Goal: Task Accomplishment & Management: Complete application form

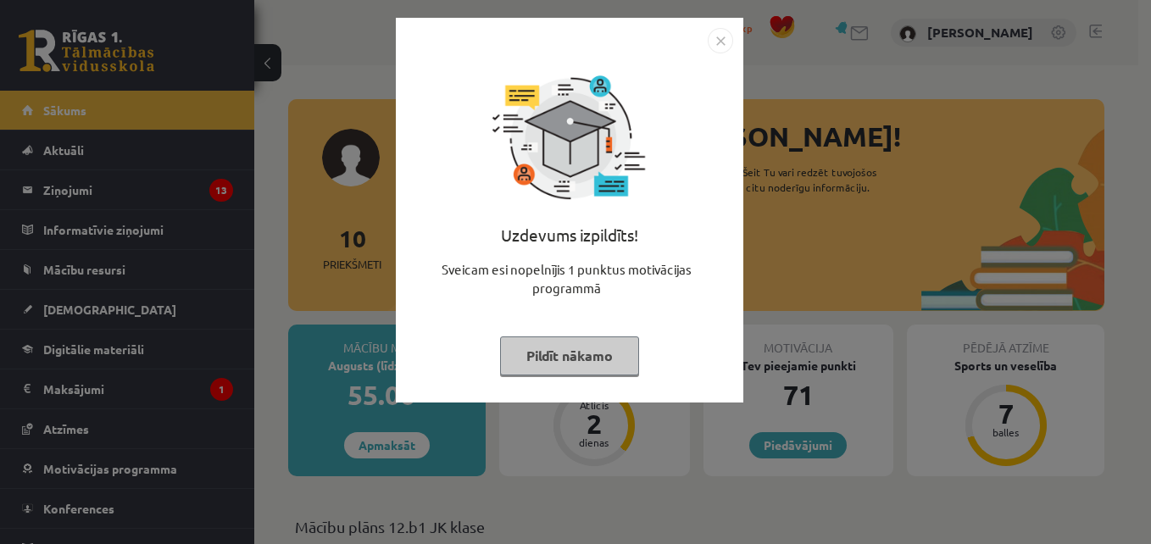
click at [716, 42] on img "Close" at bounding box center [720, 40] width 25 height 25
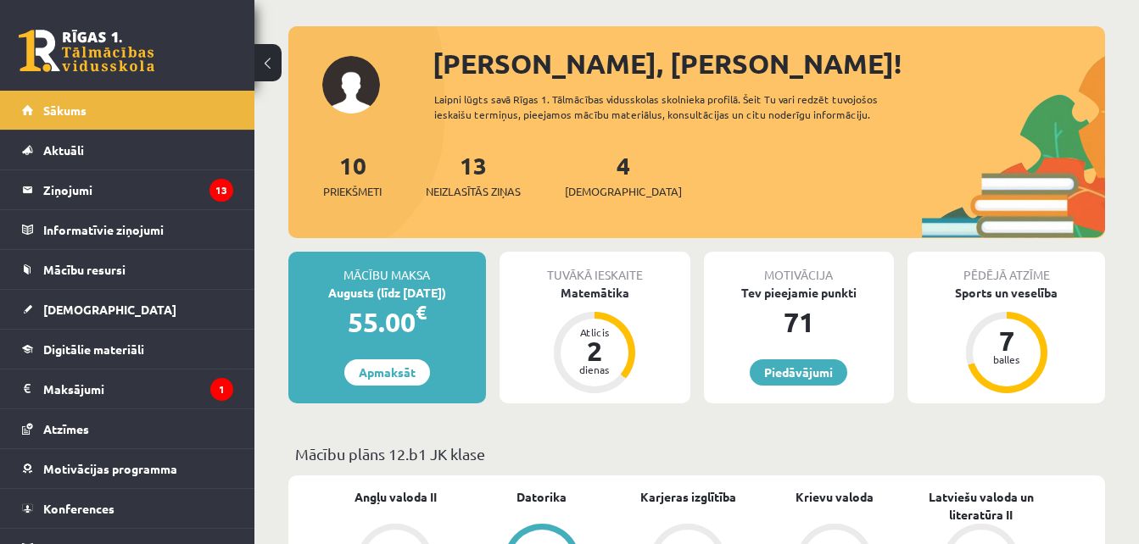
scroll to position [74, 0]
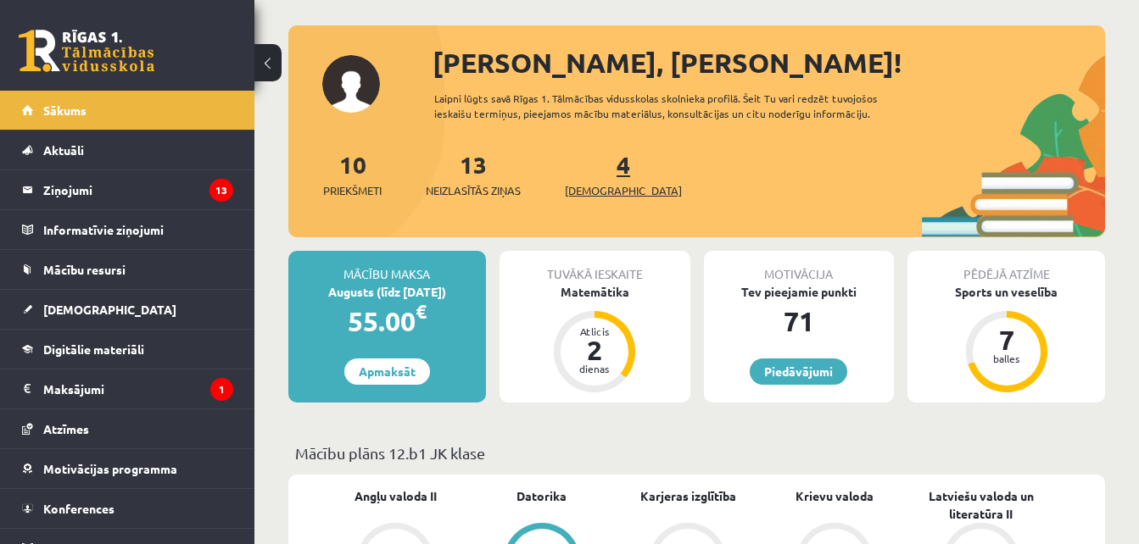
click at [594, 173] on link "4 Ieskaites" at bounding box center [623, 174] width 117 height 50
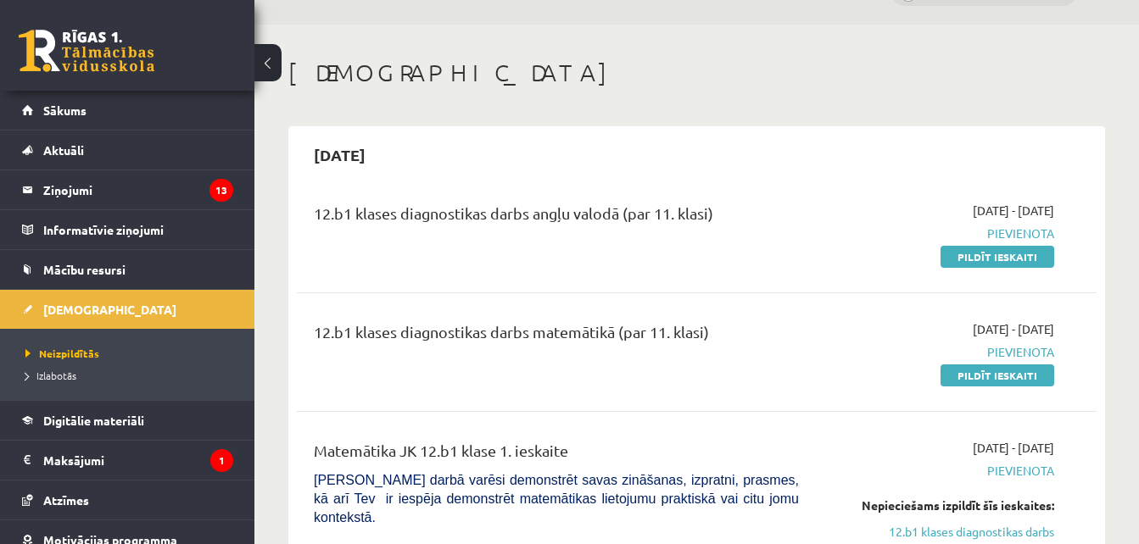
scroll to position [42, 0]
click at [989, 377] on link "Pildīt ieskaiti" at bounding box center [997, 375] width 114 height 22
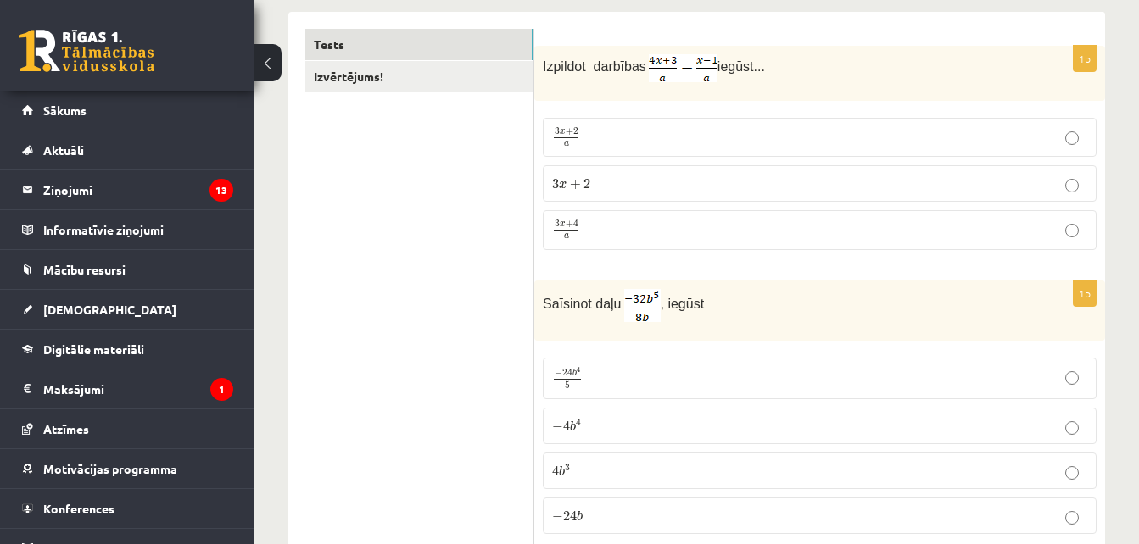
scroll to position [275, 0]
click at [805, 236] on p "3 x + 4 a 3 x + 4 a" at bounding box center [819, 230] width 535 height 21
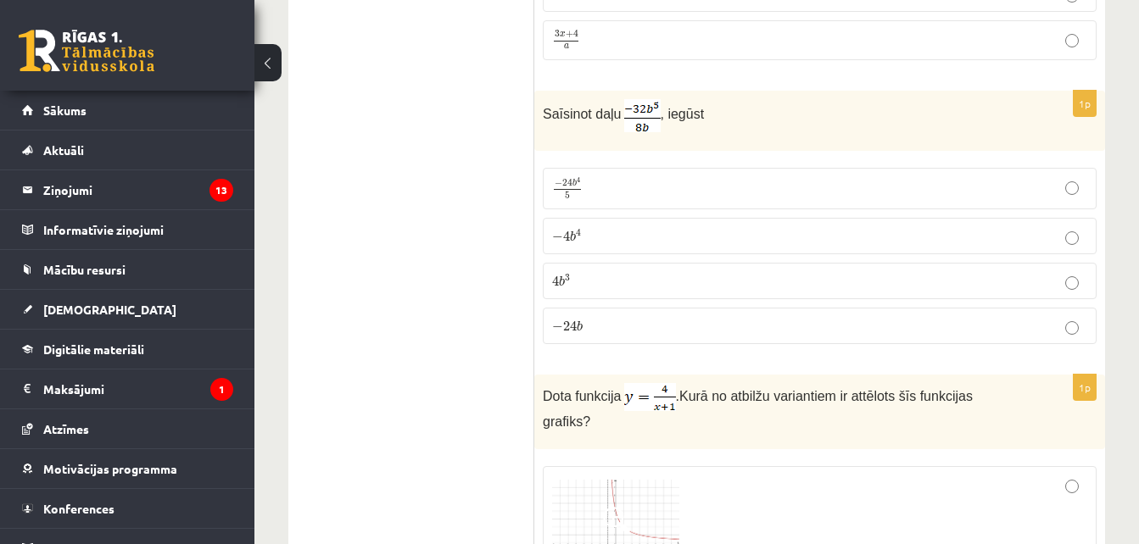
scroll to position [466, 0]
click at [647, 242] on p "− 4 b 4 − 4 b 4" at bounding box center [819, 235] width 535 height 18
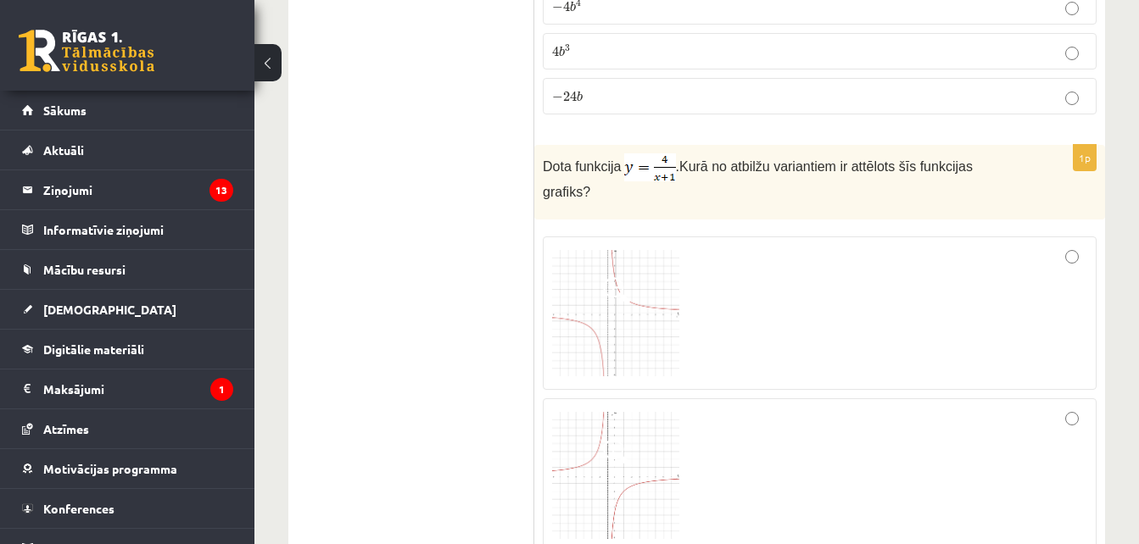
scroll to position [696, 0]
click at [1069, 245] on div at bounding box center [819, 313] width 535 height 136
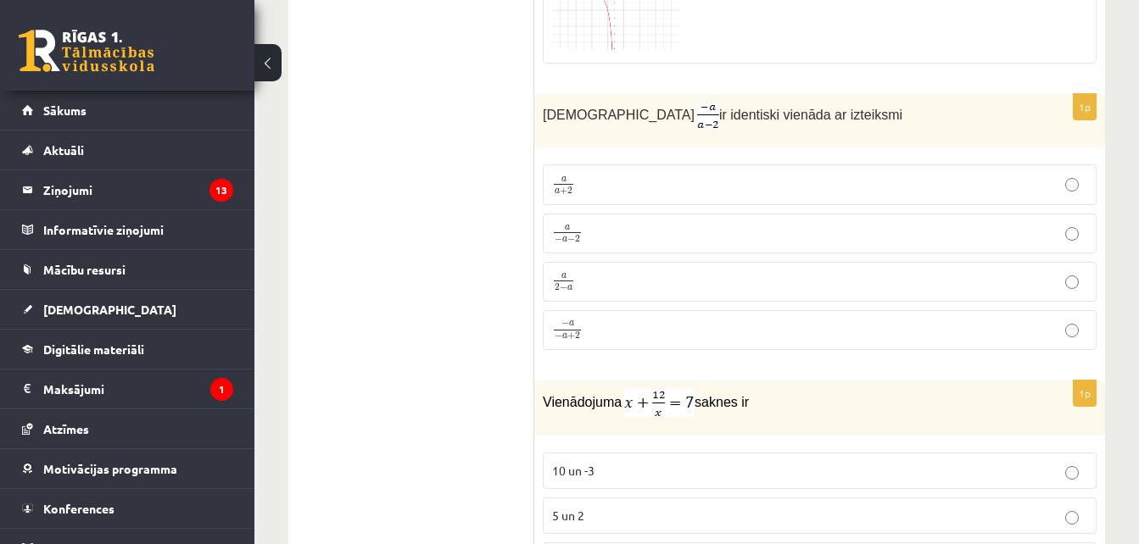
scroll to position [1447, 0]
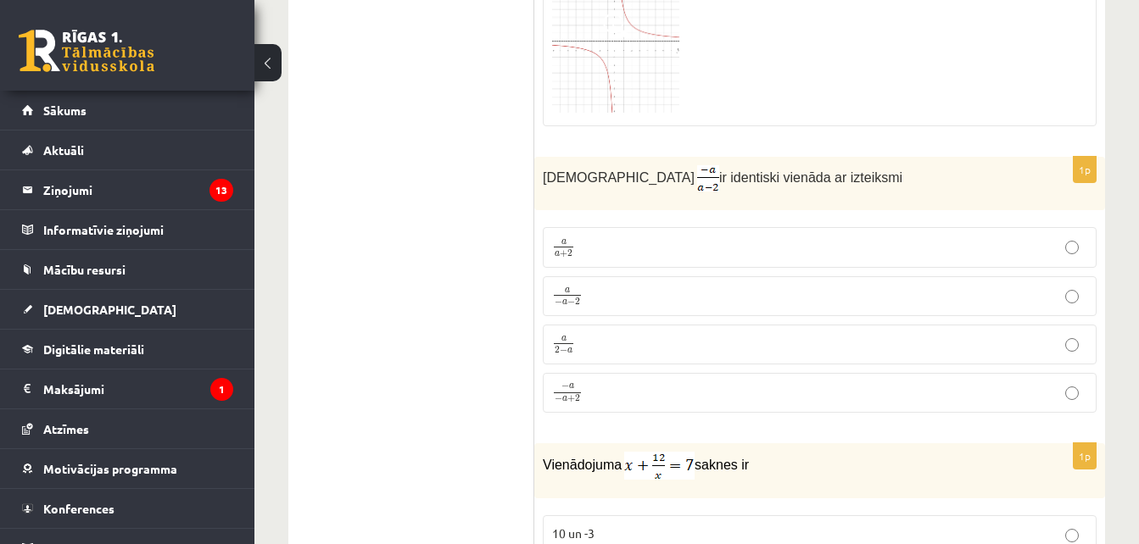
click at [631, 383] on label "− a − a + 2 − a − a + 2" at bounding box center [820, 393] width 554 height 41
click at [607, 286] on p "a − a − 2 a − a − 2" at bounding box center [819, 296] width 535 height 21
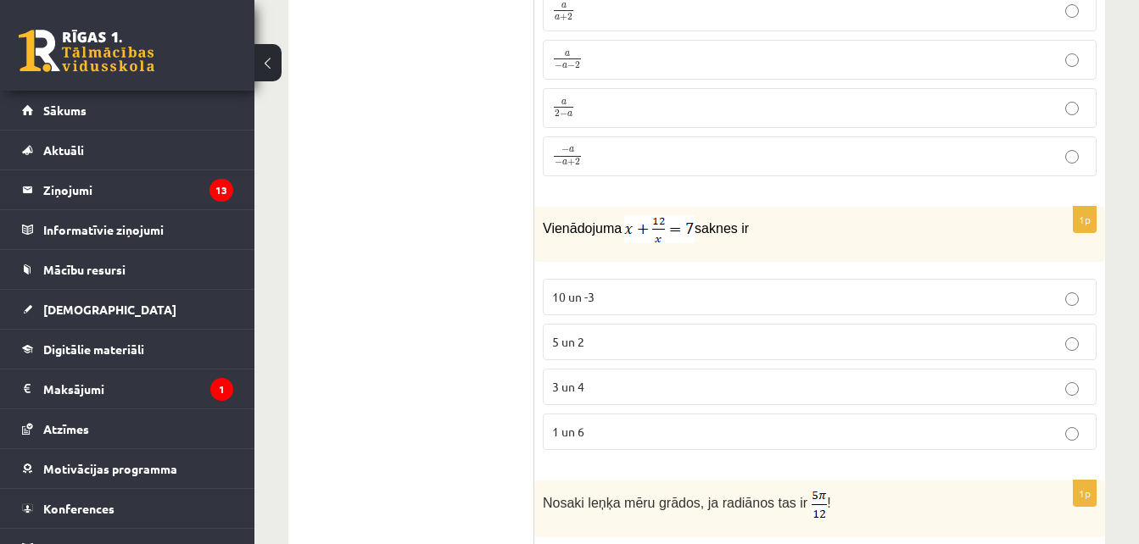
scroll to position [1691, 0]
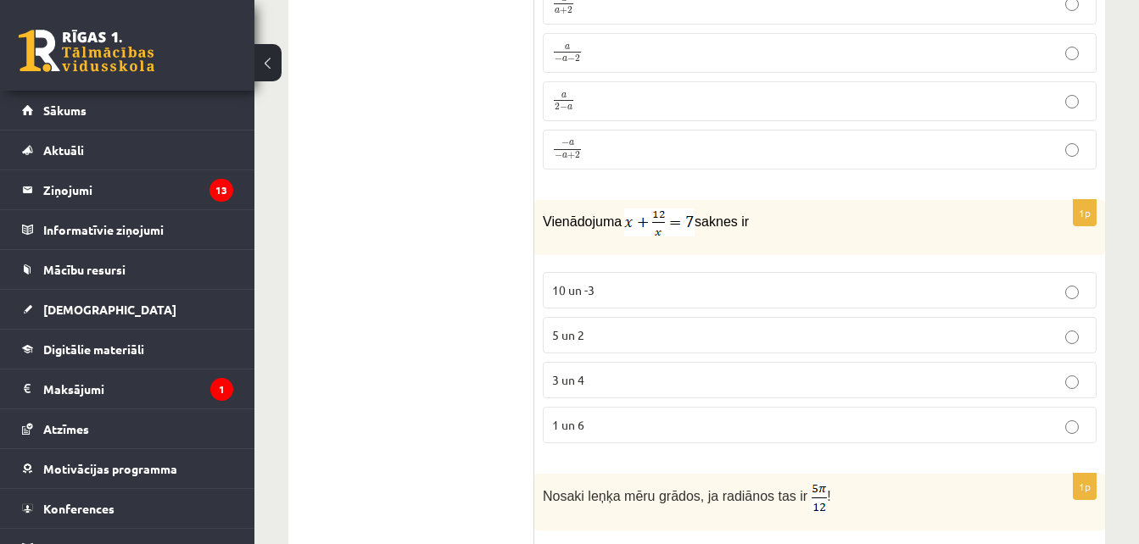
click at [677, 371] on p "3 un 4" at bounding box center [819, 380] width 535 height 18
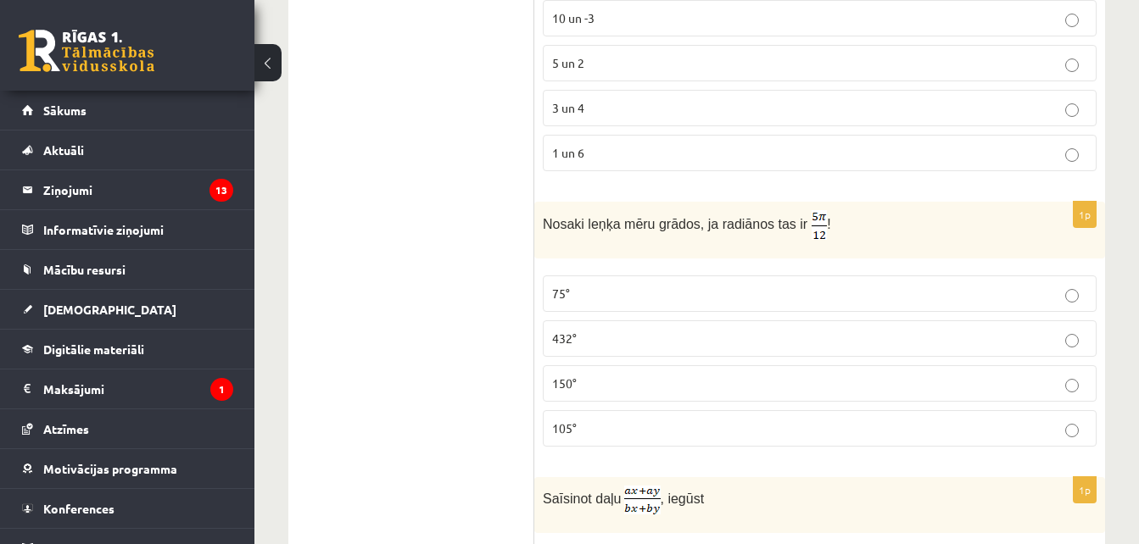
scroll to position [1964, 0]
click at [631, 419] on p "105°" at bounding box center [819, 428] width 535 height 18
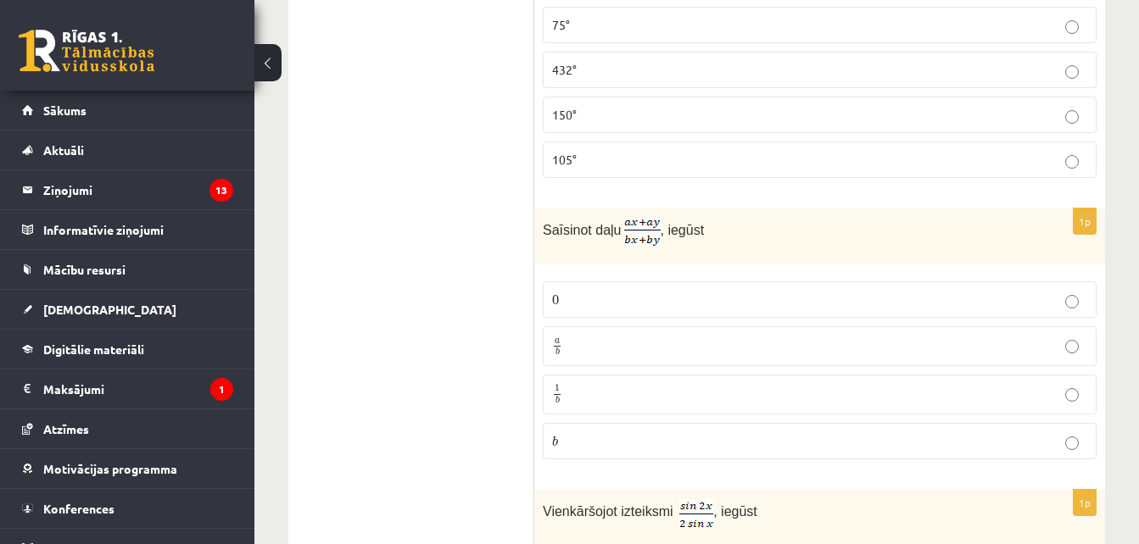
scroll to position [2233, 0]
click at [644, 334] on p "a b a b" at bounding box center [819, 344] width 535 height 21
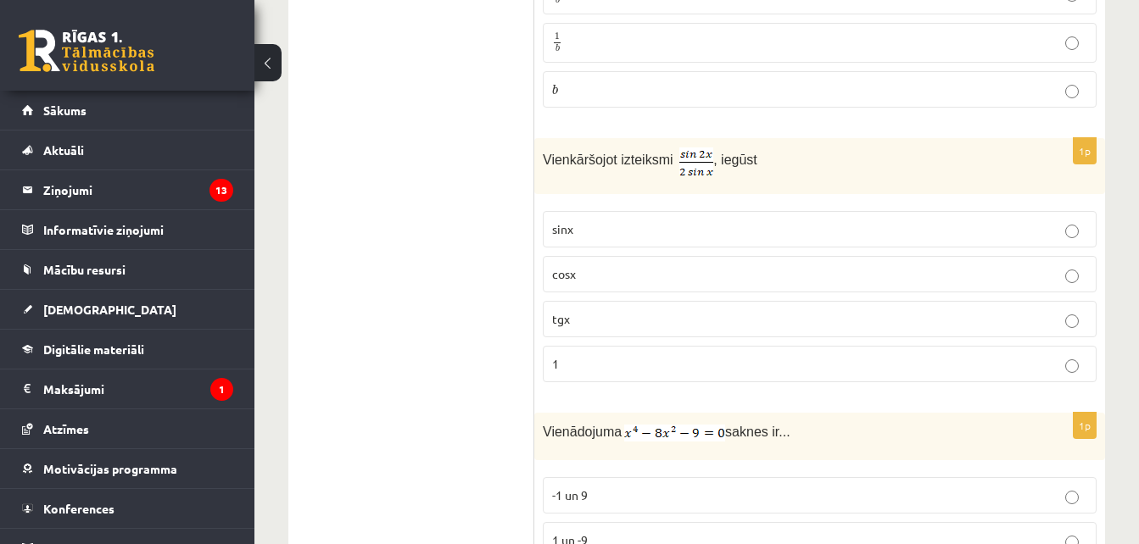
scroll to position [2584, 0]
click at [620, 265] on p "cosx" at bounding box center [819, 274] width 535 height 18
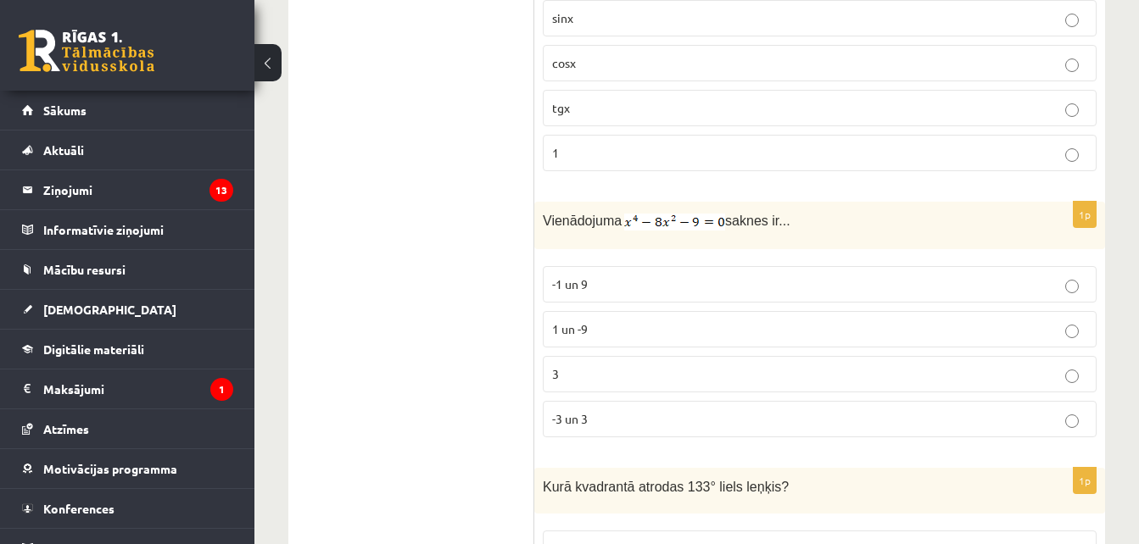
scroll to position [2795, 0]
click at [641, 410] on p "-3 un 3" at bounding box center [819, 419] width 535 height 18
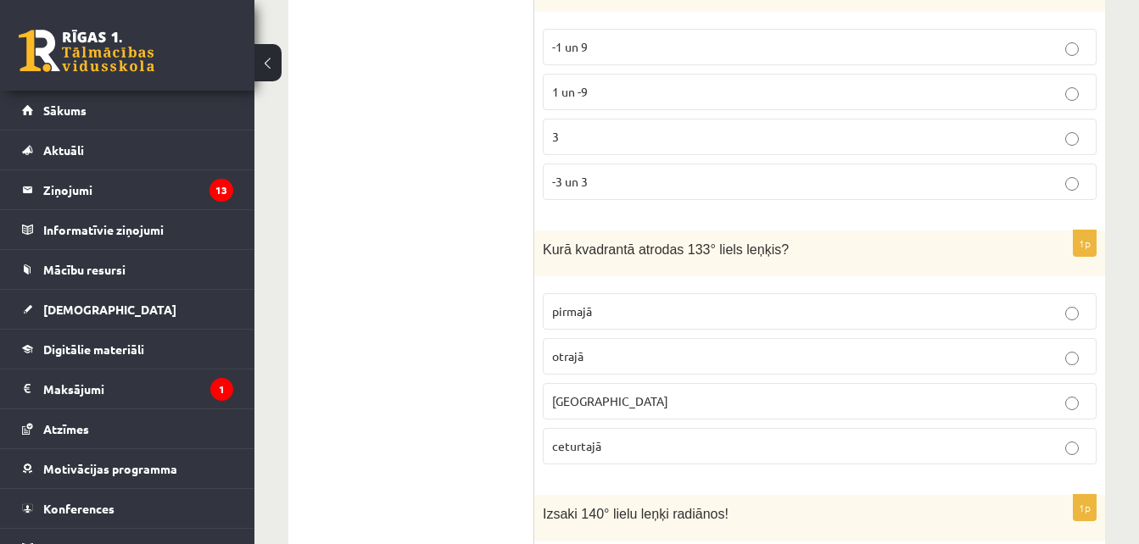
scroll to position [3033, 0]
click at [631, 387] on label "trešajā" at bounding box center [820, 400] width 554 height 36
click at [606, 347] on p "otrajā" at bounding box center [819, 356] width 535 height 18
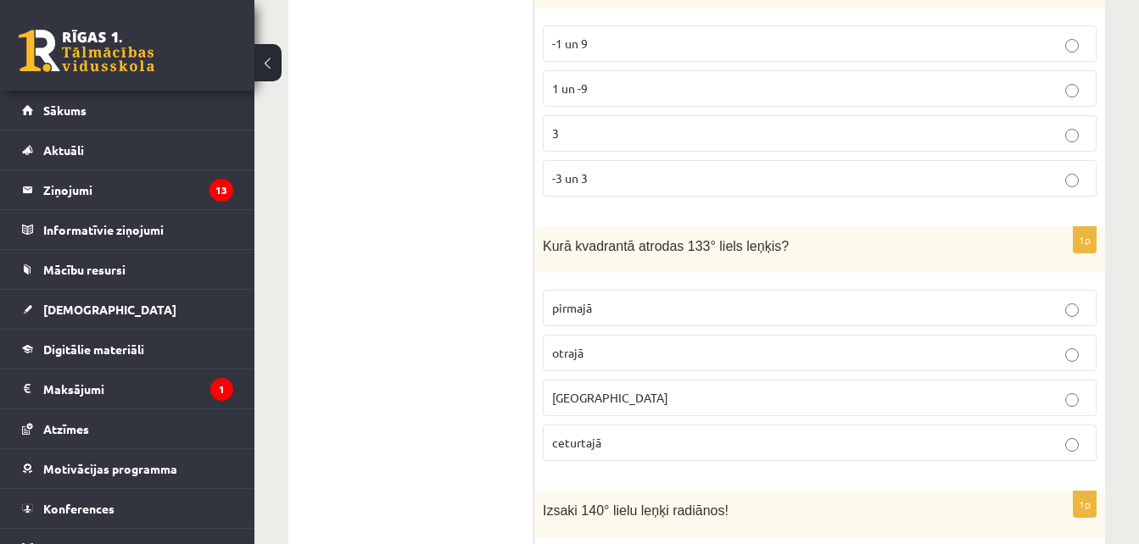
click at [606, 389] on p "trešajā" at bounding box center [819, 398] width 535 height 18
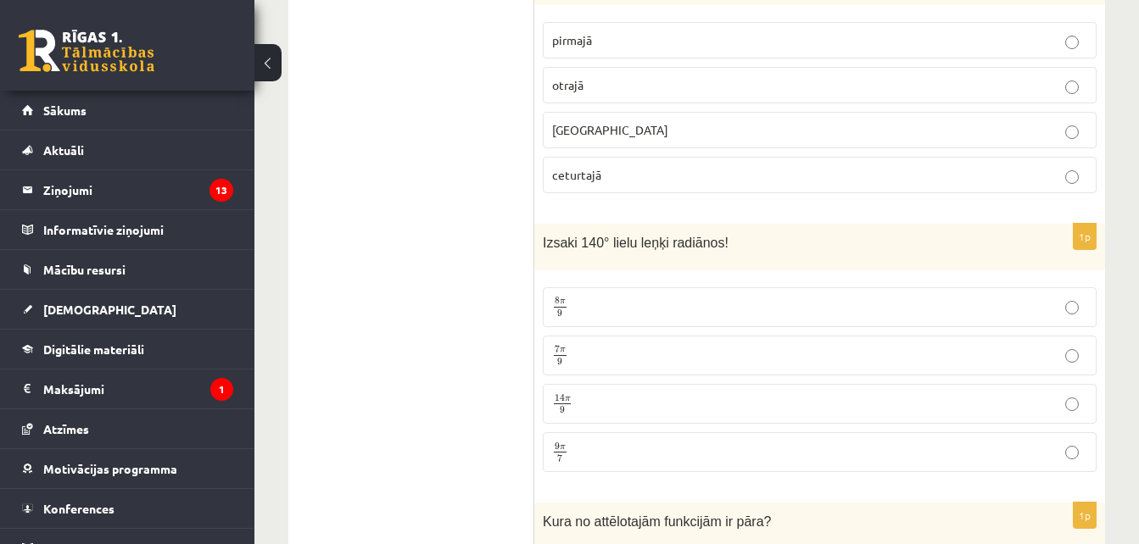
scroll to position [3305, 0]
click at [605, 343] on p "7 π 9 7 π 9" at bounding box center [819, 353] width 535 height 21
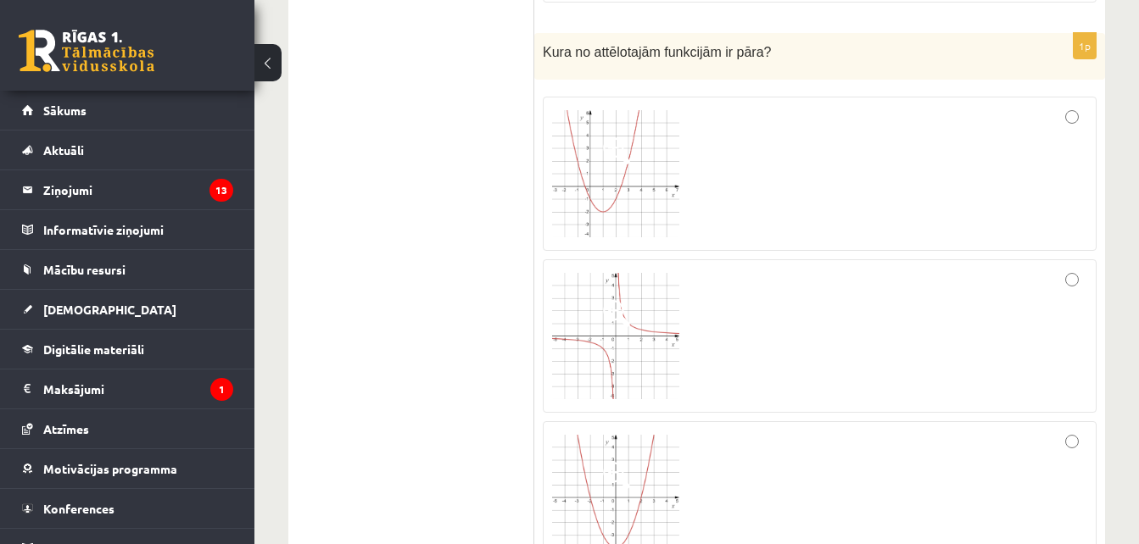
scroll to position [3772, 0]
click at [1061, 270] on div at bounding box center [819, 338] width 535 height 136
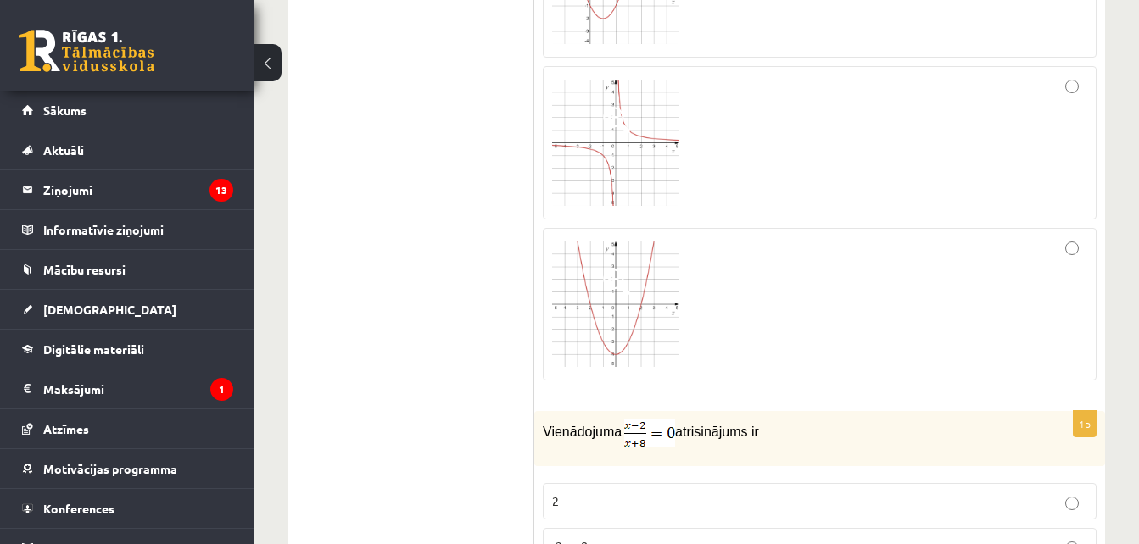
scroll to position [4241, 0]
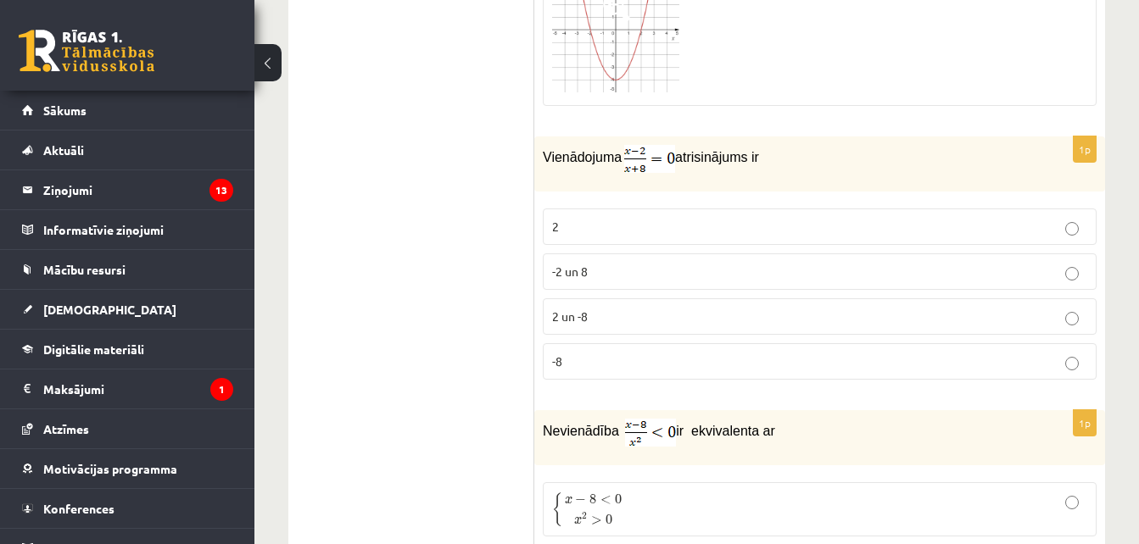
click at [581, 218] on p "2" at bounding box center [819, 227] width 535 height 18
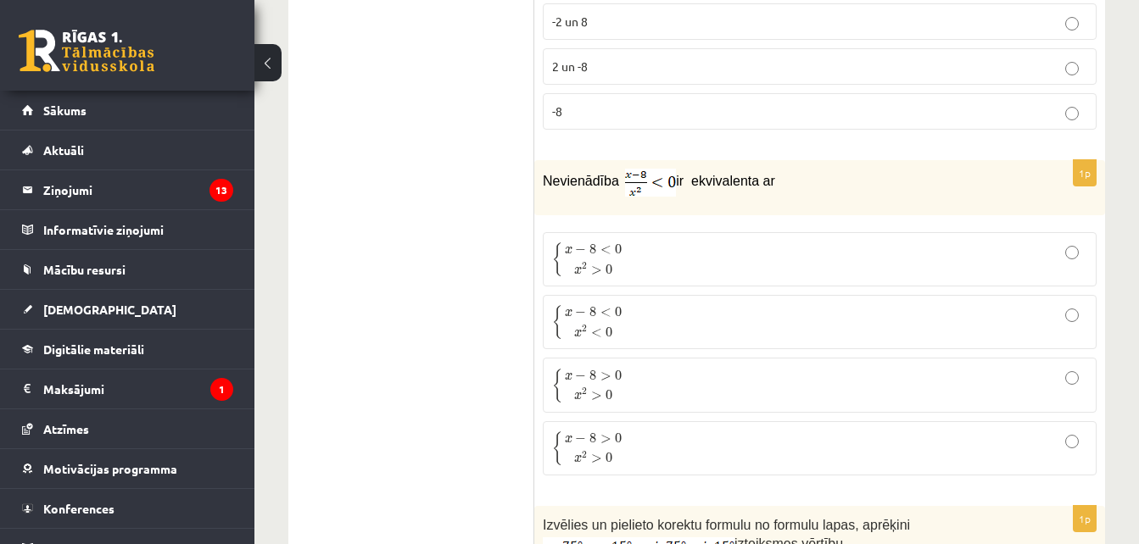
scroll to position [4492, 0]
click at [628, 430] on p "{ x − 8 > 0 x 2 > 0 { x − 8 > 0 x 2 > 0" at bounding box center [819, 448] width 535 height 36
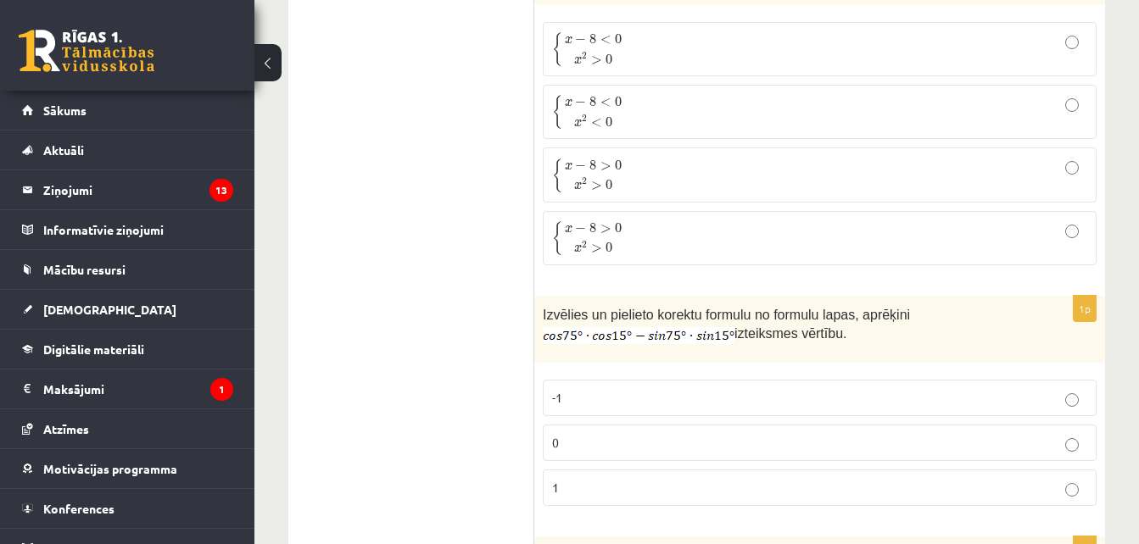
scroll to position [4780, 0]
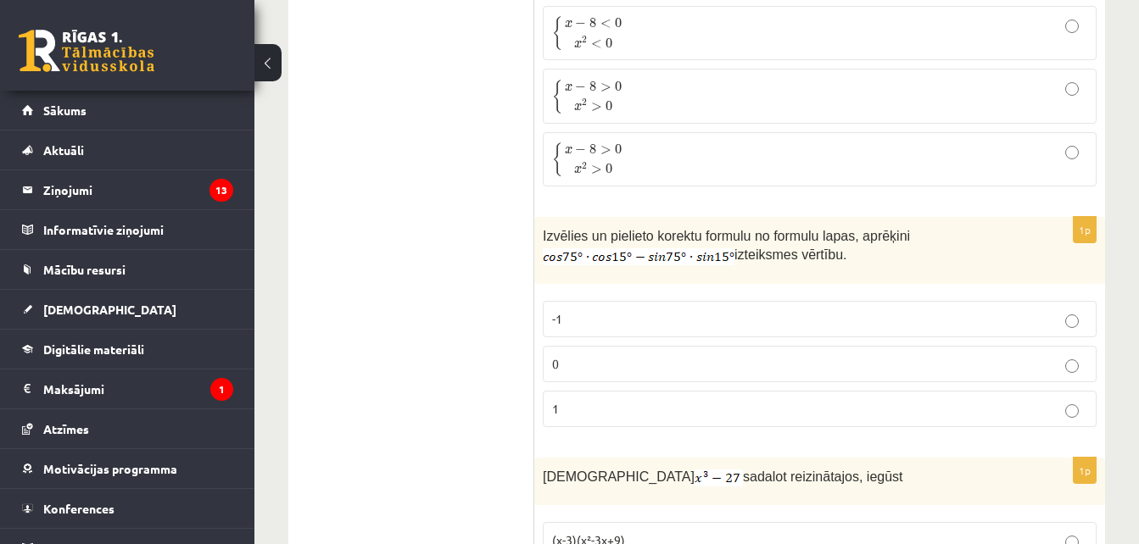
click at [627, 355] on p "0" at bounding box center [819, 364] width 535 height 18
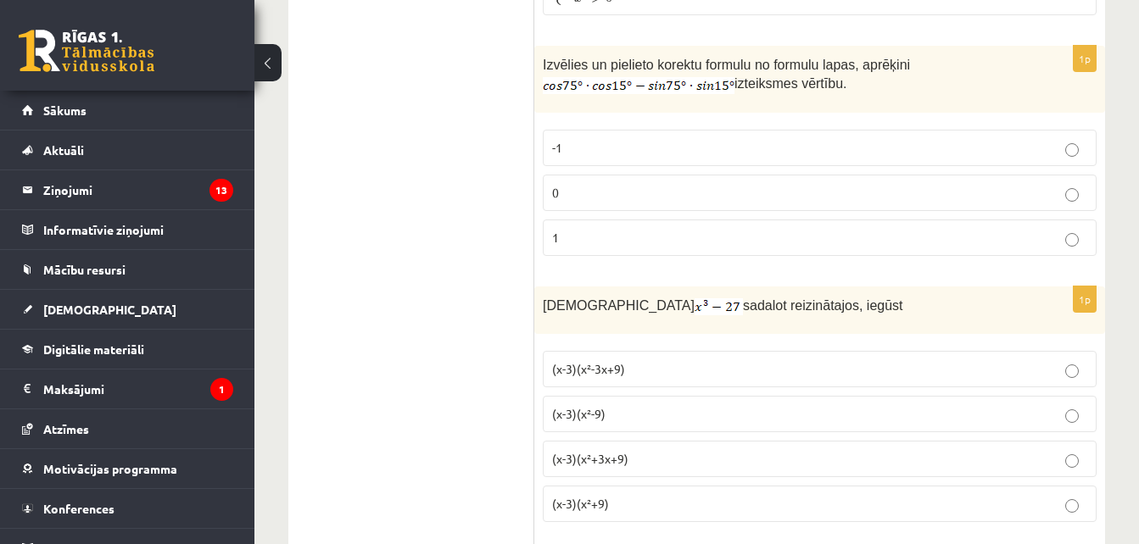
scroll to position [4953, 0]
click at [655, 359] on p "(x-3)(x²-3x+9)" at bounding box center [819, 368] width 535 height 18
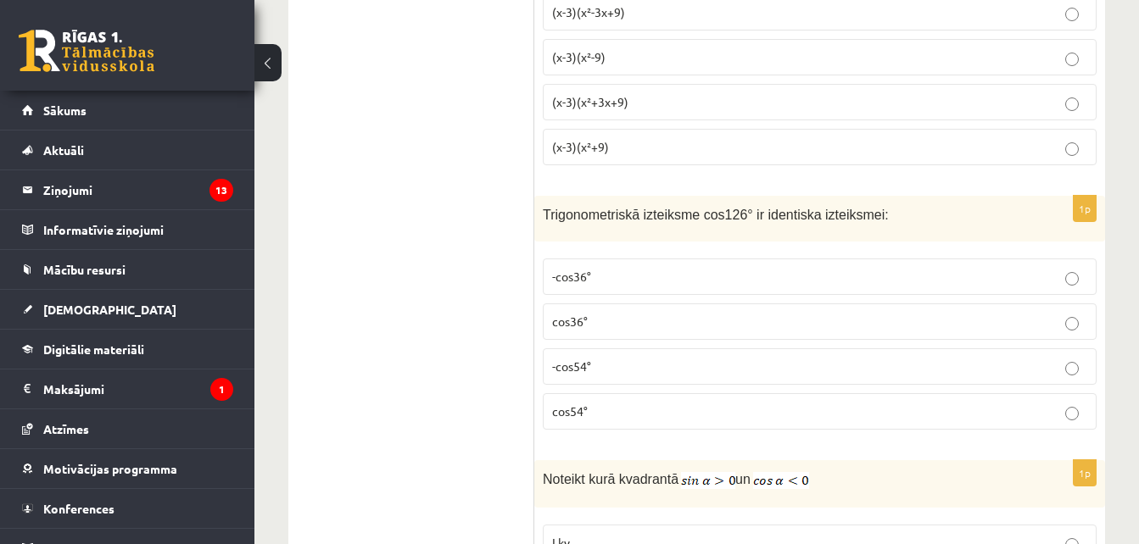
scroll to position [5309, 0]
click at [569, 313] on span "cos36°" at bounding box center [570, 320] width 36 height 15
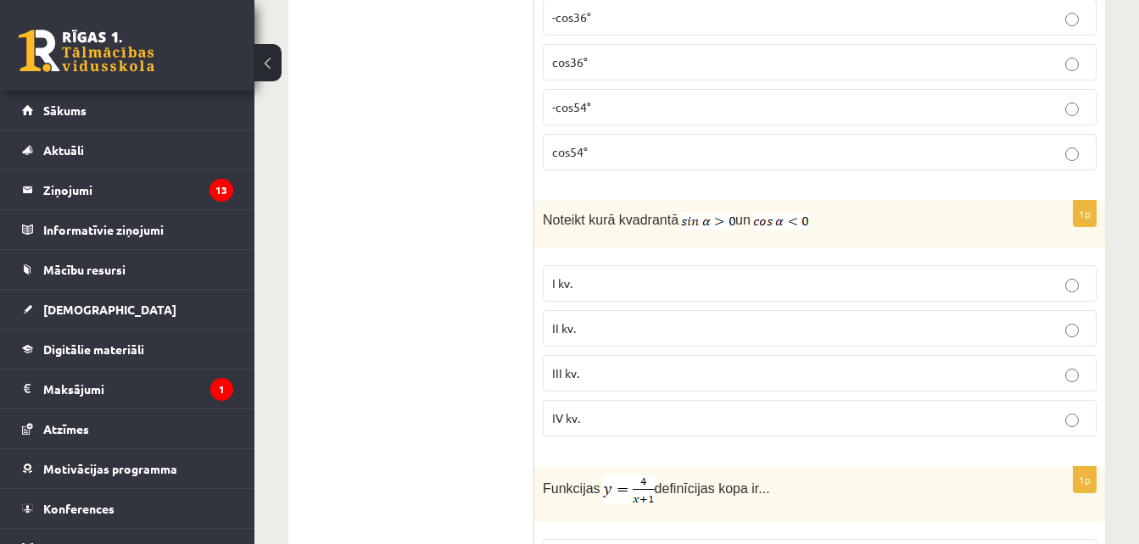
scroll to position [5569, 0]
click at [578, 365] on span "III kv." at bounding box center [565, 372] width 27 height 15
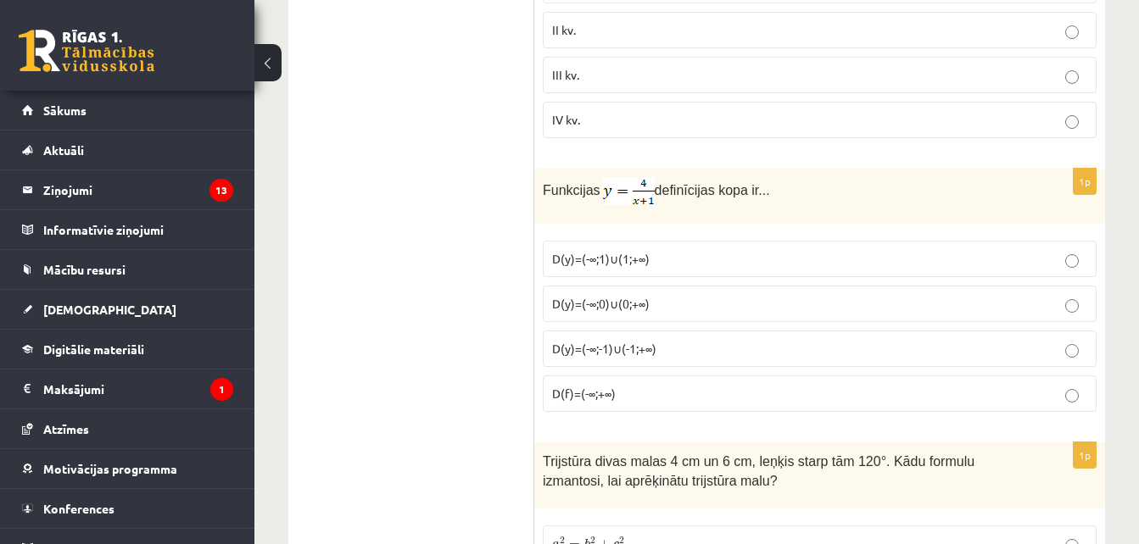
scroll to position [5866, 0]
click at [581, 339] on label "D(y)=(-∞;-1)∪(-1;+∞)" at bounding box center [820, 350] width 554 height 36
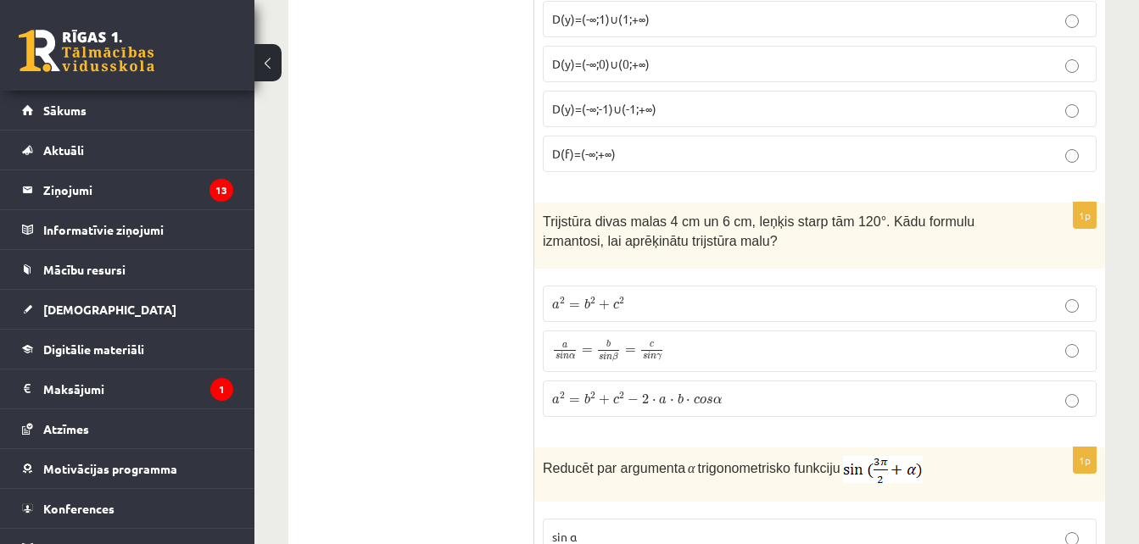
click at [602, 290] on label "a 2 = b 2 + c 2 a 2 = b 2 + c 2" at bounding box center [820, 304] width 554 height 36
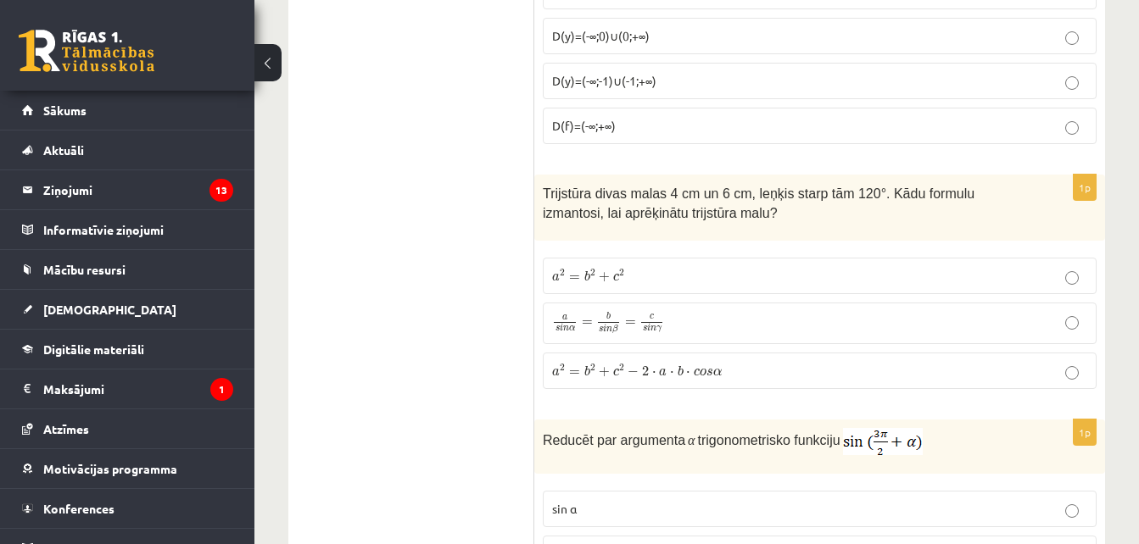
scroll to position [6135, 0]
click at [613, 368] on span "c" at bounding box center [616, 372] width 6 height 8
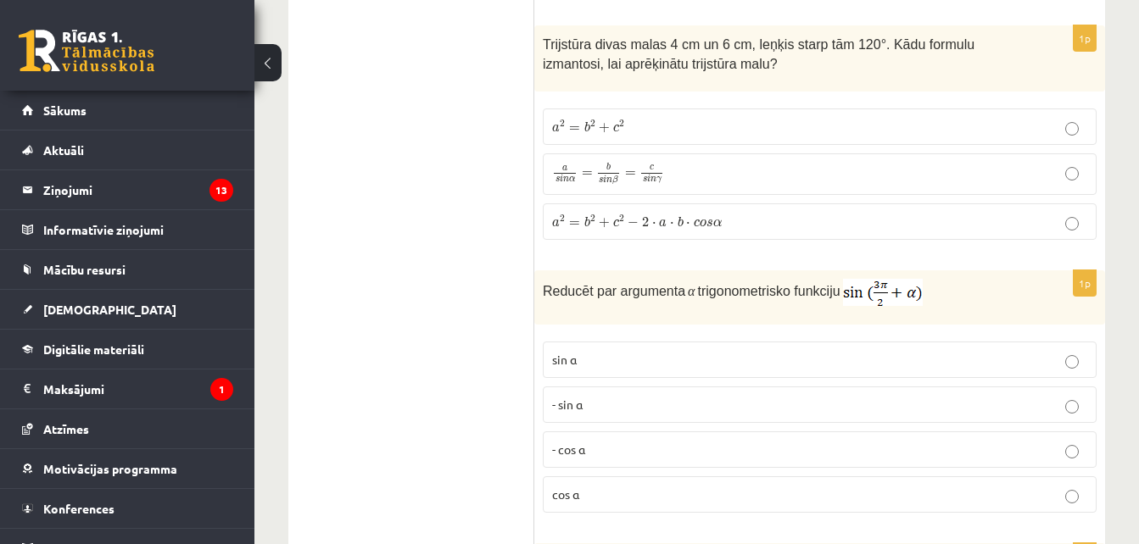
scroll to position [6284, 0]
click at [582, 441] on span "- cos ⁡α" at bounding box center [568, 448] width 33 height 15
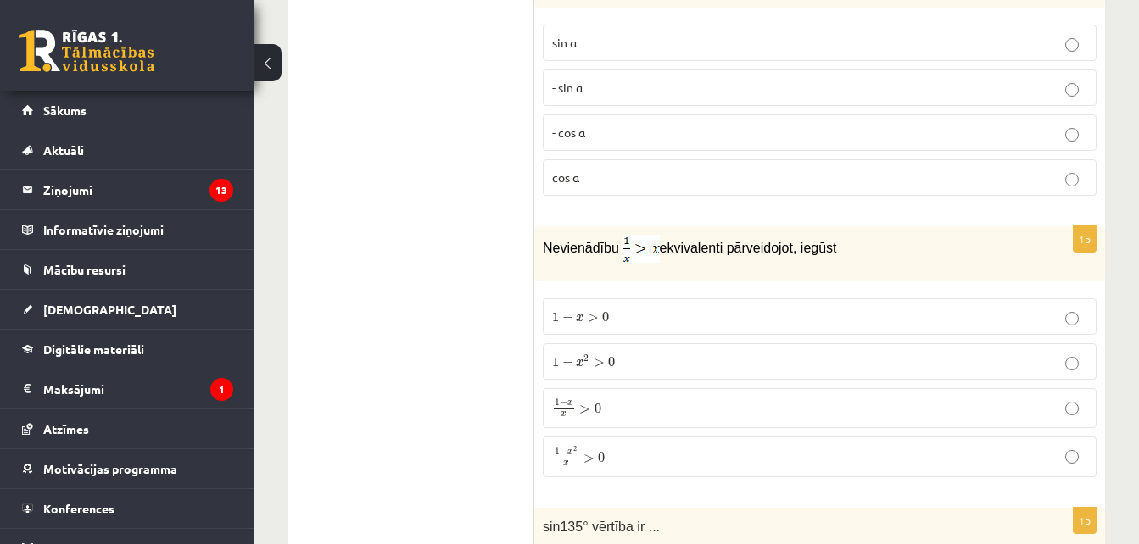
scroll to position [6602, 0]
click at [616, 350] on label "1 − x 2 > 0 1 − x 2 > 0" at bounding box center [820, 361] width 554 height 36
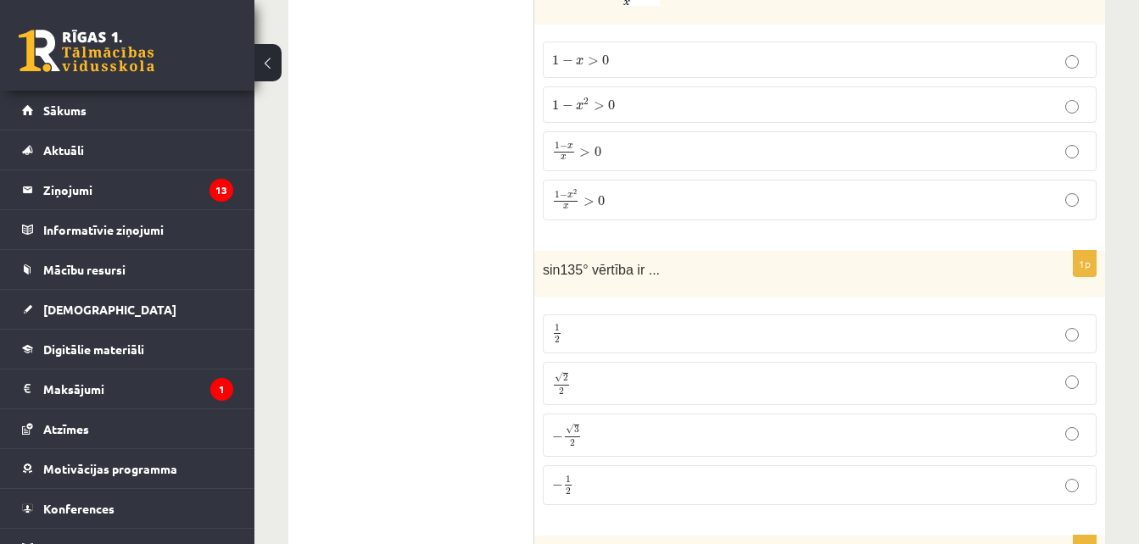
scroll to position [6859, 0]
click at [600, 371] on p "√ 2 2 2 2" at bounding box center [819, 383] width 535 height 25
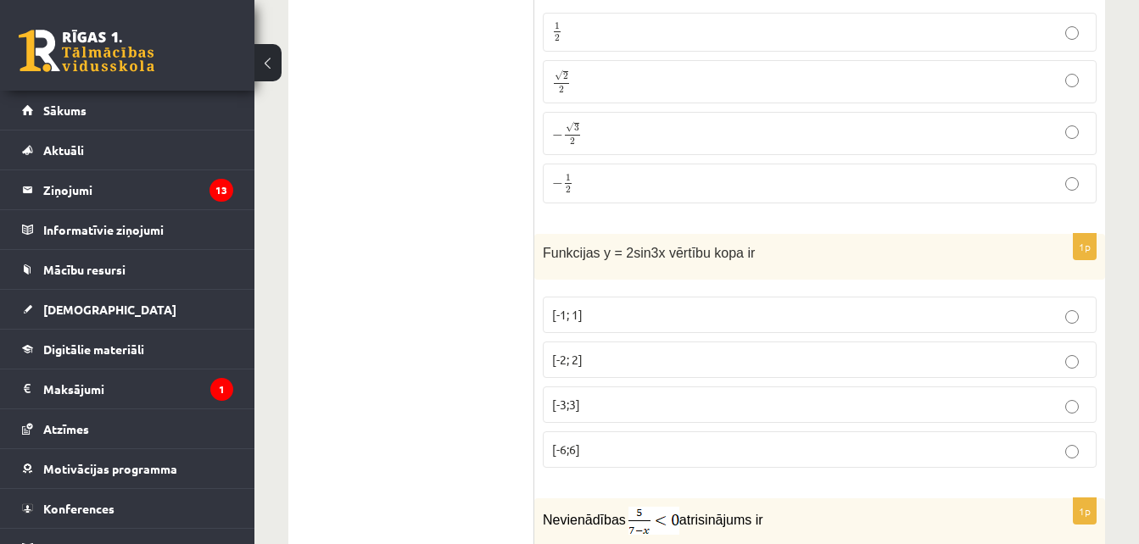
scroll to position [7160, 0]
click at [596, 350] on p "[-2; 2]" at bounding box center [819, 359] width 535 height 18
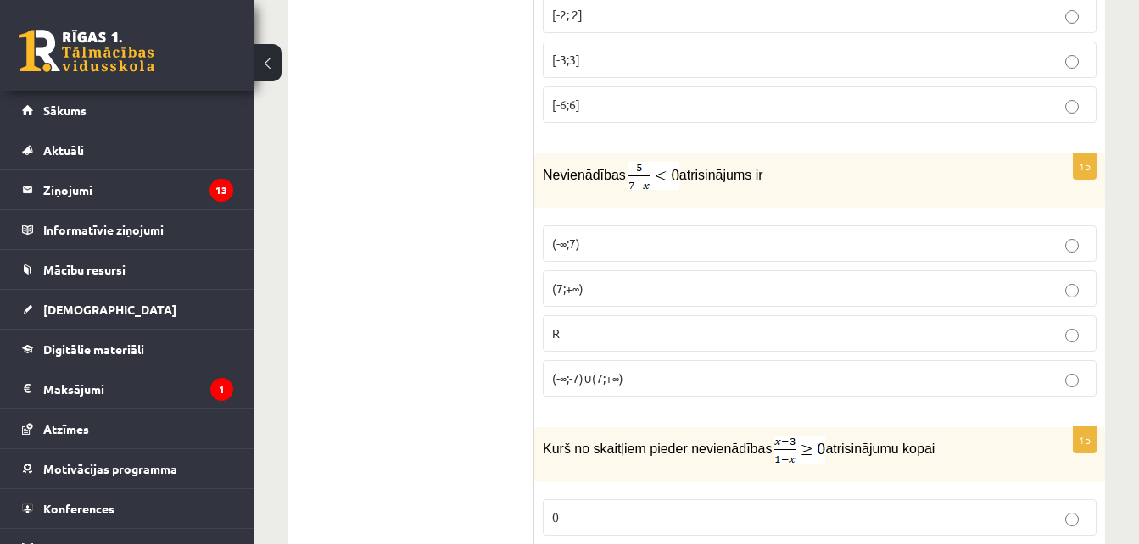
scroll to position [7504, 0]
click at [599, 281] on p "(7;+∞)" at bounding box center [819, 290] width 535 height 18
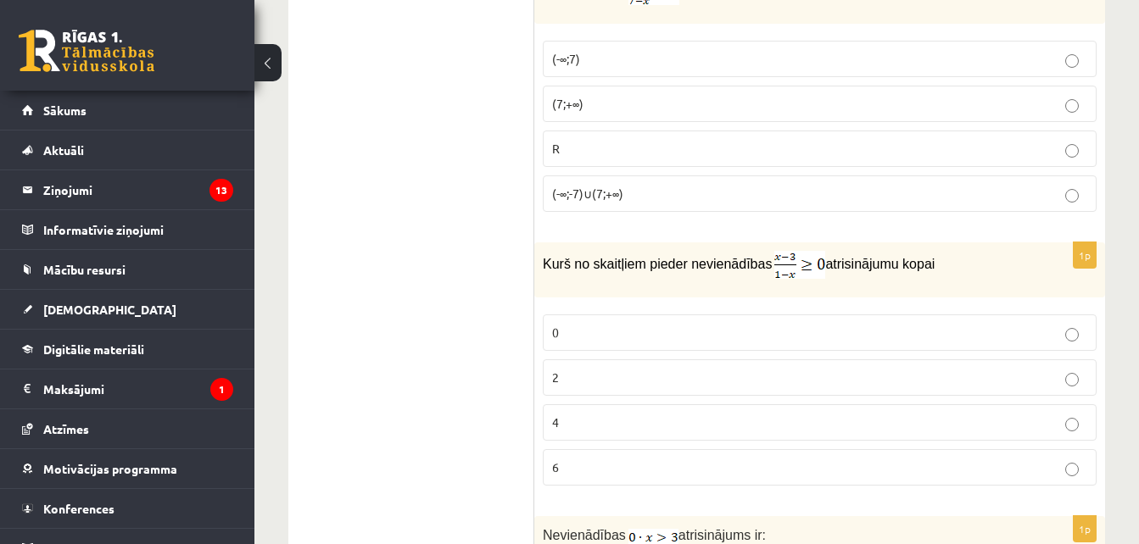
scroll to position [7690, 0]
click at [596, 458] on p "6" at bounding box center [819, 467] width 535 height 18
click at [590, 413] on p "4" at bounding box center [819, 422] width 535 height 18
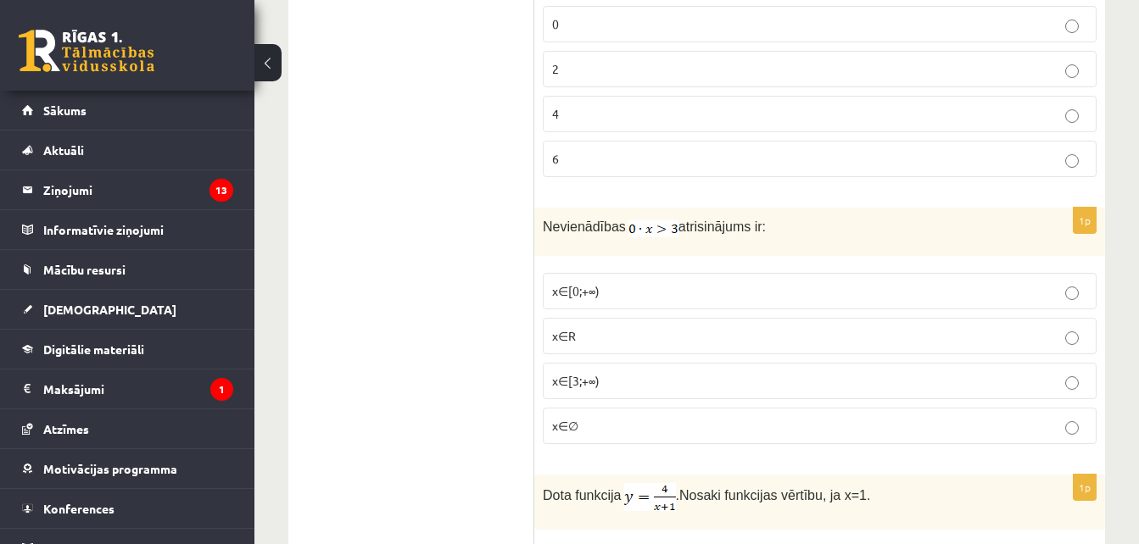
scroll to position [7999, 0]
click at [577, 416] on p "x∈∅" at bounding box center [819, 425] width 535 height 18
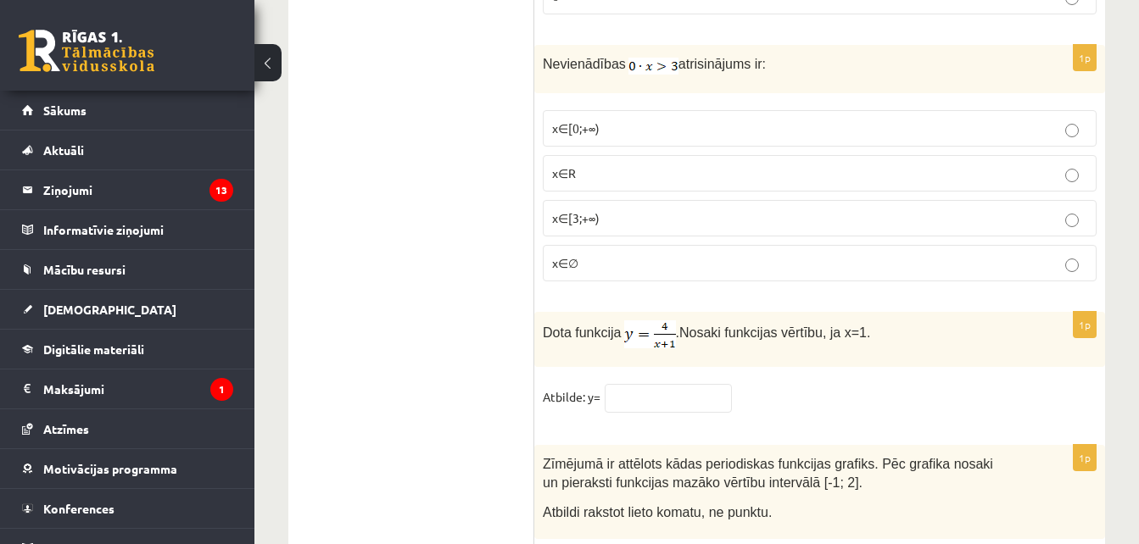
scroll to position [8167, 0]
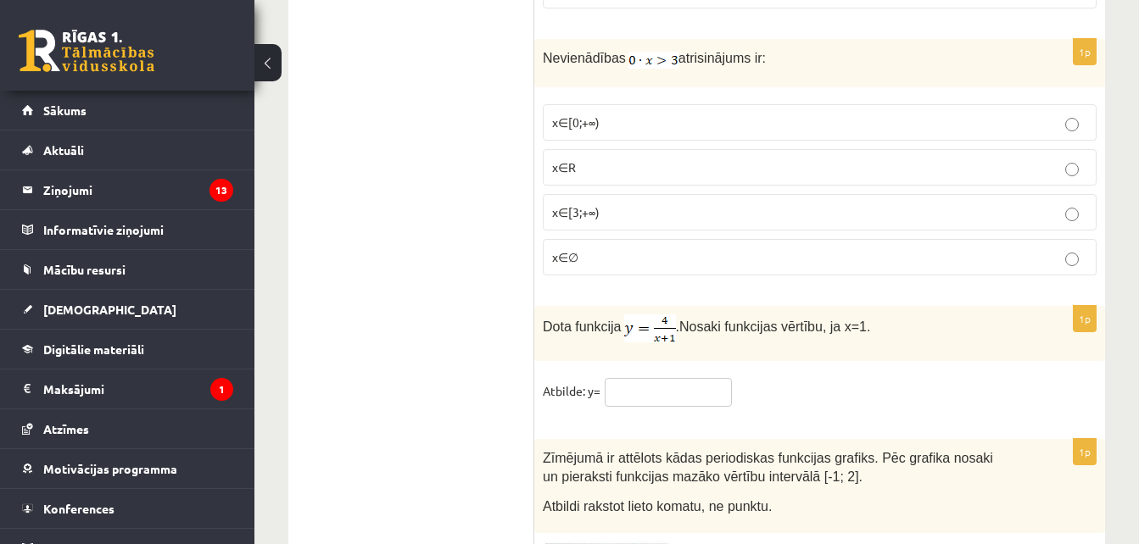
click at [672, 378] on input "text" at bounding box center [668, 392] width 127 height 29
type input "*"
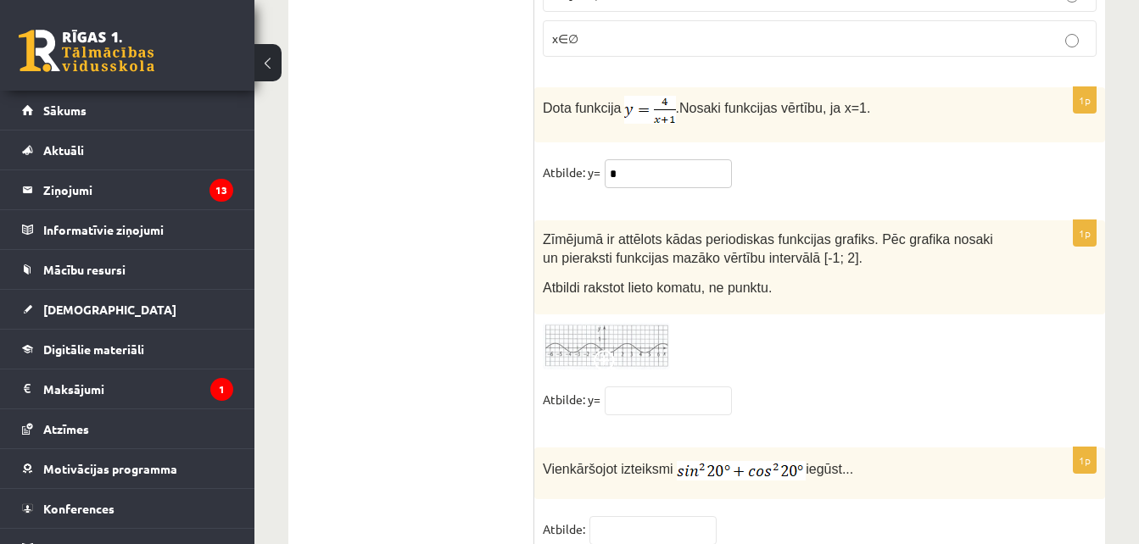
scroll to position [8381, 0]
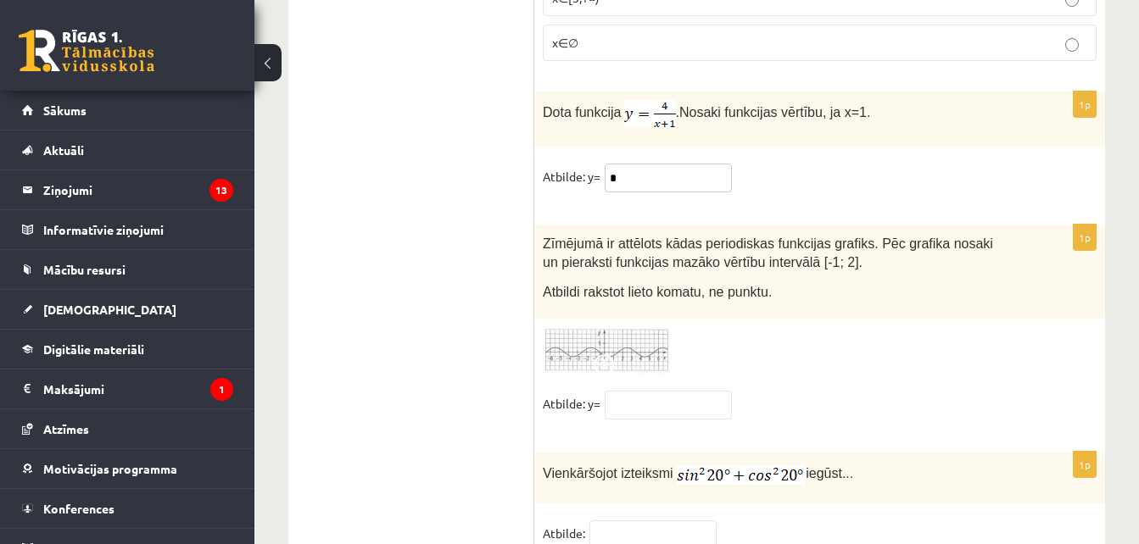
type input "*"
click at [607, 327] on img at bounding box center [606, 350] width 127 height 47
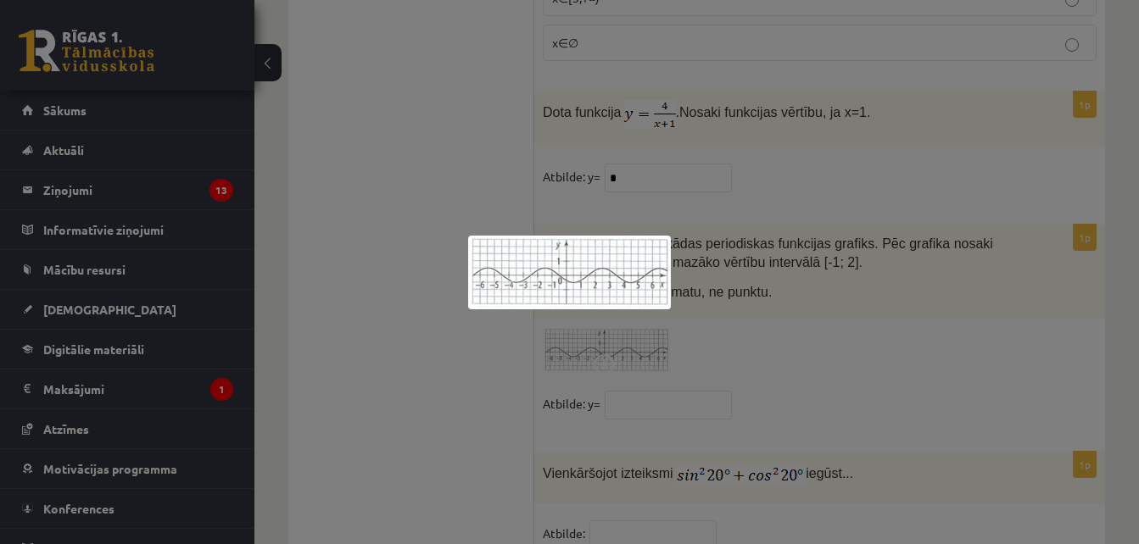
click at [607, 326] on div at bounding box center [569, 272] width 1139 height 544
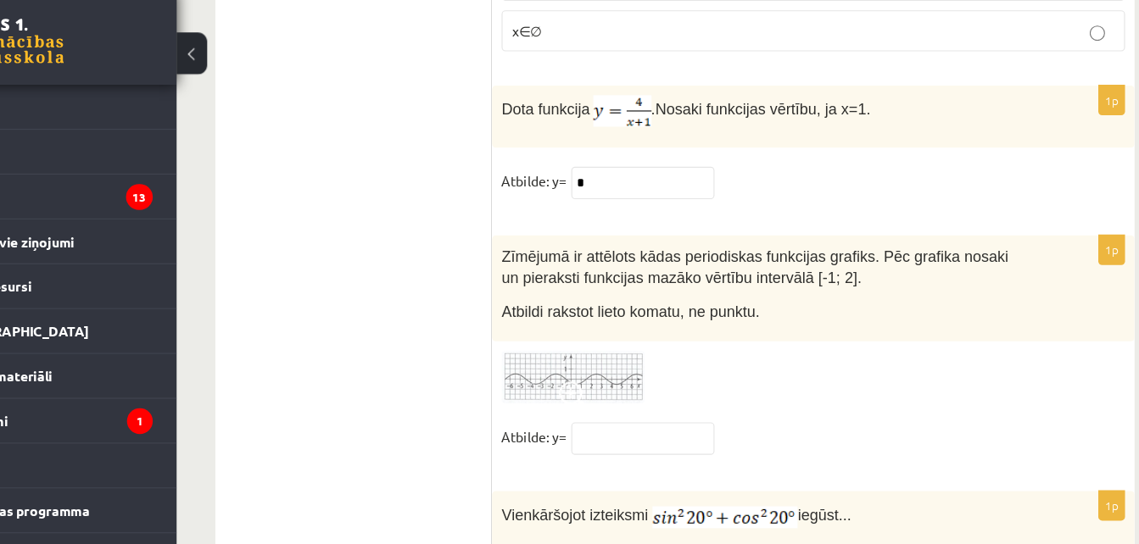
click at [610, 327] on img at bounding box center [606, 350] width 127 height 47
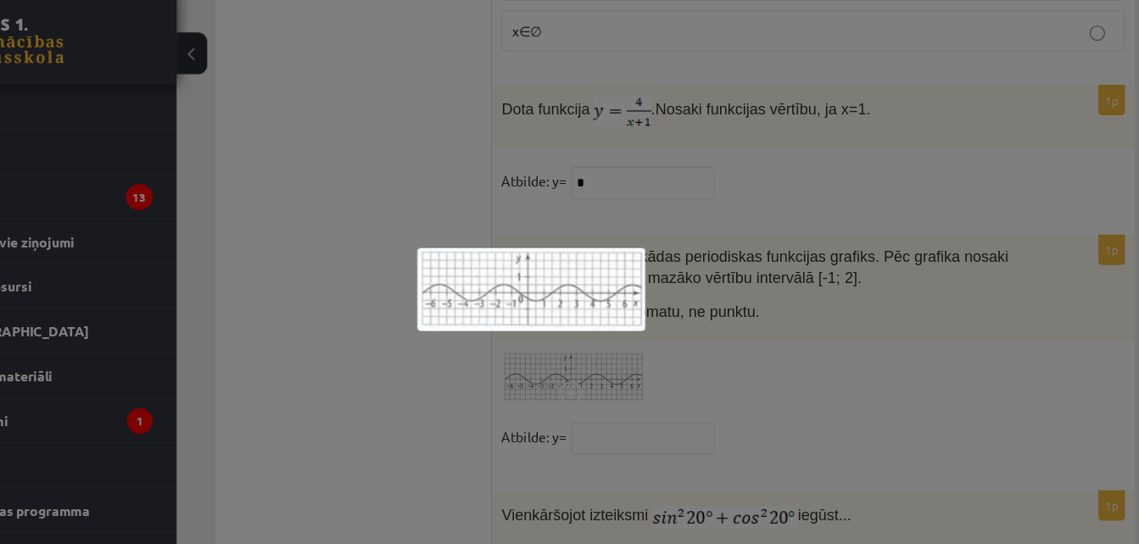
click at [856, 365] on div at bounding box center [569, 272] width 1139 height 544
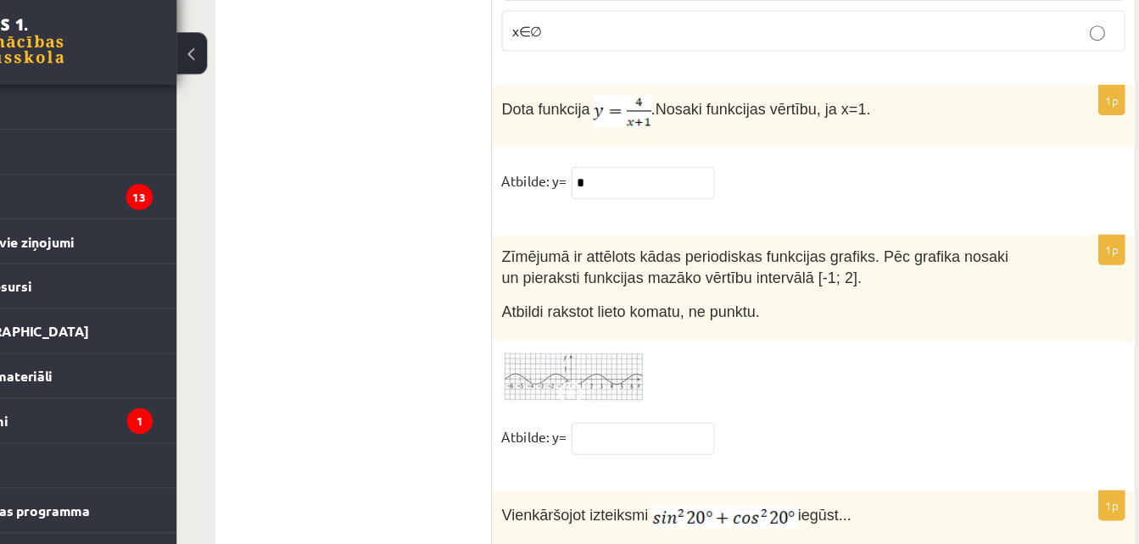
click at [674, 391] on input "text" at bounding box center [668, 405] width 127 height 29
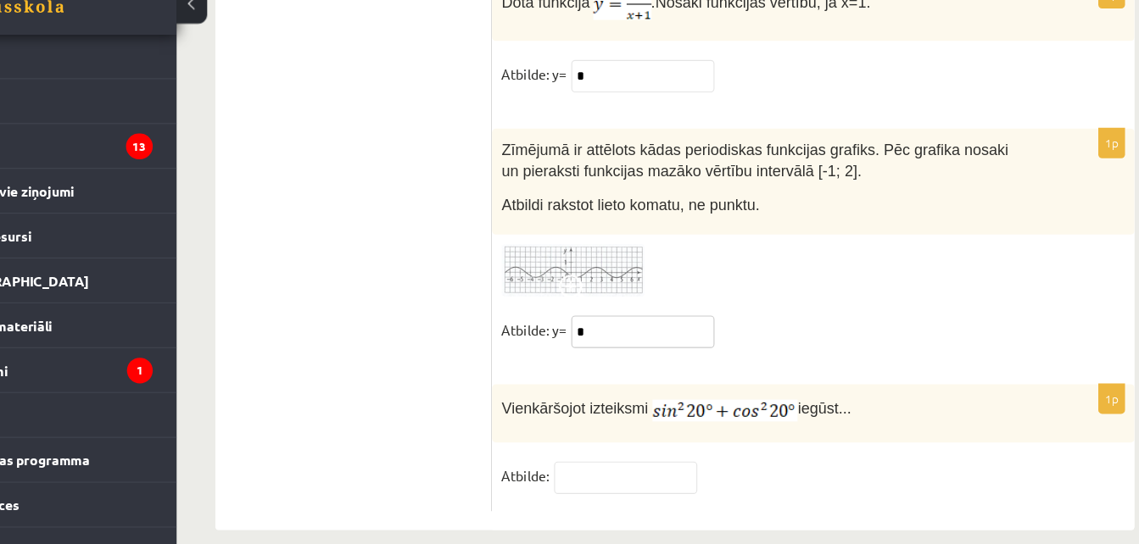
type input "*"
click at [664, 471] on input "text" at bounding box center [652, 485] width 127 height 29
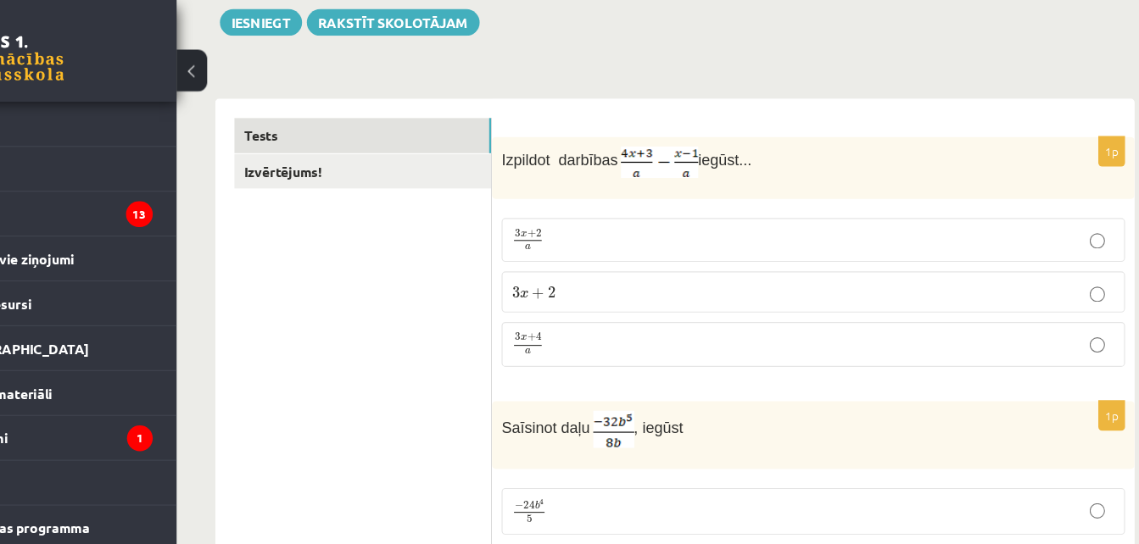
scroll to position [0, 0]
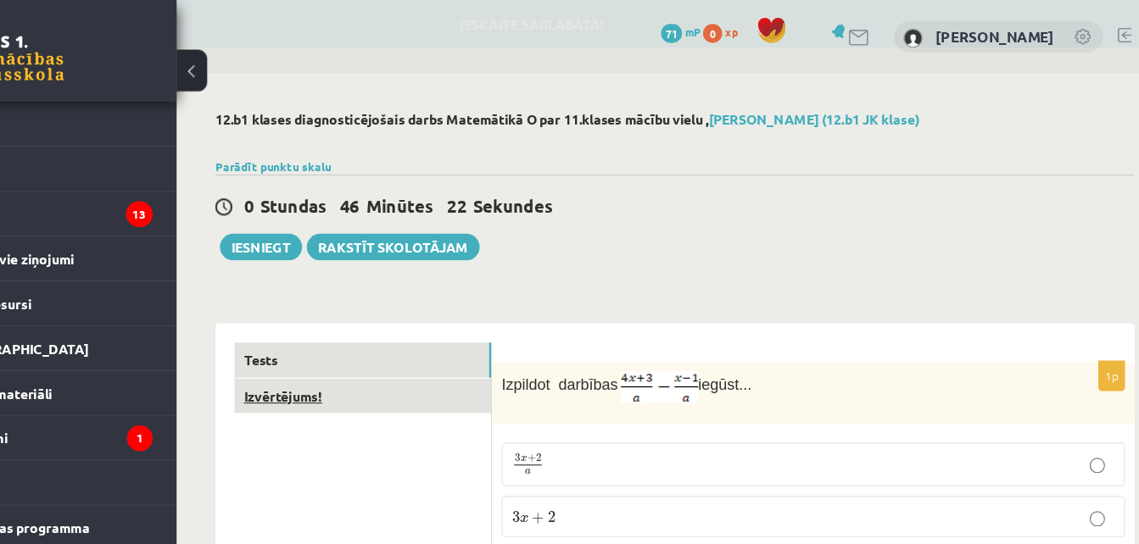
type input "*"
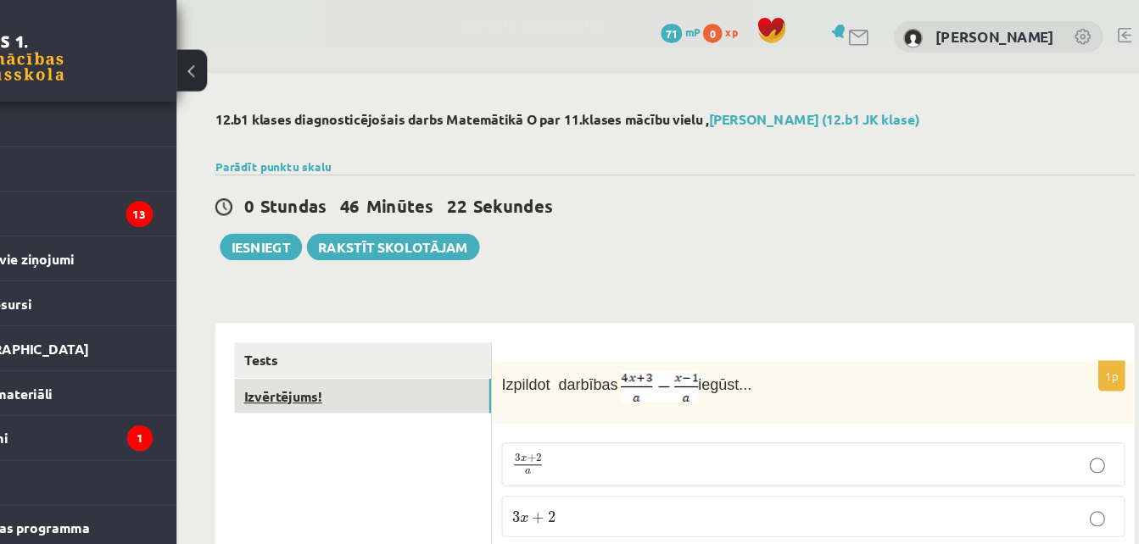
click at [444, 360] on link "Izvērtējums!" at bounding box center [419, 352] width 228 height 31
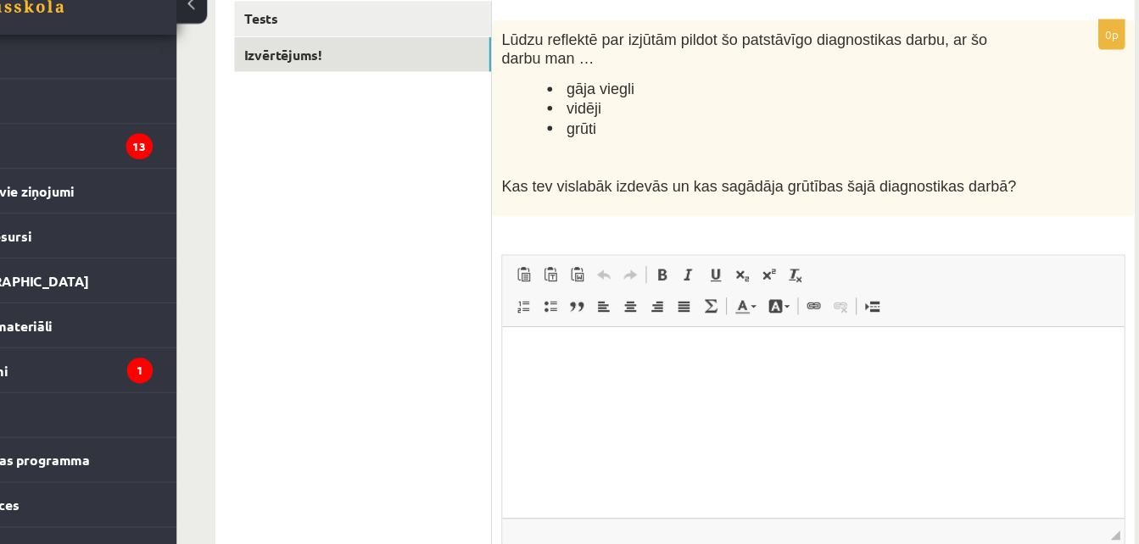
scroll to position [244, 0]
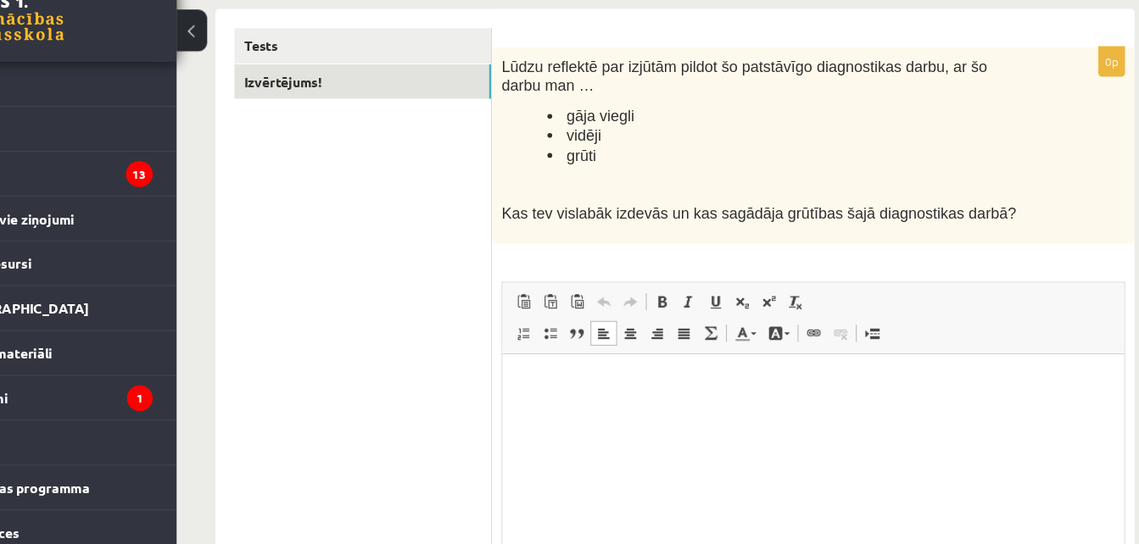
click at [635, 372] on p "Editor, wiswyg-editor-user-answer-47024878661500" at bounding box center [778, 380] width 518 height 18
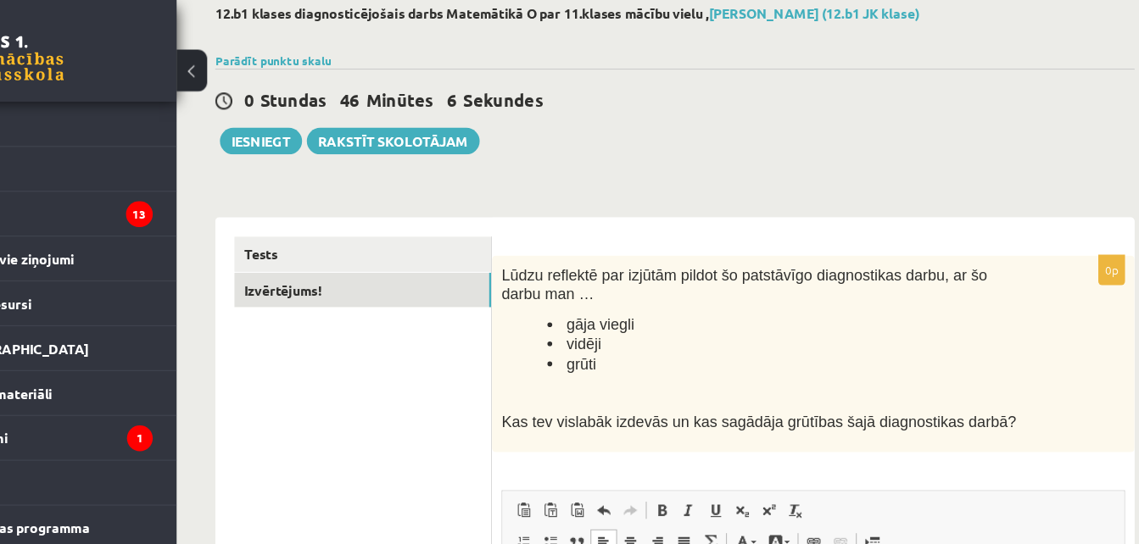
scroll to position [0, 0]
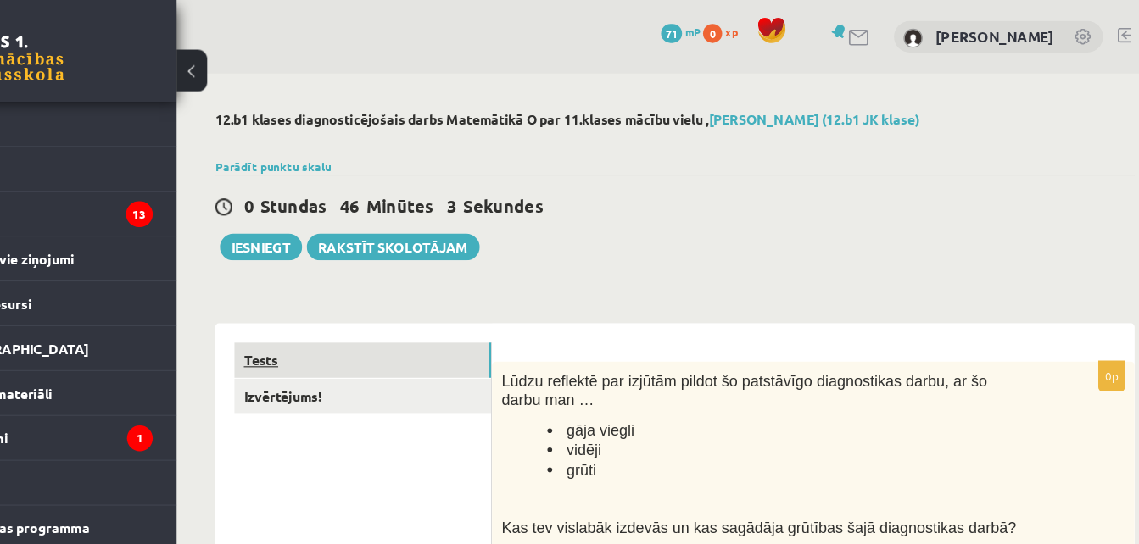
click at [339, 315] on link "Tests" at bounding box center [419, 319] width 228 height 31
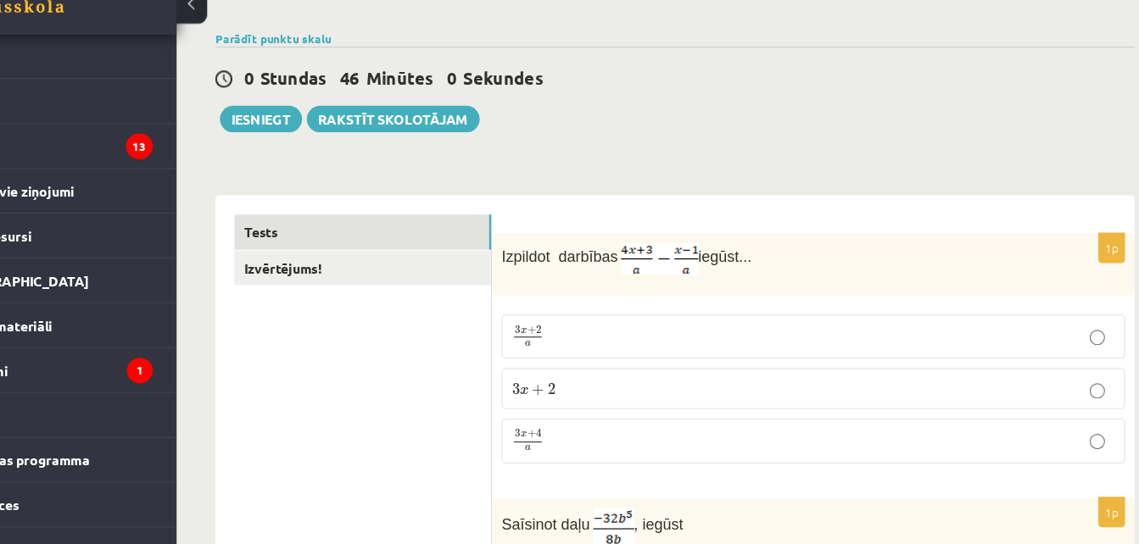
scroll to position [56, 0]
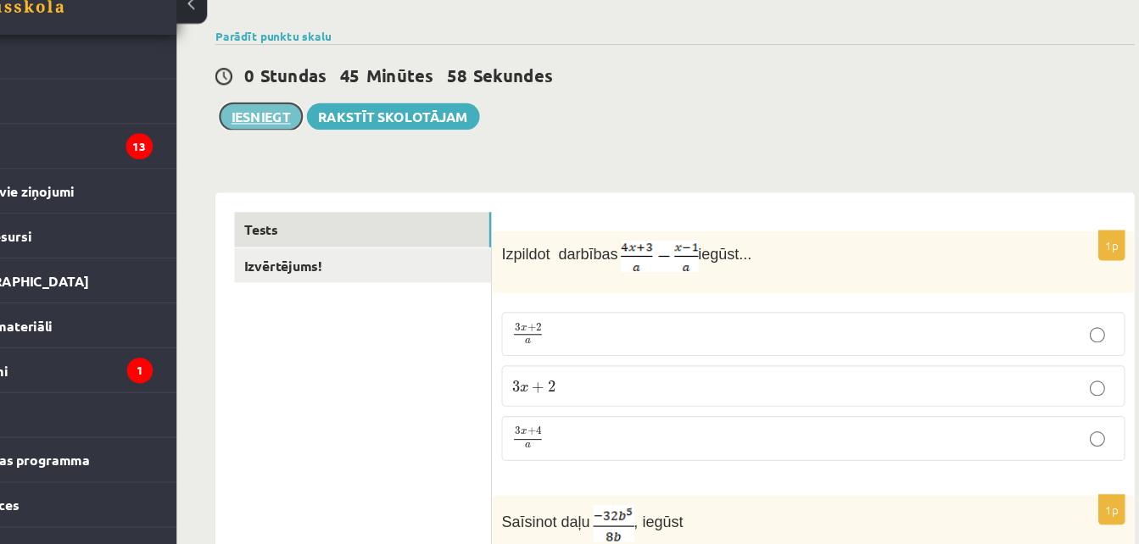
click at [324, 167] on button "Iesniegt" at bounding box center [329, 164] width 73 height 24
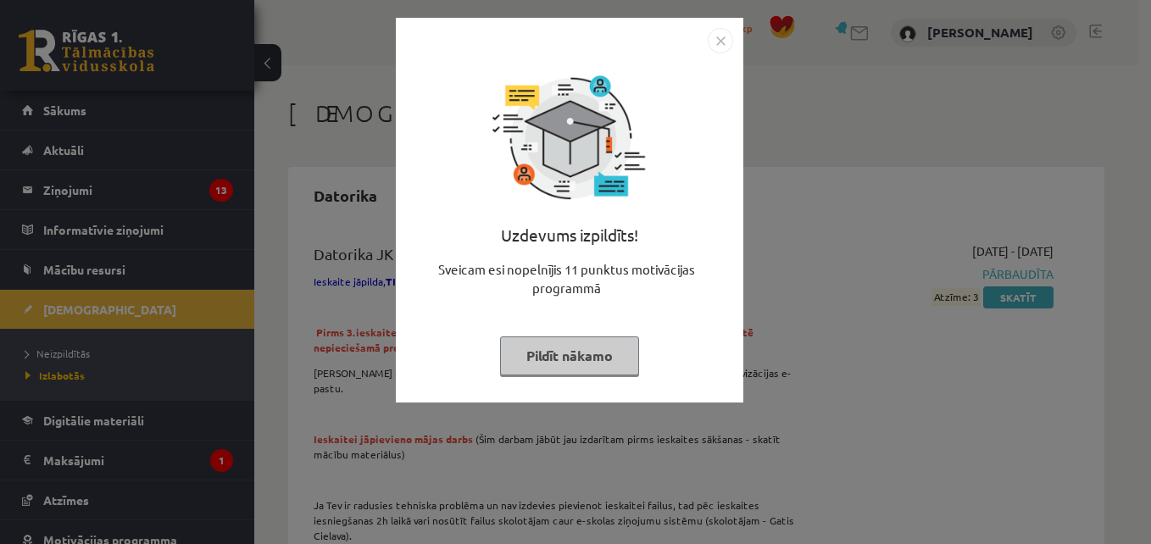
click at [577, 352] on button "Pildīt nākamo" at bounding box center [569, 356] width 139 height 39
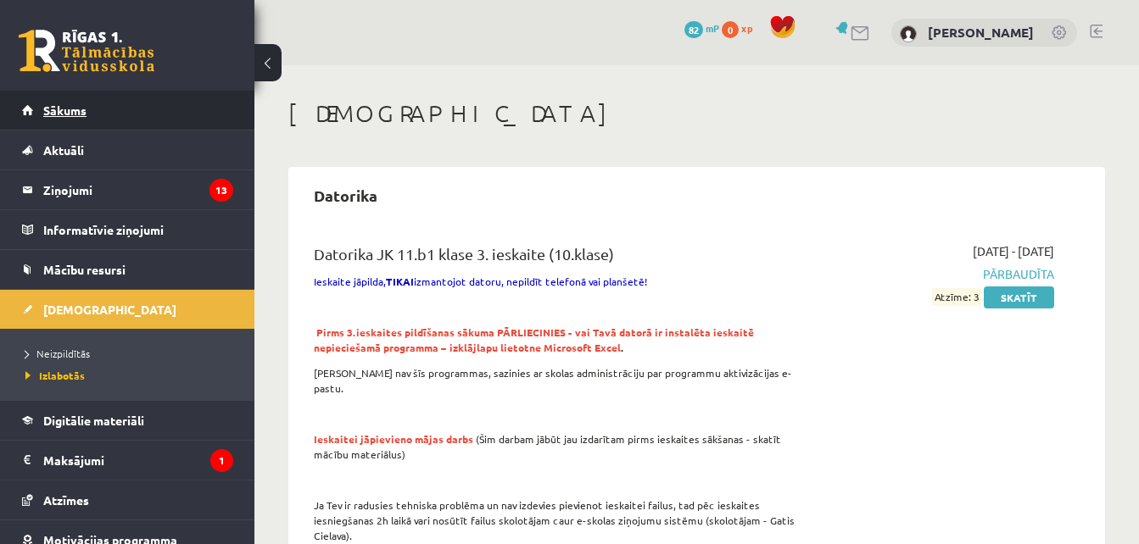
click at [100, 116] on link "Sākums" at bounding box center [127, 110] width 211 height 39
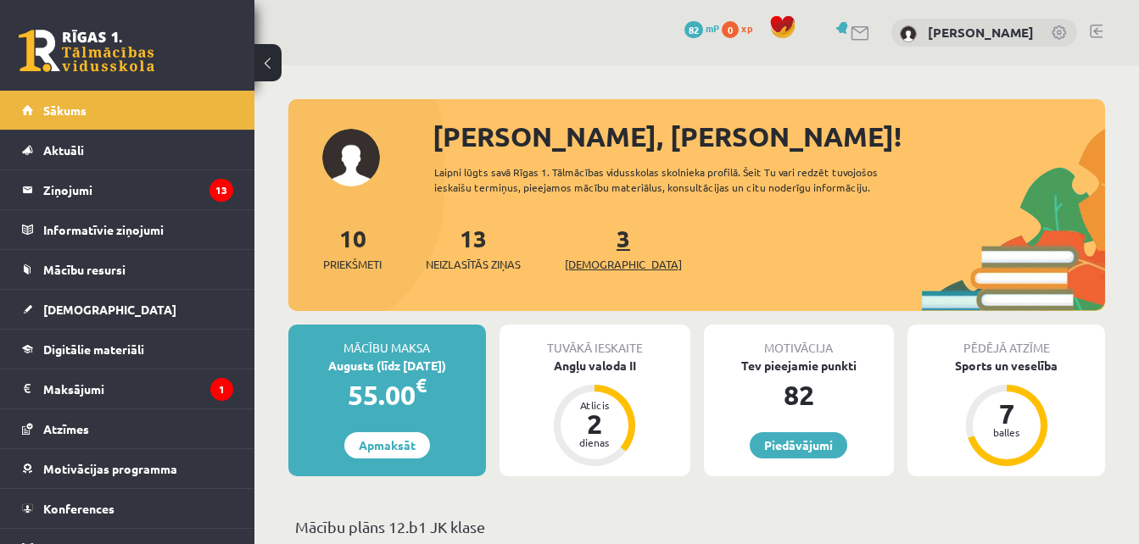
click at [594, 241] on link "3 Ieskaites" at bounding box center [623, 248] width 117 height 50
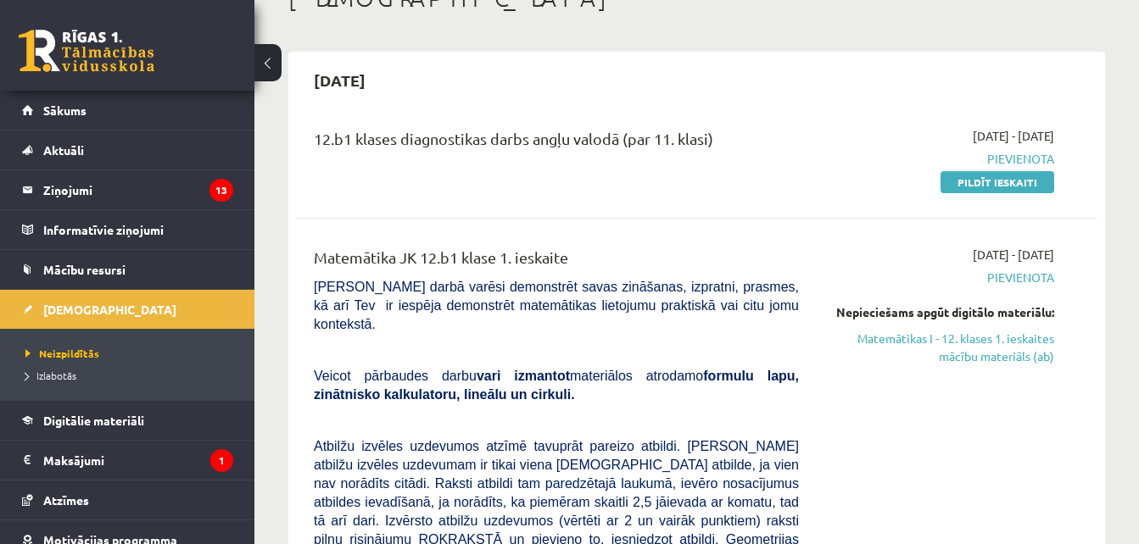
scroll to position [115, 0]
click at [965, 354] on link "Matemātikas I - 12. klases 1. ieskaites mācību materiāls (ab)" at bounding box center [939, 348] width 230 height 36
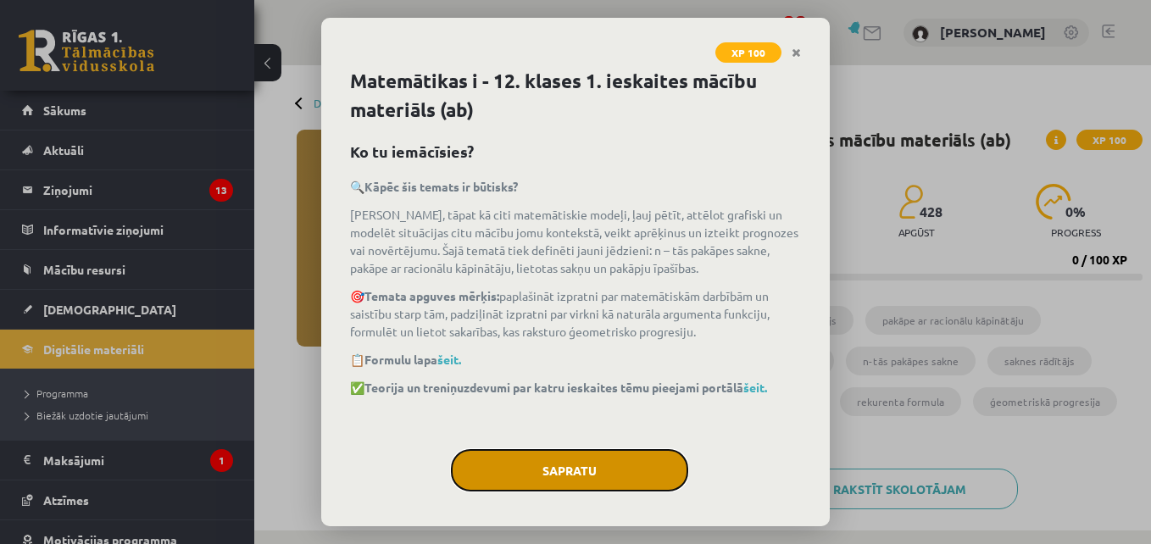
click at [569, 464] on button "Sapratu" at bounding box center [569, 470] width 237 height 42
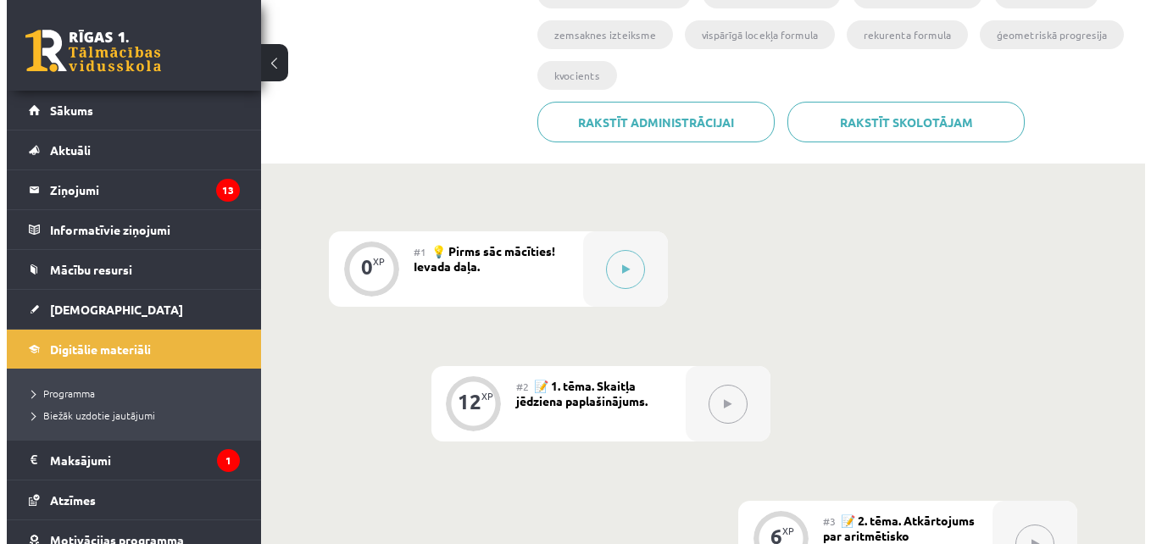
scroll to position [363, 0]
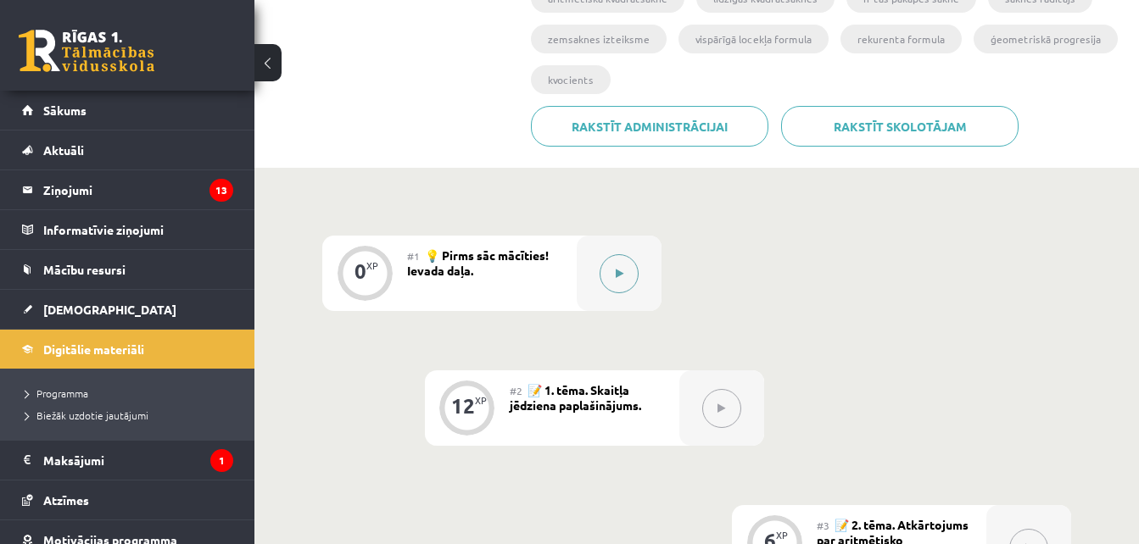
click at [611, 269] on button at bounding box center [618, 273] width 39 height 39
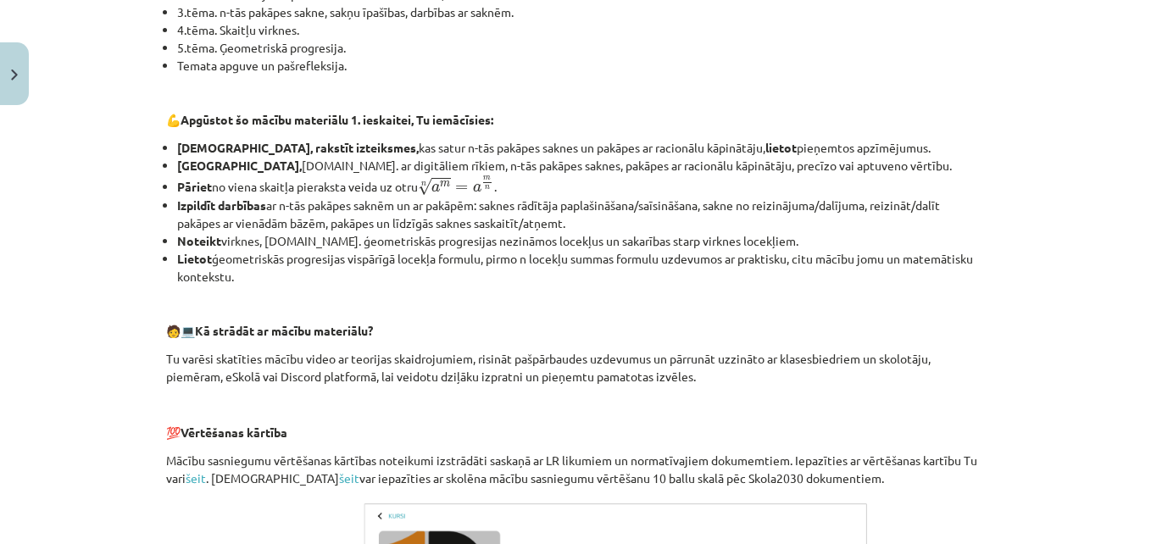
scroll to position [819, 0]
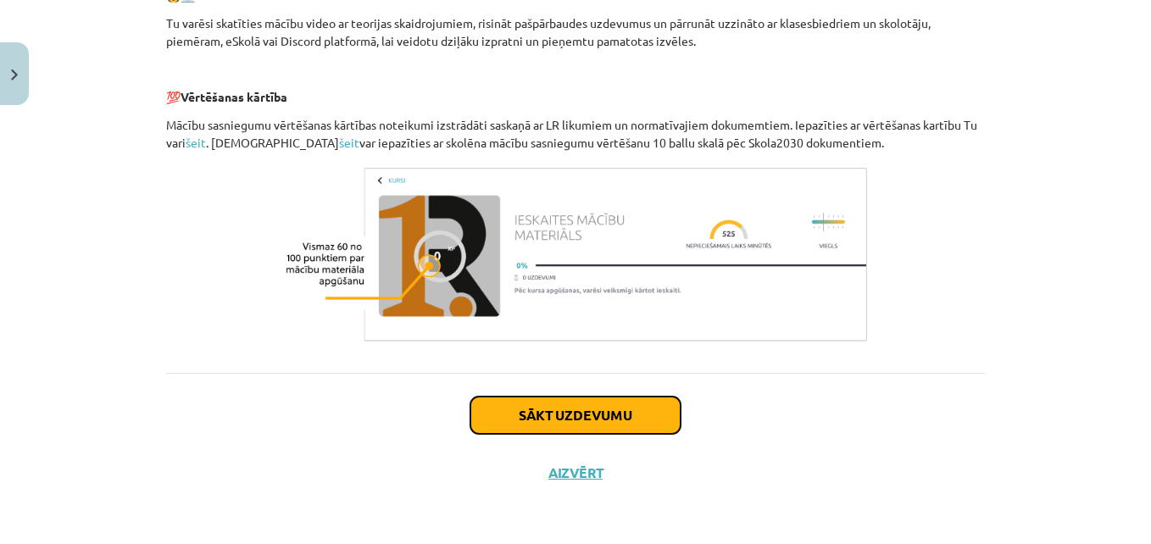
click at [599, 420] on button "Sākt uzdevumu" at bounding box center [576, 415] width 210 height 37
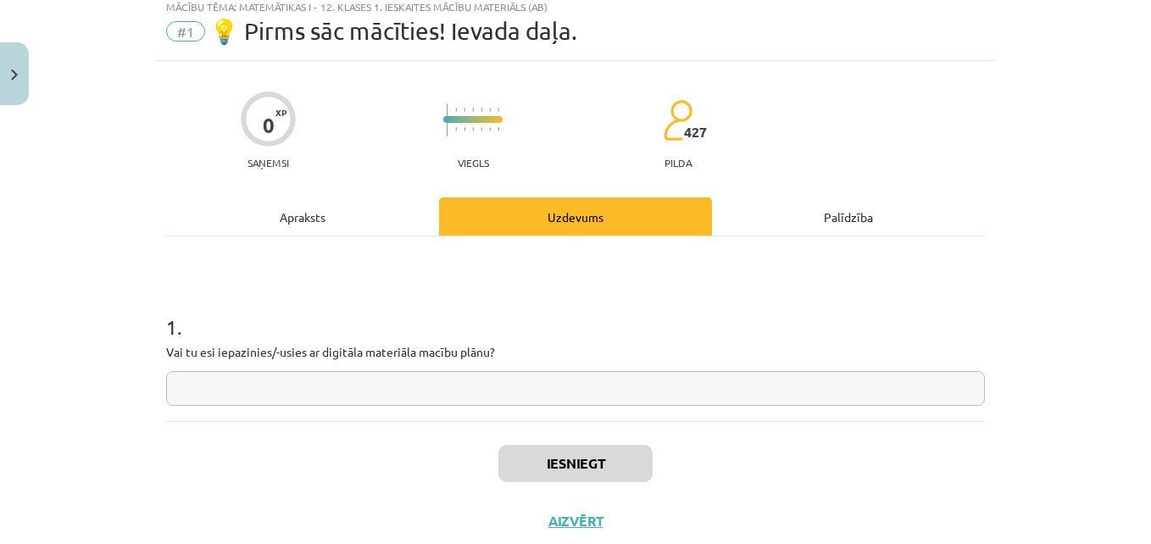
scroll to position [42, 0]
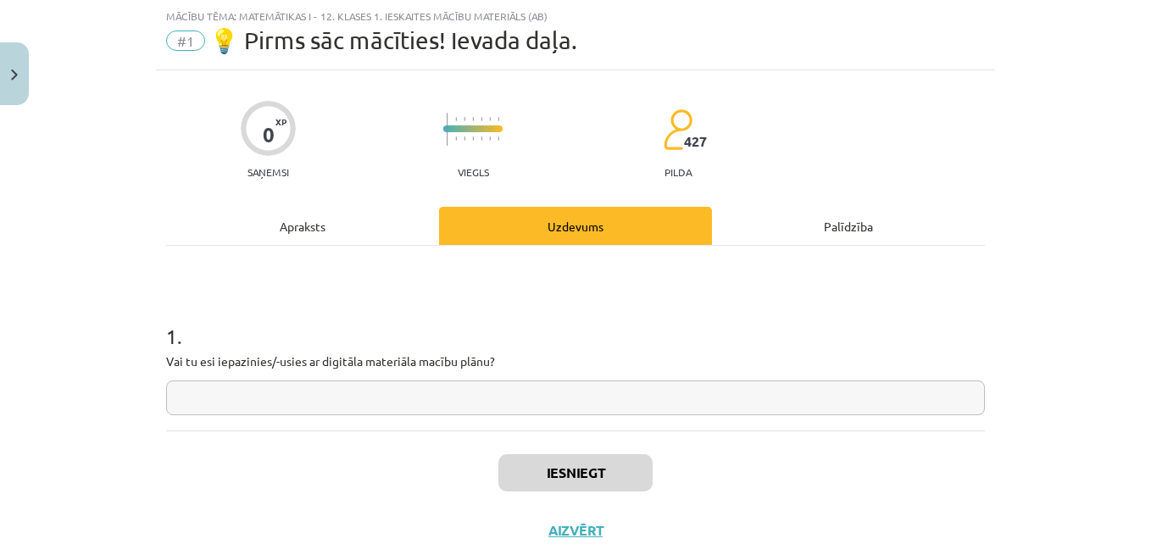
click at [586, 429] on div "1 . Vai tu esi iepazinies/-usies ar digitāla materiāla macību plānu?" at bounding box center [575, 338] width 819 height 185
click at [582, 409] on input "text" at bounding box center [575, 398] width 819 height 35
type input "**"
click at [593, 464] on button "Iesniegt" at bounding box center [576, 472] width 154 height 37
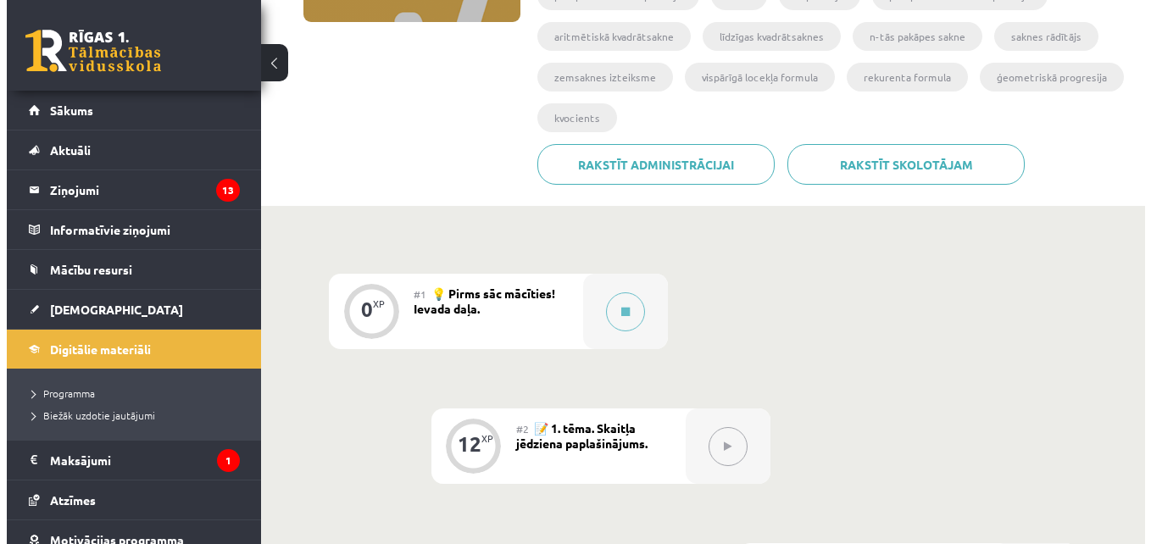
scroll to position [332, 0]
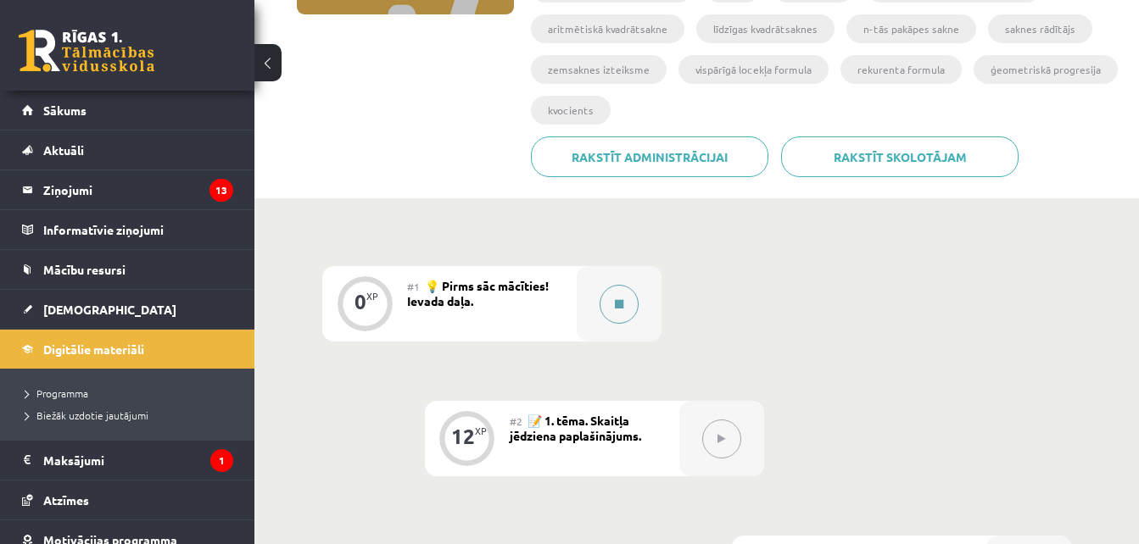
click at [617, 297] on button at bounding box center [618, 304] width 39 height 39
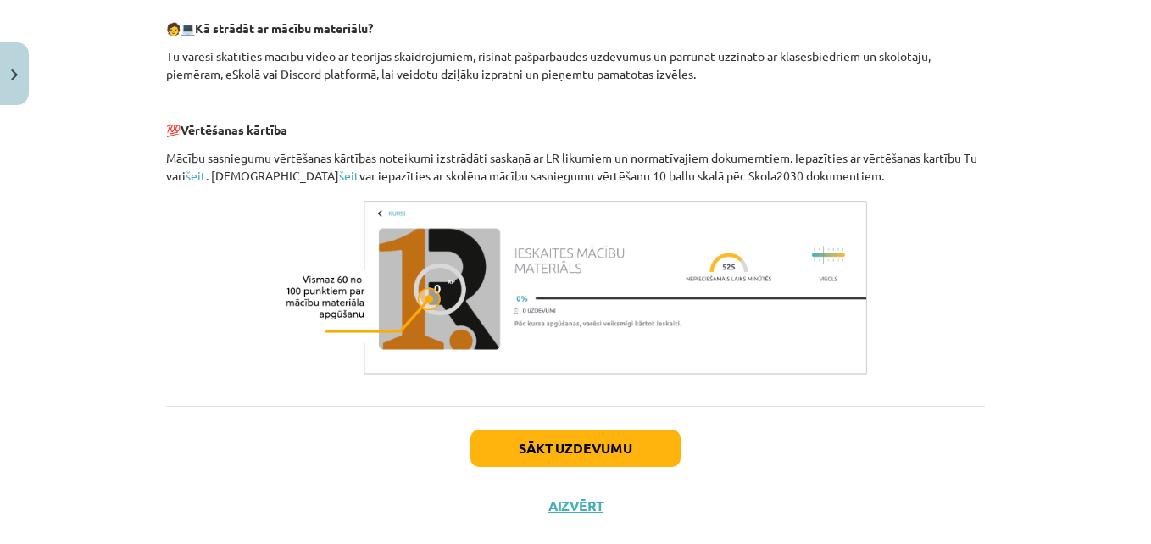
scroll to position [819, 0]
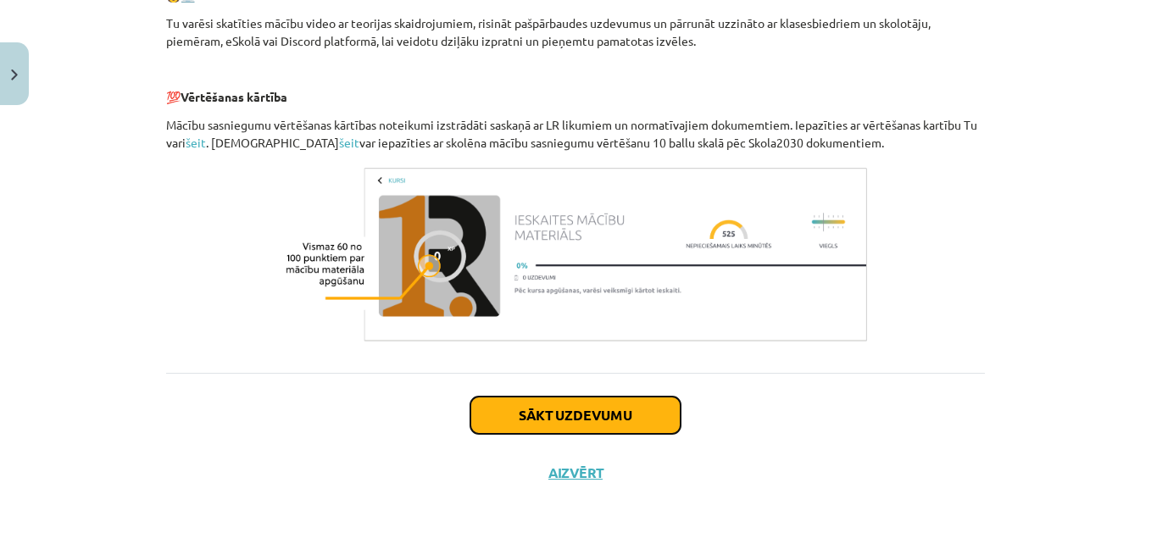
click at [609, 412] on button "Sākt uzdevumu" at bounding box center [576, 415] width 210 height 37
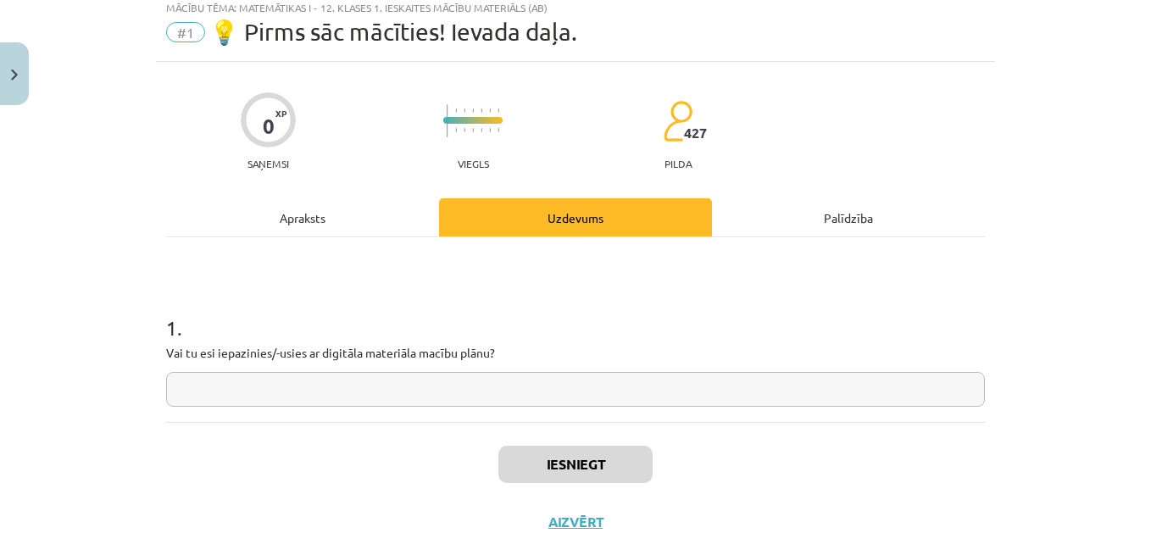
scroll to position [42, 0]
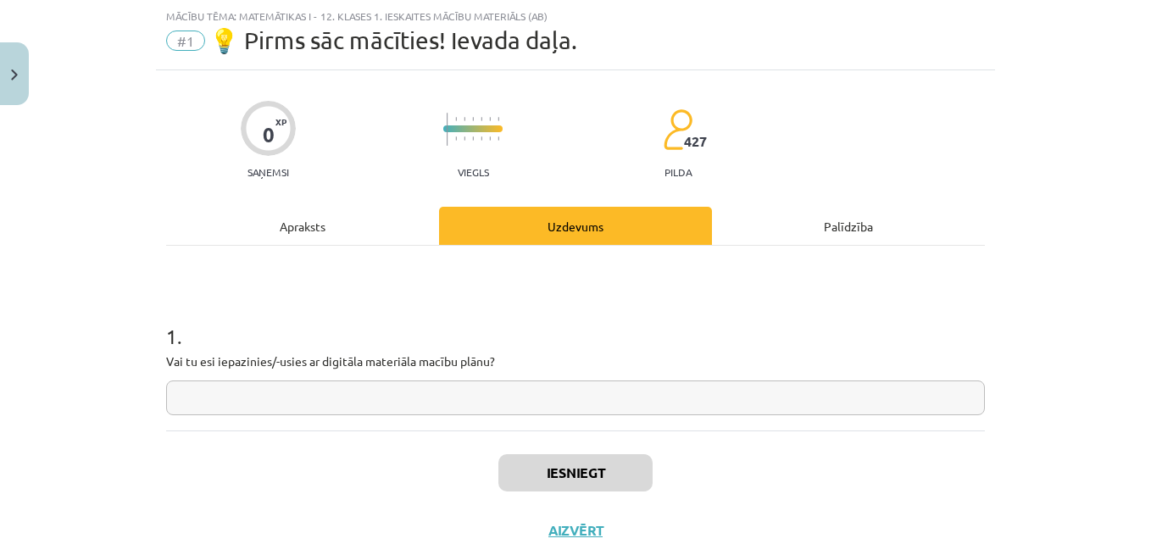
click at [606, 407] on input "text" at bounding box center [575, 398] width 819 height 35
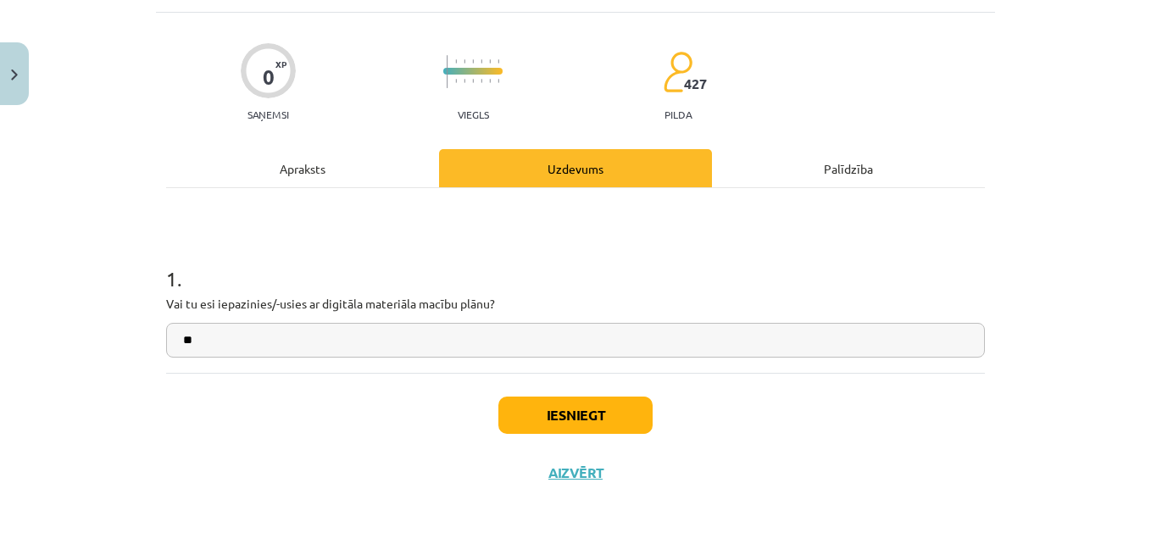
scroll to position [99, 0]
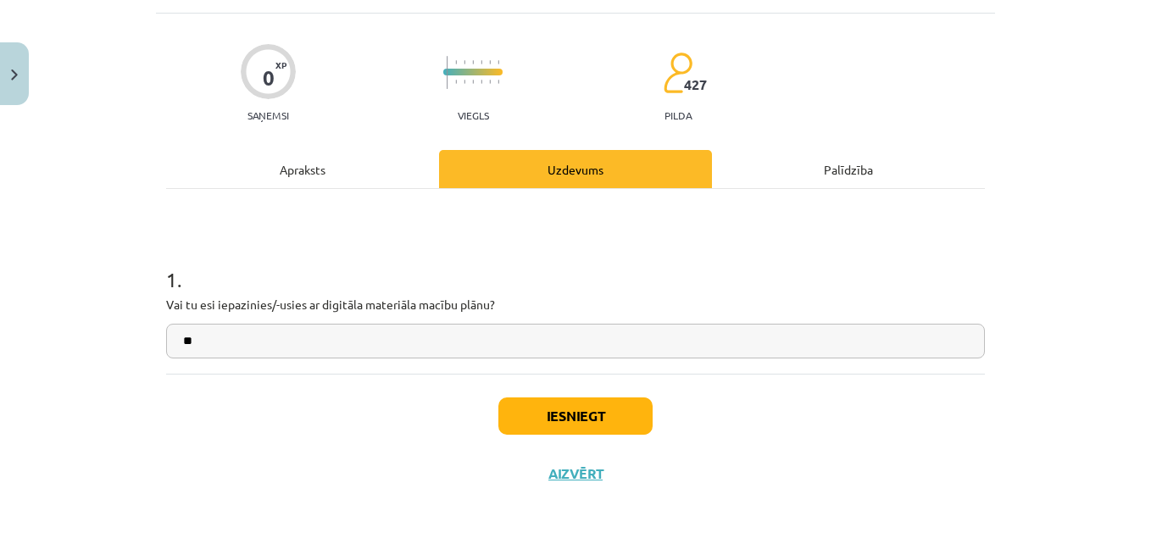
type input "**"
click at [597, 417] on button "Iesniegt" at bounding box center [576, 416] width 154 height 37
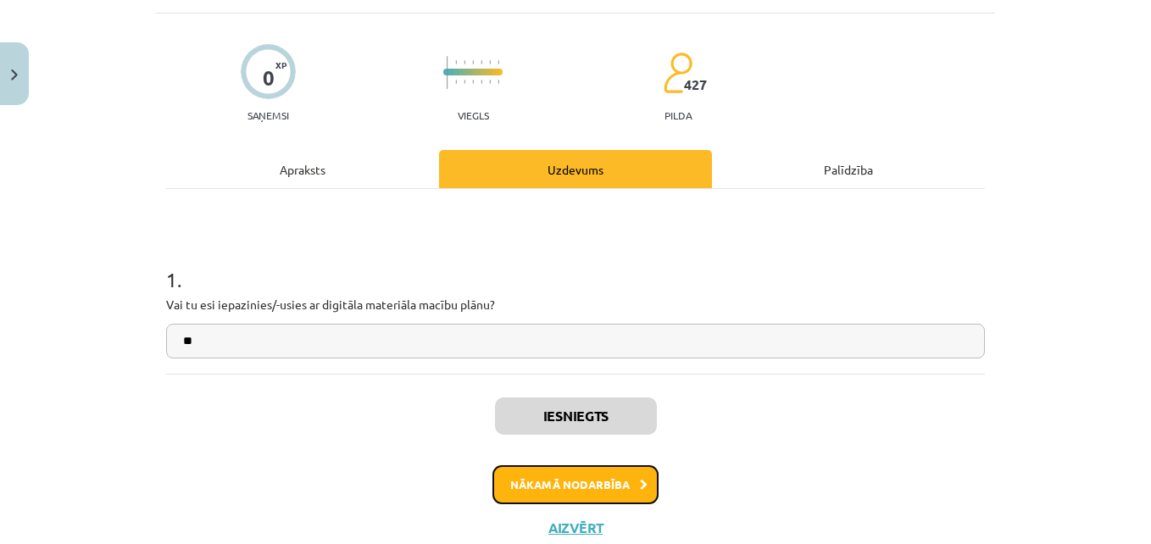
click at [594, 486] on button "Nākamā nodarbība" at bounding box center [576, 484] width 166 height 39
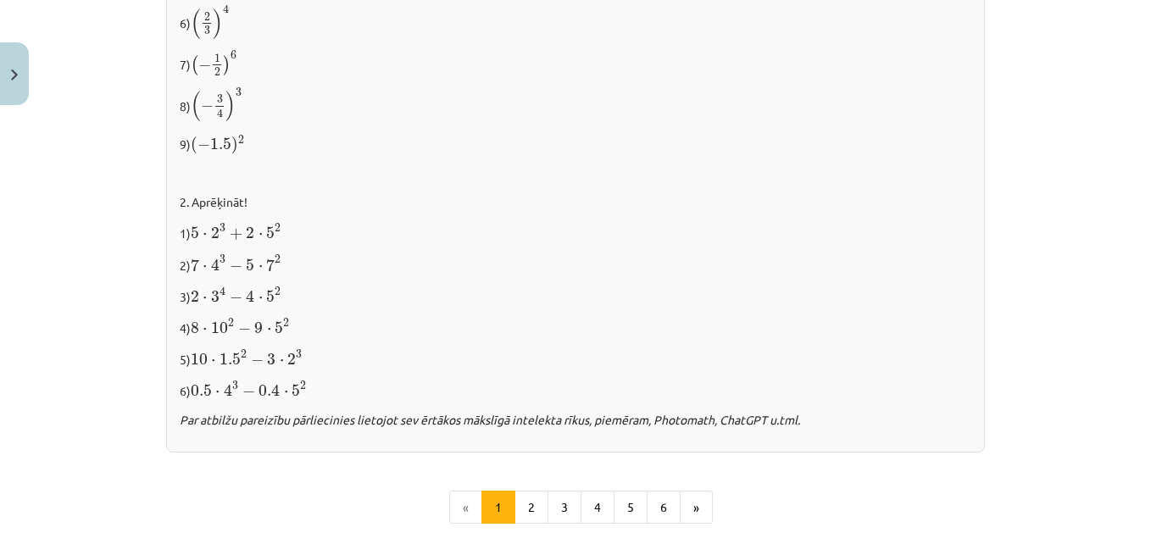
scroll to position [1864, 0]
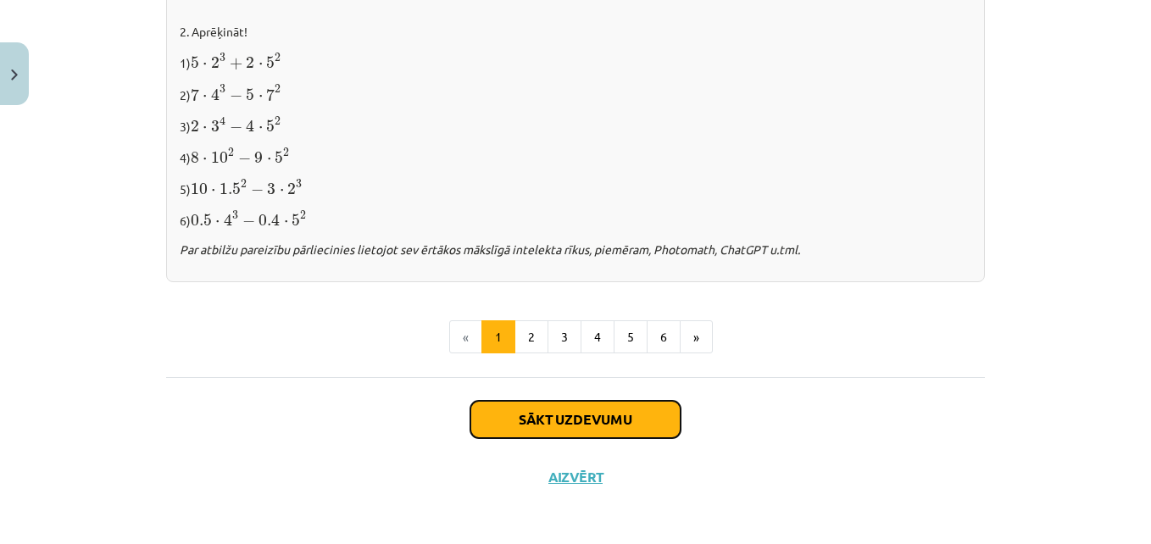
click at [569, 413] on button "Sākt uzdevumu" at bounding box center [576, 419] width 210 height 37
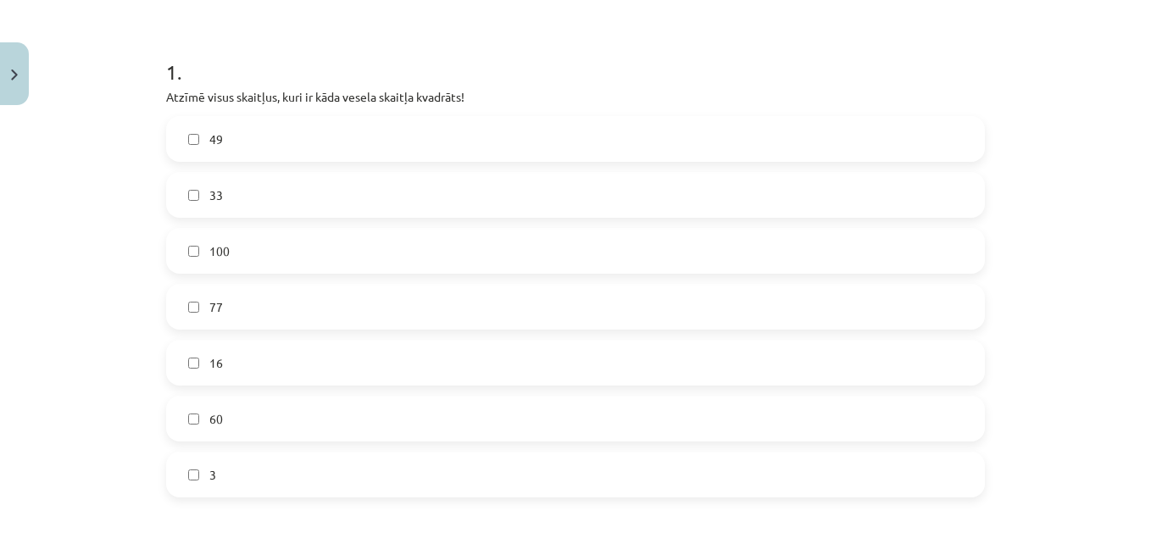
scroll to position [309, 0]
click at [378, 358] on label "16" at bounding box center [576, 360] width 816 height 42
click at [292, 133] on label "49" at bounding box center [576, 136] width 816 height 42
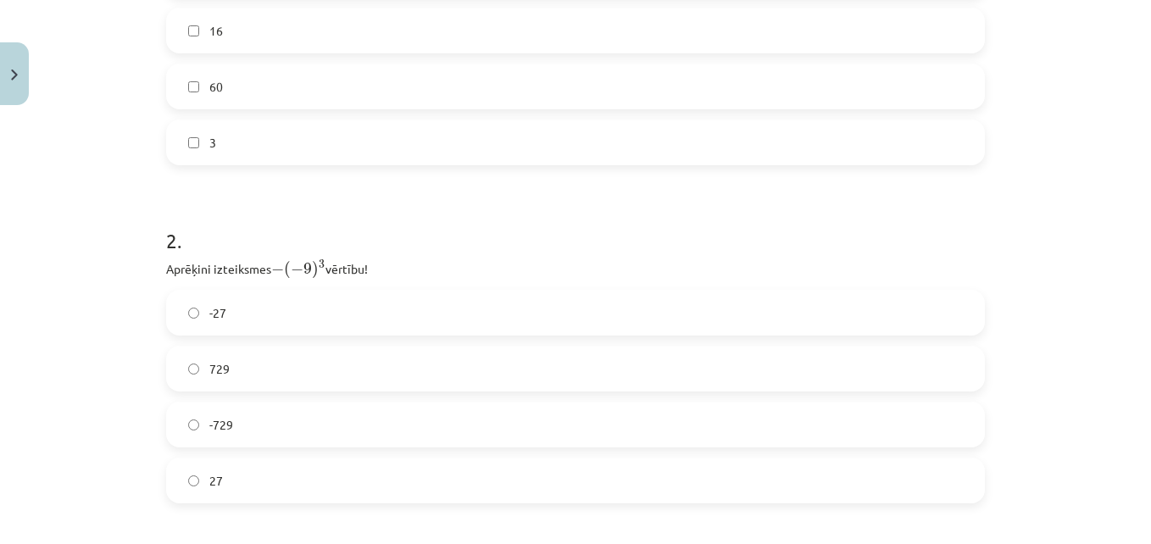
scroll to position [639, 0]
click at [312, 356] on label "729" at bounding box center [576, 369] width 816 height 42
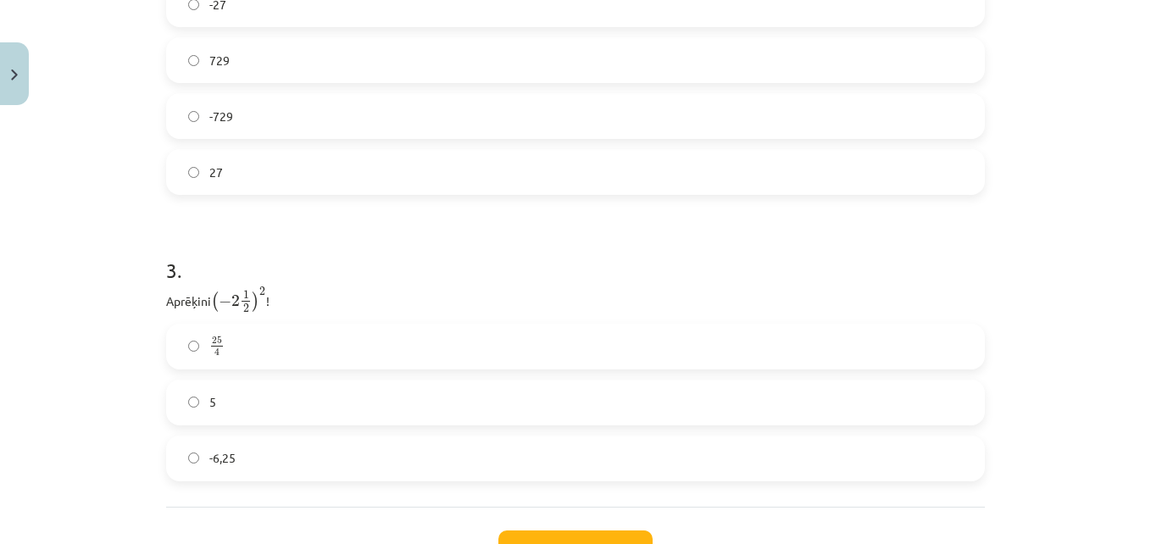
scroll to position [994, 0]
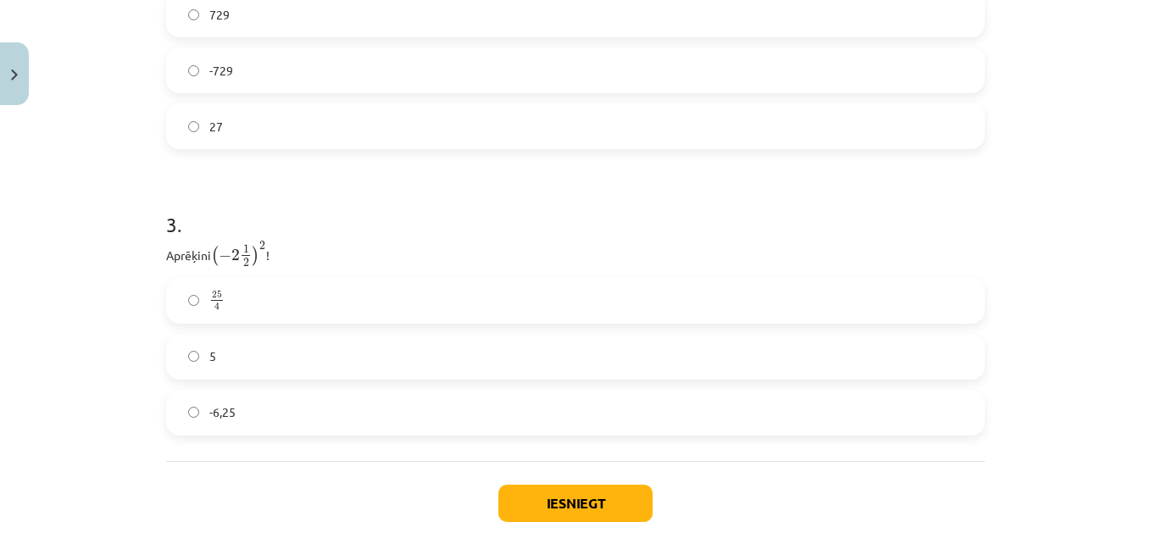
click at [209, 309] on span "25 4" at bounding box center [216, 301] width 15 height 20
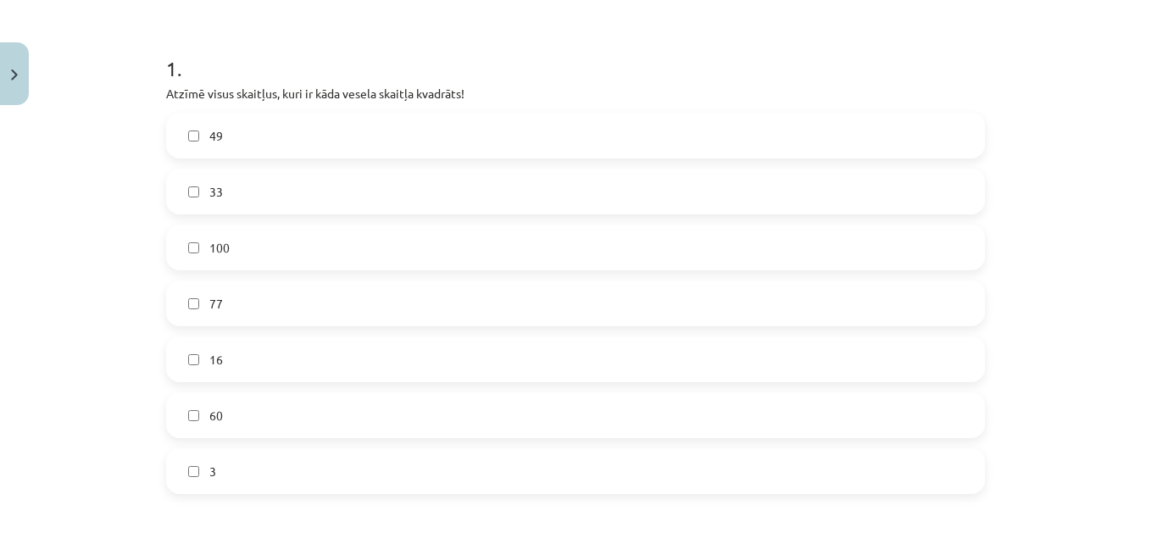
scroll to position [1081, 0]
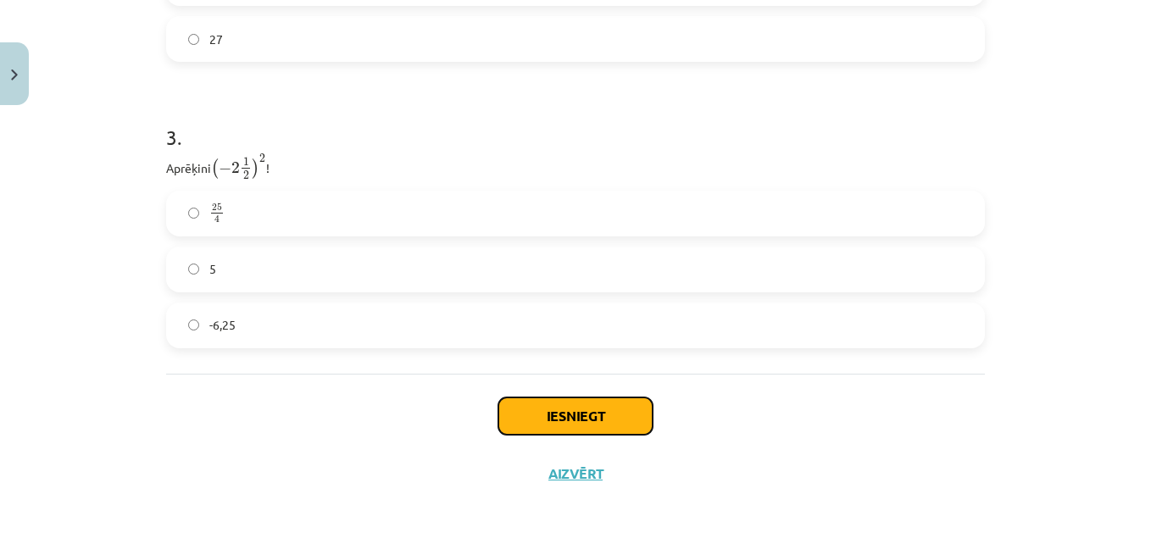
click at [582, 420] on button "Iesniegt" at bounding box center [576, 416] width 154 height 37
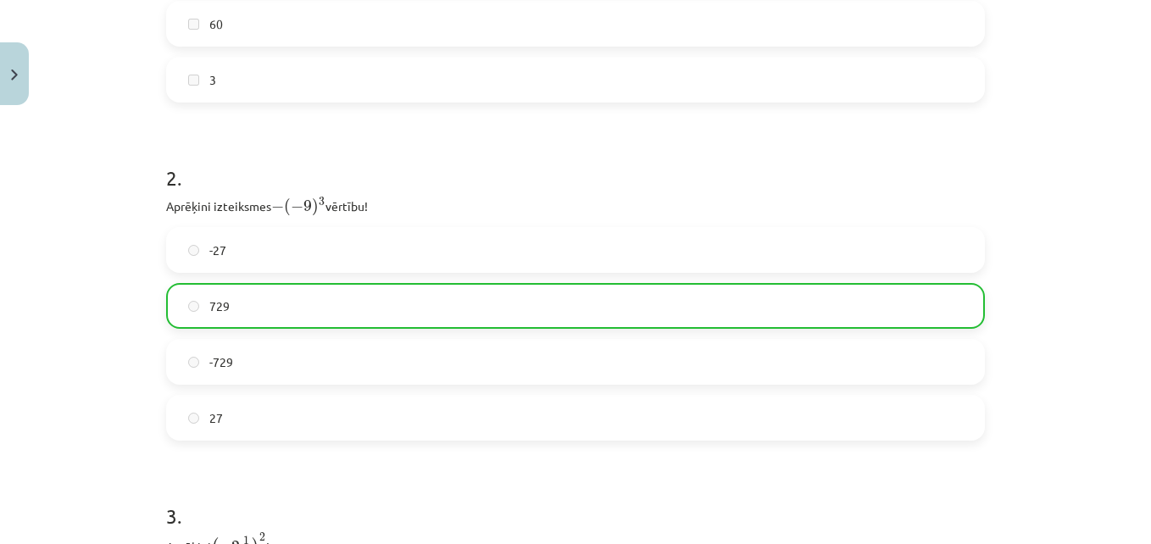
scroll to position [1134, 0]
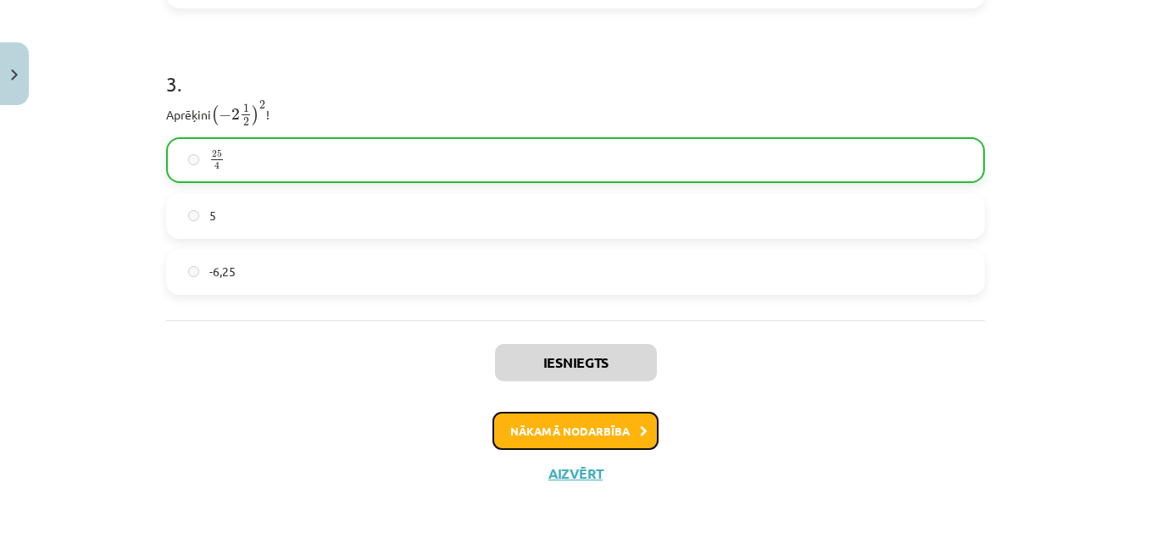
click at [615, 441] on button "Nākamā nodarbība" at bounding box center [576, 431] width 166 height 39
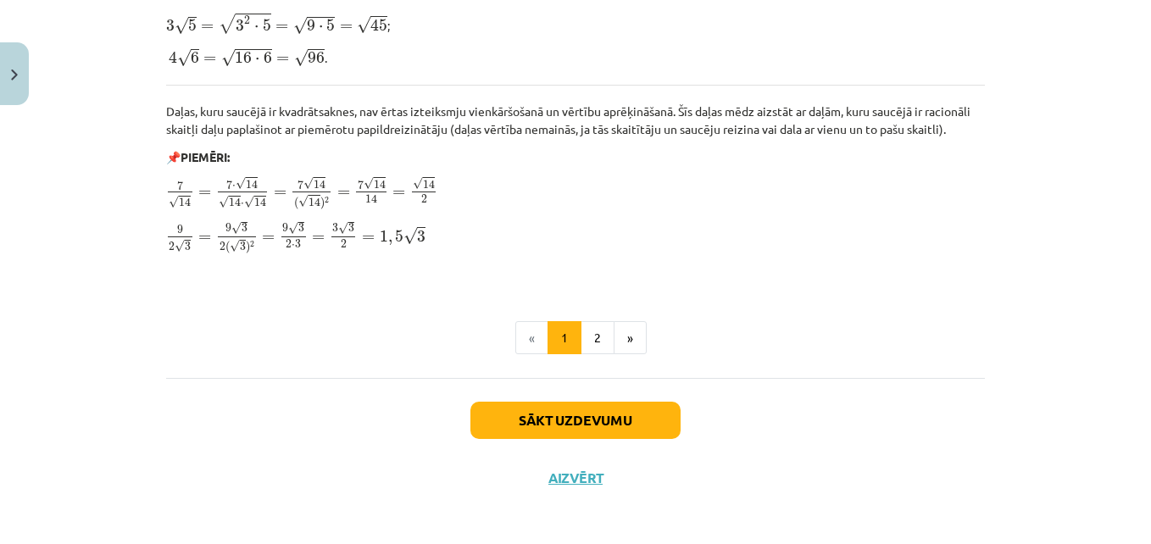
scroll to position [2109, 0]
click at [601, 422] on button "Sākt uzdevumu" at bounding box center [576, 422] width 210 height 37
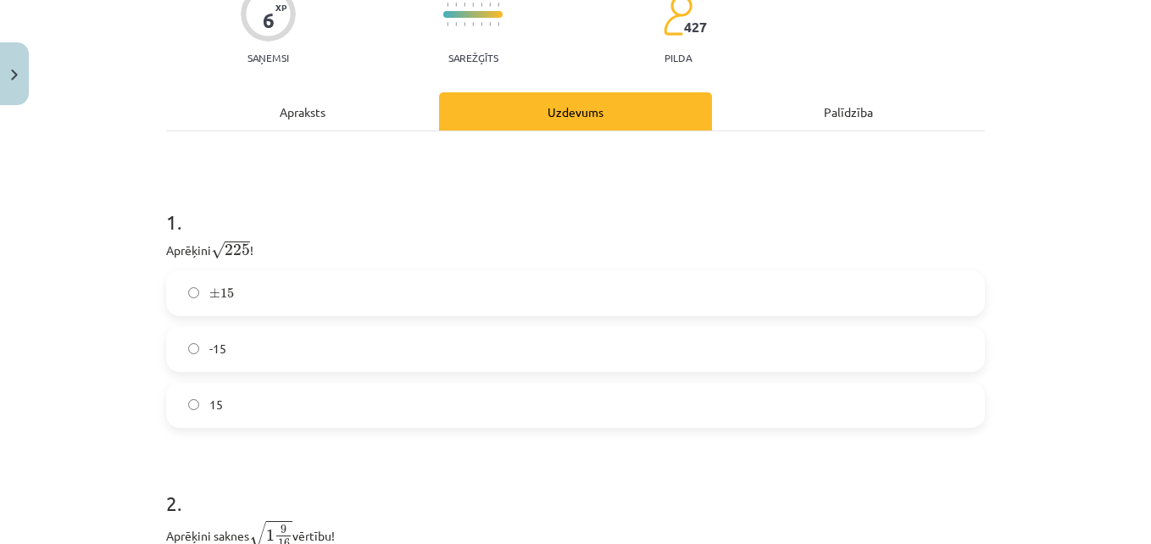
scroll to position [183, 0]
click at [218, 410] on label "15" at bounding box center [576, 406] width 816 height 42
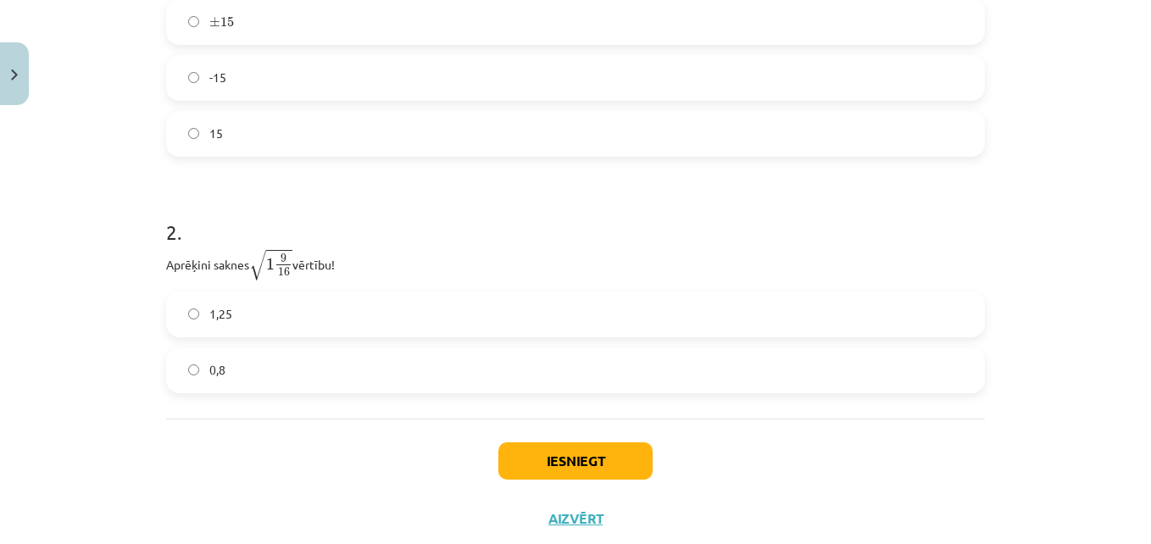
scroll to position [447, 0]
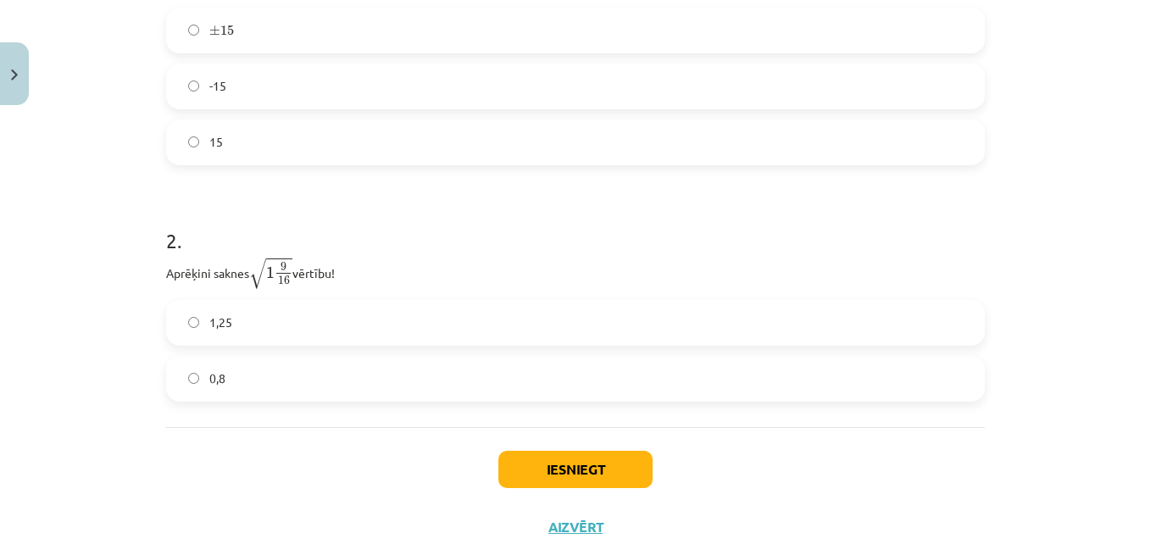
click at [209, 318] on span "1,25" at bounding box center [220, 323] width 23 height 18
click at [520, 469] on button "Iesniegt" at bounding box center [576, 469] width 154 height 37
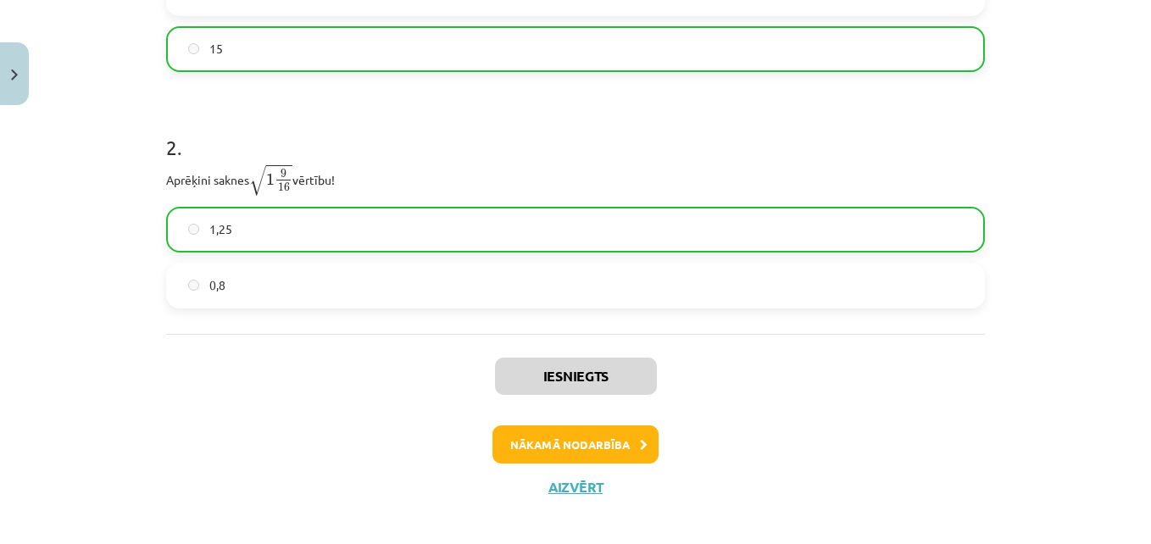
scroll to position [542, 0]
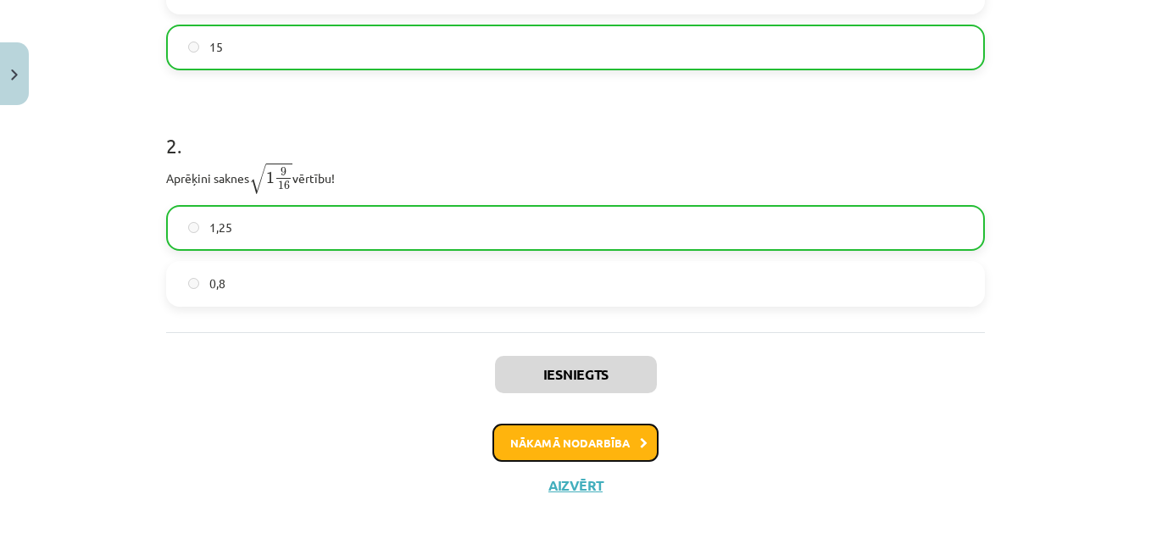
click at [640, 438] on icon at bounding box center [644, 443] width 8 height 11
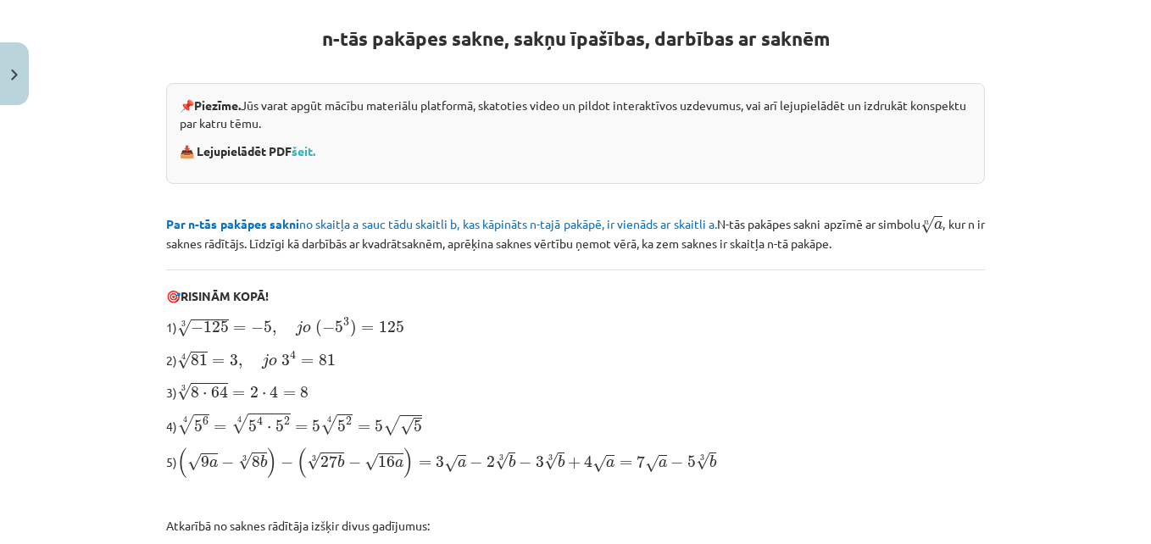
scroll to position [616, 0]
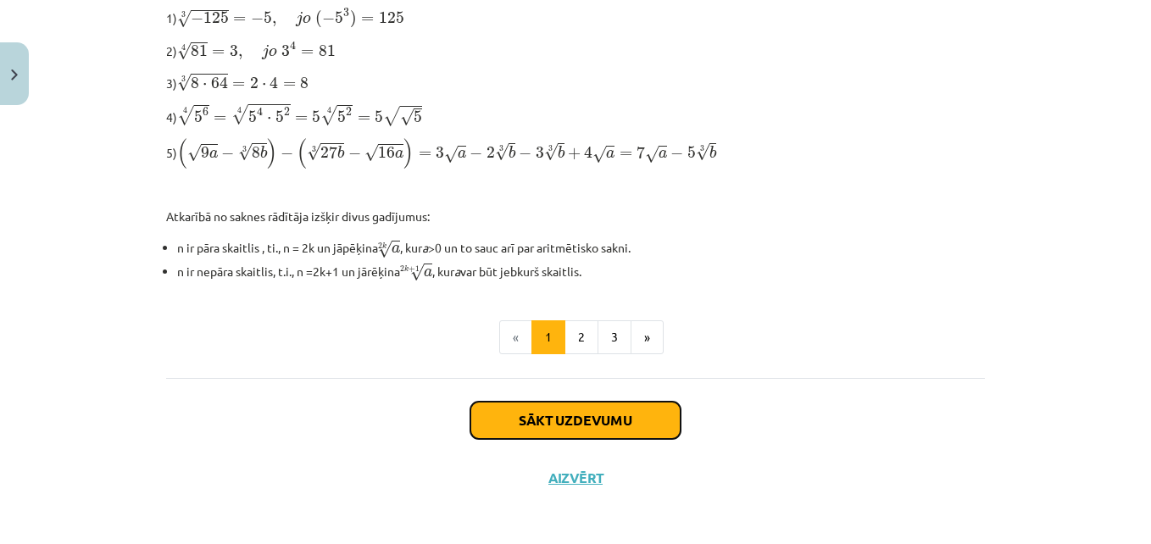
click at [617, 425] on button "Sākt uzdevumu" at bounding box center [576, 420] width 210 height 37
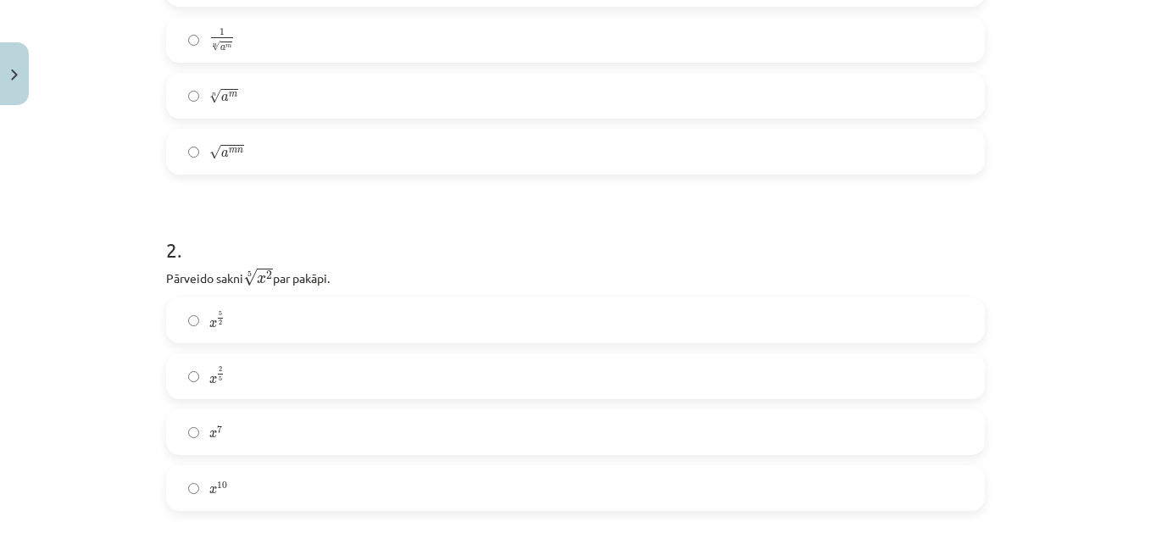
scroll to position [464, 0]
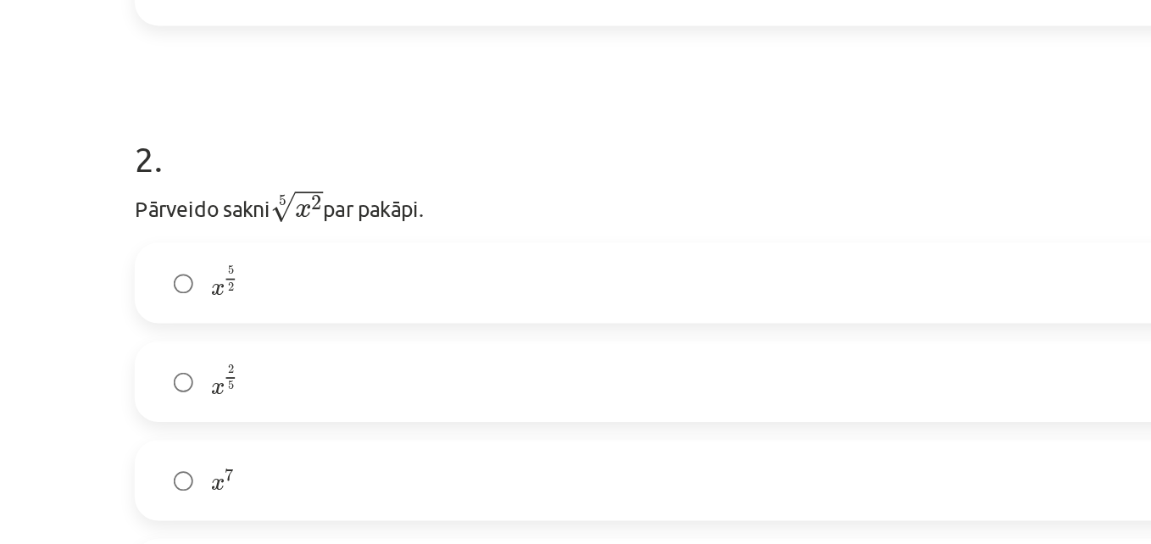
click at [209, 378] on span "x" at bounding box center [213, 382] width 8 height 8
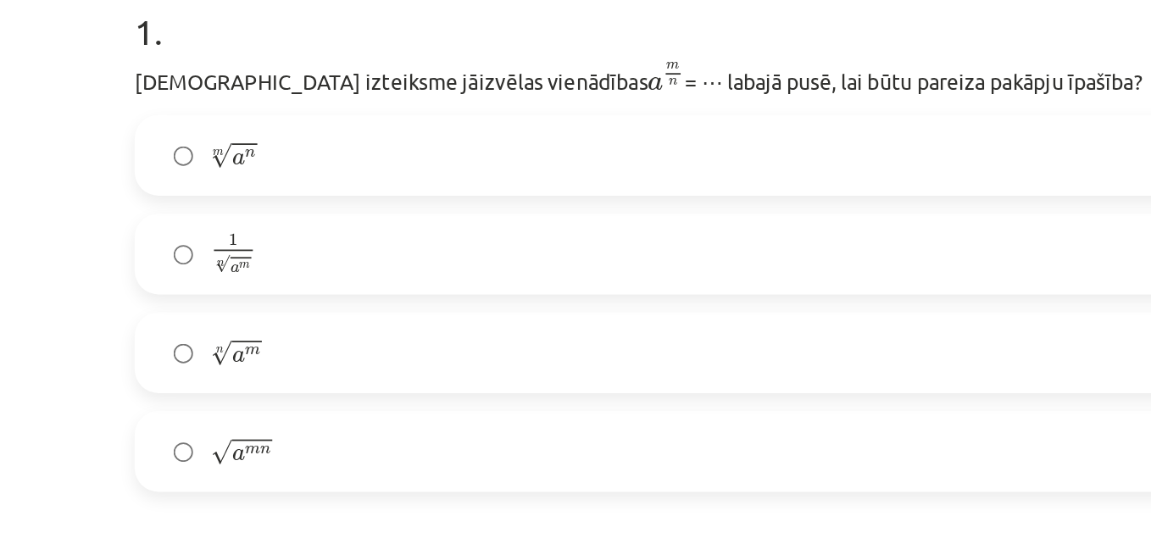
scroll to position [198, 0]
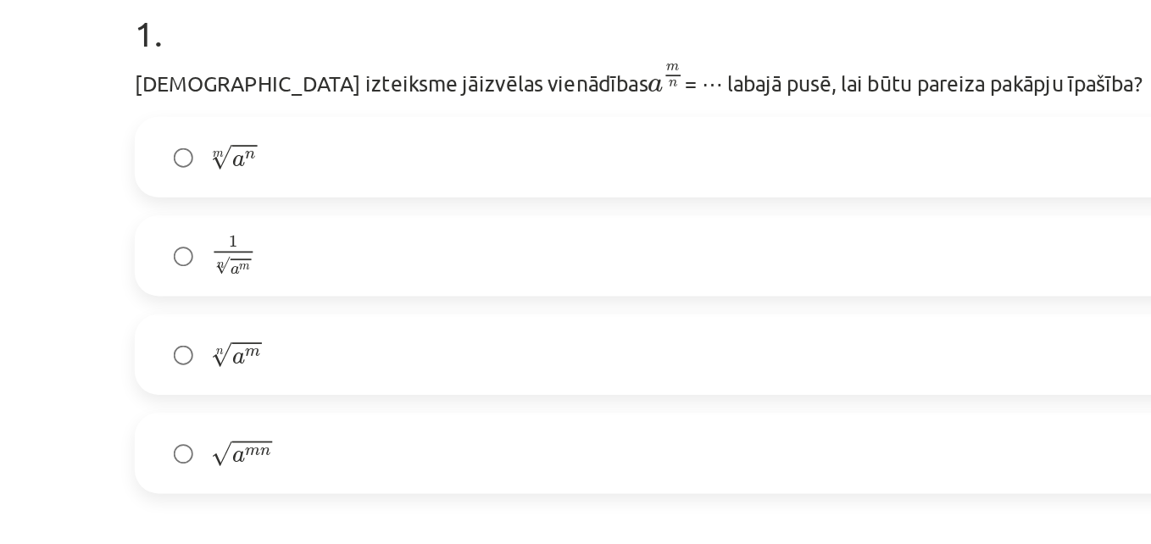
click at [221, 254] on span "a" at bounding box center [225, 253] width 8 height 8
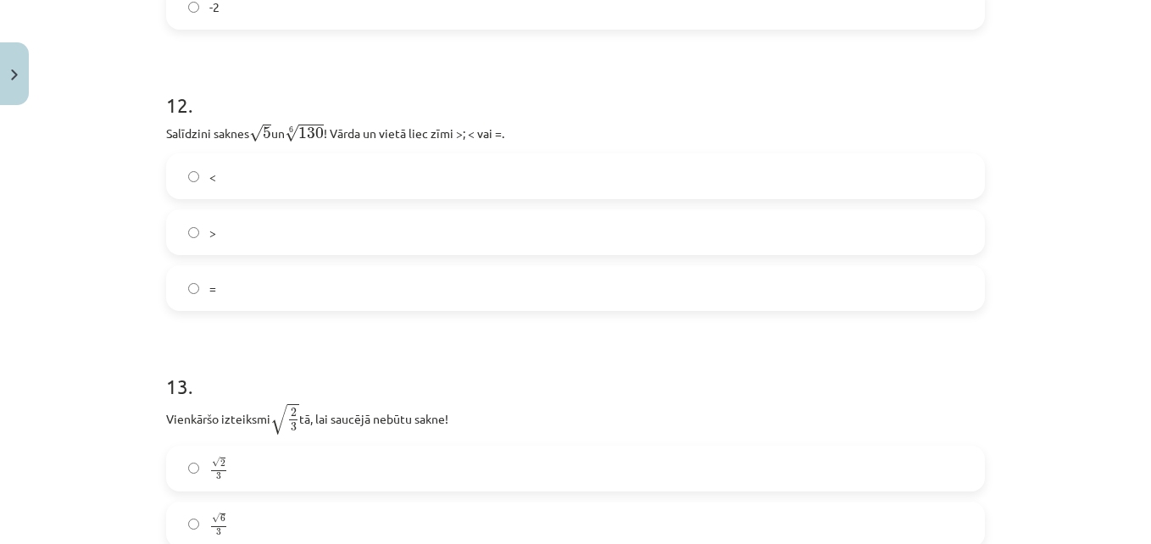
scroll to position [3866, 0]
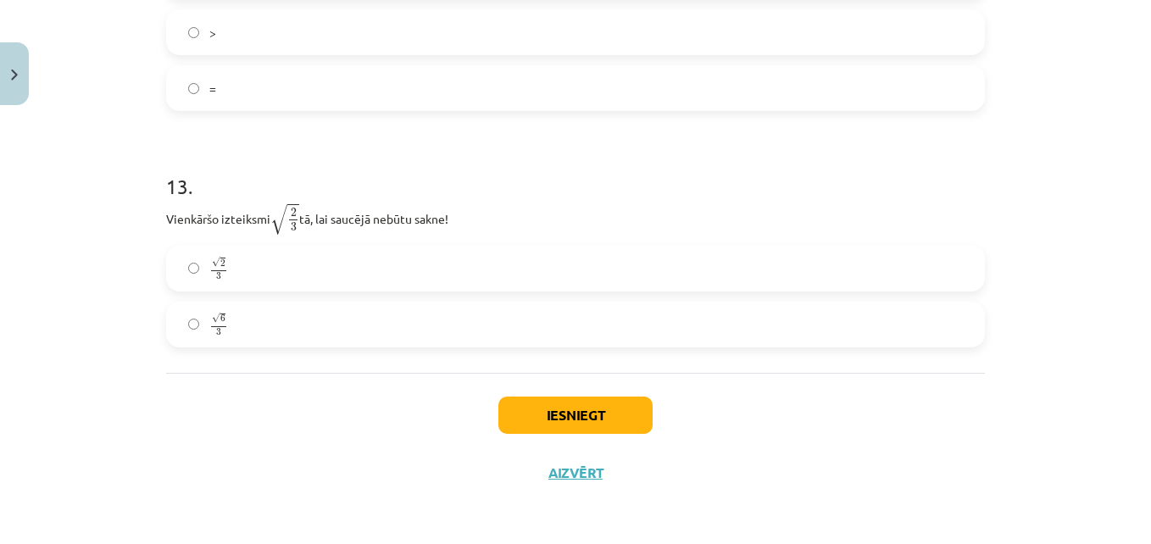
click at [226, 317] on label "√ 6 3 6 3" at bounding box center [576, 325] width 816 height 42
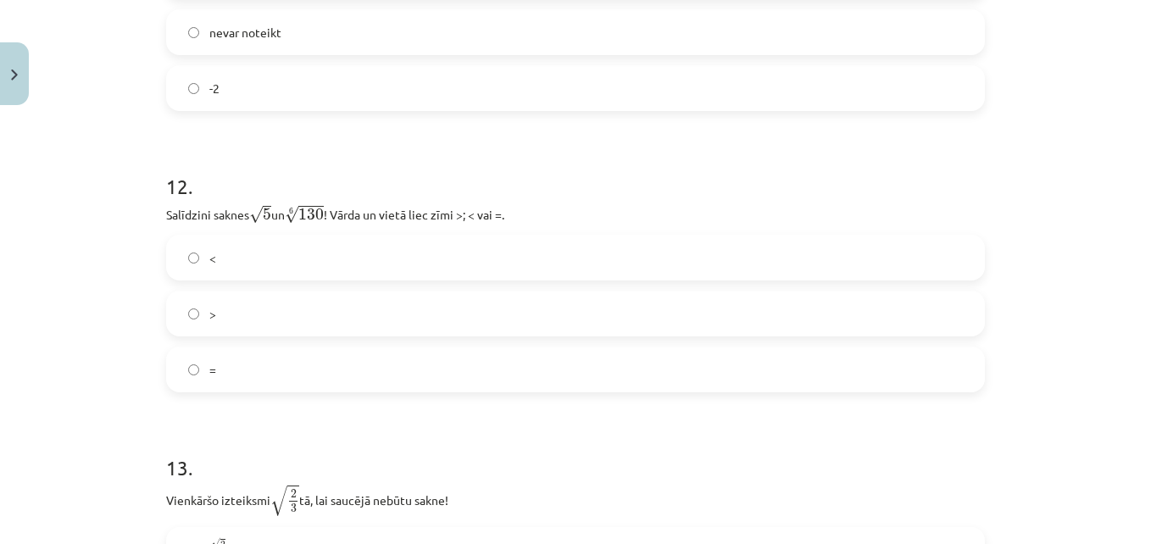
scroll to position [3583, 0]
click at [181, 262] on label "<" at bounding box center [576, 259] width 816 height 42
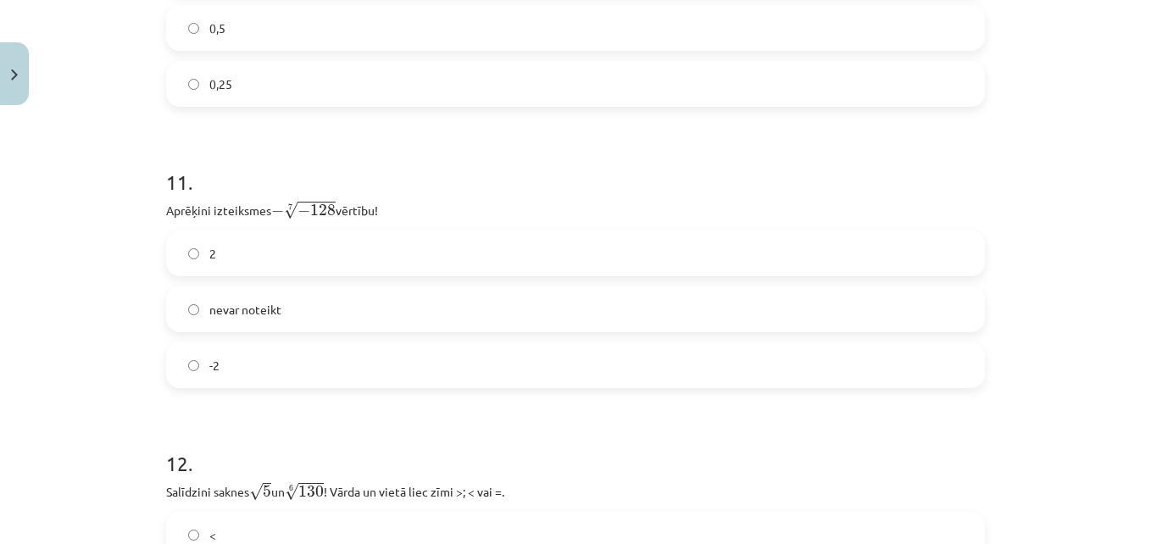
scroll to position [3307, 0]
click at [209, 248] on span "2" at bounding box center [212, 255] width 7 height 18
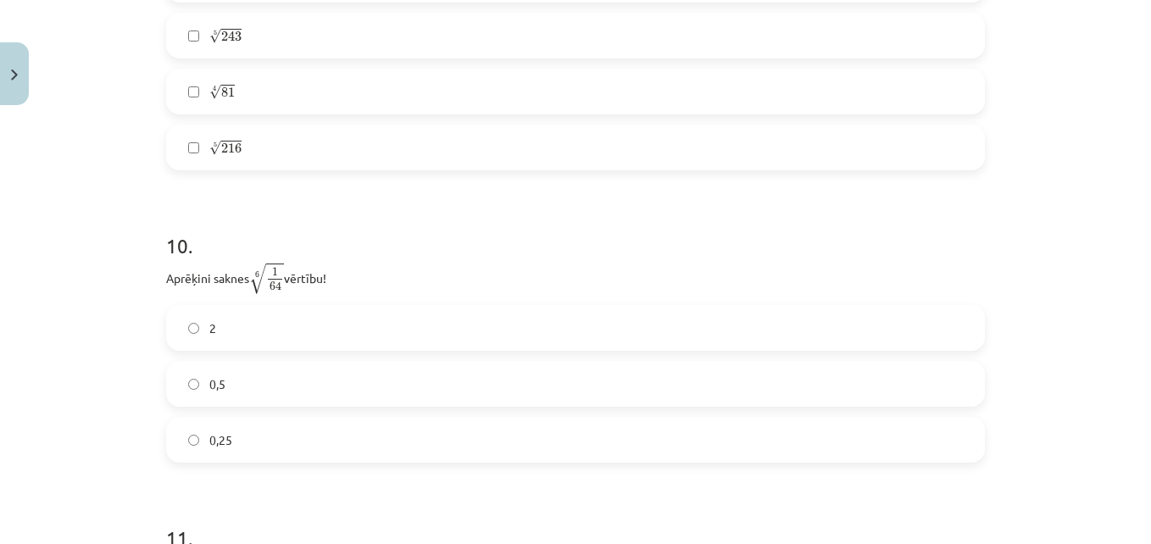
scroll to position [2957, 0]
click at [255, 382] on label "0,5" at bounding box center [576, 378] width 816 height 42
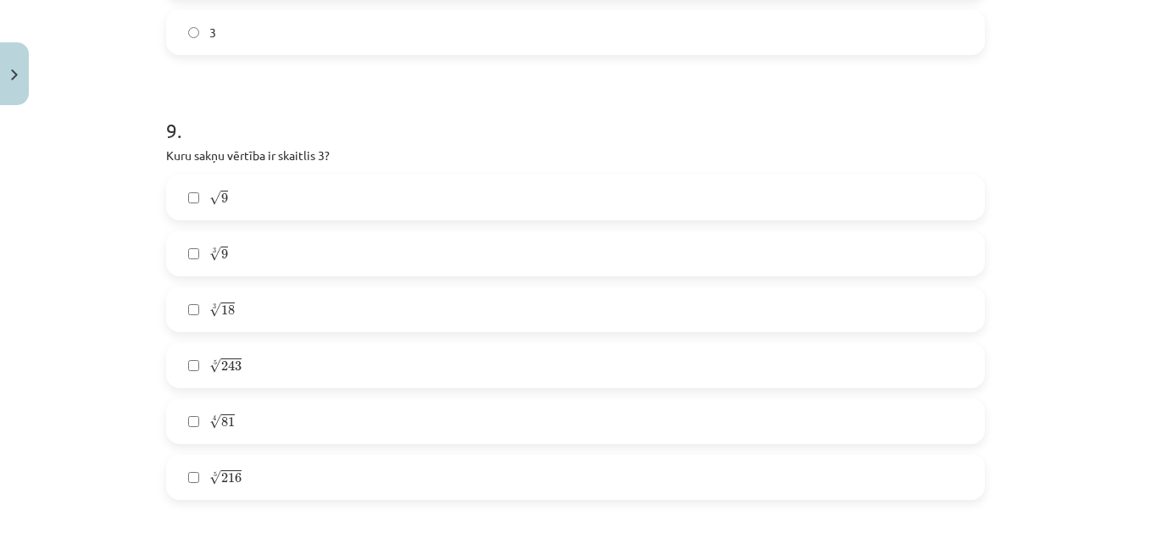
scroll to position [2621, 0]
click at [227, 247] on label "3 √ 9 9 3" at bounding box center [576, 254] width 816 height 42
click at [221, 302] on span "3 √ 18 18 3" at bounding box center [221, 310] width 25 height 17
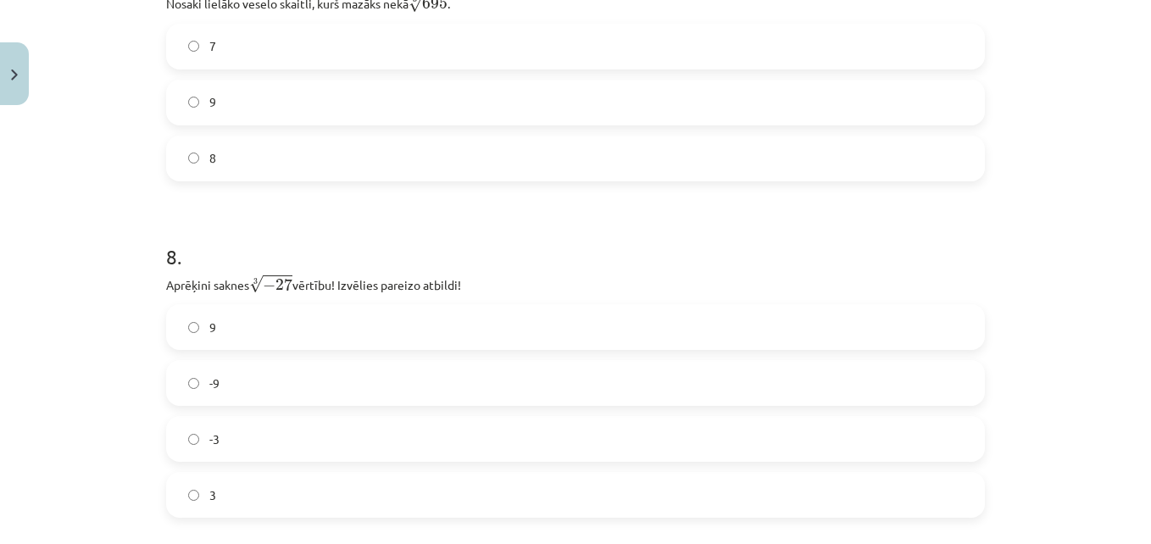
scroll to position [2164, 0]
click at [271, 427] on label "-3" at bounding box center [576, 434] width 816 height 42
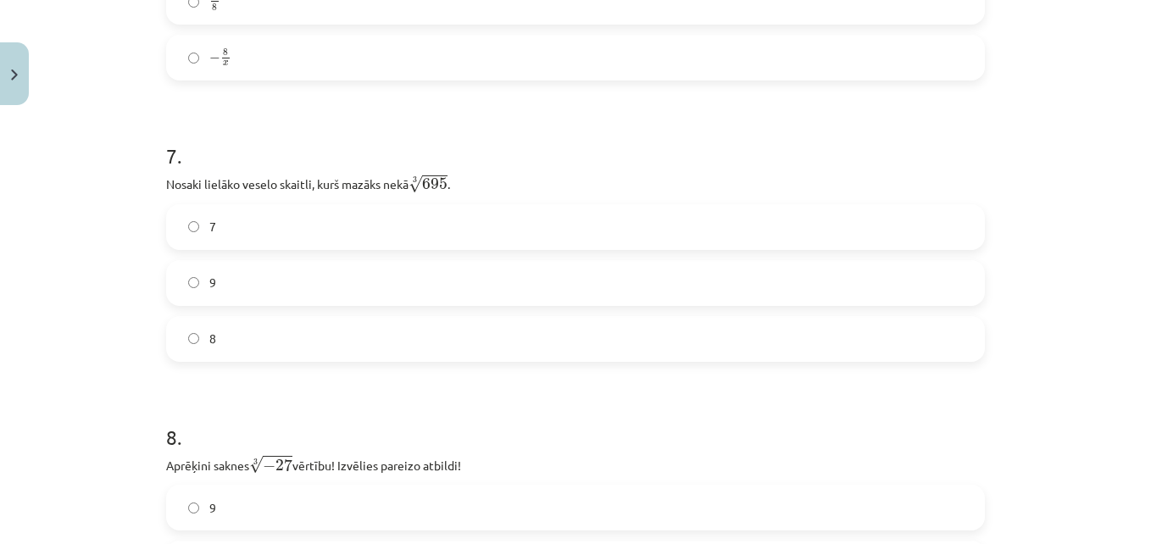
scroll to position [1977, 0]
click at [265, 345] on label "8" at bounding box center [576, 340] width 816 height 42
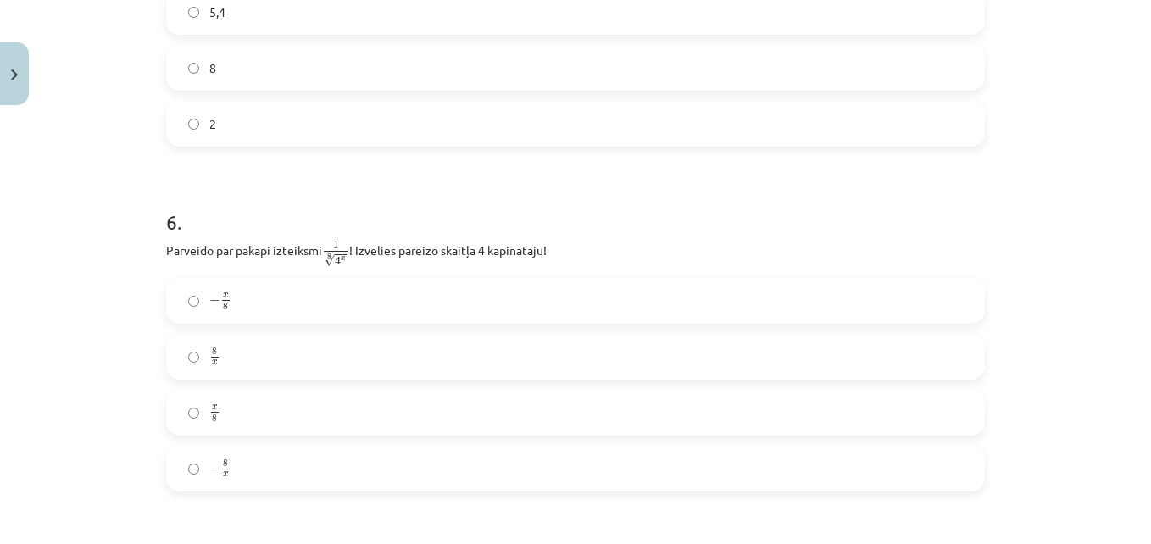
scroll to position [1563, 0]
click at [229, 353] on label "8 x 8 x" at bounding box center [576, 360] width 816 height 42
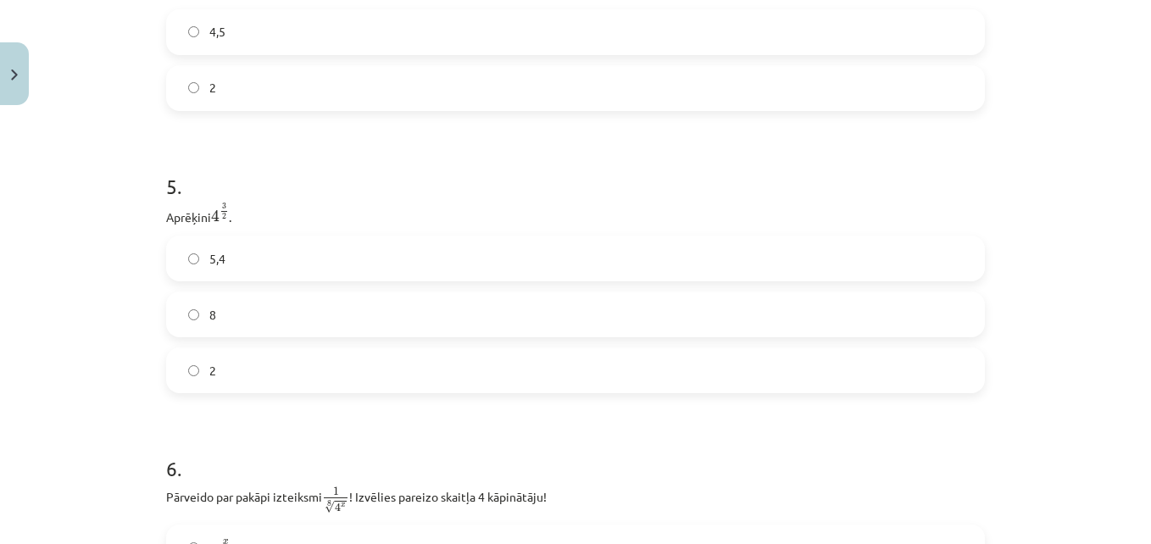
scroll to position [1234, 0]
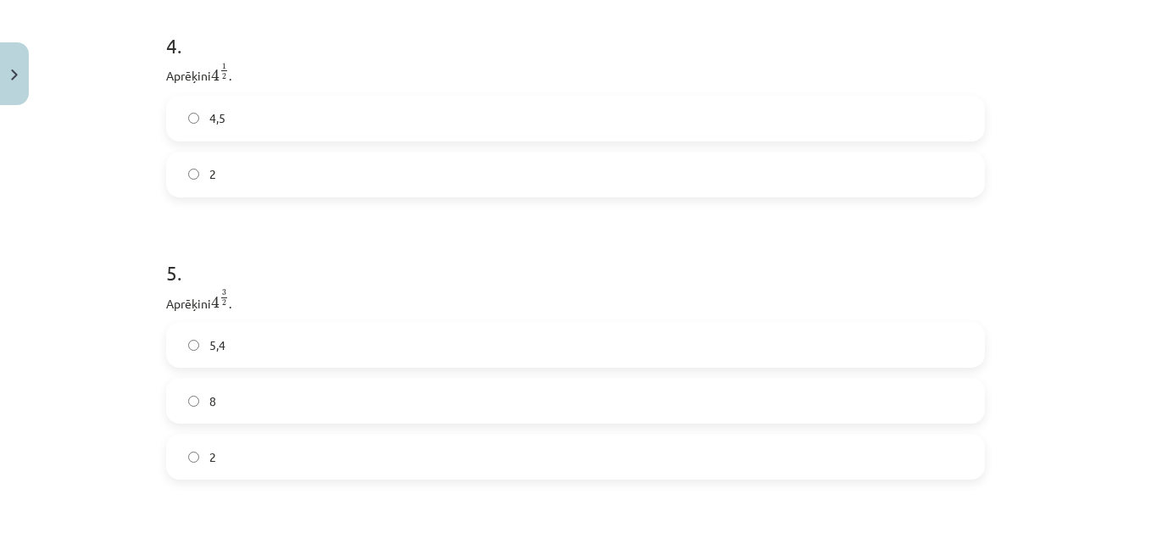
click at [316, 416] on label "8" at bounding box center [576, 401] width 816 height 42
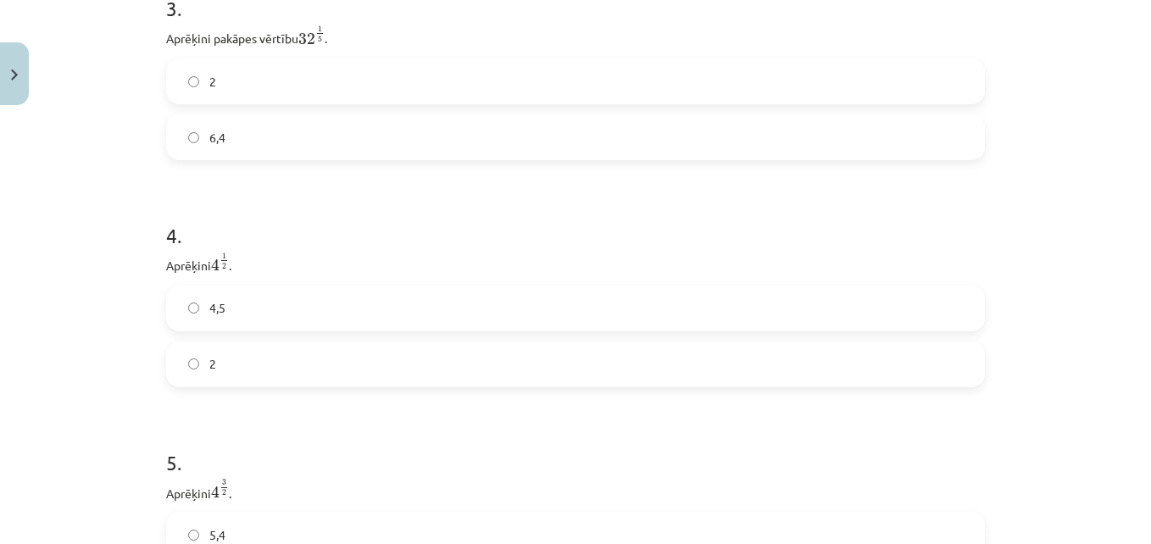
scroll to position [1042, 0]
click at [245, 375] on label "2" at bounding box center [576, 366] width 816 height 42
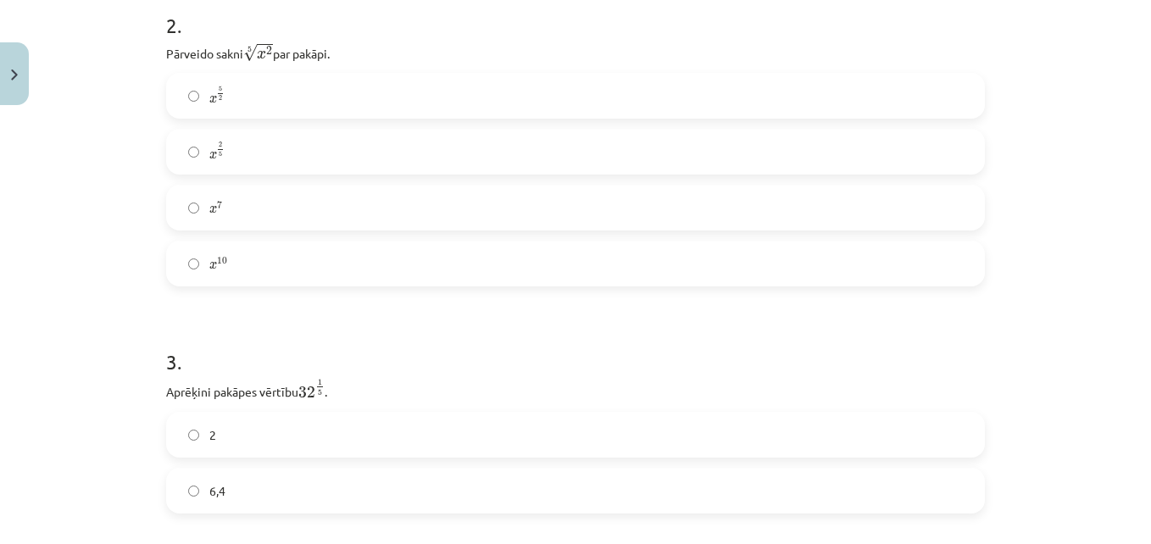
scroll to position [689, 0]
click at [242, 444] on label "2" at bounding box center [576, 436] width 816 height 42
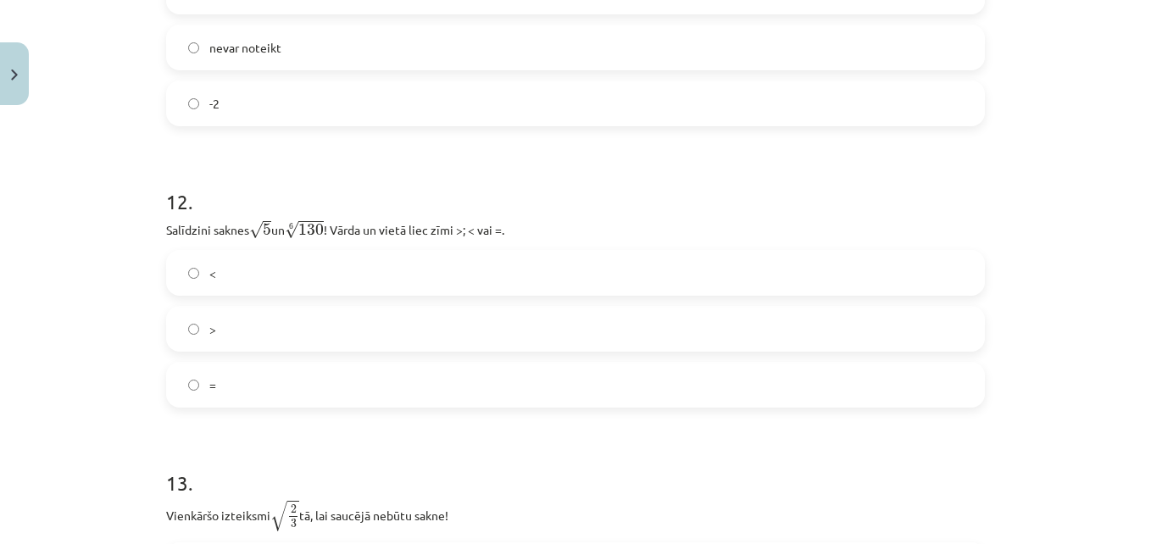
scroll to position [3866, 0]
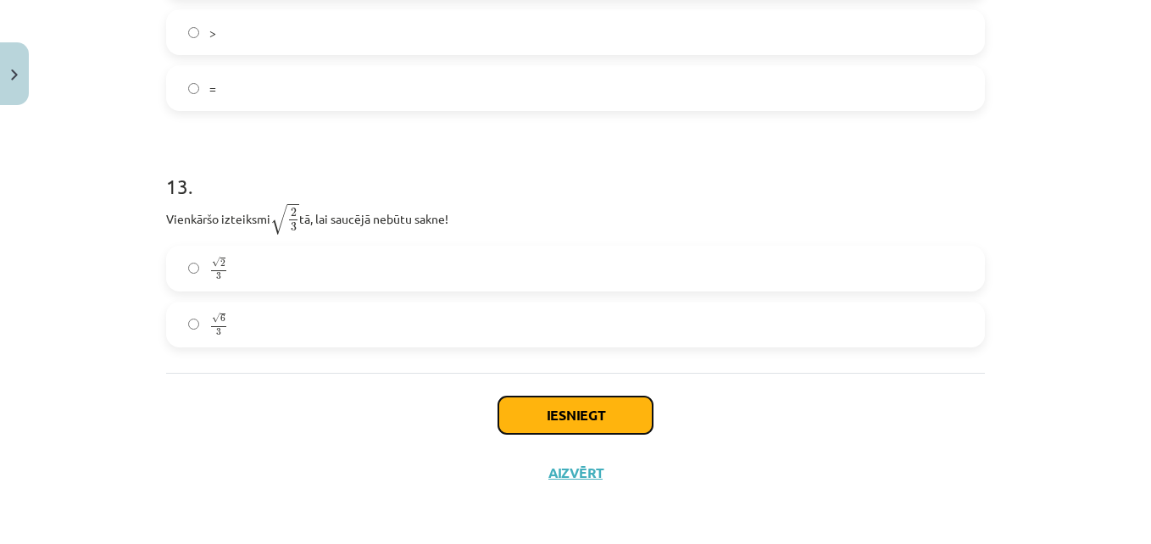
click at [564, 418] on button "Iesniegt" at bounding box center [576, 415] width 154 height 37
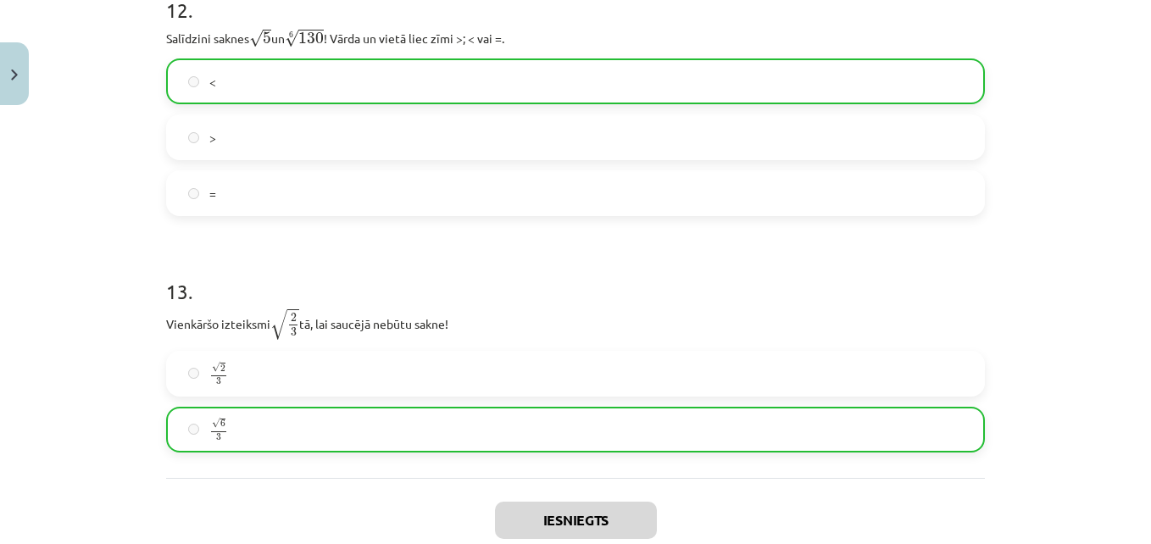
scroll to position [3921, 0]
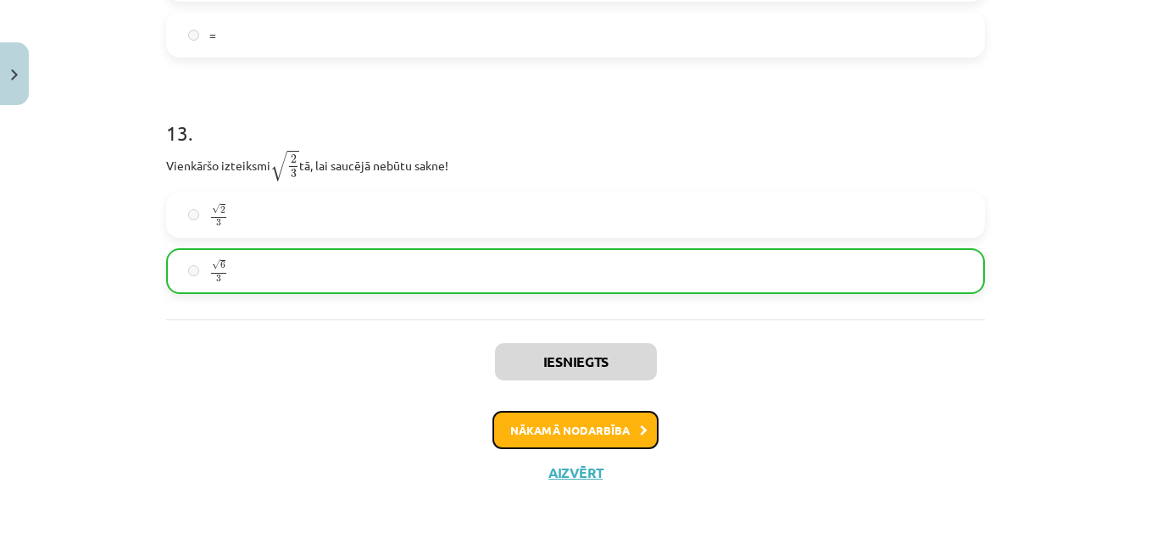
click at [569, 438] on button "Nākamā nodarbība" at bounding box center [576, 430] width 166 height 39
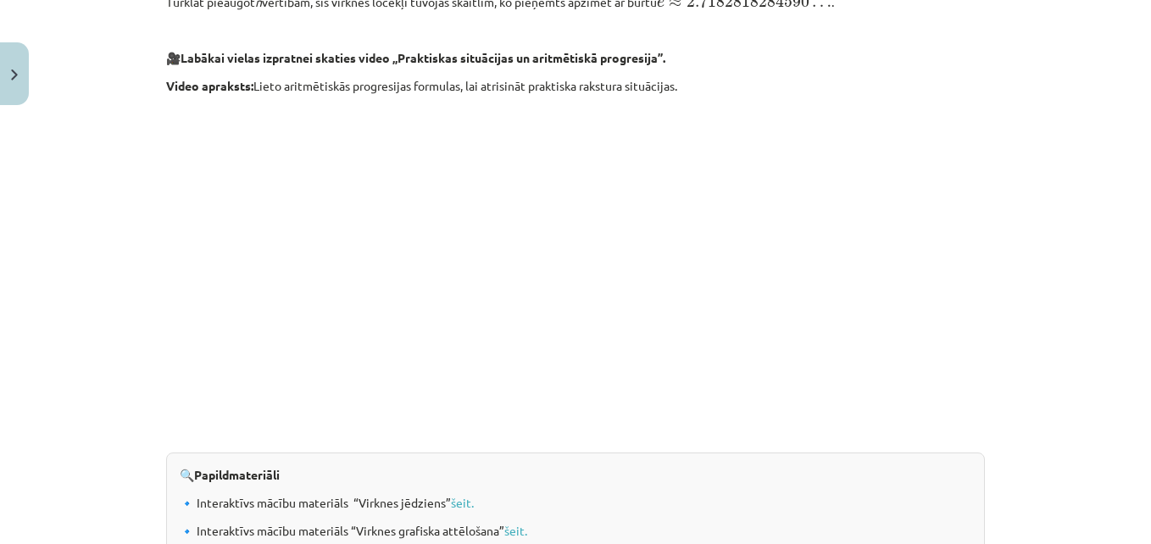
scroll to position [1832, 0]
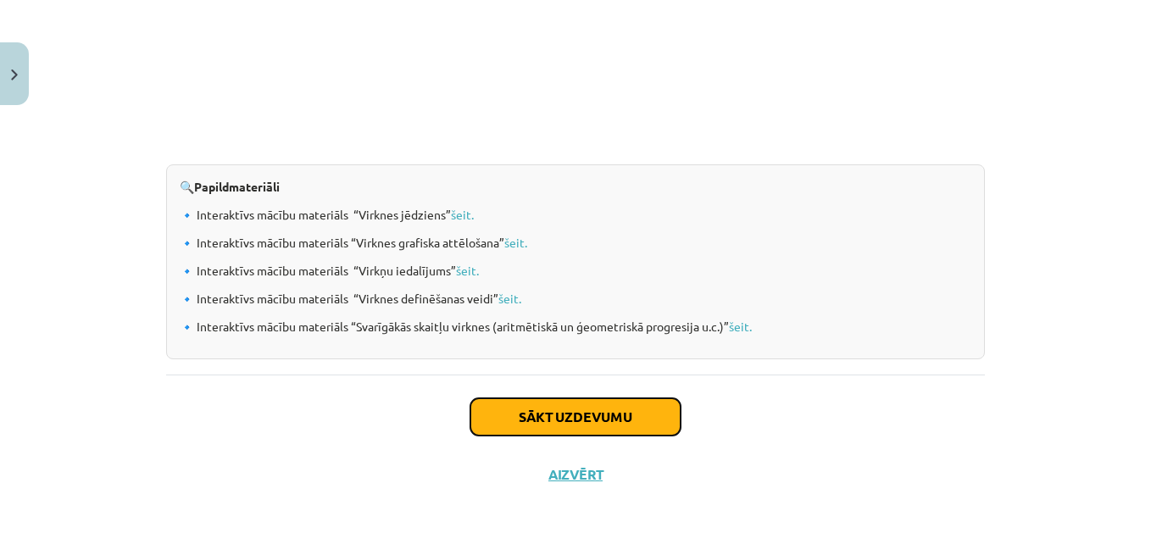
click at [561, 418] on button "Sākt uzdevumu" at bounding box center [576, 417] width 210 height 37
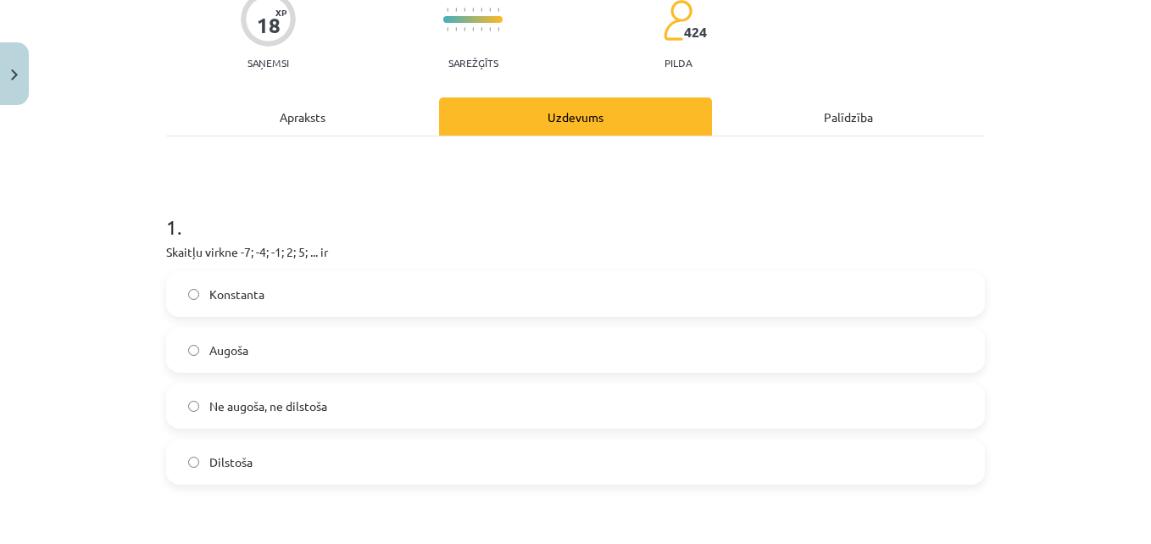
scroll to position [152, 0]
click at [202, 343] on label "Augoša" at bounding box center [576, 350] width 816 height 42
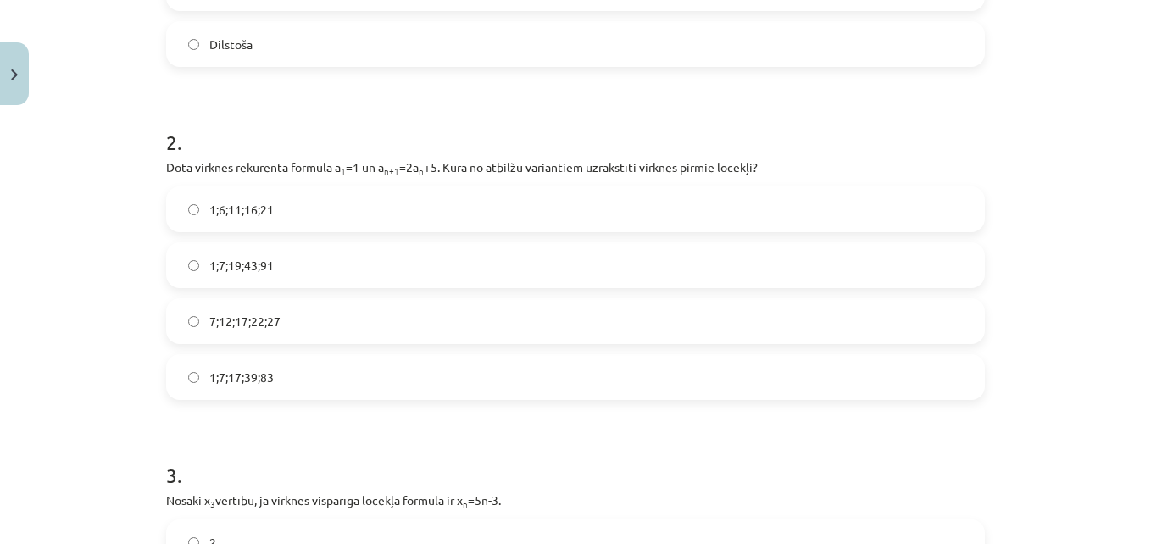
scroll to position [569, 0]
click at [215, 267] on span "1;7;19;43;91" at bounding box center [241, 267] width 64 height 18
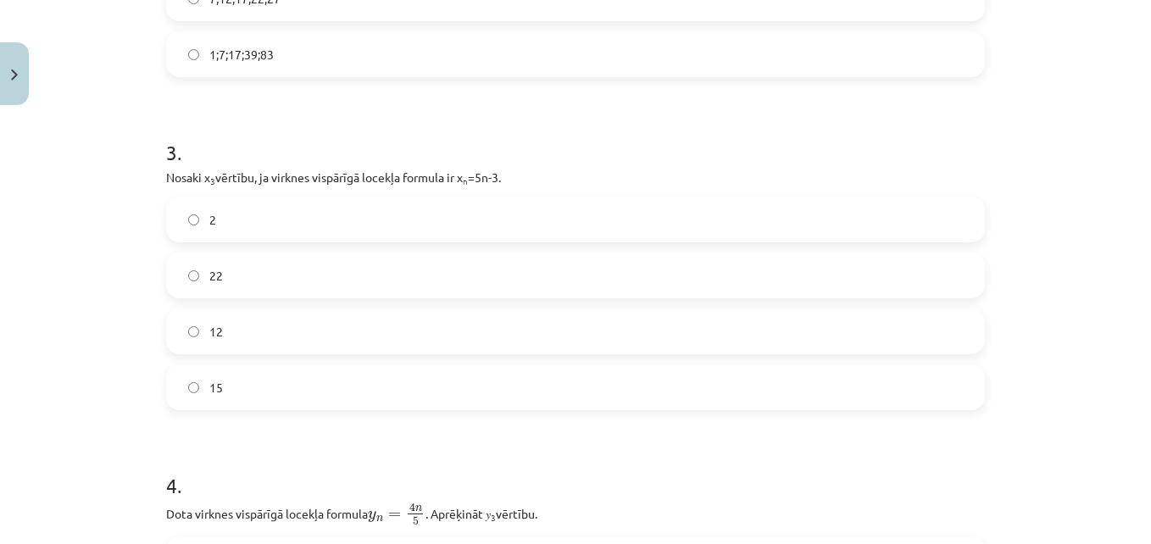
scroll to position [894, 0]
click at [271, 332] on label "12" at bounding box center [576, 330] width 816 height 42
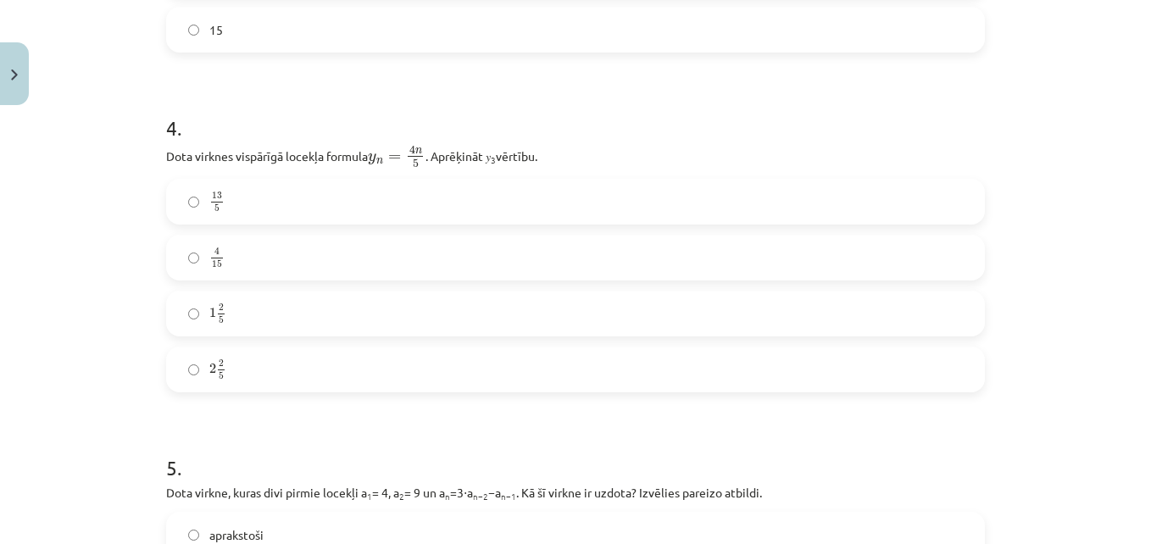
scroll to position [1251, 0]
click at [268, 374] on label "2 2 5 2 2 5" at bounding box center [576, 369] width 816 height 42
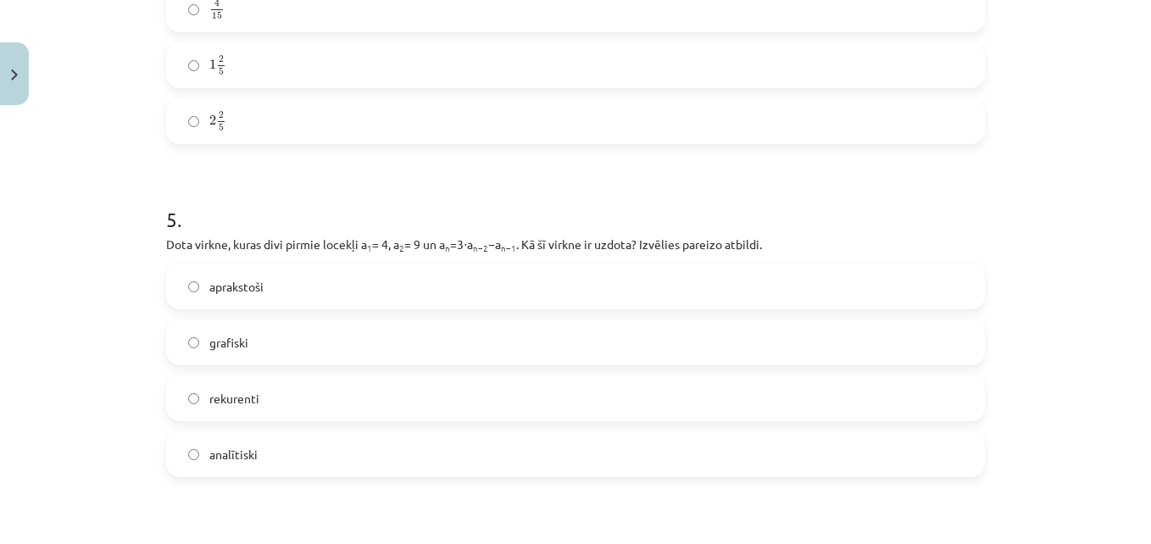
scroll to position [1503, 0]
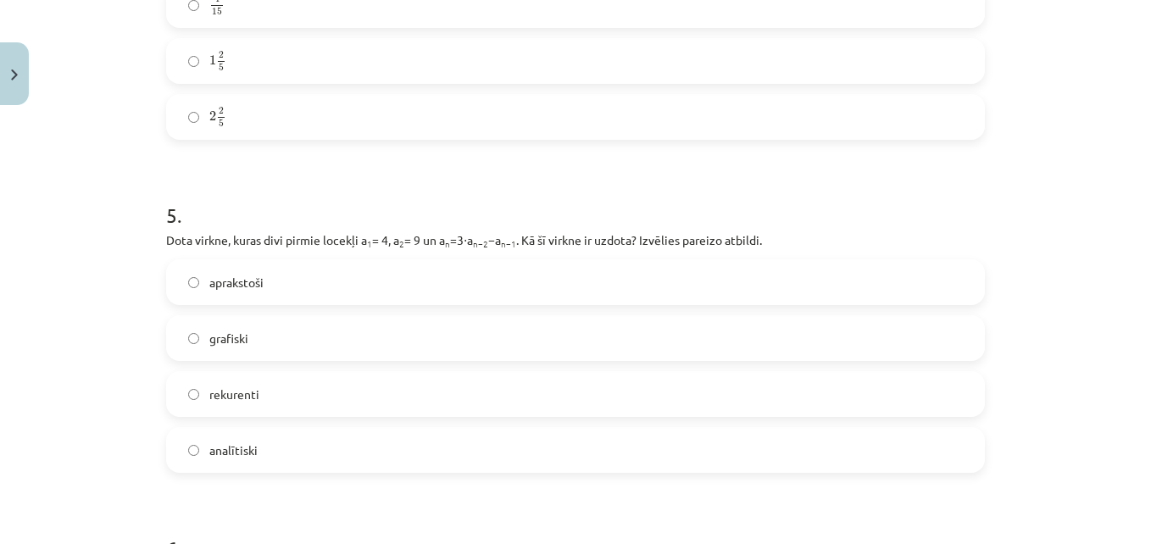
click at [288, 401] on label "rekurenti" at bounding box center [576, 394] width 816 height 42
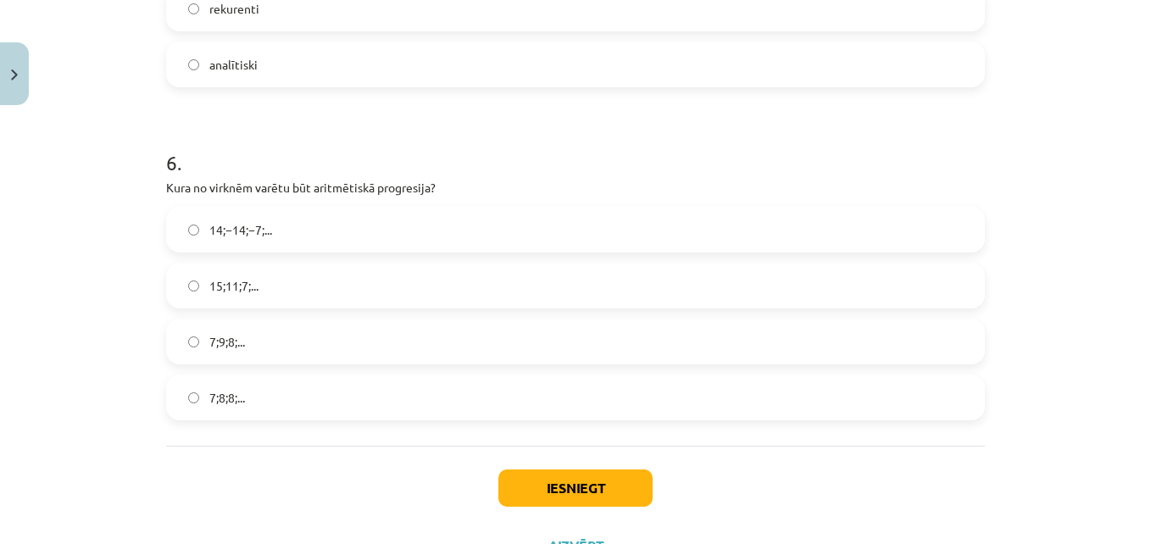
scroll to position [1890, 0]
click at [220, 345] on span "7;9;8;..." at bounding box center [227, 341] width 36 height 18
click at [576, 487] on button "Iesniegt" at bounding box center [576, 487] width 154 height 37
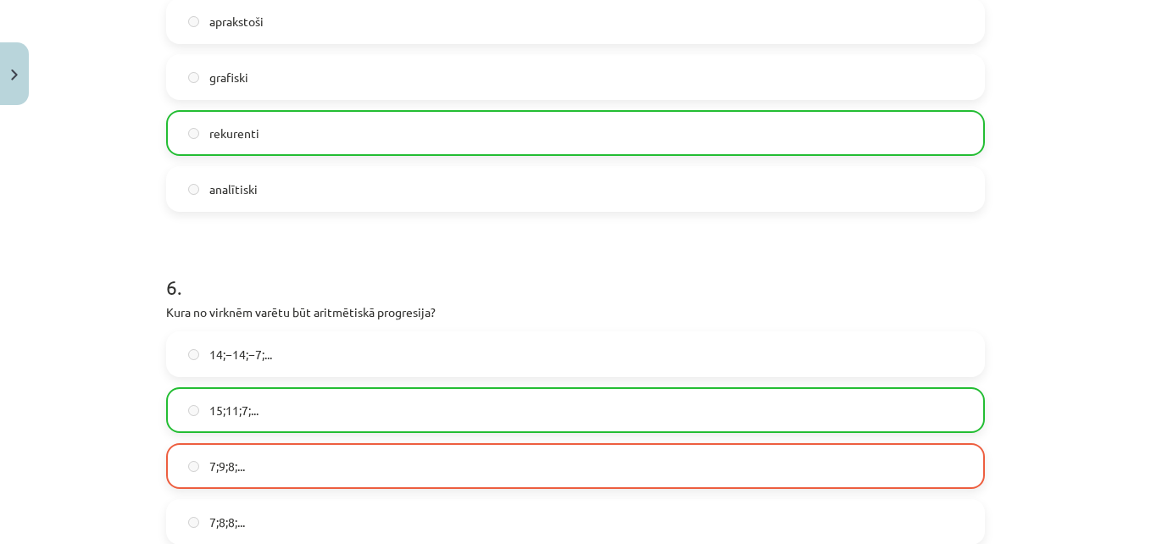
scroll to position [2015, 0]
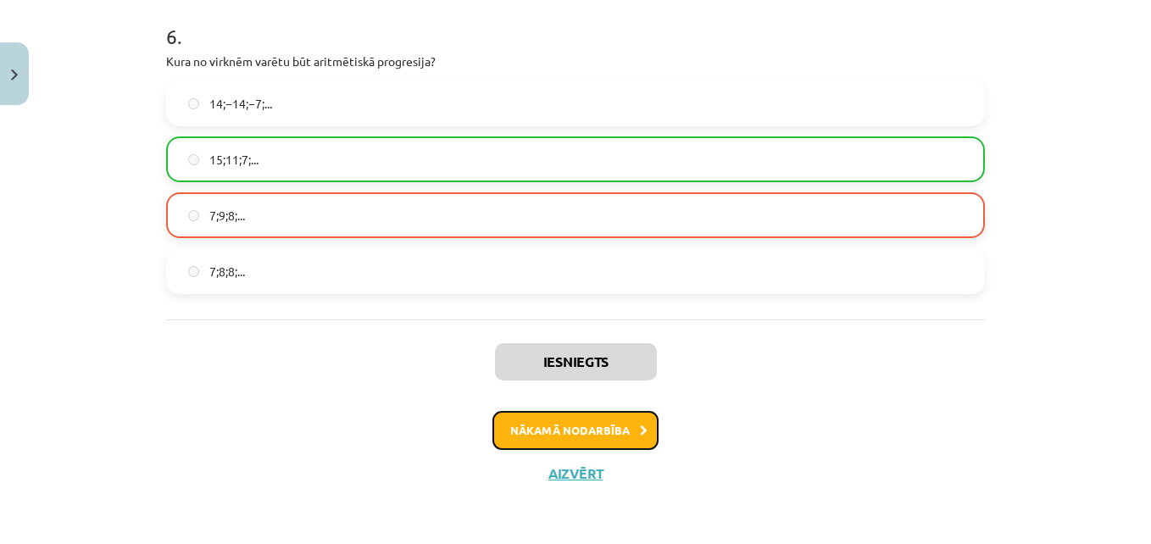
click at [602, 437] on button "Nākamā nodarbība" at bounding box center [576, 430] width 166 height 39
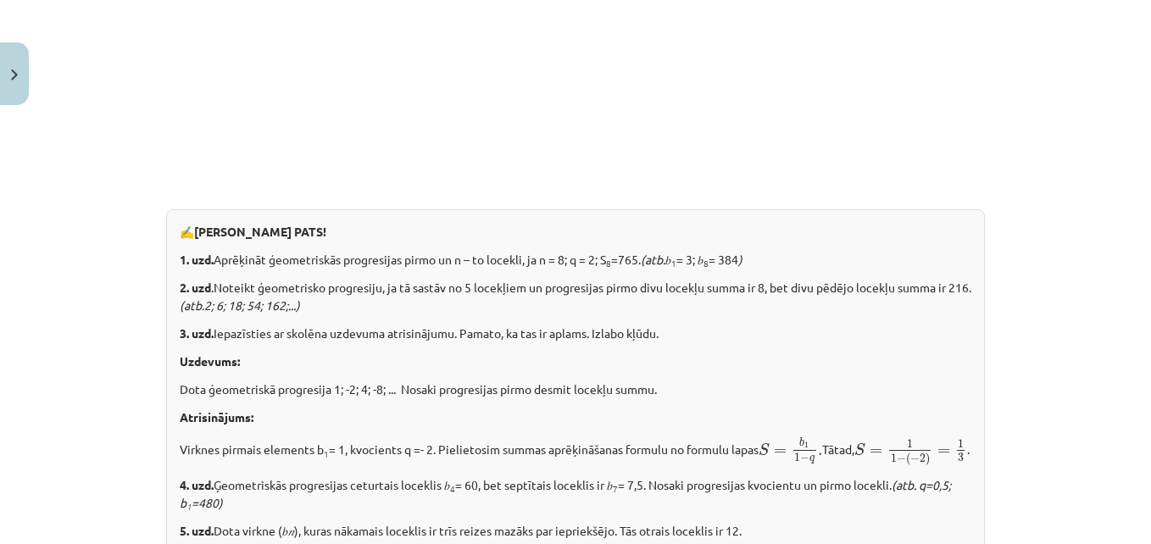
scroll to position [2204, 0]
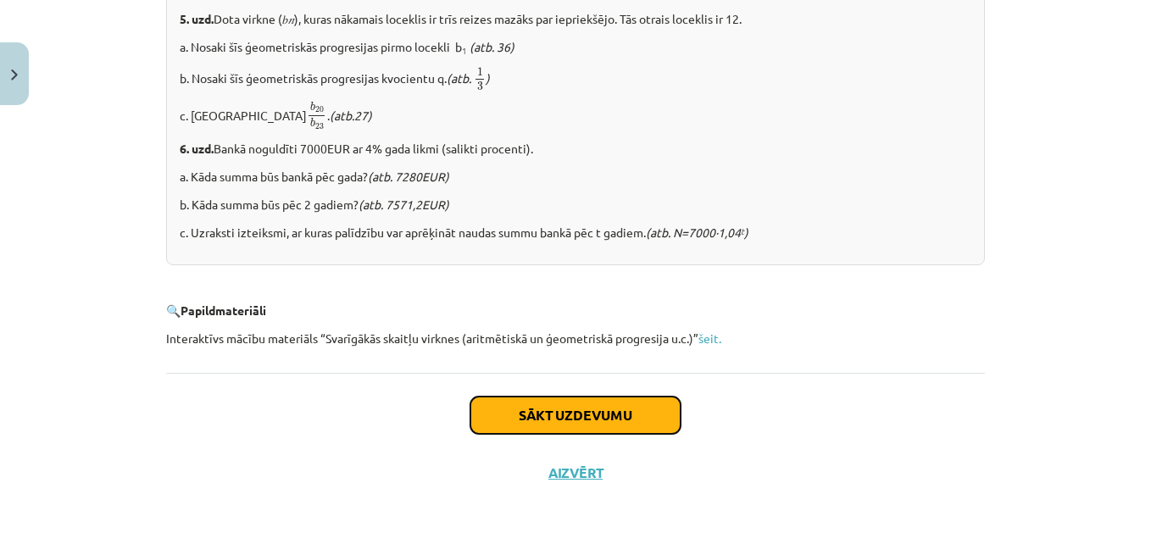
click at [596, 422] on button "Sākt uzdevumu" at bounding box center [576, 415] width 210 height 37
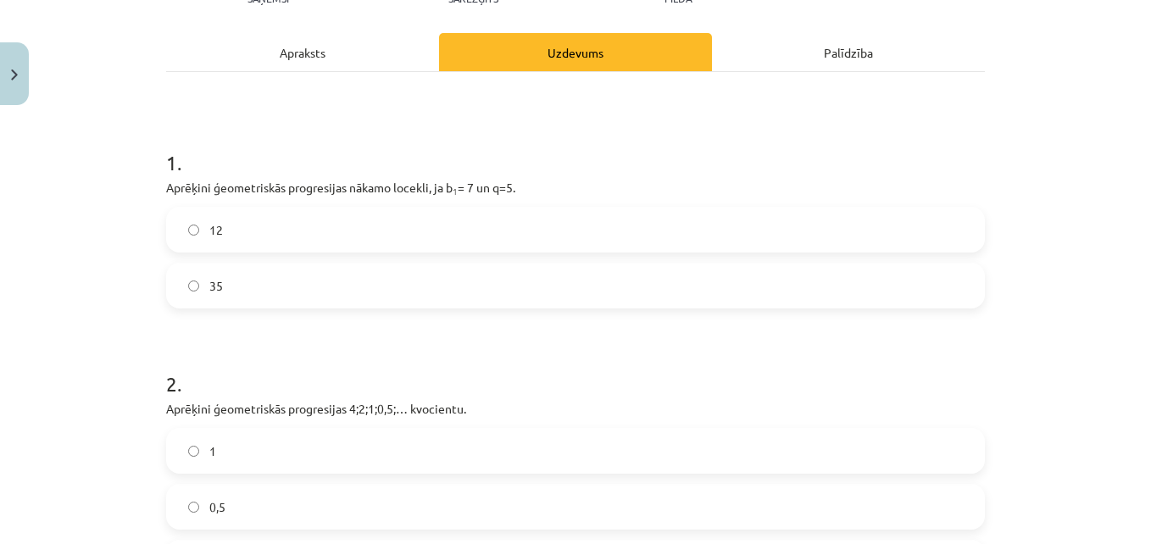
scroll to position [217, 0]
click at [233, 243] on label "12" at bounding box center [576, 229] width 816 height 42
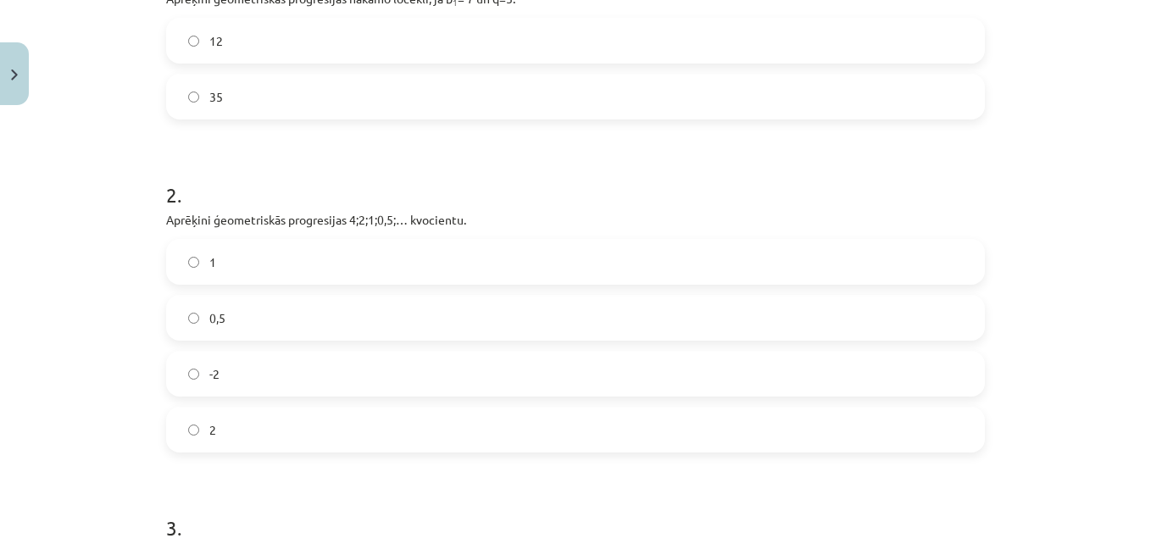
scroll to position [406, 0]
click at [231, 317] on label "0,5" at bounding box center [576, 317] width 816 height 42
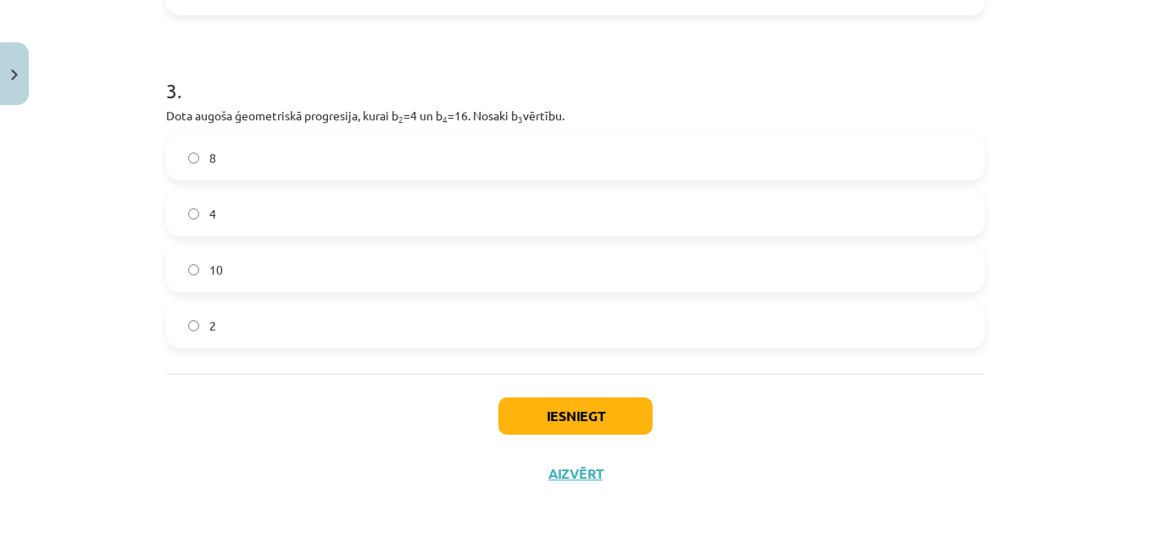
scroll to position [843, 0]
drag, startPoint x: 404, startPoint y: 163, endPoint x: 493, endPoint y: 314, distance: 175.2
click at [493, 314] on div "8 4 10 2" at bounding box center [575, 242] width 819 height 214
click at [125, 202] on div "Mācību tēma: Matemātikas i - 12. klases 1. ieskaites mācību materiāls (ab) #6 📝…" at bounding box center [575, 272] width 1151 height 544
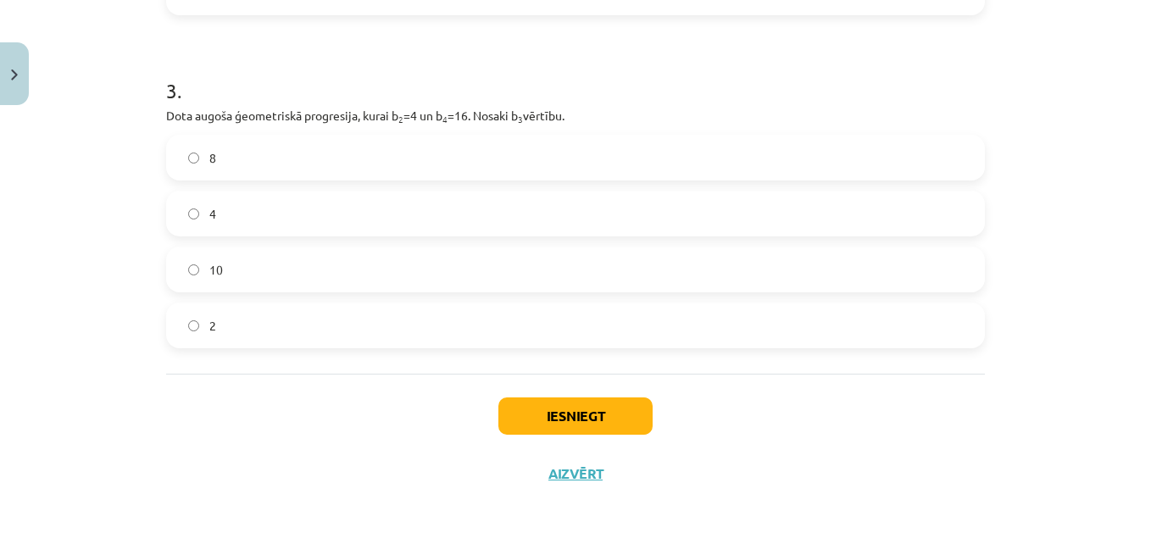
click at [483, 143] on label "8" at bounding box center [576, 158] width 816 height 42
click at [597, 412] on button "Iesniegt" at bounding box center [576, 416] width 154 height 37
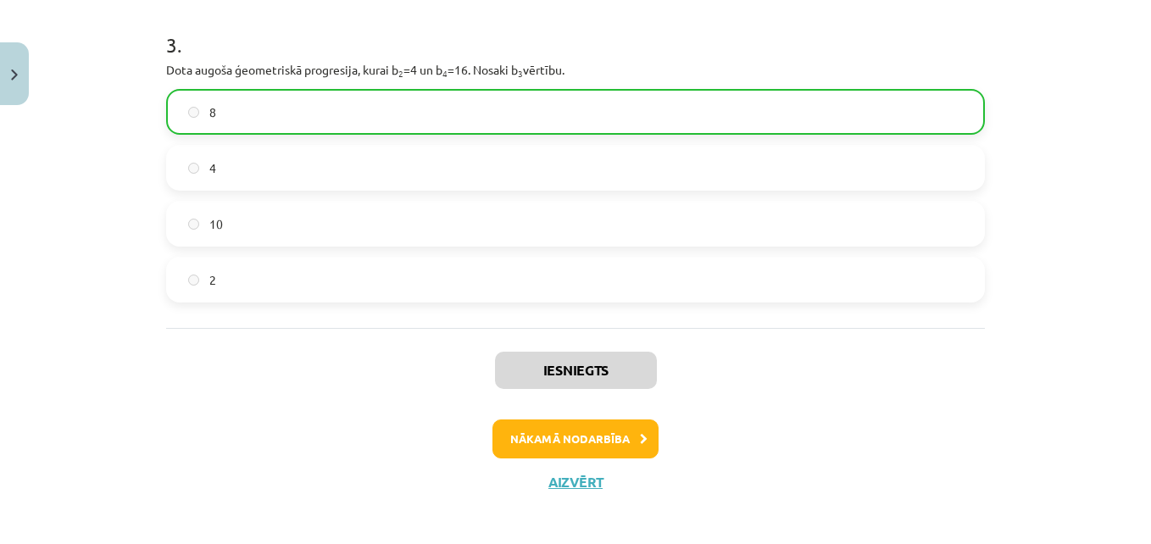
scroll to position [898, 0]
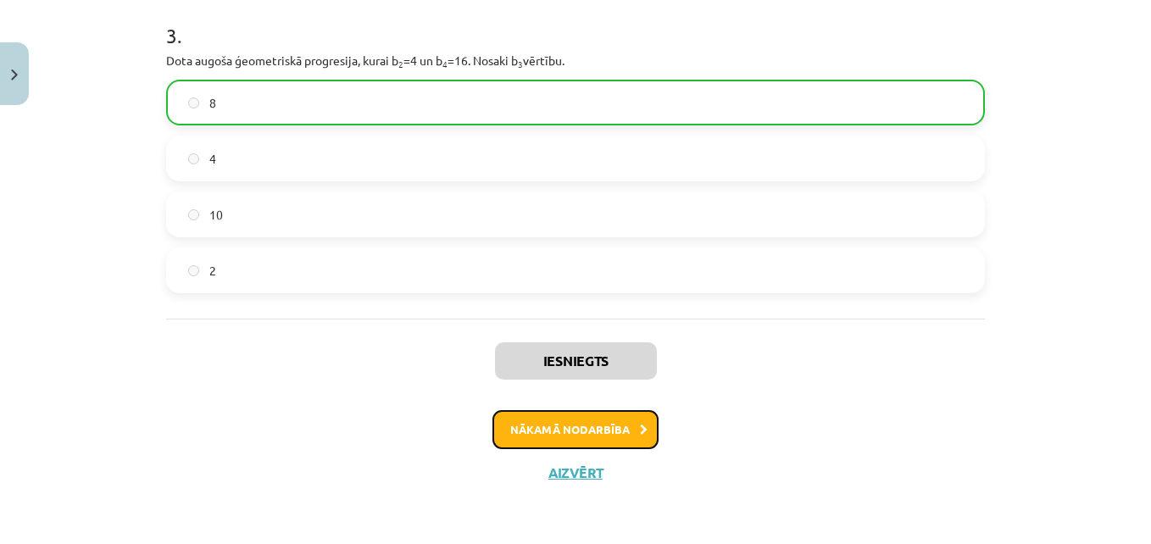
click at [599, 429] on button "Nākamā nodarbība" at bounding box center [576, 429] width 166 height 39
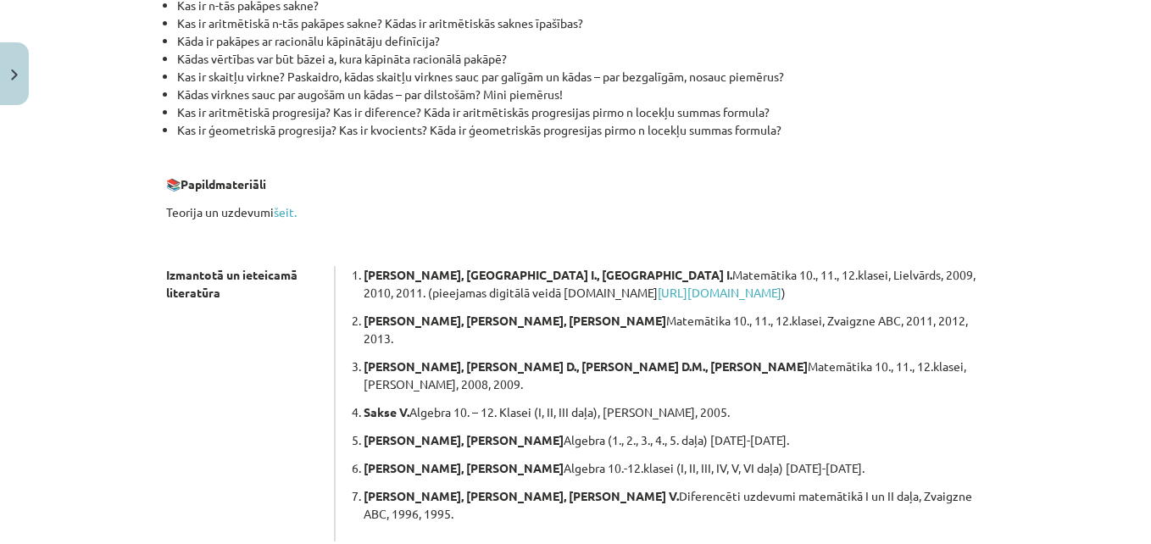
scroll to position [528, 0]
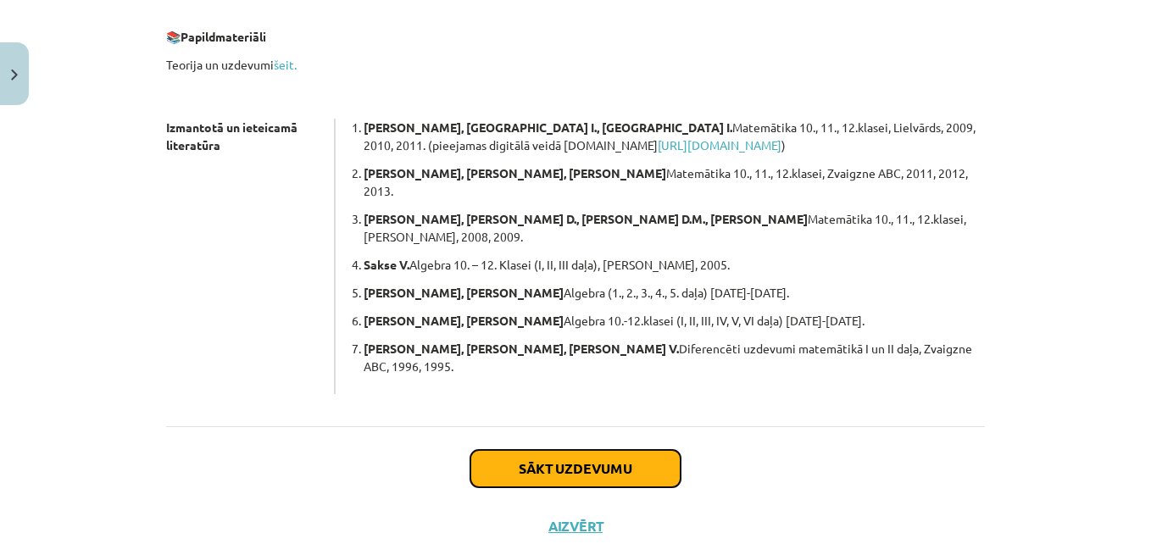
click at [582, 450] on button "Sākt uzdevumu" at bounding box center [576, 468] width 210 height 37
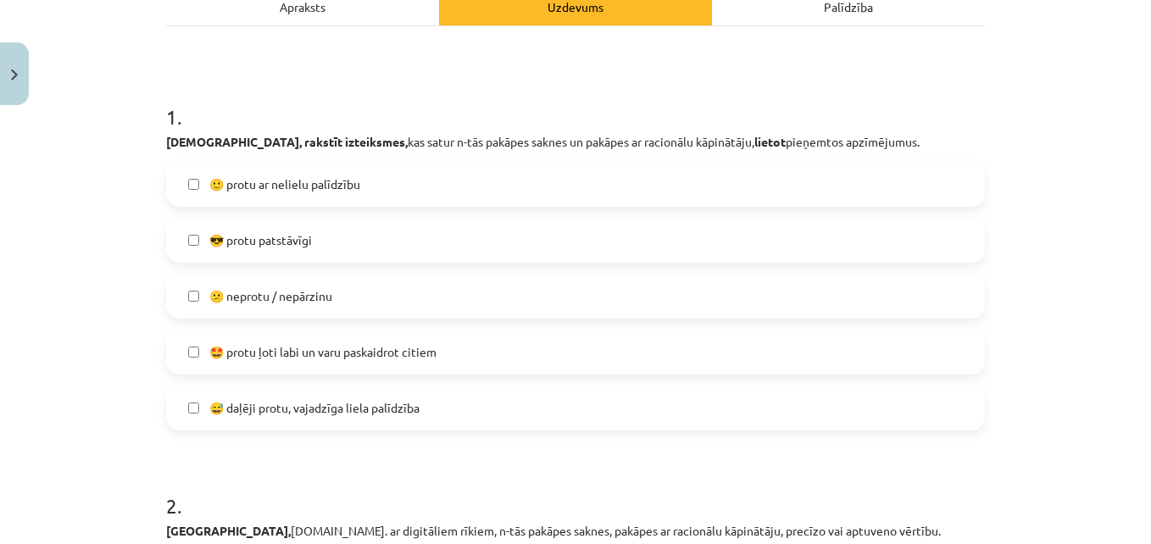
scroll to position [261, 0]
click at [421, 183] on label "🙂 protu ar nelielu palīdzību" at bounding box center [576, 185] width 816 height 42
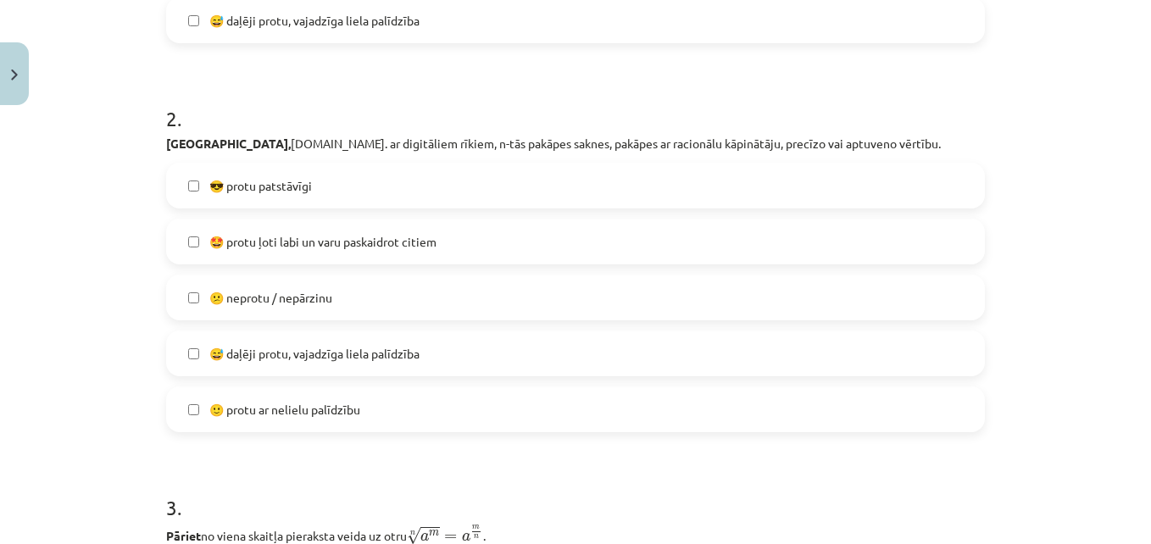
scroll to position [649, 0]
click at [337, 412] on span "🙂 protu ar nelielu palīdzību" at bounding box center [284, 410] width 151 height 18
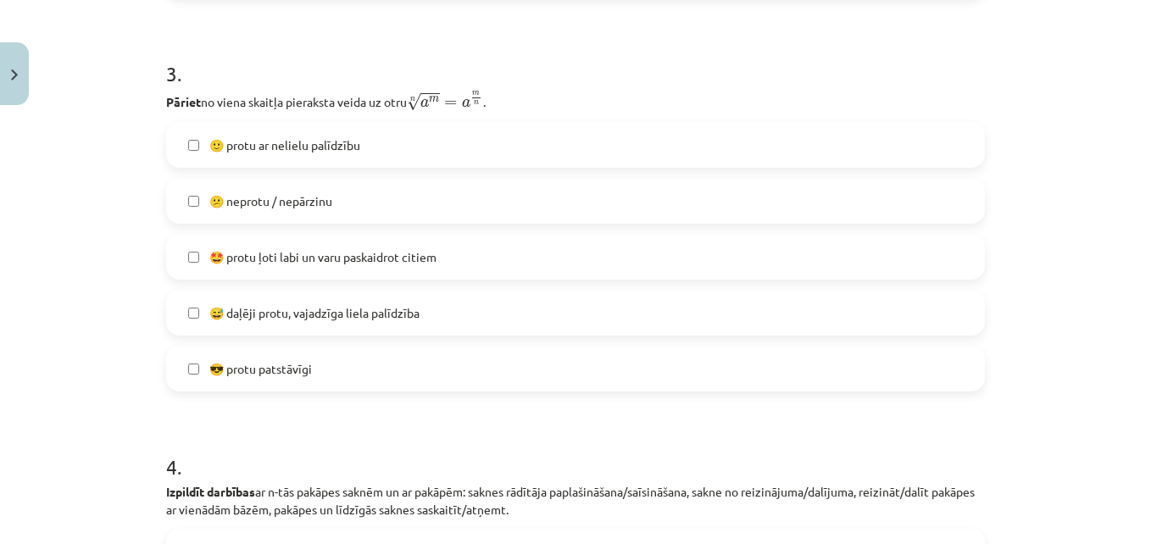
scroll to position [1084, 0]
click at [412, 137] on label "🙂 protu ar nelielu palīdzību" at bounding box center [576, 144] width 816 height 42
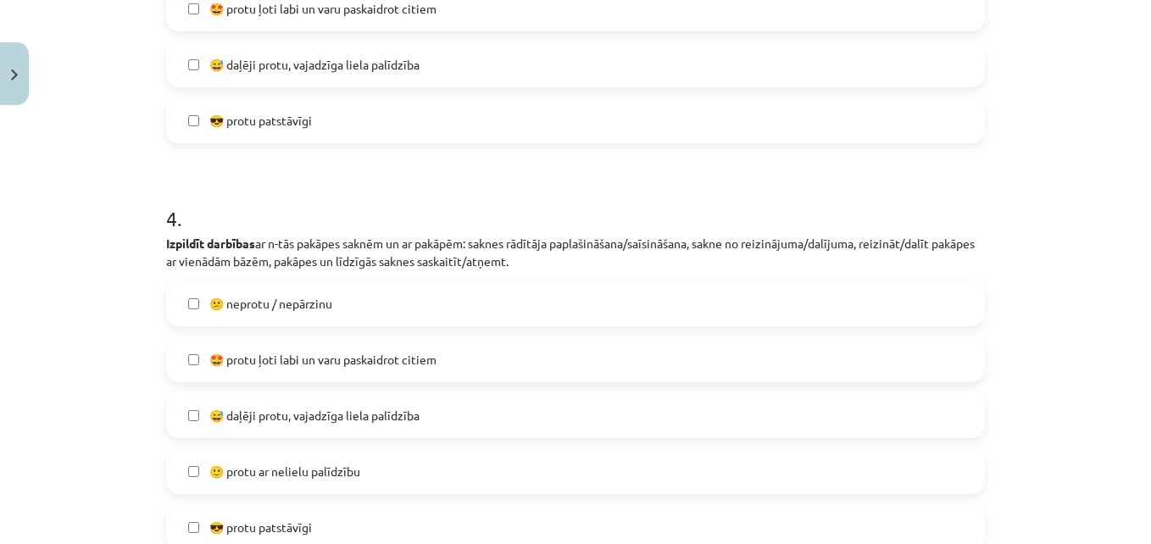
scroll to position [1528, 0]
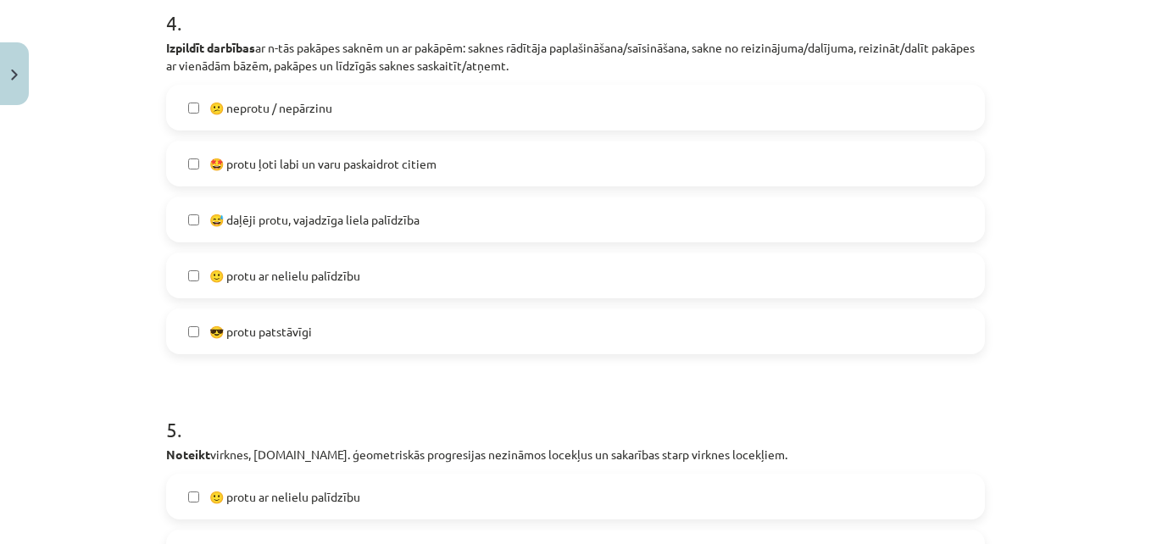
click at [346, 281] on span "🙂 protu ar nelielu palīdzību" at bounding box center [284, 276] width 151 height 18
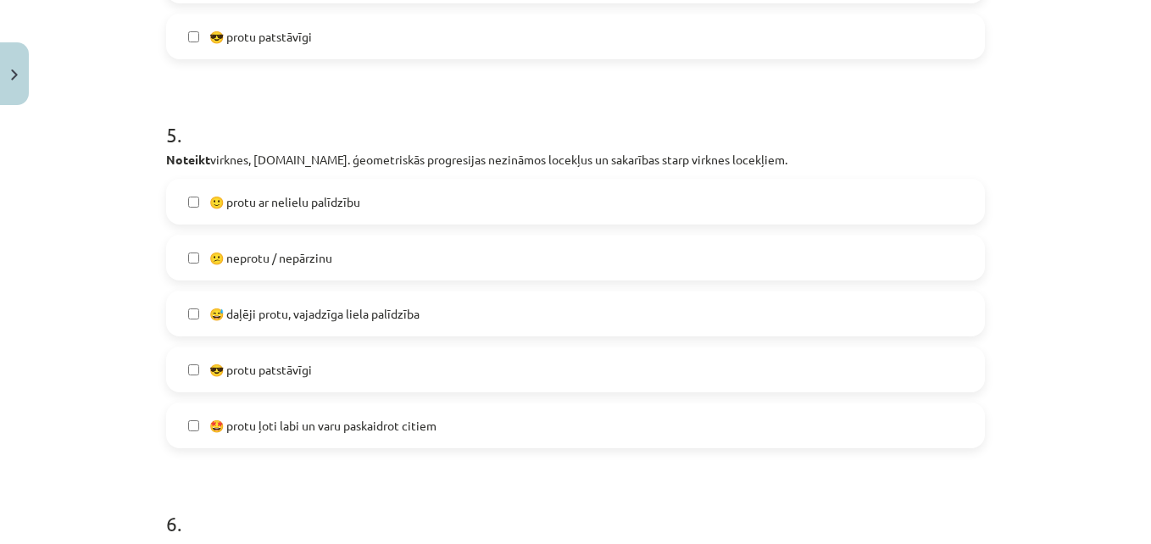
scroll to position [1824, 0]
click at [357, 203] on span "🙂 protu ar nelielu palīdzību" at bounding box center [284, 201] width 151 height 18
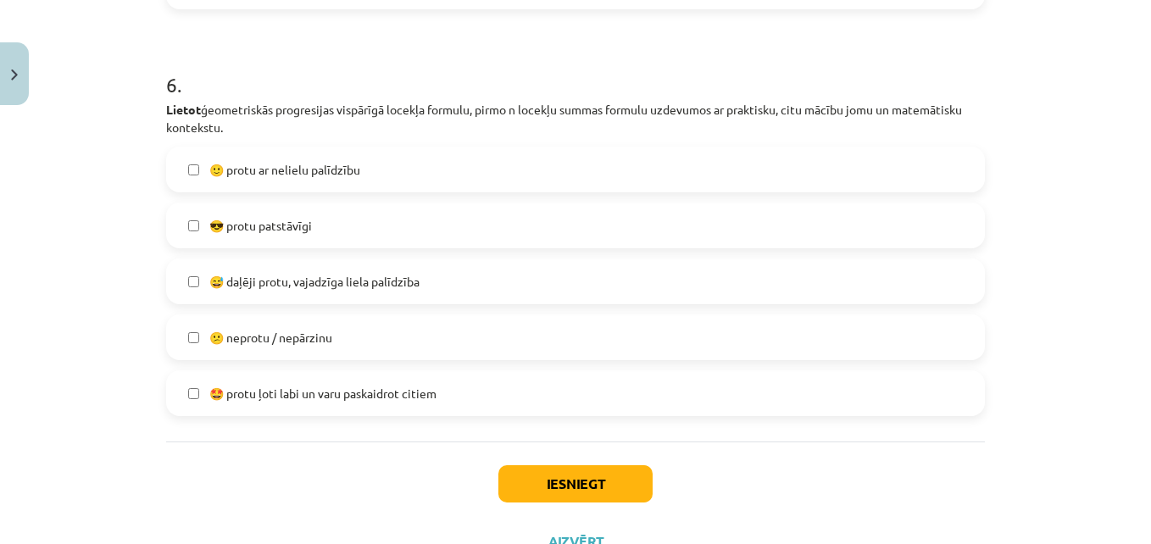
scroll to position [2263, 0]
click at [362, 172] on label "🙂 protu ar nelielu palīdzību" at bounding box center [576, 169] width 816 height 42
click at [605, 494] on button "Iesniegt" at bounding box center [576, 483] width 154 height 37
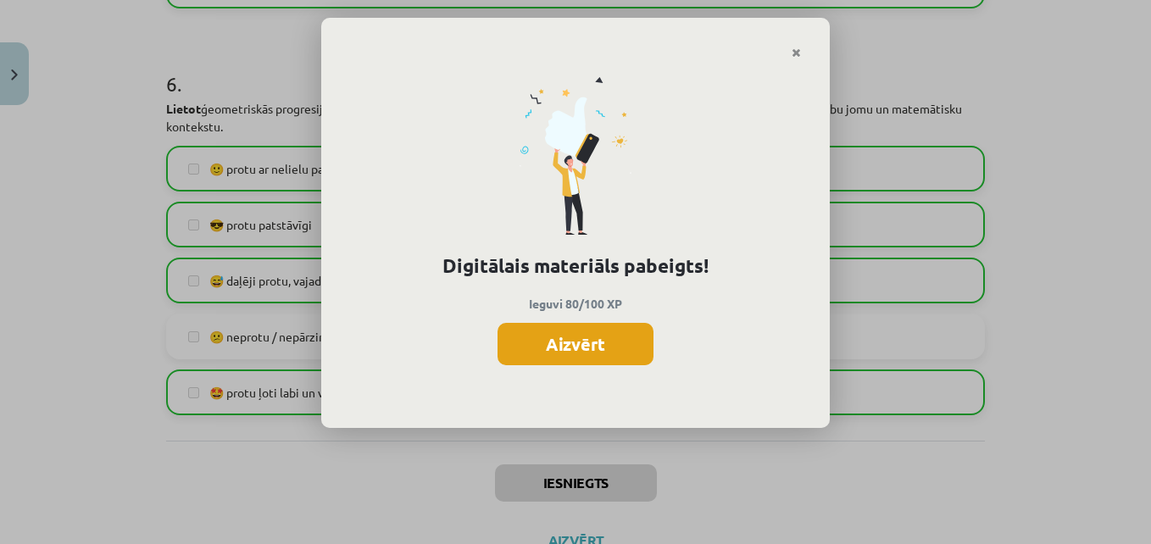
click at [607, 342] on button "Aizvērt" at bounding box center [576, 344] width 156 height 42
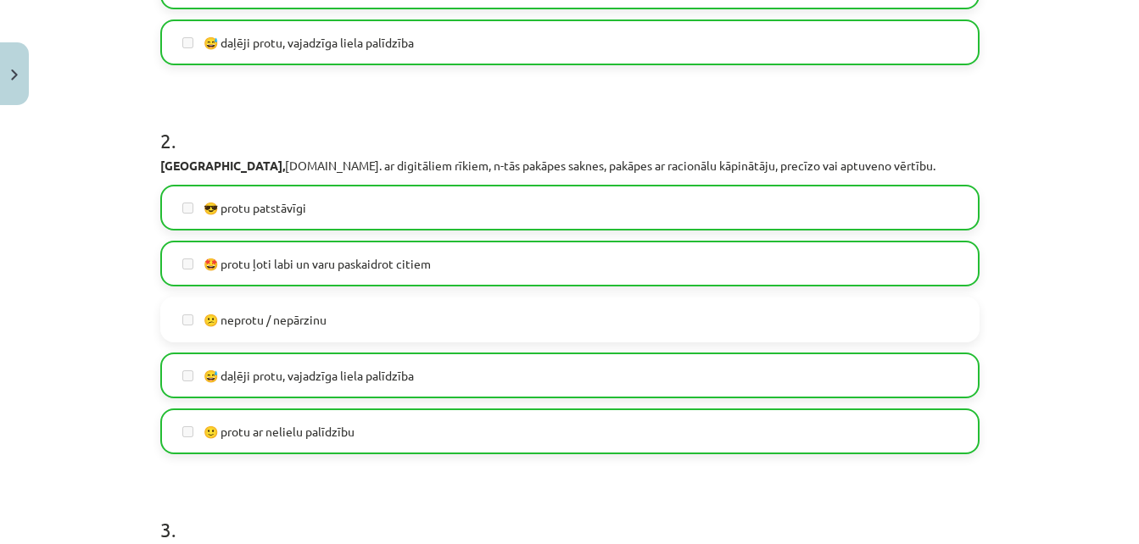
scroll to position [0, 0]
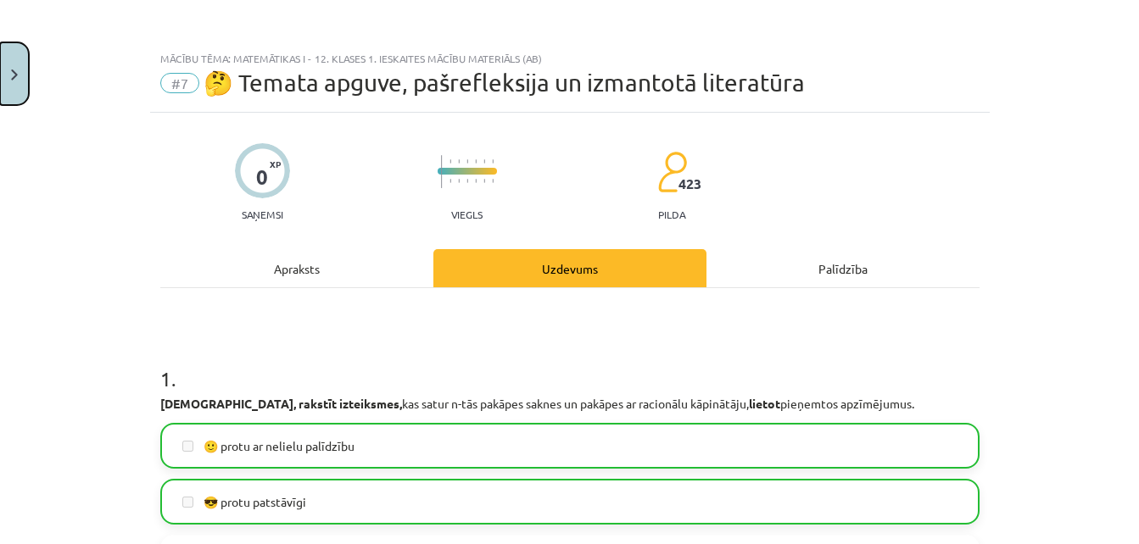
click at [18, 72] on button "Close" at bounding box center [14, 73] width 29 height 63
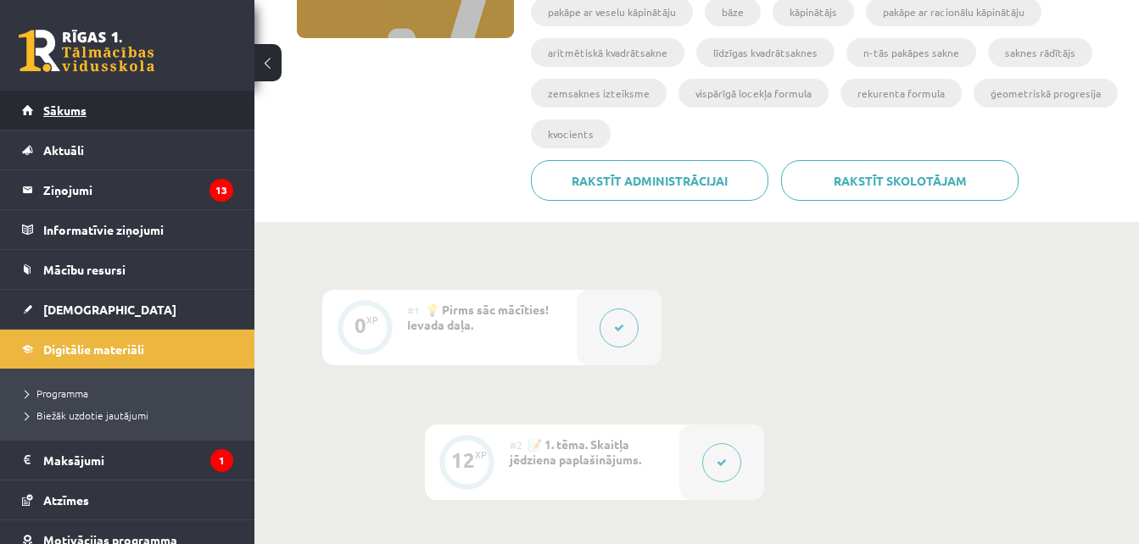
click at [75, 109] on span "Sākums" at bounding box center [64, 110] width 43 height 15
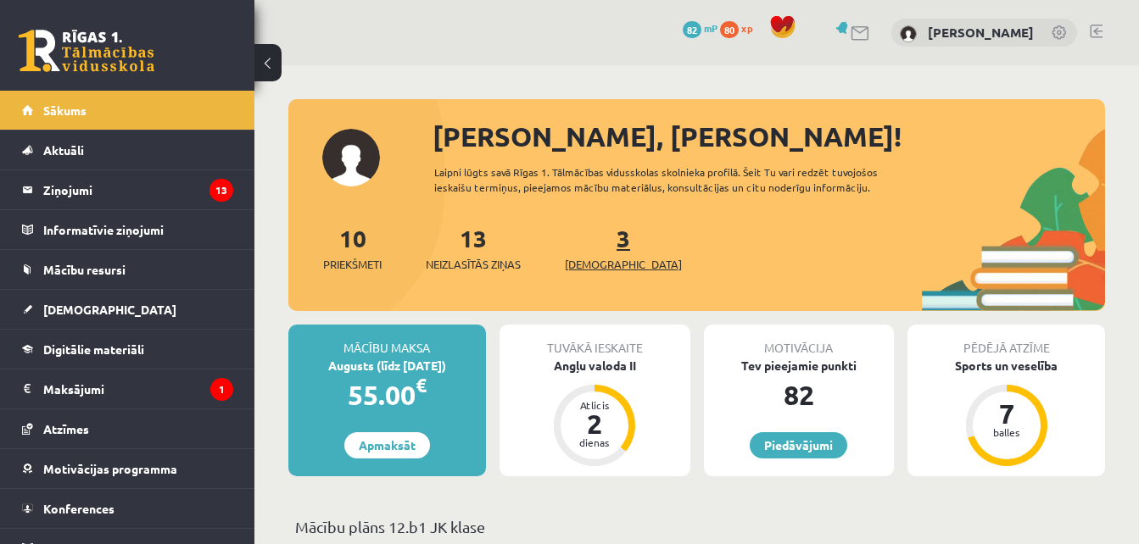
click at [597, 248] on link "3 Ieskaites" at bounding box center [623, 248] width 117 height 50
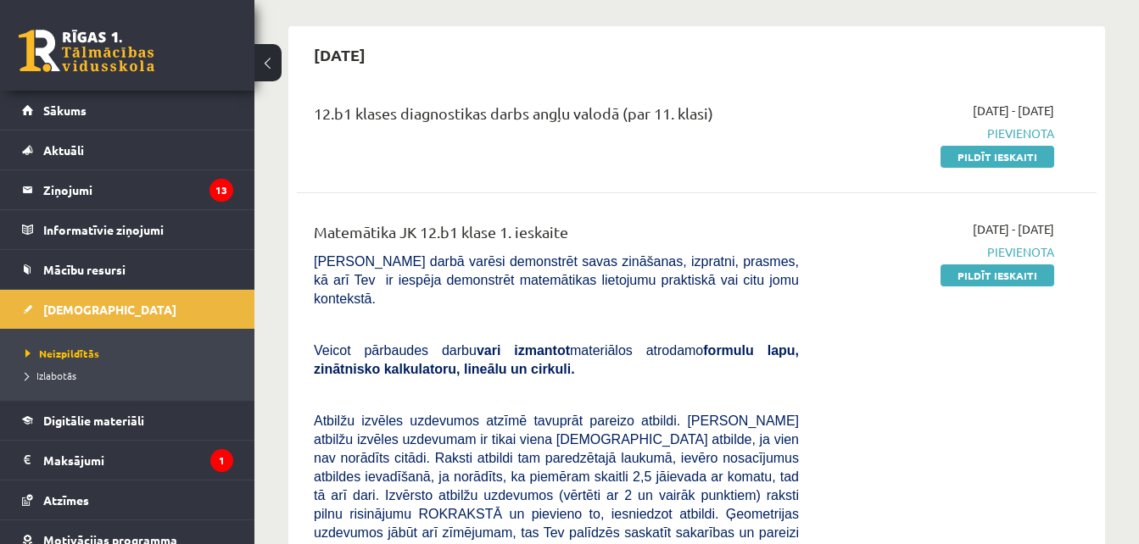
scroll to position [142, 0]
click at [991, 272] on link "Pildīt ieskaiti" at bounding box center [997, 275] width 114 height 22
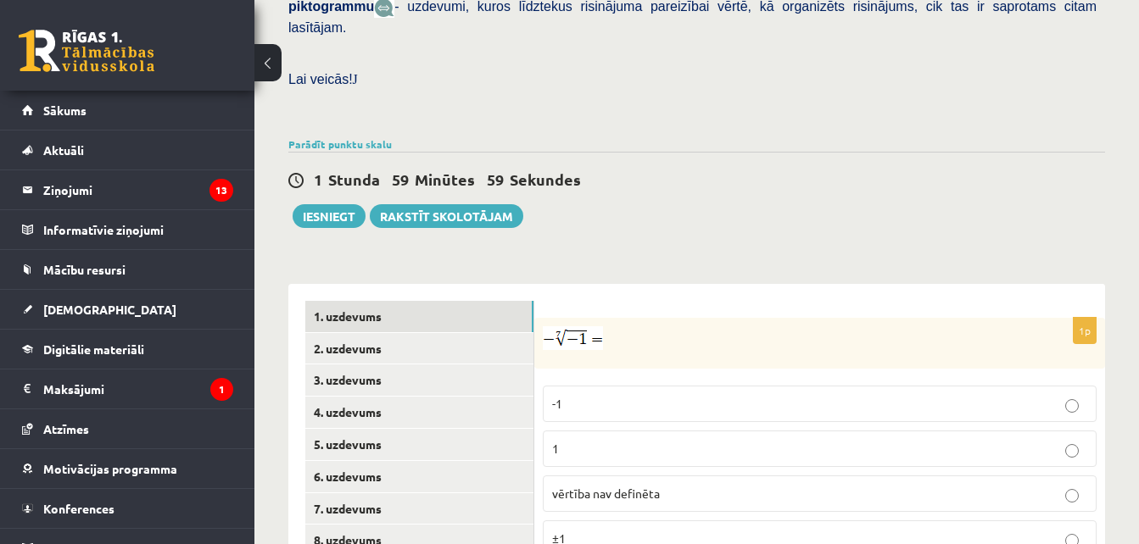
scroll to position [759, 0]
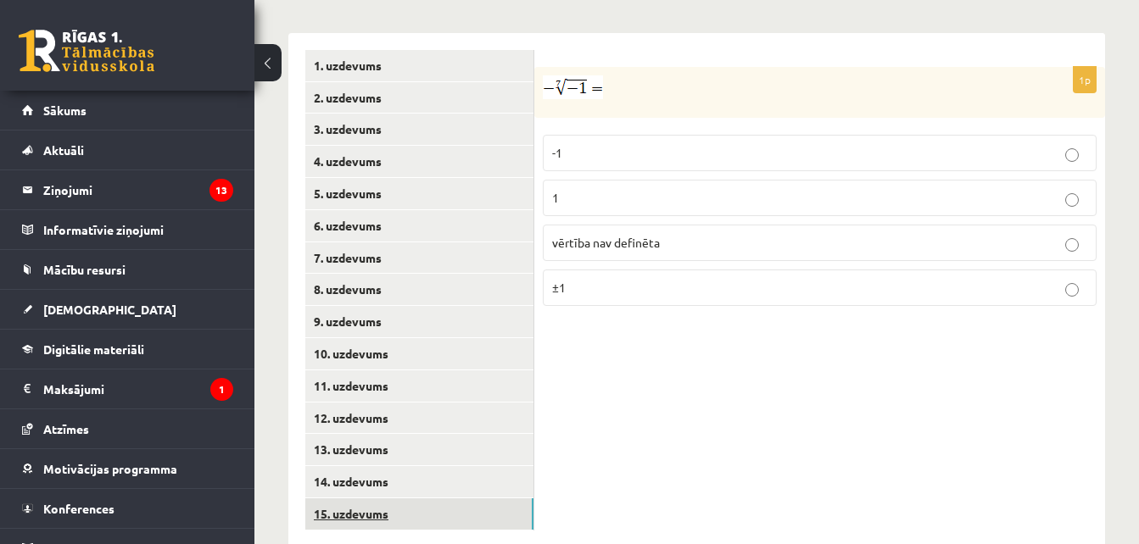
click at [402, 499] on link "15. uzdevums" at bounding box center [419, 514] width 228 height 31
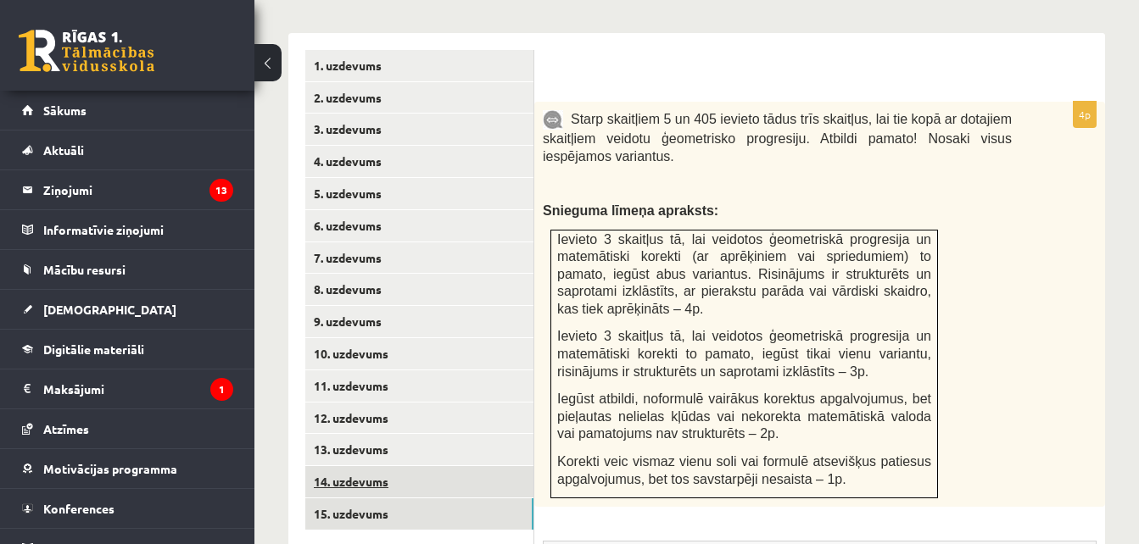
scroll to position [0, 0]
click at [396, 466] on link "14. uzdevums" at bounding box center [419, 481] width 228 height 31
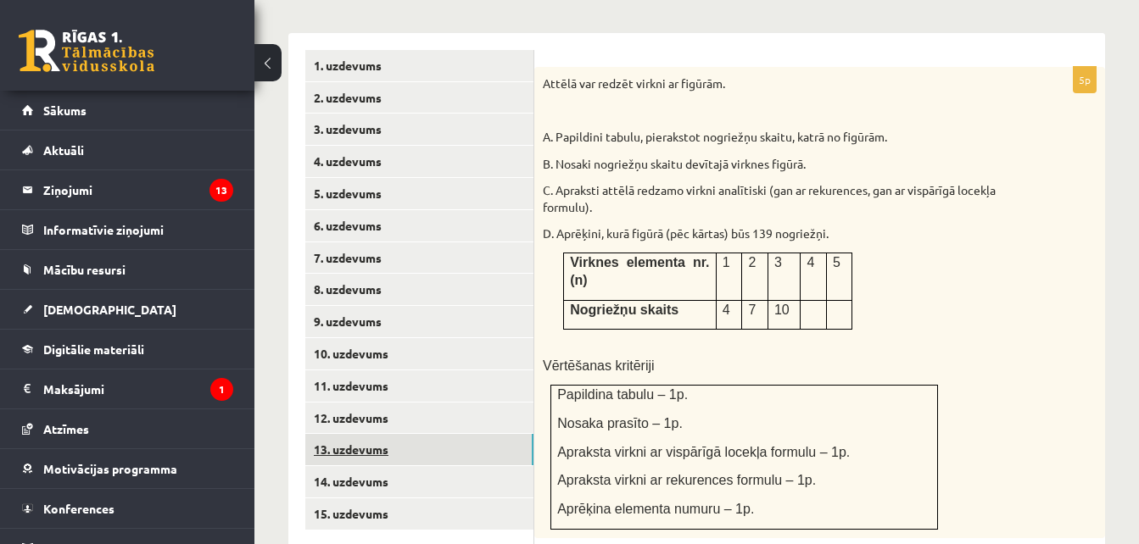
click at [392, 434] on link "13. uzdevums" at bounding box center [419, 449] width 228 height 31
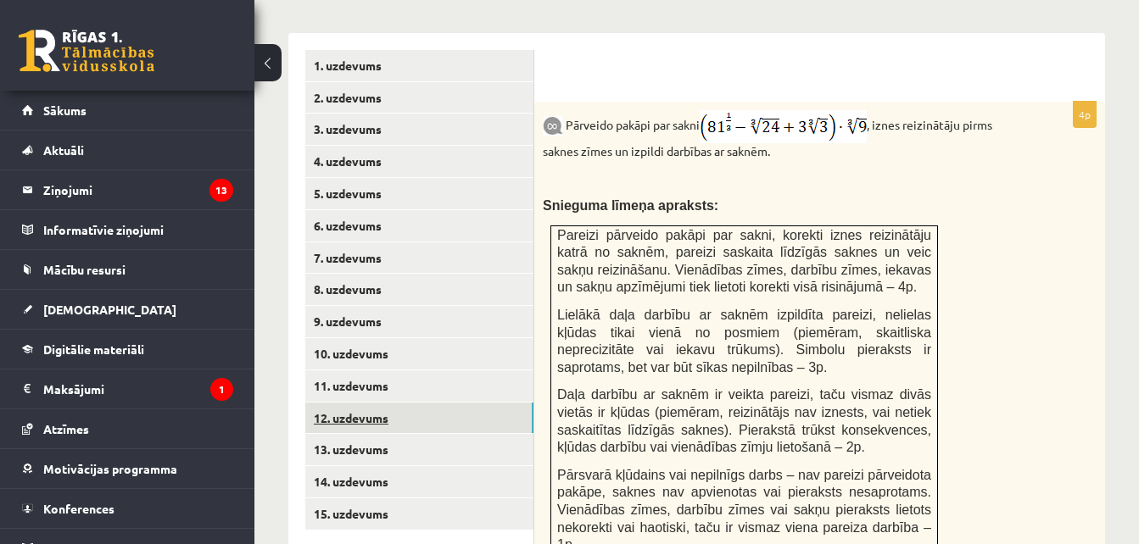
click at [393, 403] on link "12. uzdevums" at bounding box center [419, 418] width 228 height 31
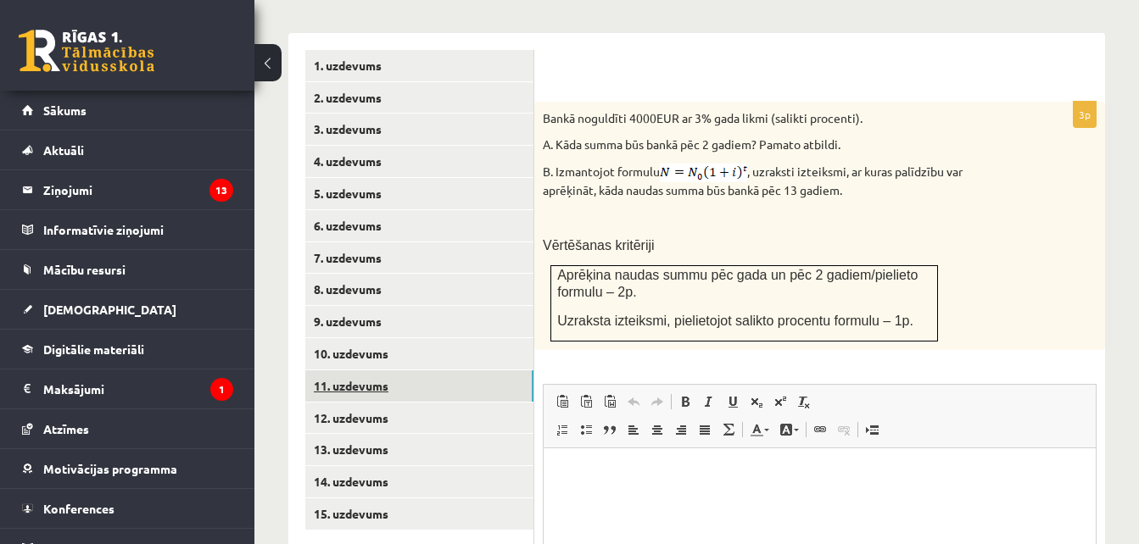
click at [395, 371] on link "11. uzdevums" at bounding box center [419, 386] width 228 height 31
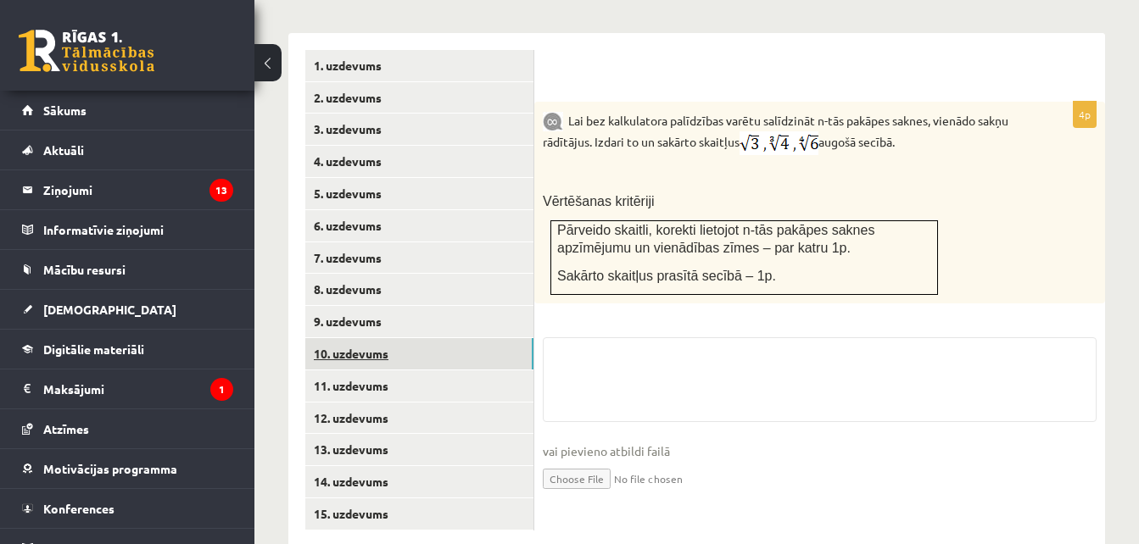
click at [398, 338] on link "10. uzdevums" at bounding box center [419, 353] width 228 height 31
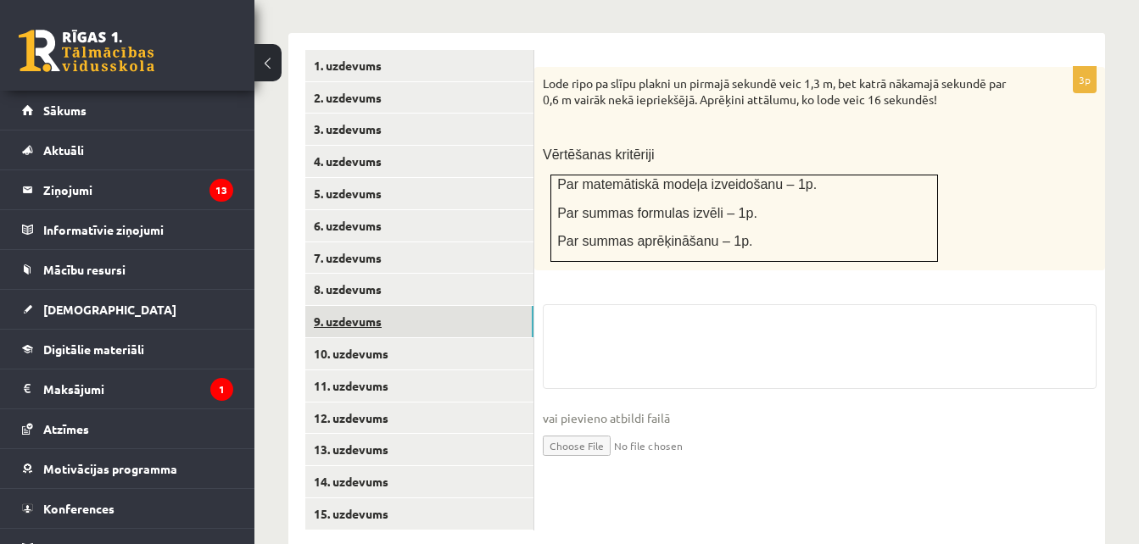
click at [398, 306] on link "9. uzdevums" at bounding box center [419, 321] width 228 height 31
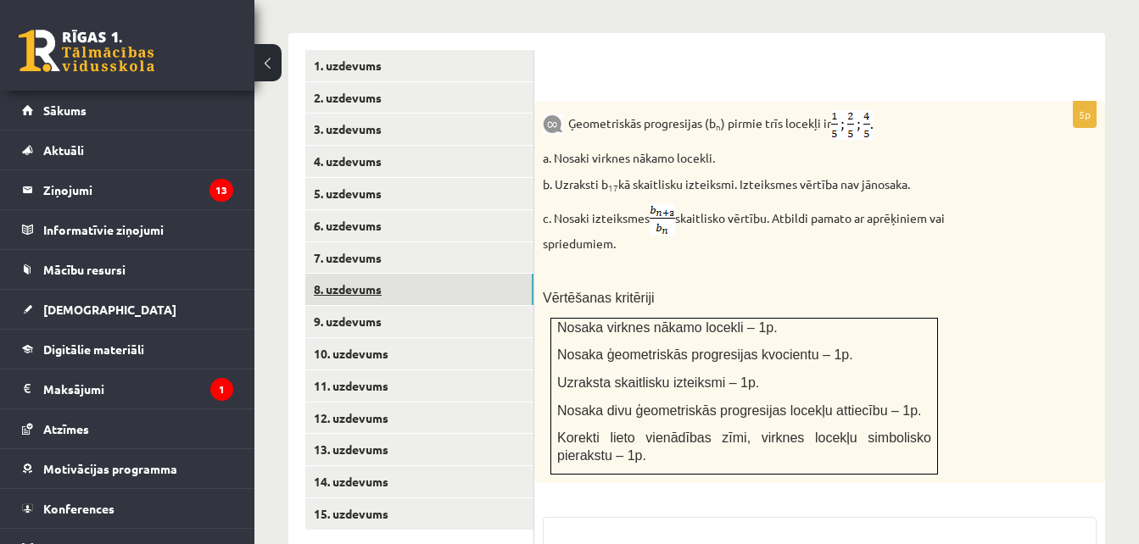
click at [399, 274] on link "8. uzdevums" at bounding box center [419, 289] width 228 height 31
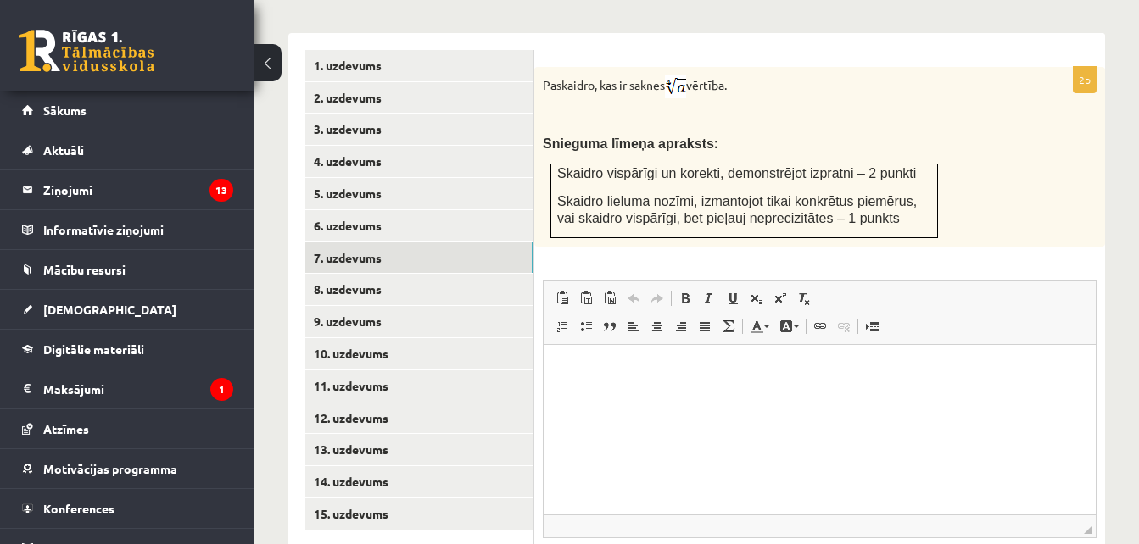
click at [399, 242] on link "7. uzdevums" at bounding box center [419, 257] width 228 height 31
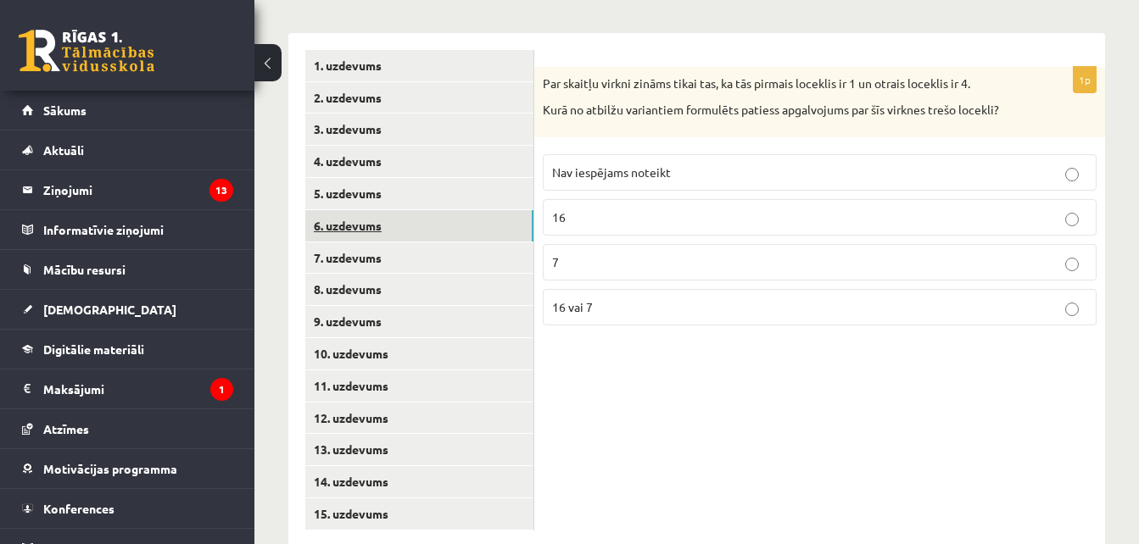
click at [397, 210] on link "6. uzdevums" at bounding box center [419, 225] width 228 height 31
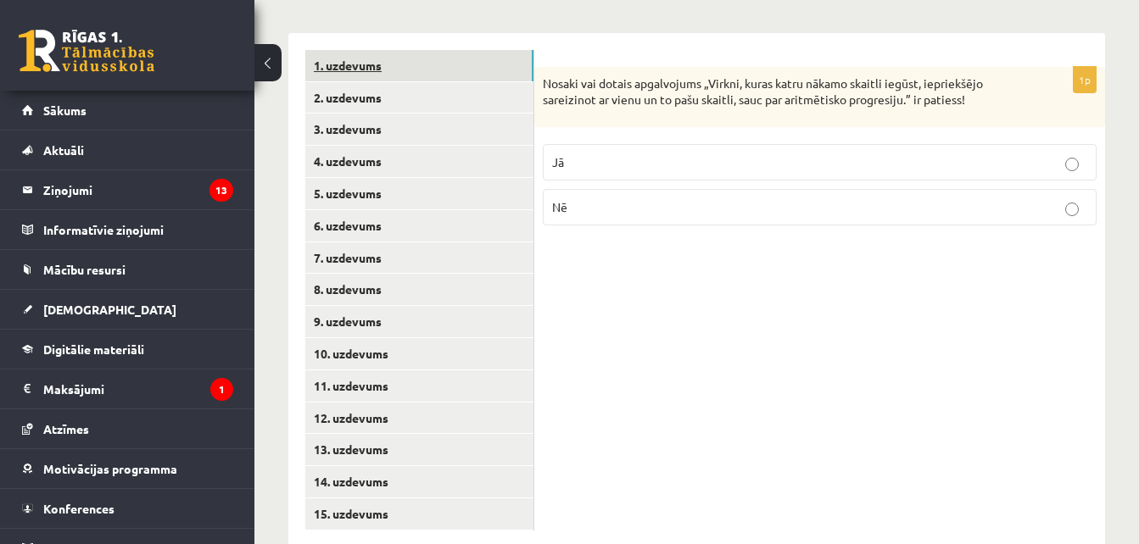
click at [410, 50] on link "1. uzdevums" at bounding box center [419, 65] width 228 height 31
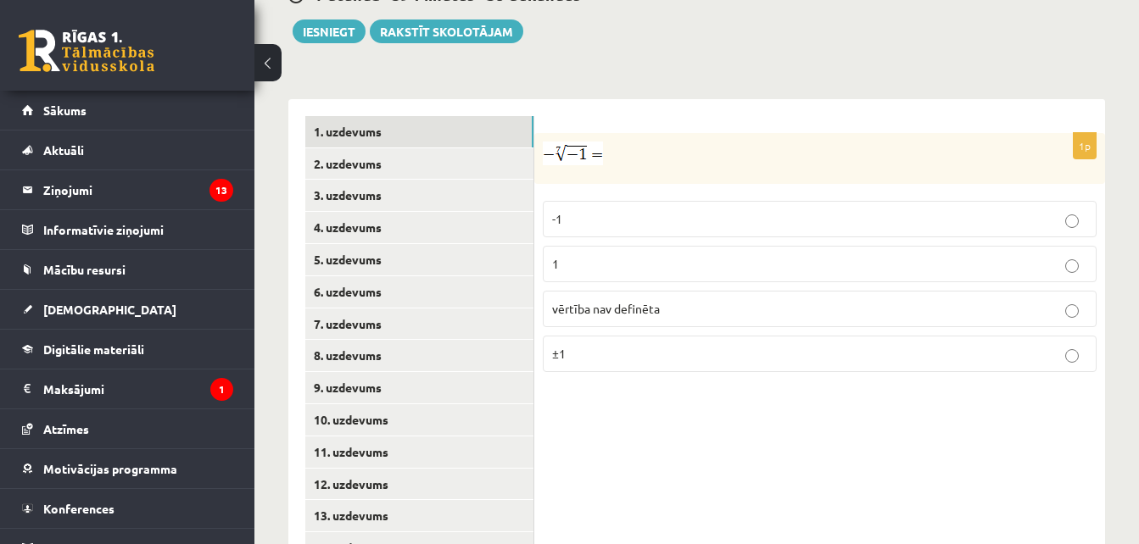
scroll to position [673, 0]
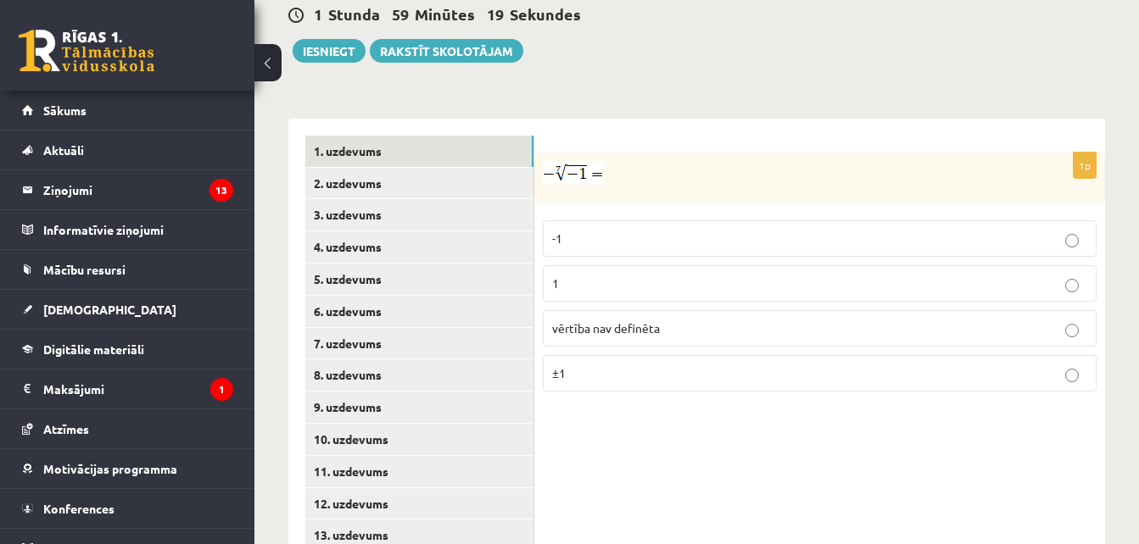
click at [665, 265] on label "1" at bounding box center [820, 283] width 554 height 36
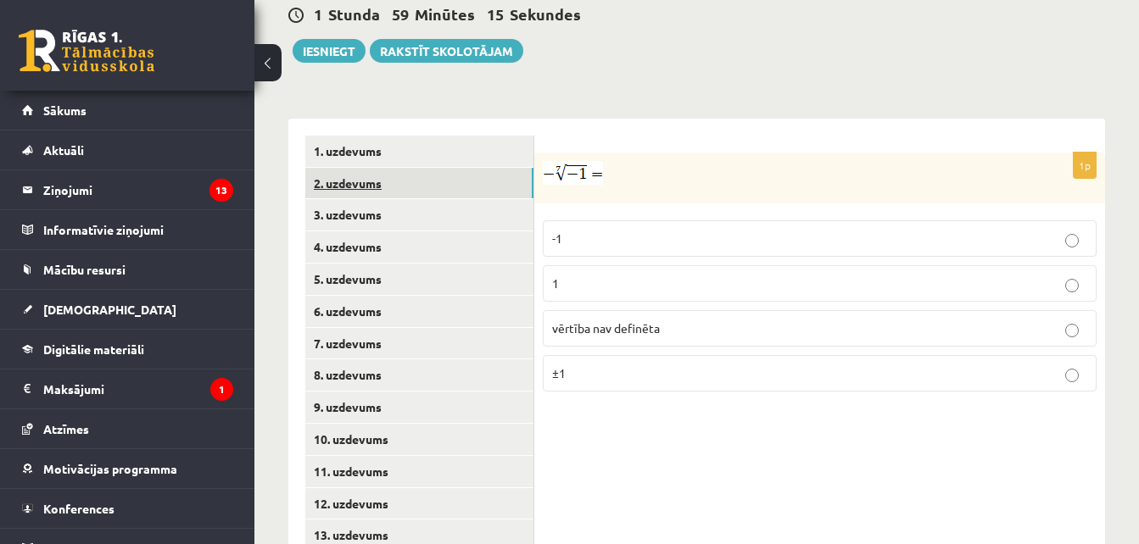
click at [432, 168] on link "2. uzdevums" at bounding box center [419, 183] width 228 height 31
click at [598, 278] on p "x 5 7 x 5 7" at bounding box center [819, 288] width 535 height 21
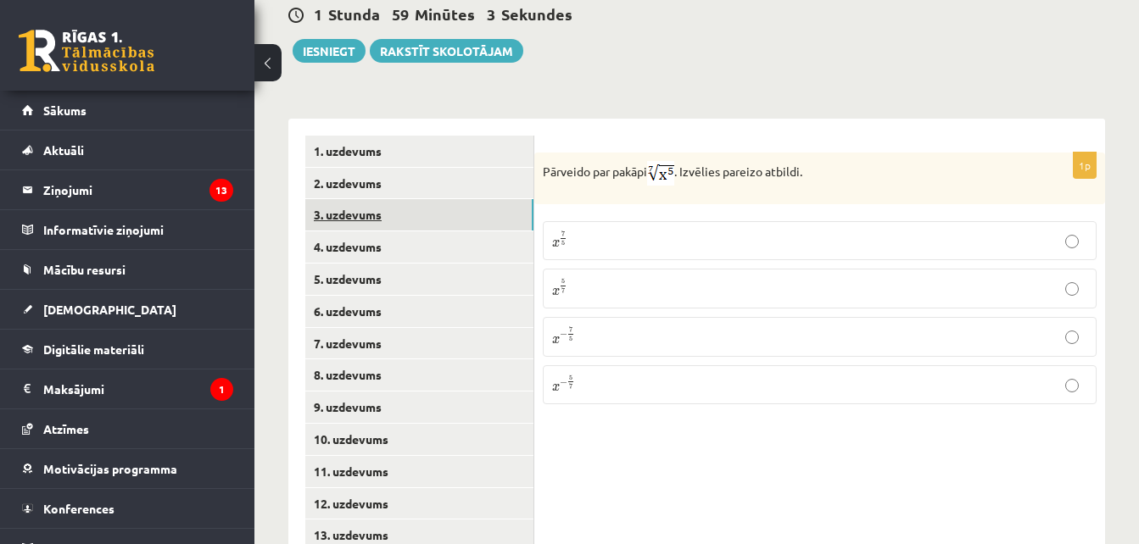
click at [378, 199] on link "3. uzdevums" at bounding box center [419, 214] width 228 height 31
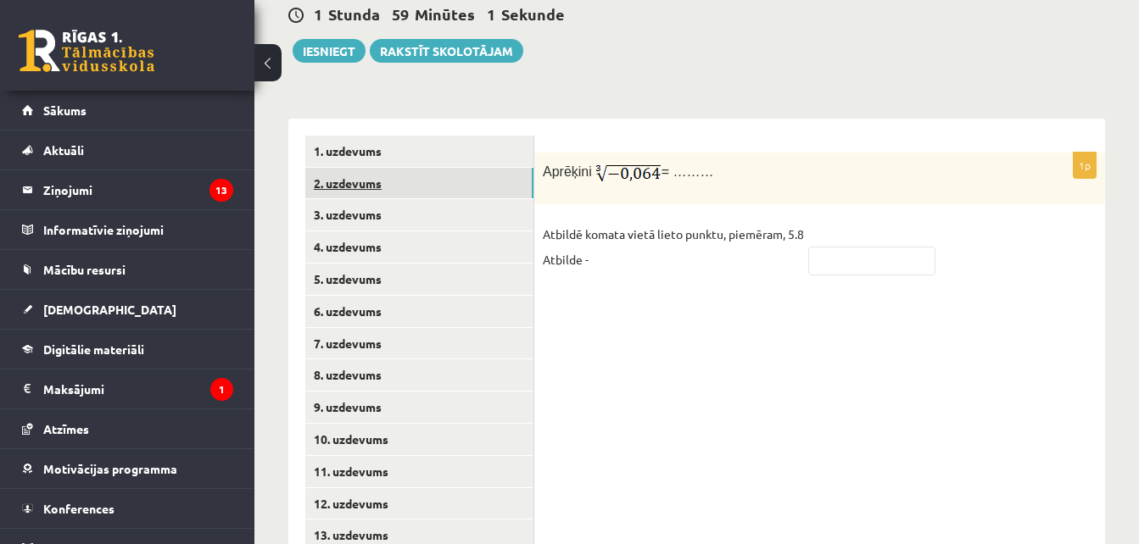
click at [372, 168] on link "2. uzdevums" at bounding box center [419, 183] width 228 height 31
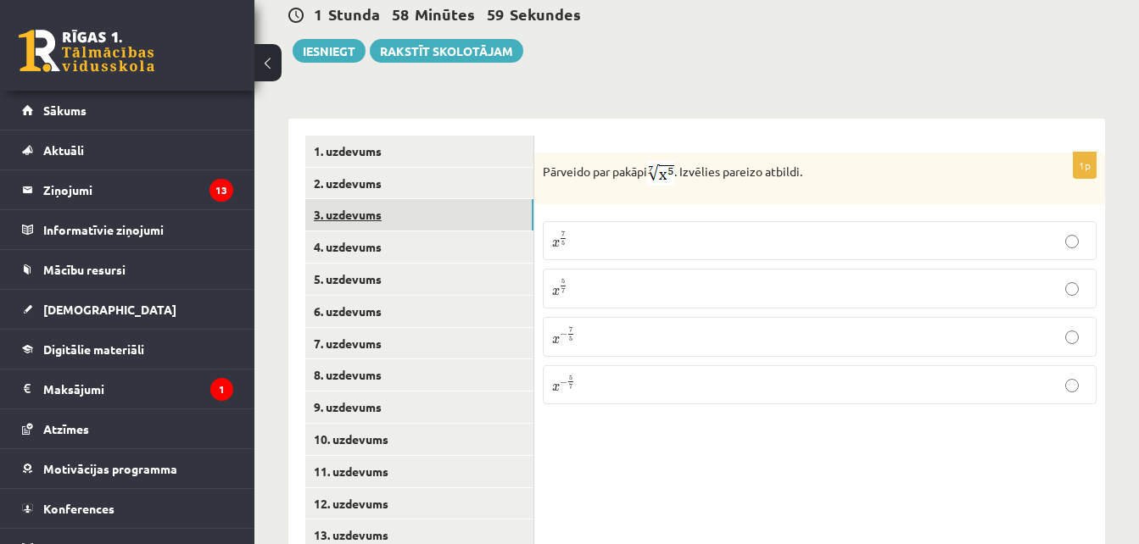
click at [372, 199] on link "3. uzdevums" at bounding box center [419, 214] width 228 height 31
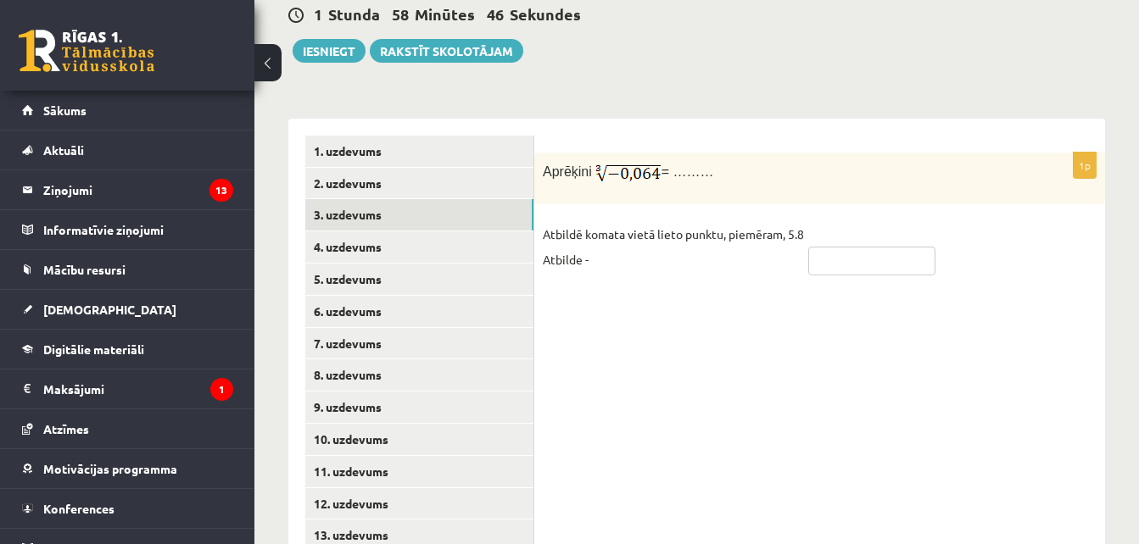
click at [852, 247] on input "text" at bounding box center [871, 261] width 127 height 29
type input "*"
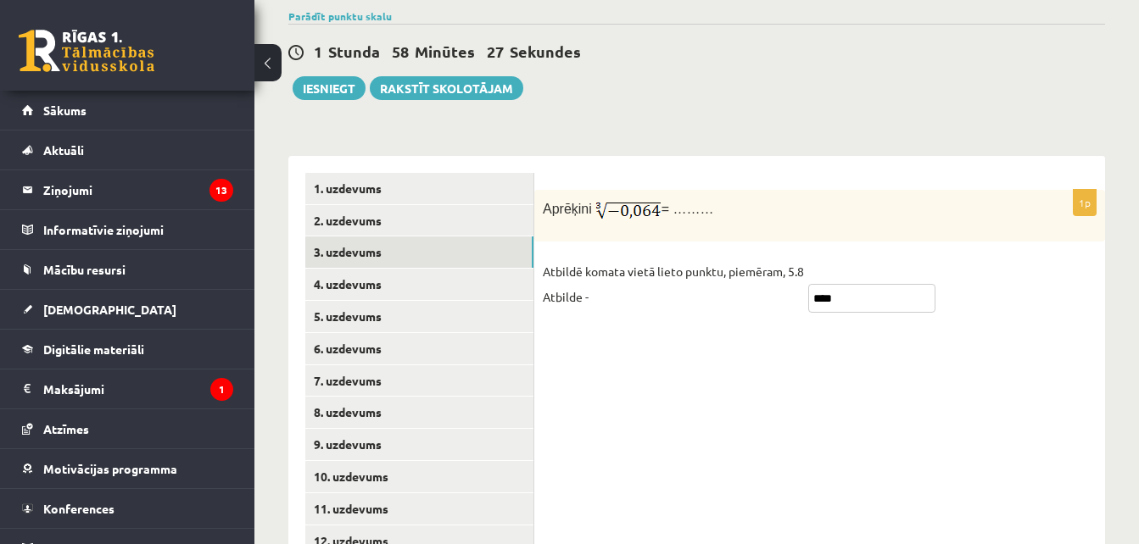
scroll to position [609, 0]
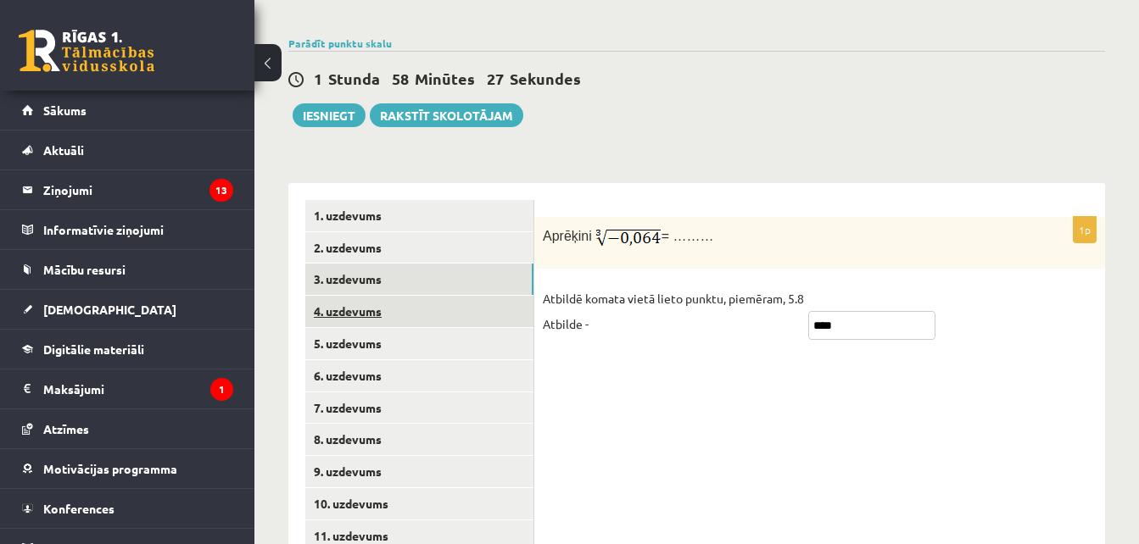
type input "****"
click at [325, 296] on link "4. uzdevums" at bounding box center [419, 311] width 228 height 31
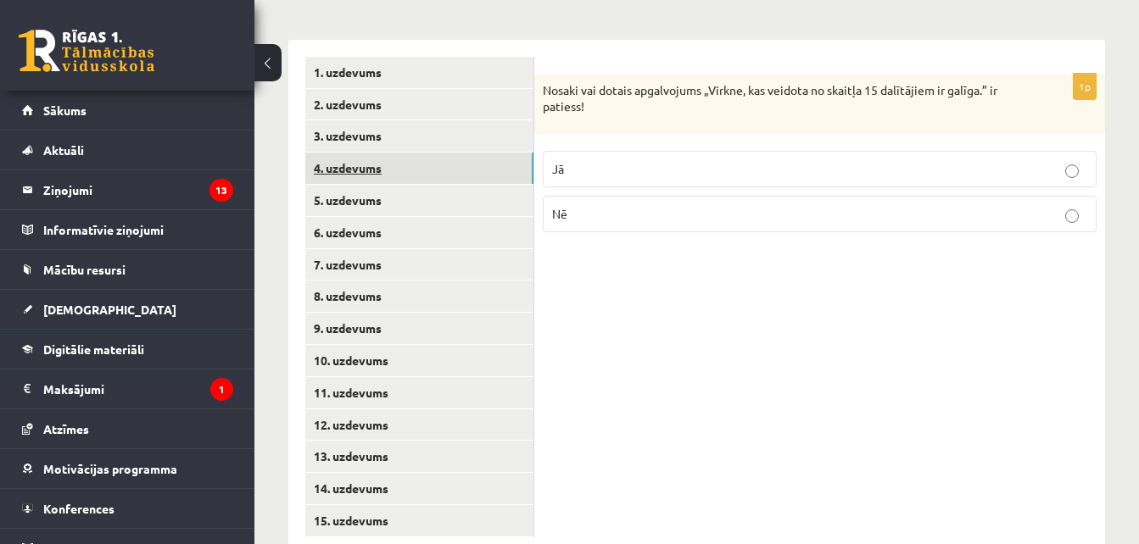
scroll to position [760, 0]
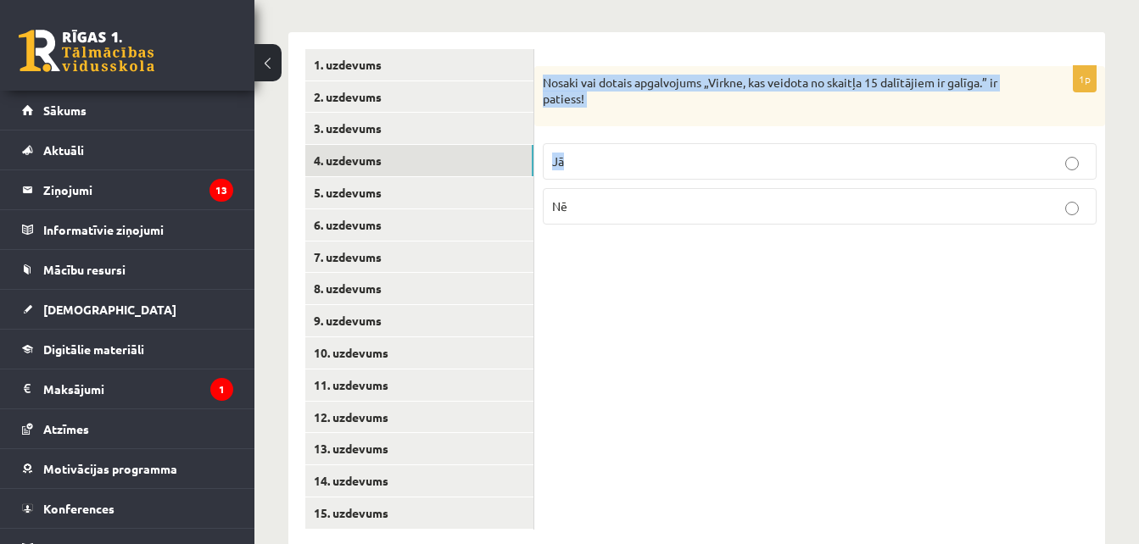
drag, startPoint x: 537, startPoint y: 42, endPoint x: 680, endPoint y: 93, distance: 152.1
click at [680, 93] on div "1p Nosaki vai dotais apgalvojums „Virkne, kas veidota no skaitļa 15 dalītājiem …" at bounding box center [819, 152] width 571 height 172
drag, startPoint x: 680, startPoint y: 93, endPoint x: 640, endPoint y: 78, distance: 42.7
click at [640, 78] on div "Nosaki vai dotais apgalvojums „Virkne, kas veidota no skaitļa 15 dalītājiem ir …" at bounding box center [819, 96] width 571 height 60
drag, startPoint x: 543, startPoint y: 45, endPoint x: 660, endPoint y: 166, distance: 169.1
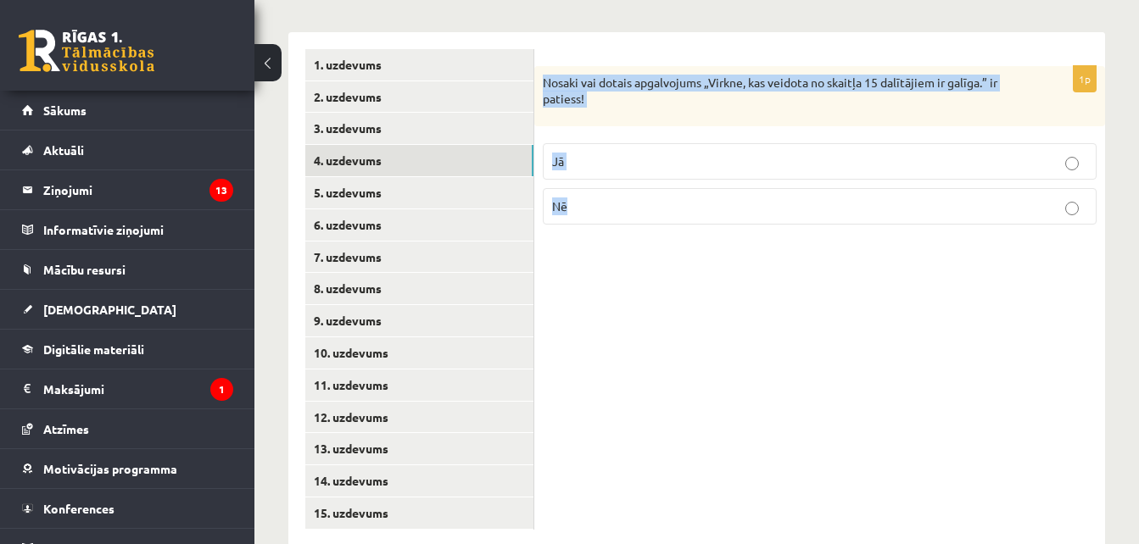
click at [660, 166] on div "1p Nosaki vai dotais apgalvojums „Virkne, kas veidota no skaitļa 15 dalītājiem …" at bounding box center [819, 152] width 571 height 172
copy div "Nosaki vai dotais apgalvojums „Virkne, kas veidota no skaitļa 15 dalītājiem ir …"
click at [655, 259] on div "1p Nosaki vai dotais apgalvojums „Virkne, kas veidota no skaitļa 15 dalītājiem …" at bounding box center [819, 289] width 571 height 515
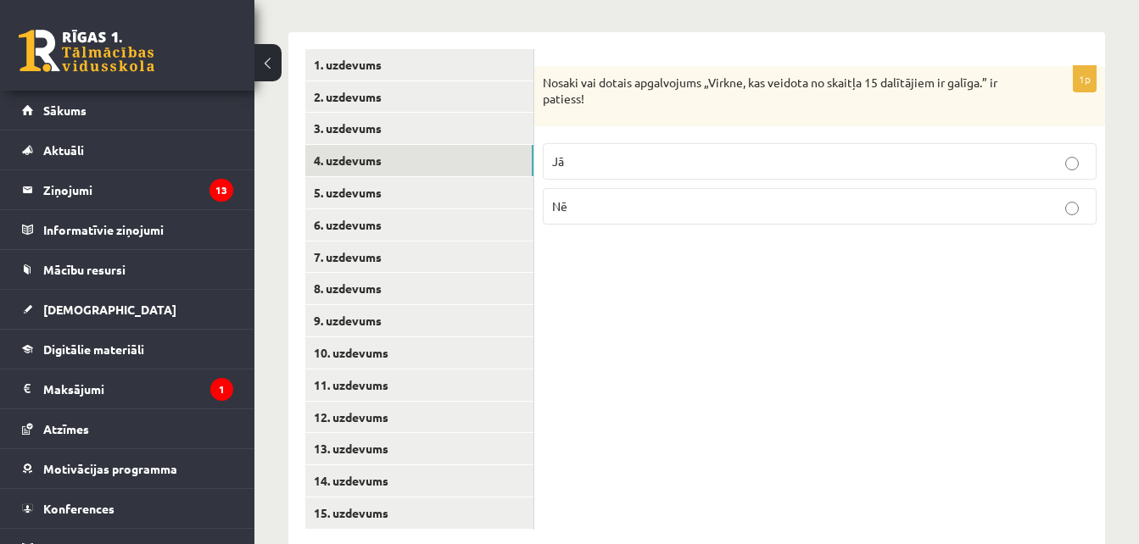
click at [627, 153] on p "Jā" at bounding box center [819, 162] width 535 height 18
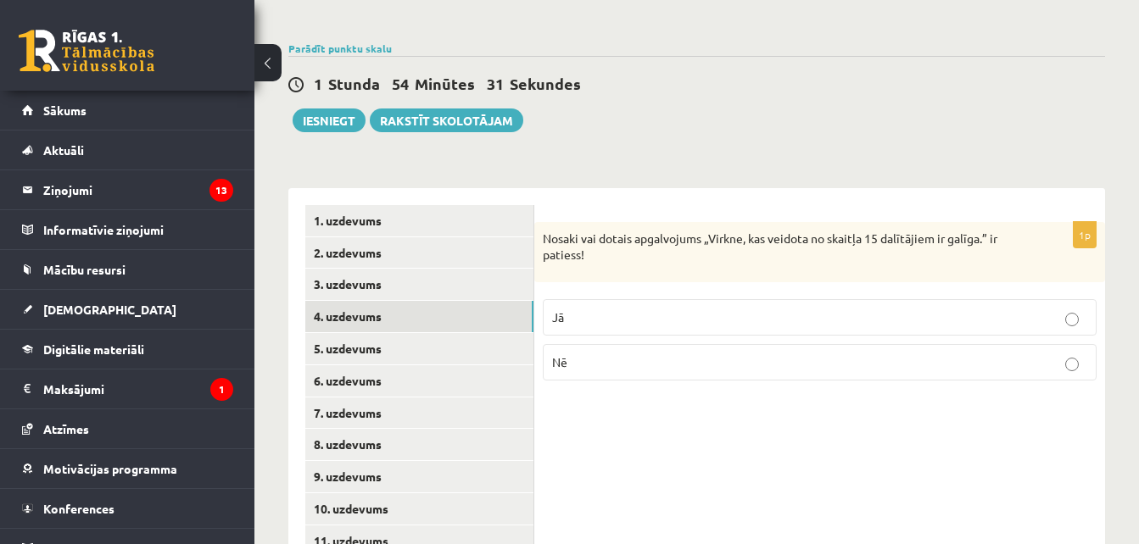
scroll to position [605, 0]
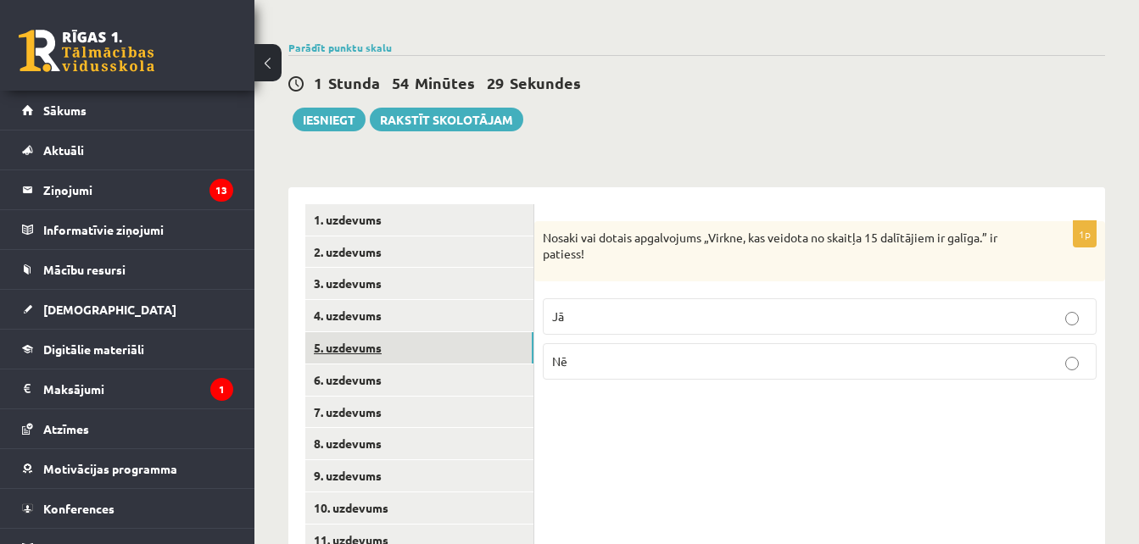
click at [416, 332] on link "5. uzdevums" at bounding box center [419, 347] width 228 height 31
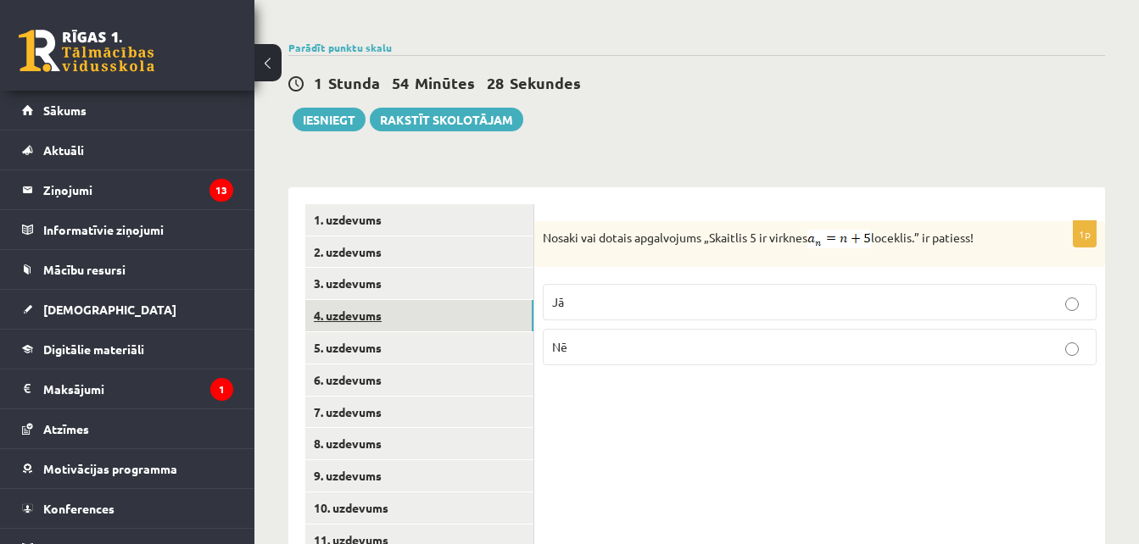
click at [404, 300] on link "4. uzdevums" at bounding box center [419, 315] width 228 height 31
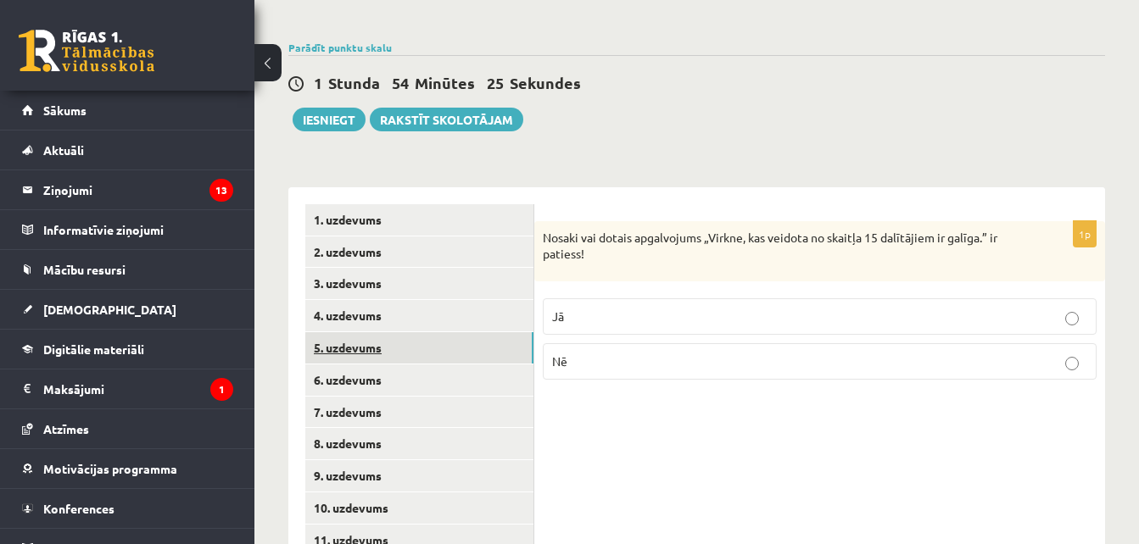
click at [400, 332] on link "5. uzdevums" at bounding box center [419, 347] width 228 height 31
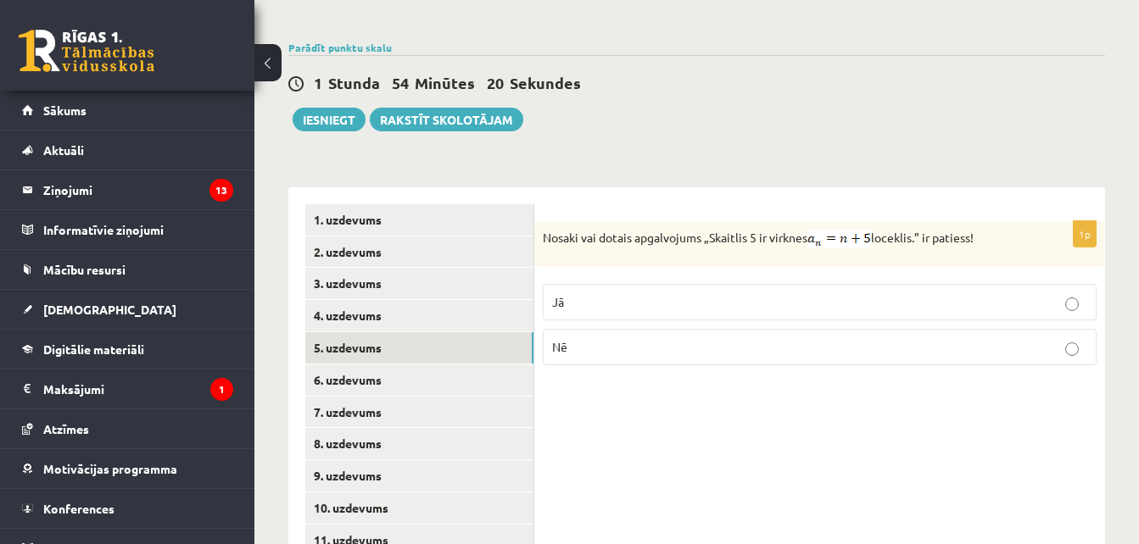
drag, startPoint x: 543, startPoint y: 198, endPoint x: 1037, endPoint y: 198, distance: 493.5
click at [1037, 221] on div "Nosaki vai dotais apgalvojums „Skaitlis 5 ir virknes loceklis.” ir patiess!" at bounding box center [819, 244] width 571 height 46
copy p "Nosaki vai dotais apgalvojums „Skaitlis 5 ir virknes loceklis.” ir patiess!"
click at [729, 467] on div "1p Nosaki vai dotais apgalvojums „Skaitlis 5 ir virknes loceklis.” ir patiess! …" at bounding box center [819, 444] width 571 height 515
click at [662, 293] on p "Jā" at bounding box center [819, 302] width 535 height 18
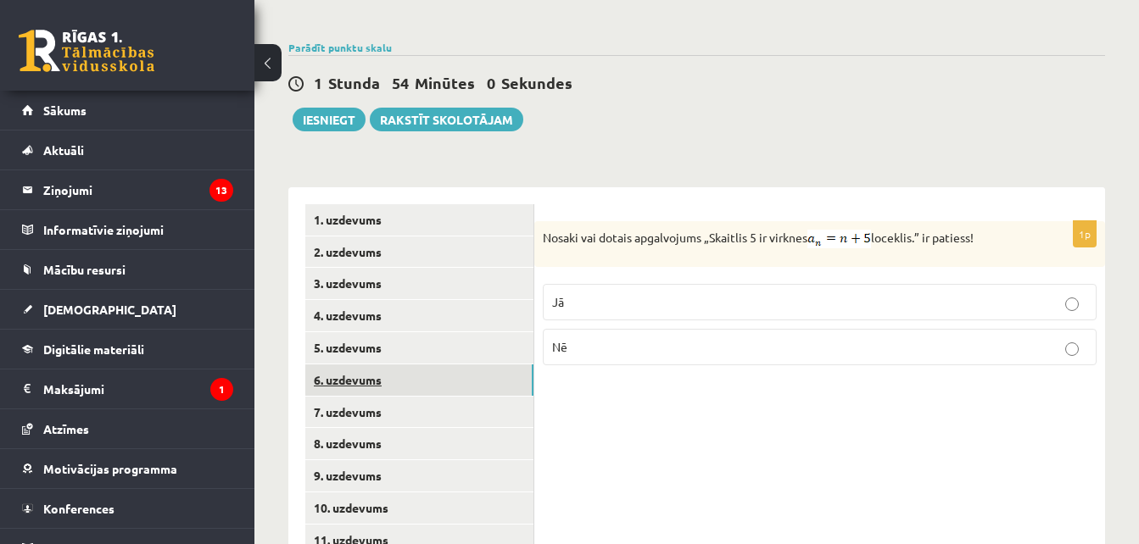
click at [445, 365] on link "6. uzdevums" at bounding box center [419, 380] width 228 height 31
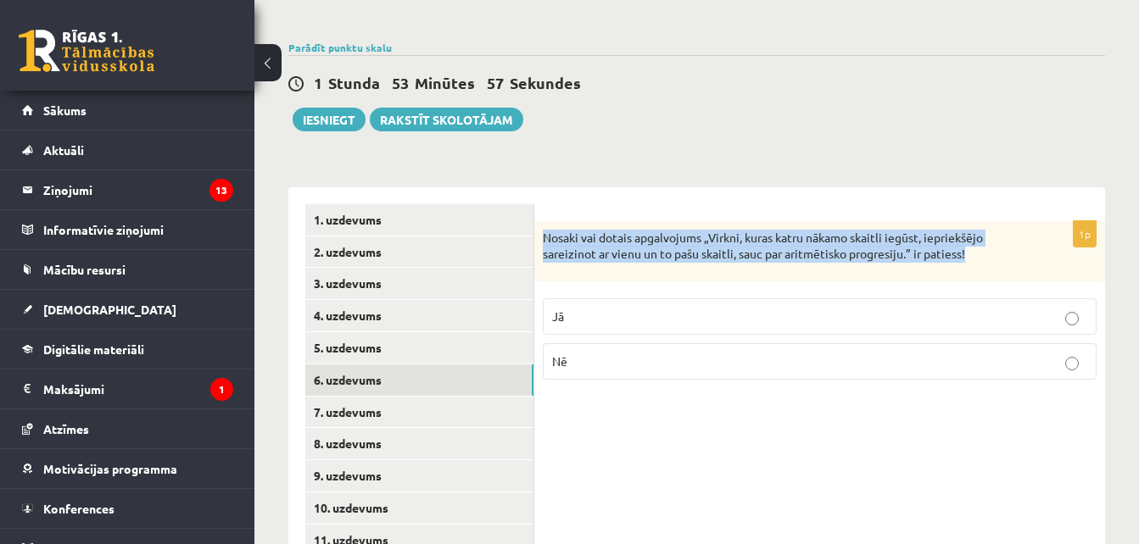
drag, startPoint x: 541, startPoint y: 198, endPoint x: 995, endPoint y: 226, distance: 455.4
click at [995, 226] on div "Nosaki vai dotais apgalvojums „Virkni, kuras katru nākamo skaitli iegūst, iepri…" at bounding box center [819, 251] width 571 height 60
copy p "Nosaki vai dotais apgalvojums „Virkni, kuras katru nākamo skaitli iegūst, iepri…"
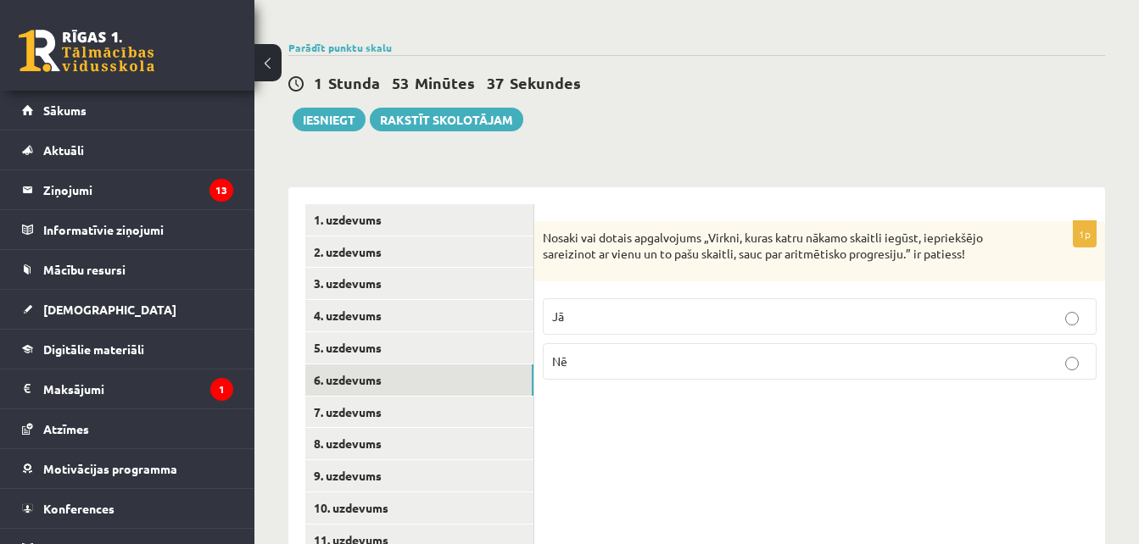
click at [569, 353] on p "Nē" at bounding box center [819, 362] width 535 height 18
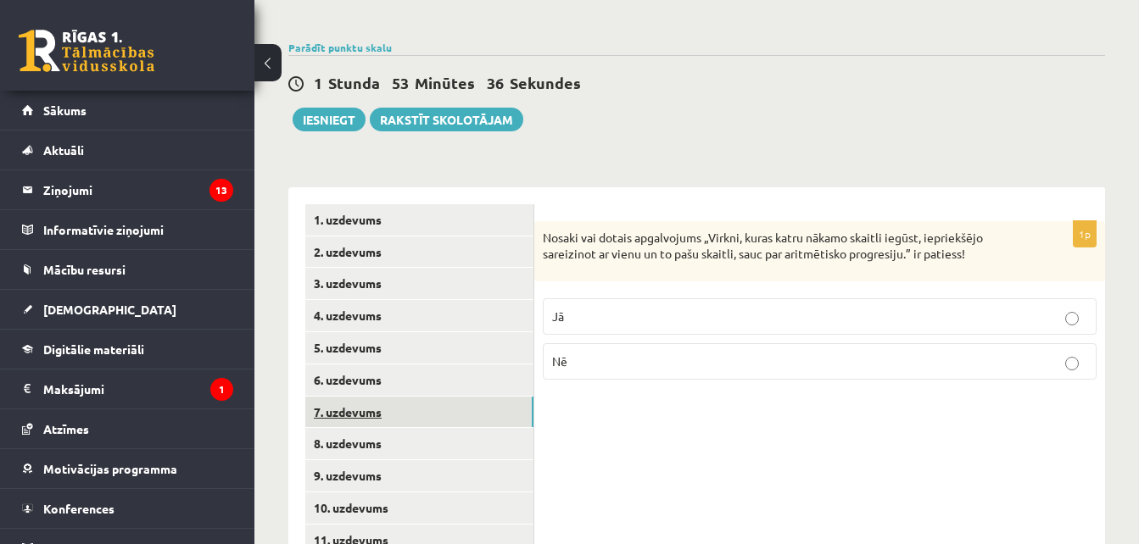
click at [427, 397] on link "7. uzdevums" at bounding box center [419, 412] width 228 height 31
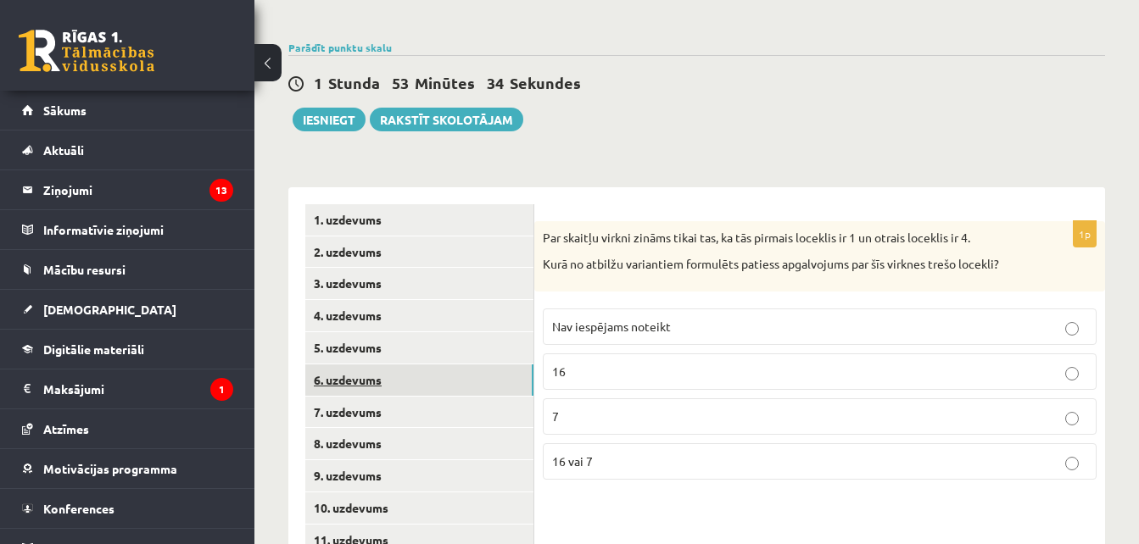
click at [424, 365] on link "6. uzdevums" at bounding box center [419, 380] width 228 height 31
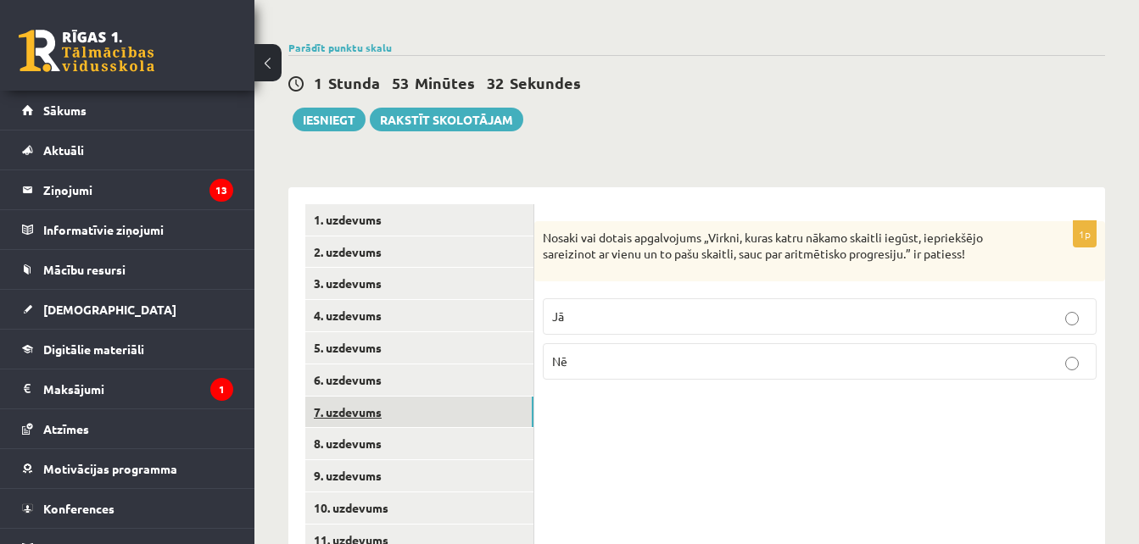
click at [424, 397] on link "7. uzdevums" at bounding box center [419, 412] width 228 height 31
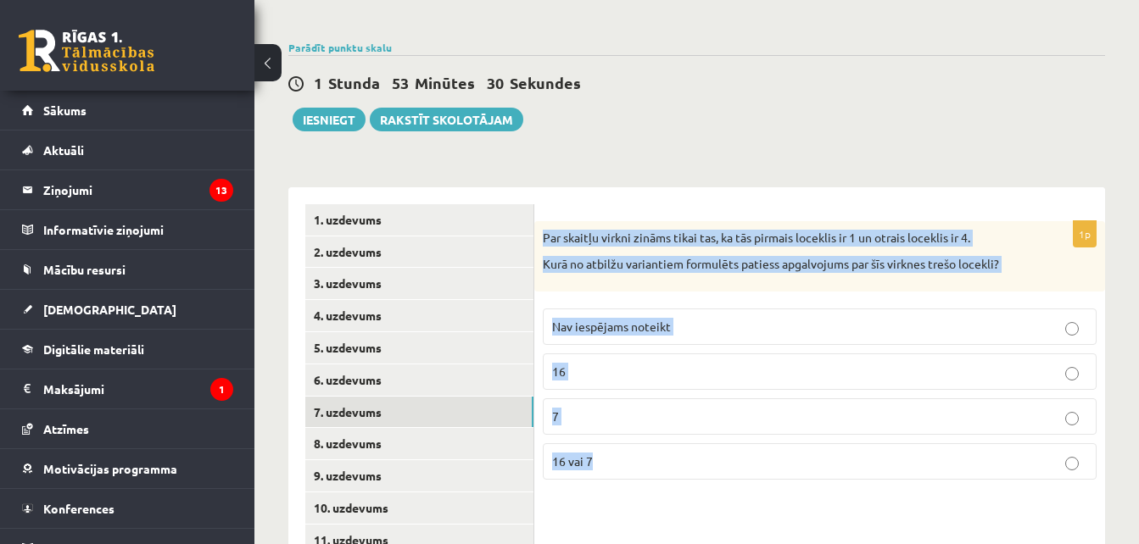
drag, startPoint x: 540, startPoint y: 198, endPoint x: 711, endPoint y: 499, distance: 345.9
click at [711, 499] on div "1p Par skaitļu virkni zināms tikai tas, ka tās pirmais loceklis ir 1 un otrais …" at bounding box center [819, 444] width 571 height 515
copy div "Par skaitļu virkni zināms tikai tas, ka tās pirmais loceklis ir 1 un otrais loc…"
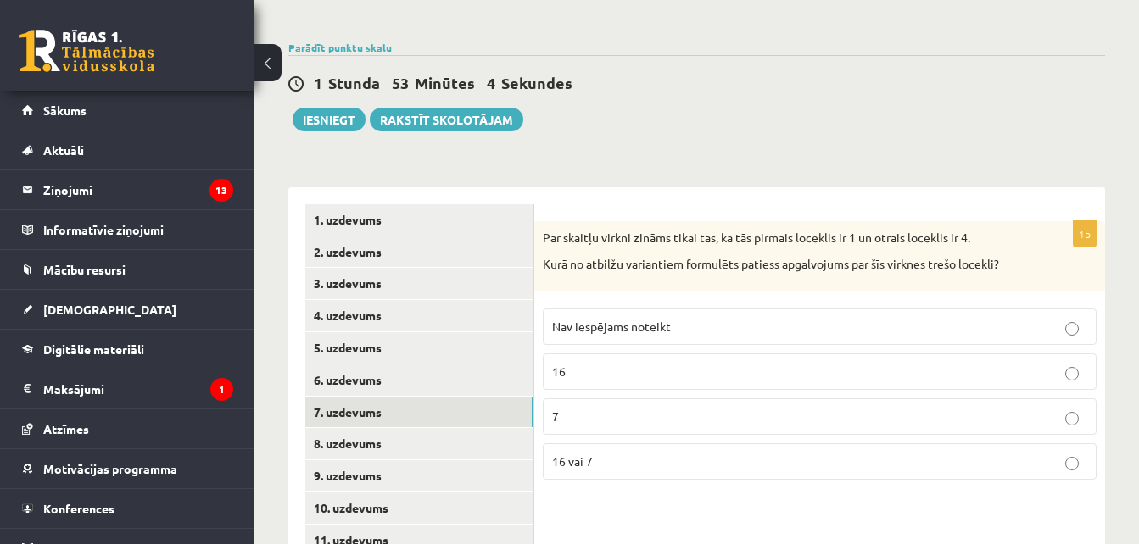
click at [754, 74] on div "1 Stunda 53 Minūtes 4 Sekundes Ieskaite saglabāta! Iesniegt Rakstīt skolotājam" at bounding box center [696, 93] width 817 height 76
click at [648, 319] on span "Nav iespējams noteikt" at bounding box center [611, 326] width 119 height 15
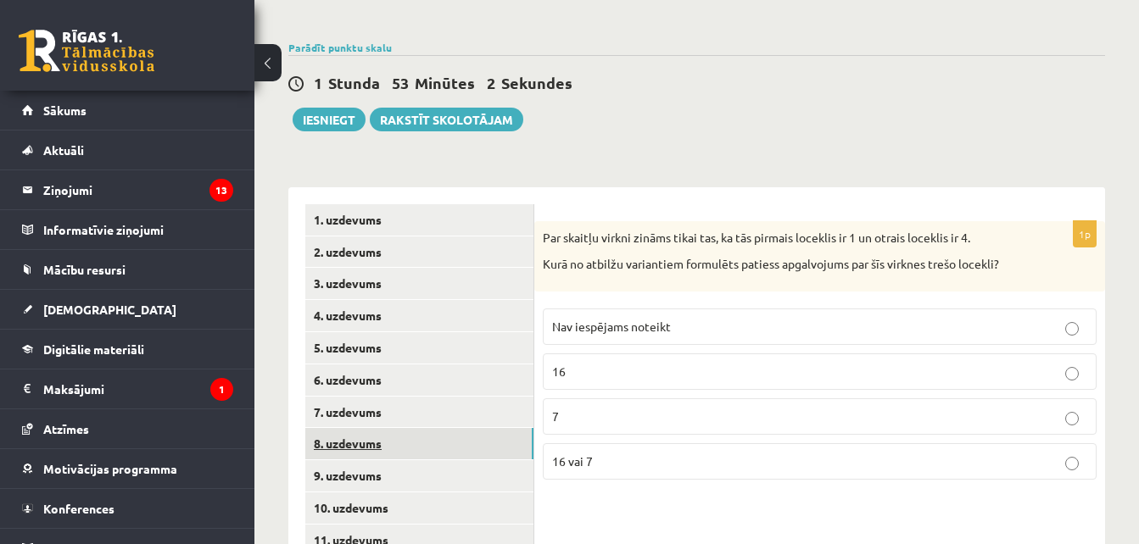
click at [447, 428] on link "8. uzdevums" at bounding box center [419, 443] width 228 height 31
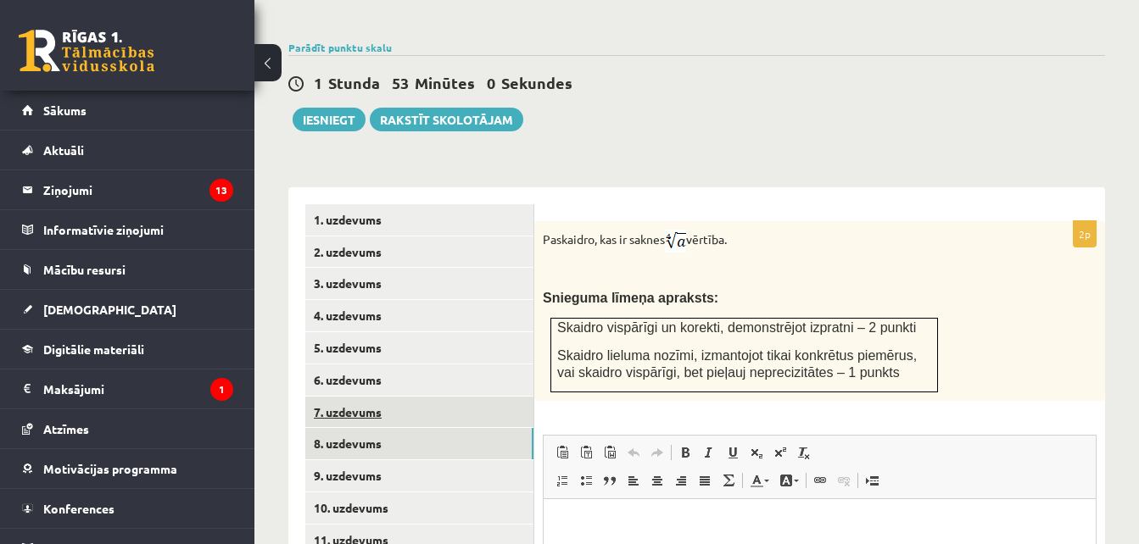
scroll to position [0, 0]
click at [444, 397] on link "7. uzdevums" at bounding box center [419, 412] width 228 height 31
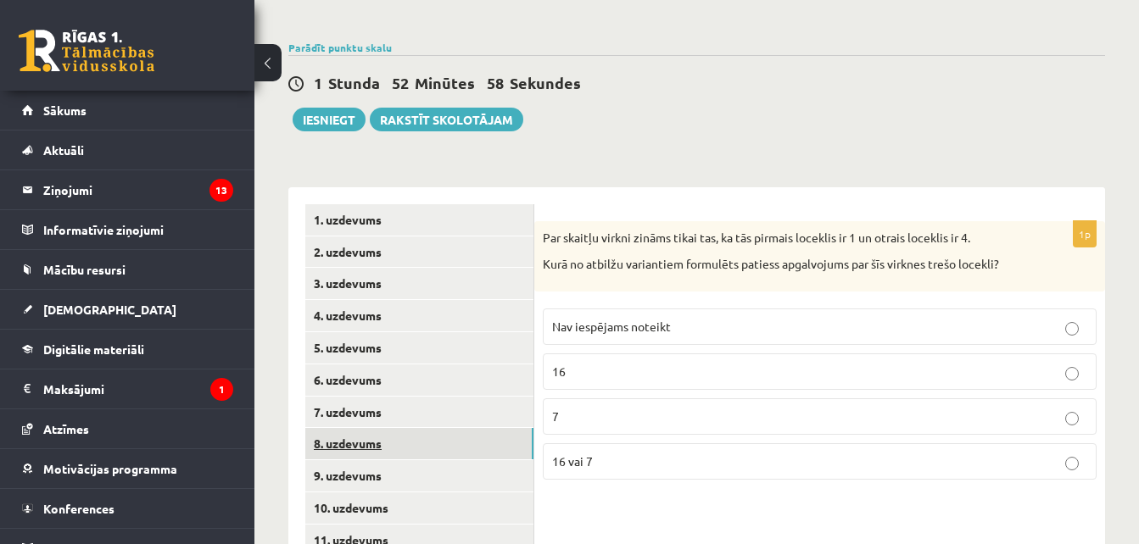
click at [433, 428] on link "8. uzdevums" at bounding box center [419, 443] width 228 height 31
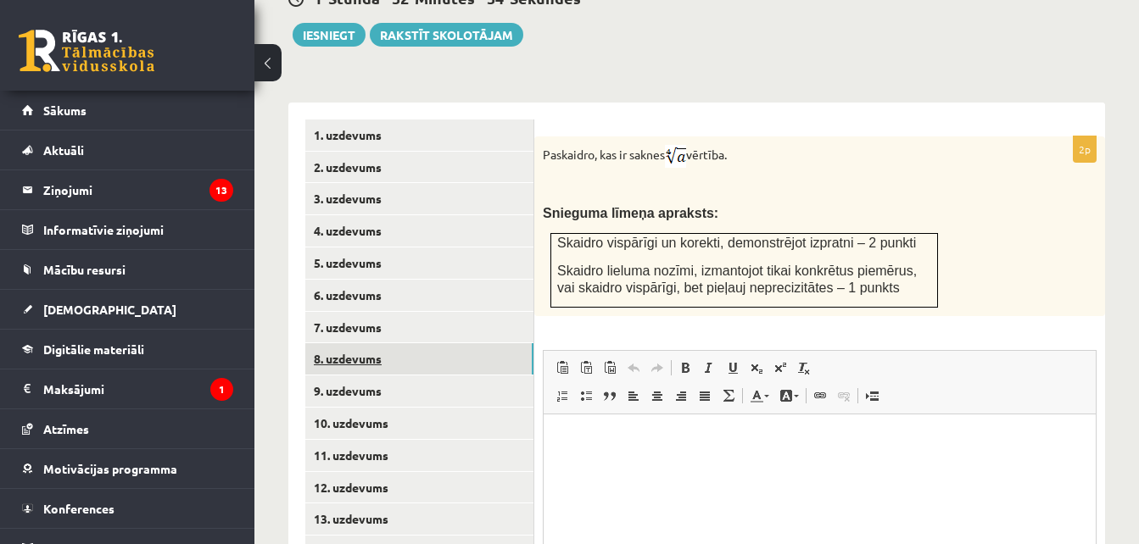
scroll to position [690, 0]
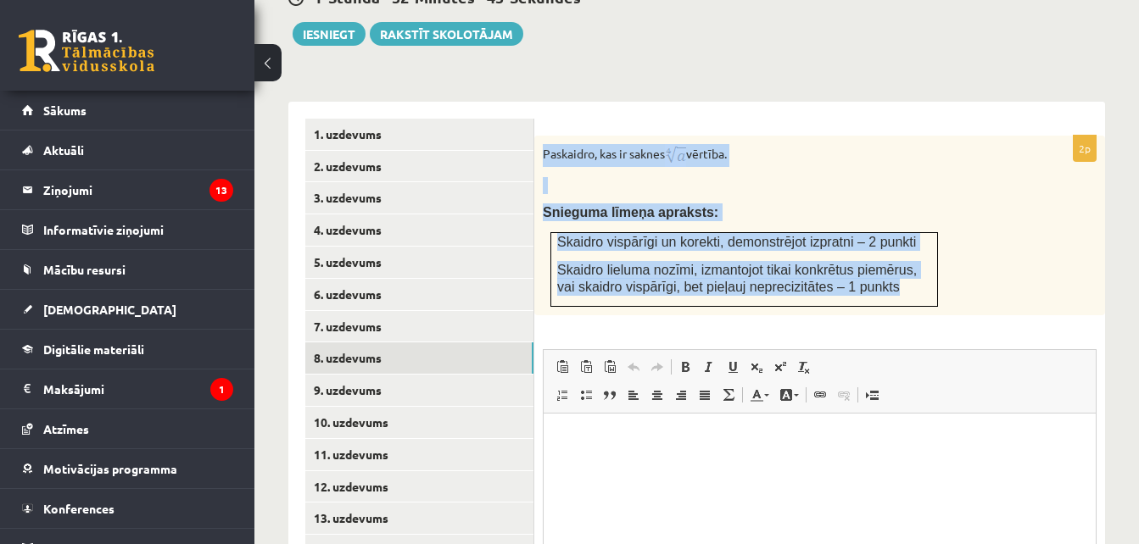
drag, startPoint x: 541, startPoint y: 113, endPoint x: 894, endPoint y: 252, distance: 379.1
click at [894, 252] on div "Paskaidro, kas ir saknes vērtība. Snieguma līmeņa apraksts: Skaidro vispārīgi u…" at bounding box center [819, 226] width 571 height 180
copy div "Paskaidro, kas ir saknes vērtība. Snieguma līmeņa apraksts: Skaidro vispārīgi u…"
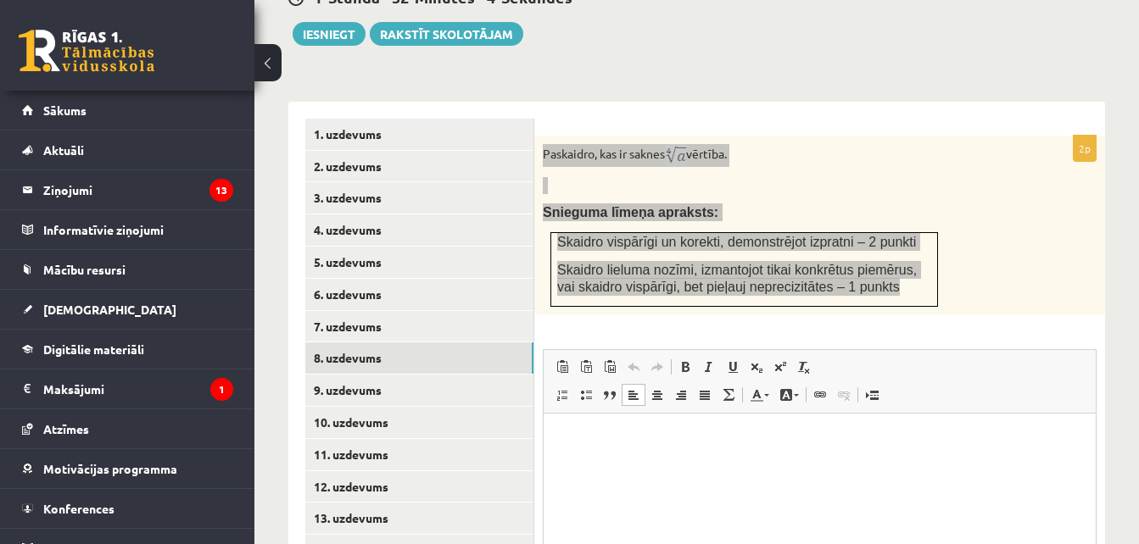
click at [611, 464] on html at bounding box center [819, 439] width 552 height 52
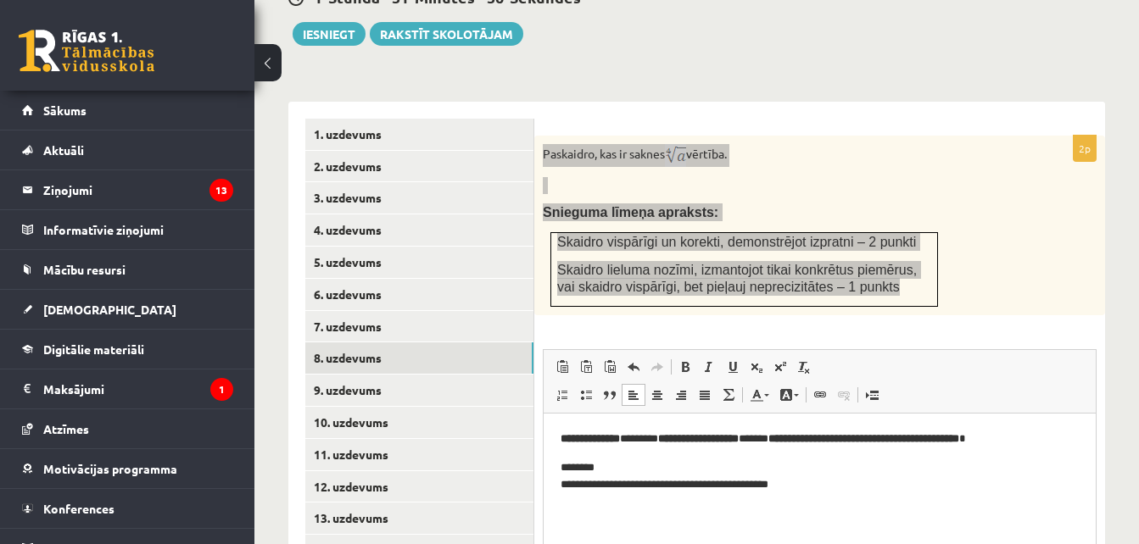
click at [620, 435] on strong "**********" at bounding box center [589, 437] width 59 height 11
click at [686, 360] on span at bounding box center [685, 367] width 14 height 14
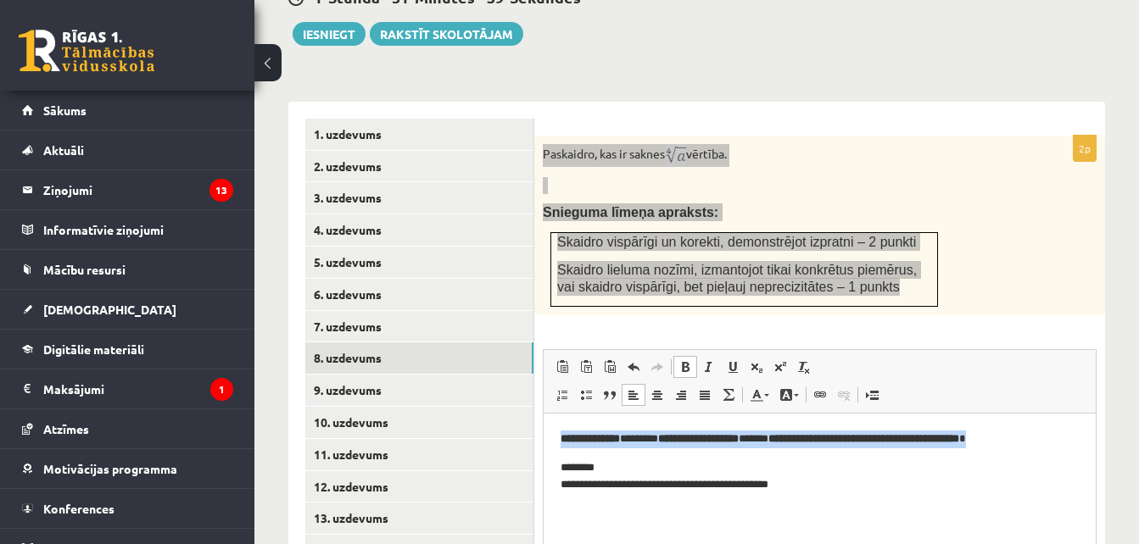
drag, startPoint x: 555, startPoint y: 442, endPoint x: 1120, endPoint y: 433, distance: 565.6
click at [1095, 433] on html "**********" at bounding box center [819, 462] width 552 height 98
click at [684, 360] on span at bounding box center [685, 367] width 14 height 14
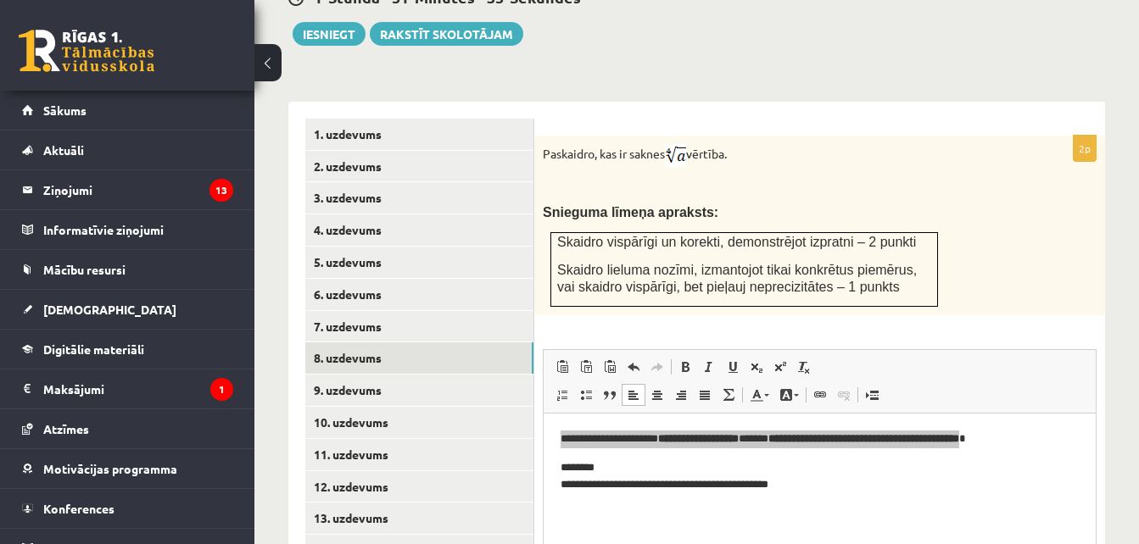
click at [928, 293] on div "**********" at bounding box center [819, 419] width 571 height 566
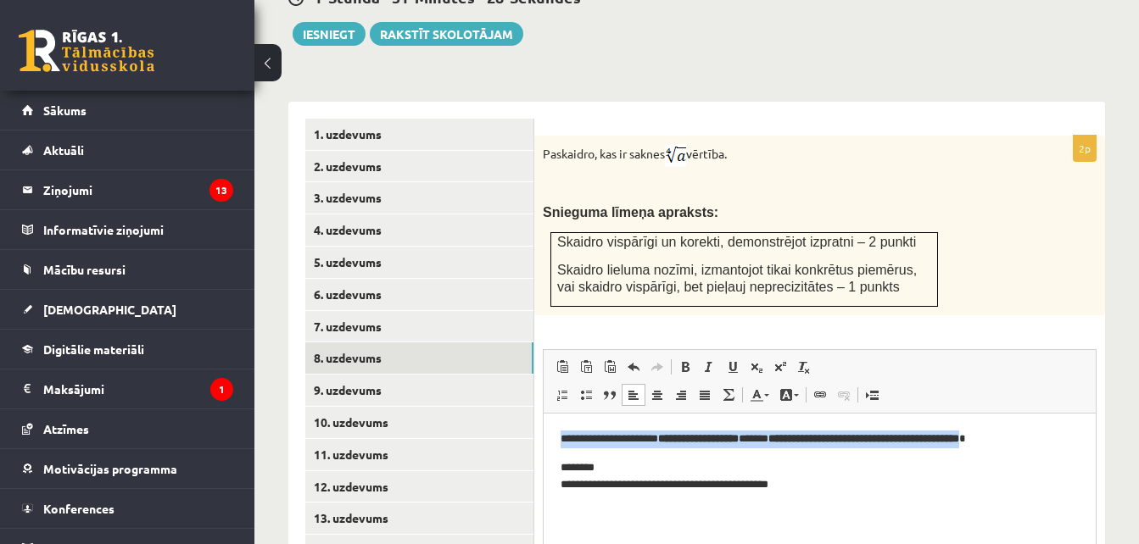
click at [669, 436] on p "**********" at bounding box center [819, 439] width 518 height 18
drag, startPoint x: 669, startPoint y: 436, endPoint x: 768, endPoint y: 435, distance: 99.2
click at [768, 435] on p "**********" at bounding box center [819, 439] width 518 height 18
click at [678, 360] on span at bounding box center [685, 367] width 14 height 14
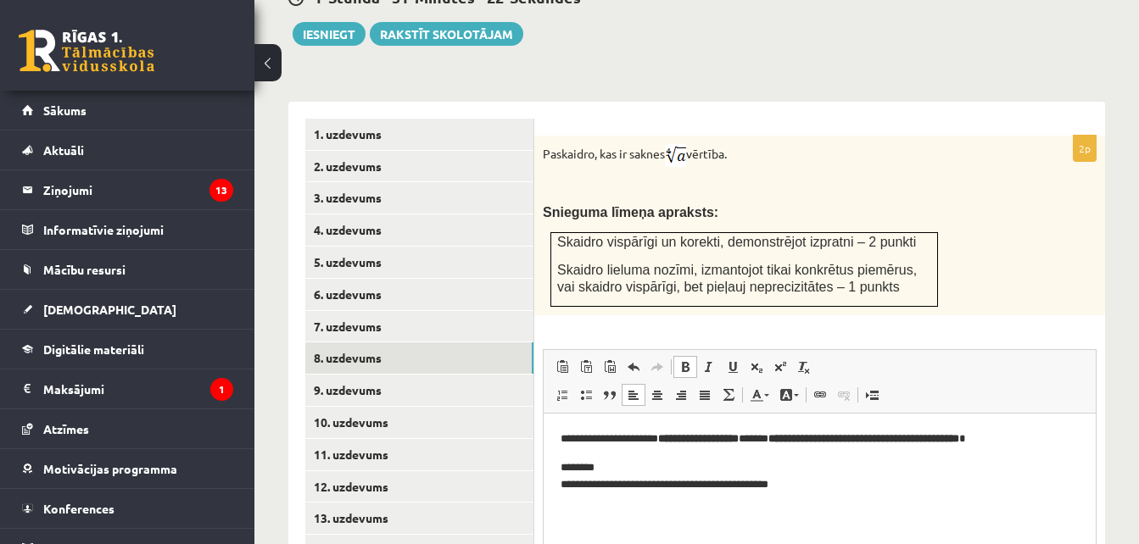
click at [678, 360] on span at bounding box center [685, 367] width 14 height 14
click at [915, 355] on span "Paste Keyboard shortcut Ctrl+V Paste as plain text Keyboard shortcut Ctrl+Shift…" at bounding box center [819, 369] width 538 height 28
drag, startPoint x: 1458, startPoint y: 756, endPoint x: 916, endPoint y: 494, distance: 602.6
click at [916, 494] on html "**********" at bounding box center [819, 462] width 552 height 98
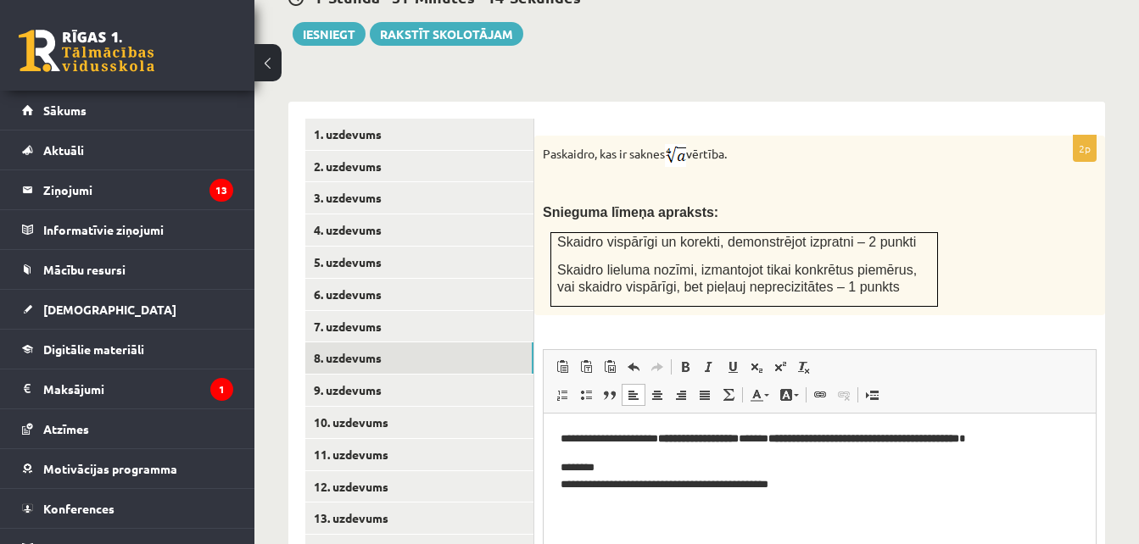
click at [739, 438] on strong "**********" at bounding box center [698, 437] width 81 height 11
drag, startPoint x: 756, startPoint y: 437, endPoint x: 883, endPoint y: 431, distance: 126.5
click at [883, 432] on strong "**********" at bounding box center [834, 437] width 191 height 11
click at [975, 437] on p "**********" at bounding box center [819, 439] width 518 height 18
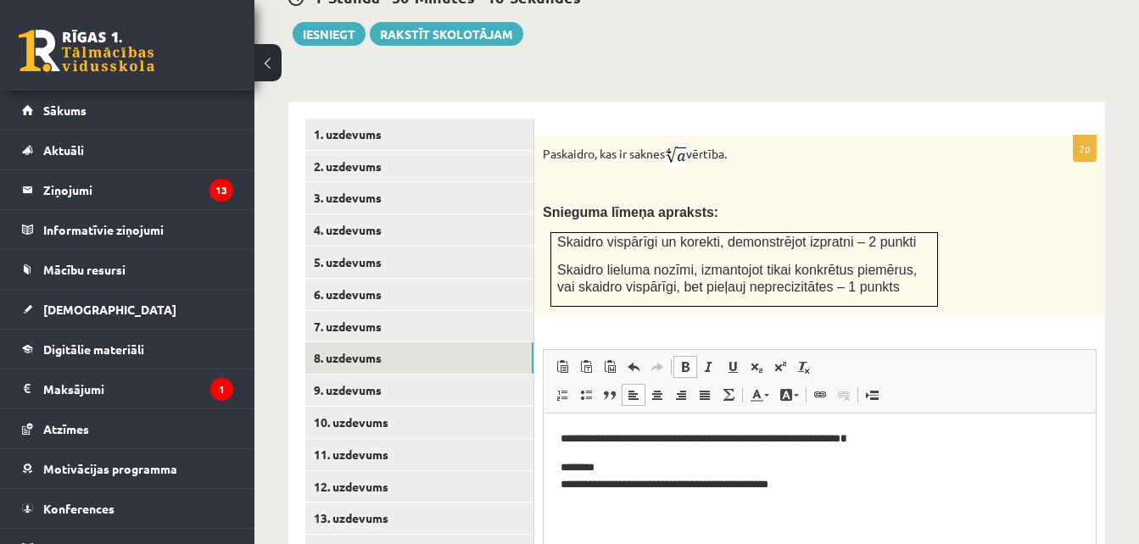
click at [688, 356] on link "Bold Keyboard shortcut Ctrl+B" at bounding box center [685, 367] width 24 height 22
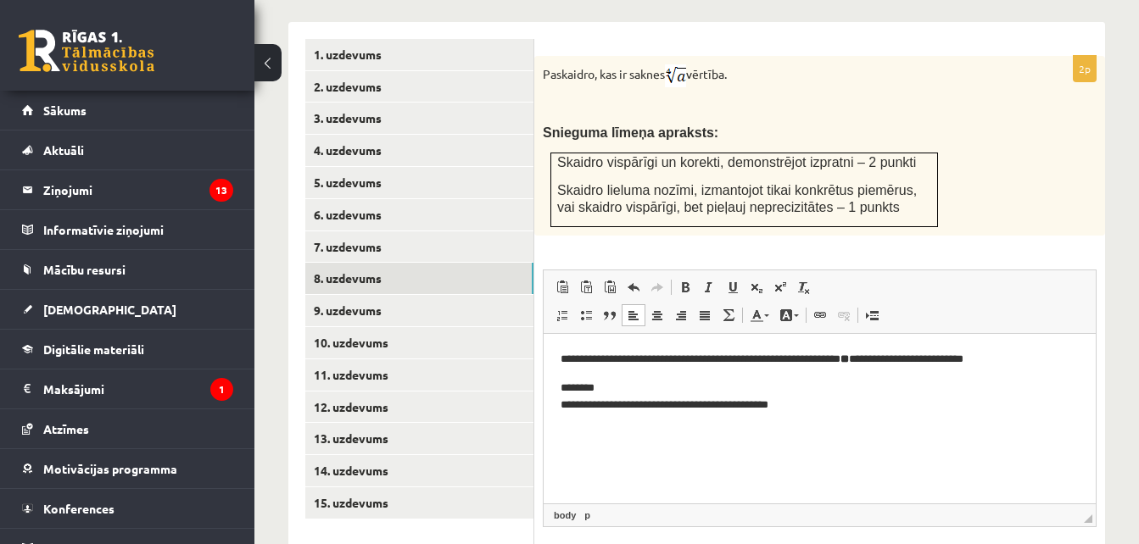
scroll to position [769, 0]
click at [819, 419] on html "**********" at bounding box center [819, 383] width 552 height 98
drag, startPoint x: 554, startPoint y: 391, endPoint x: 906, endPoint y: 427, distance: 353.8
click at [906, 427] on html "**********" at bounding box center [819, 383] width 552 height 98
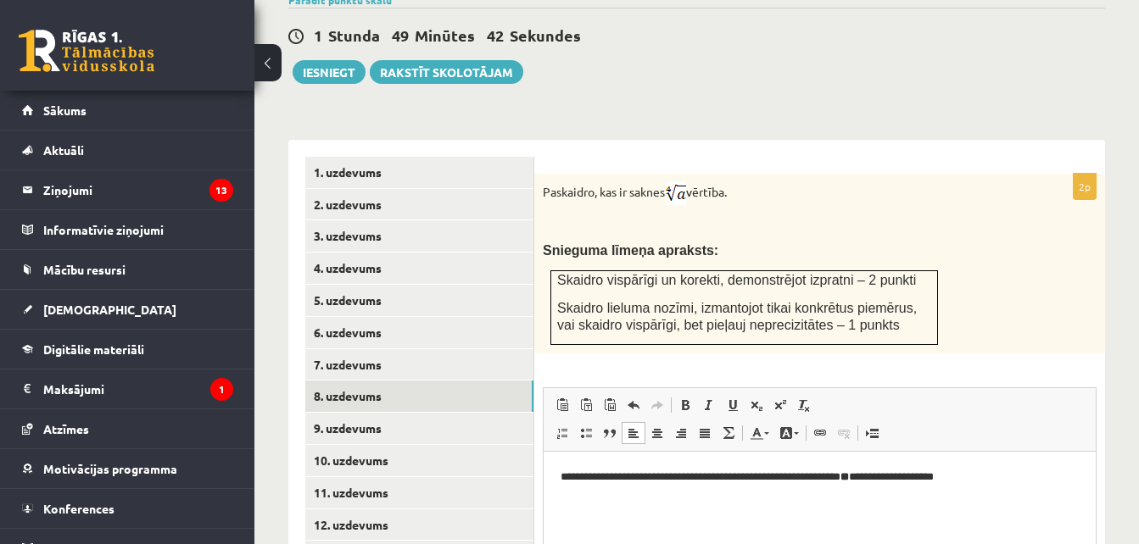
scroll to position [660, 0]
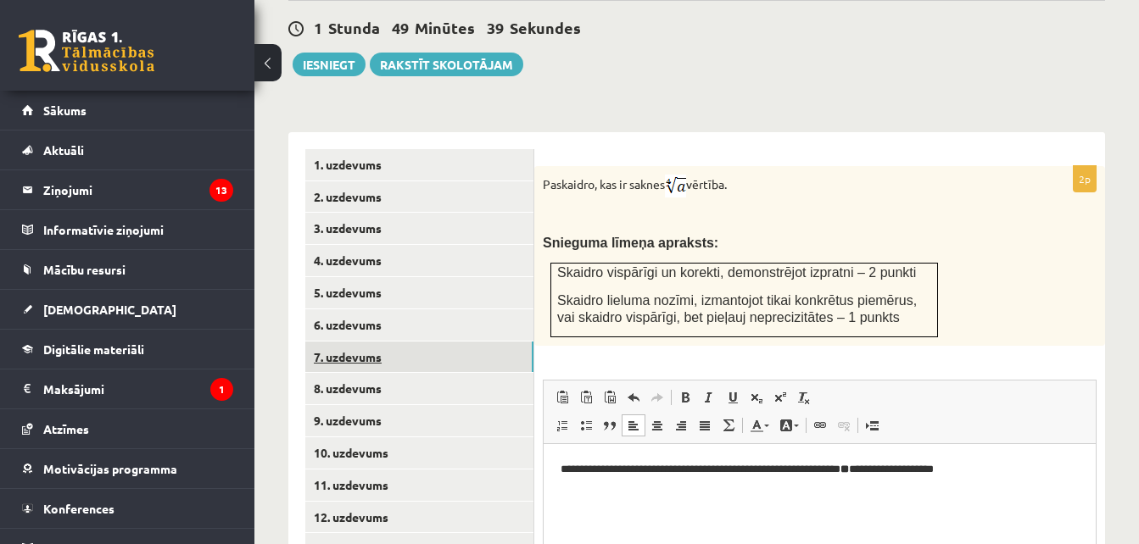
click at [379, 342] on link "7. uzdevums" at bounding box center [419, 357] width 228 height 31
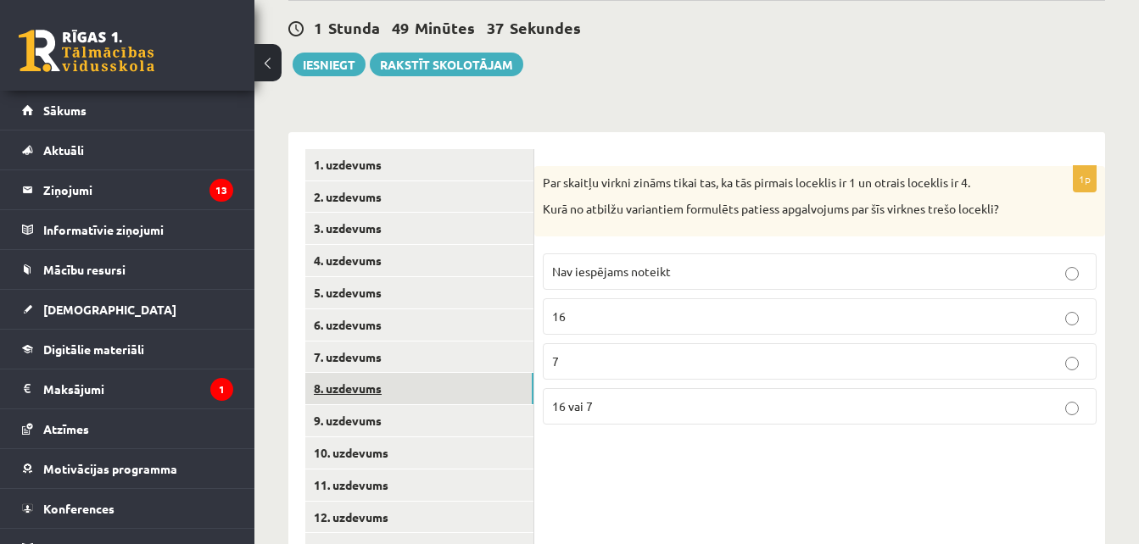
click at [374, 373] on link "8. uzdevums" at bounding box center [419, 388] width 228 height 31
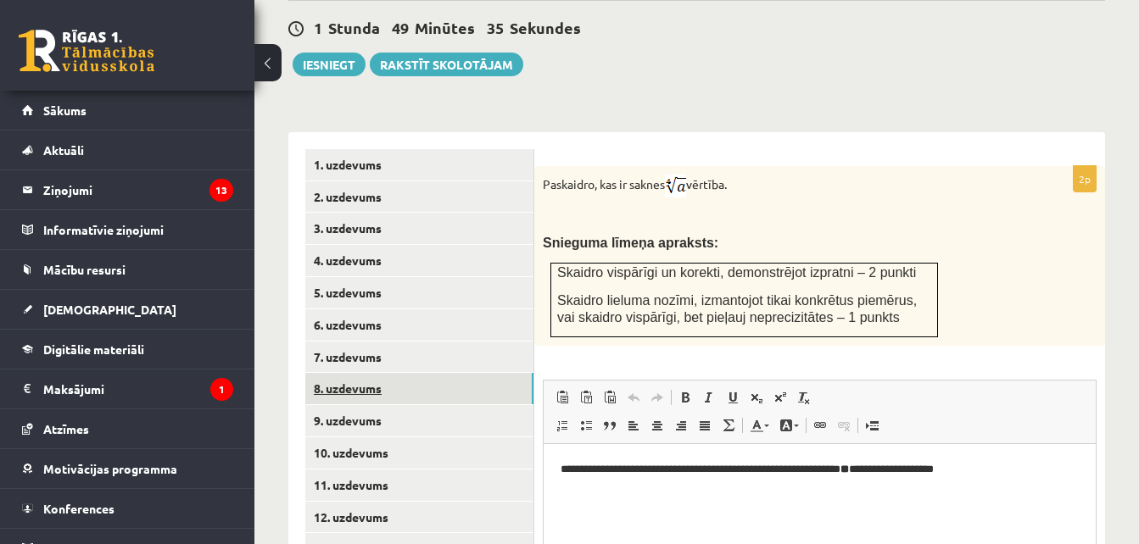
scroll to position [0, 0]
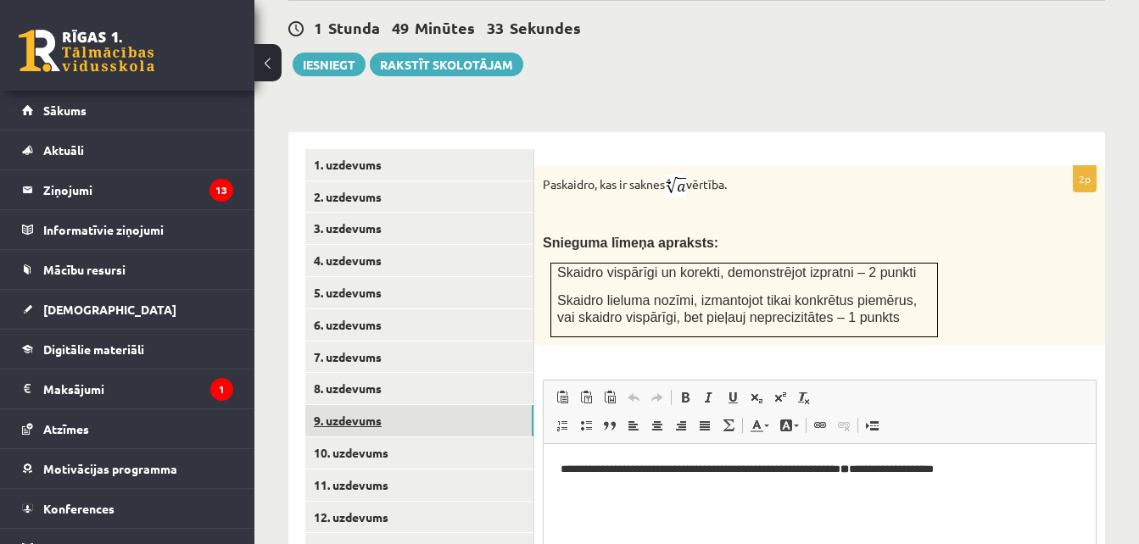
click at [369, 405] on link "9. uzdevums" at bounding box center [419, 420] width 228 height 31
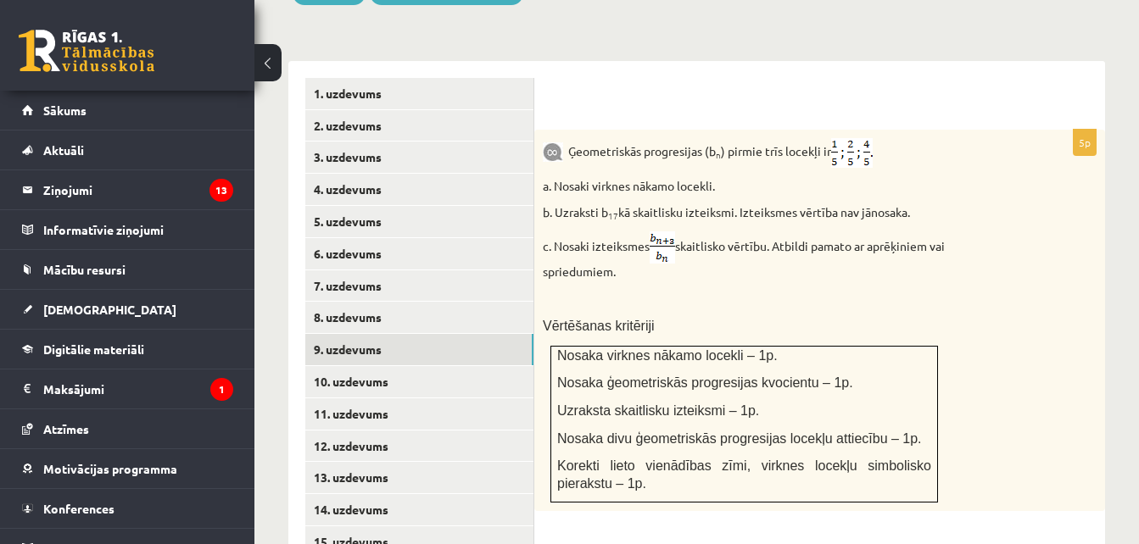
scroll to position [730, 0]
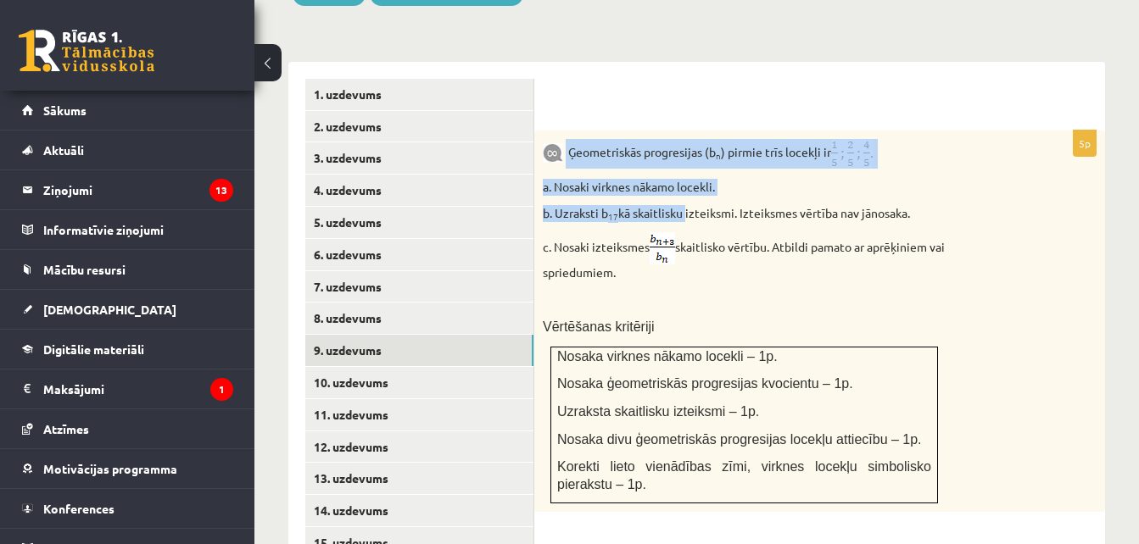
drag, startPoint x: 567, startPoint y: 114, endPoint x: 684, endPoint y: 180, distance: 134.4
click at [684, 180] on div "Ģeometriskās progresijas (b n ) pirmie trīs locekļi ir a. Nosaki virknes nākamo…" at bounding box center [819, 322] width 571 height 382
drag, startPoint x: 684, startPoint y: 180, endPoint x: 879, endPoint y: 143, distance: 198.4
click at [879, 179] on p "a. Nosaki virknes nākamo locekli." at bounding box center [777, 187] width 469 height 17
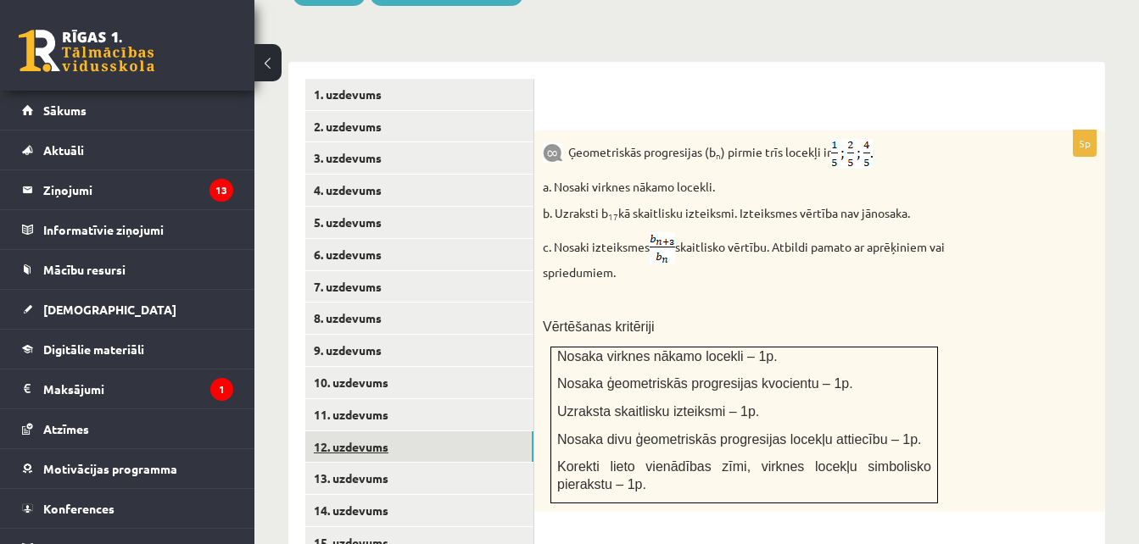
click at [384, 432] on link "12. uzdevums" at bounding box center [419, 447] width 228 height 31
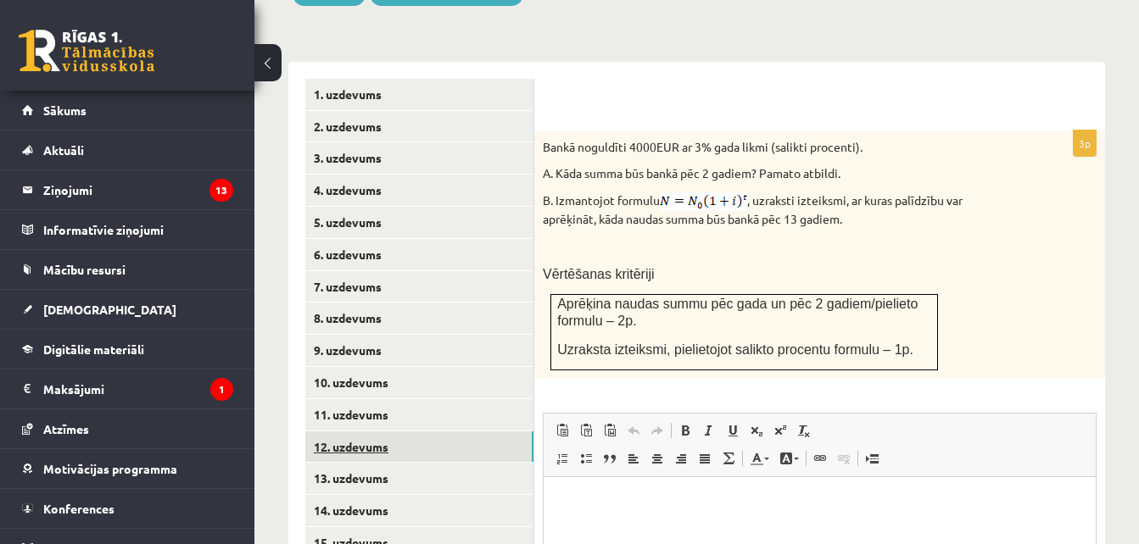
scroll to position [0, 0]
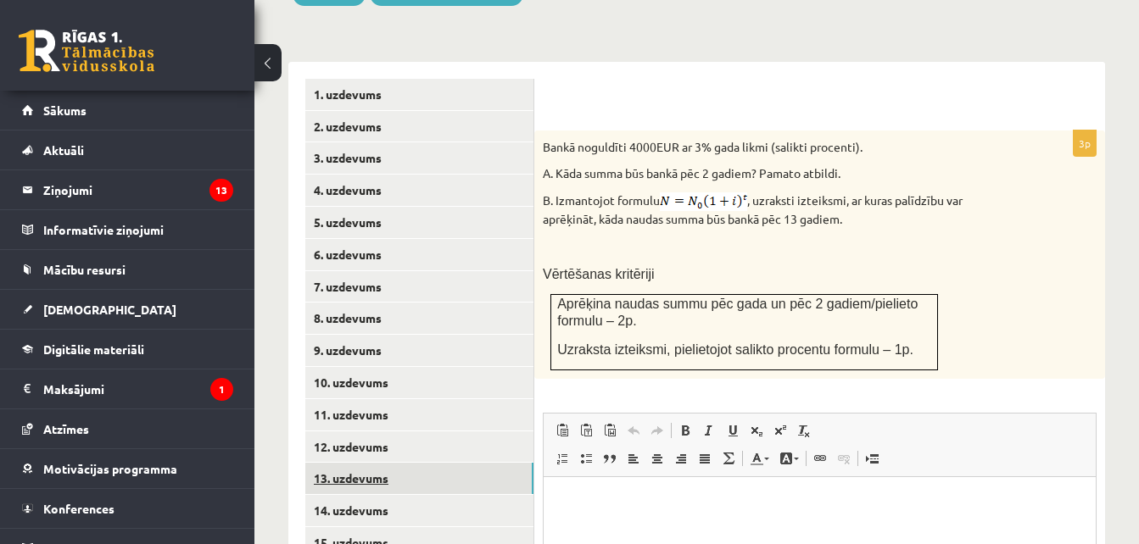
click at [371, 463] on link "13. uzdevums" at bounding box center [419, 478] width 228 height 31
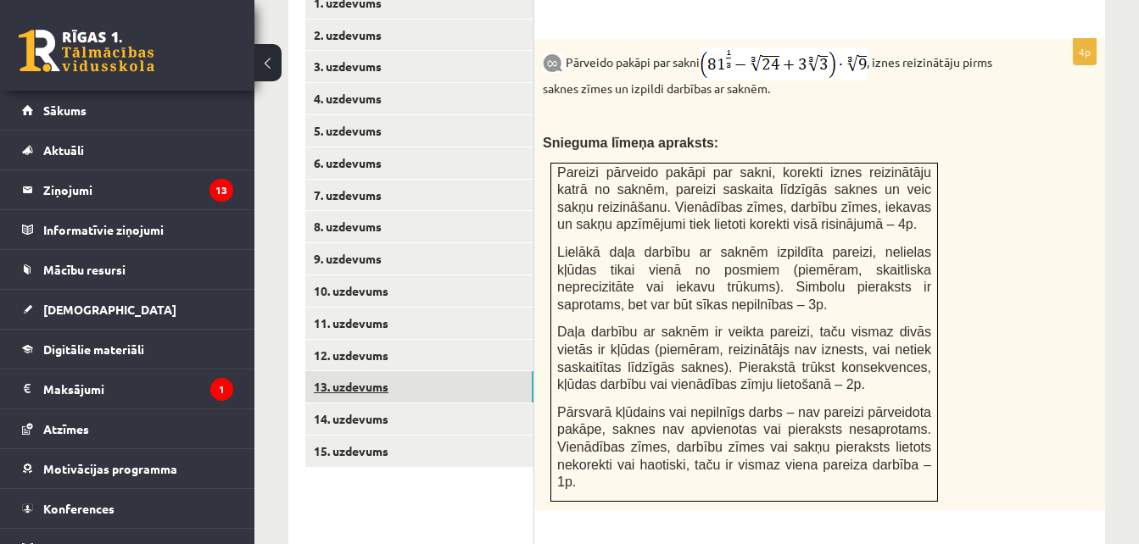
scroll to position [821, 0]
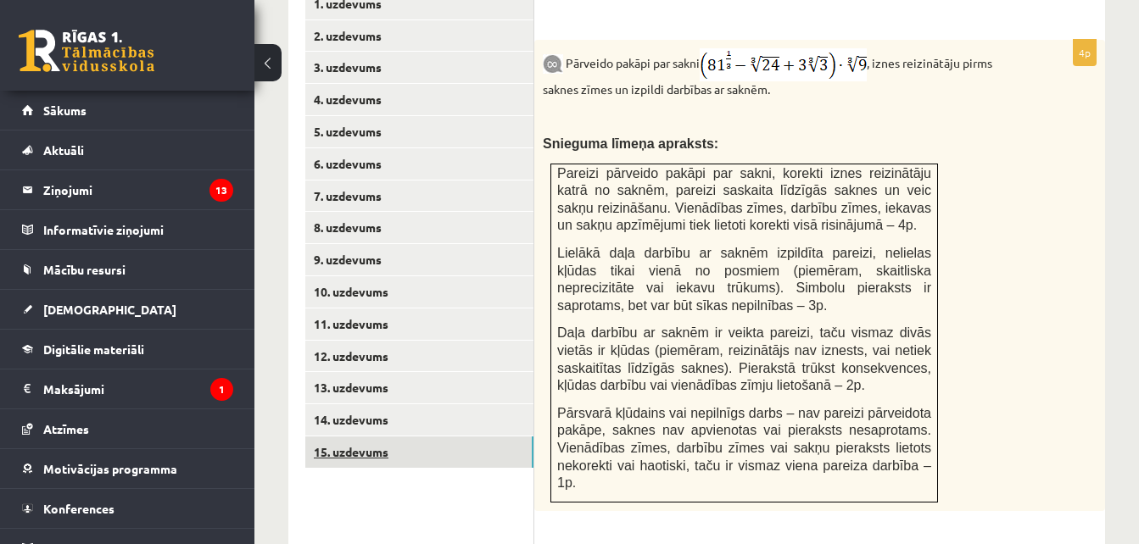
click at [378, 437] on link "15. uzdevums" at bounding box center [419, 452] width 228 height 31
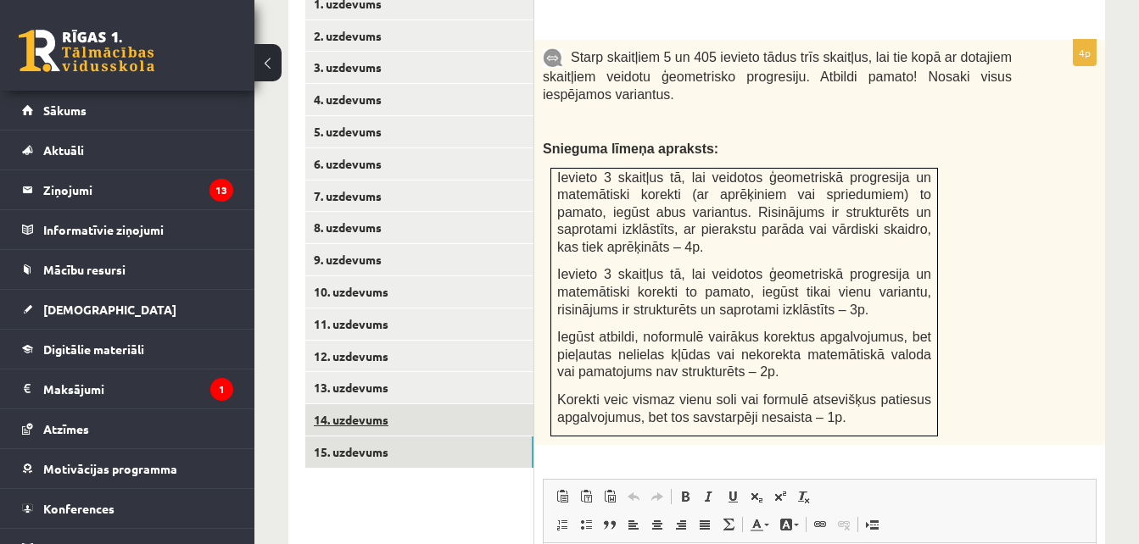
scroll to position [0, 0]
click at [372, 404] on link "14. uzdevums" at bounding box center [419, 419] width 228 height 31
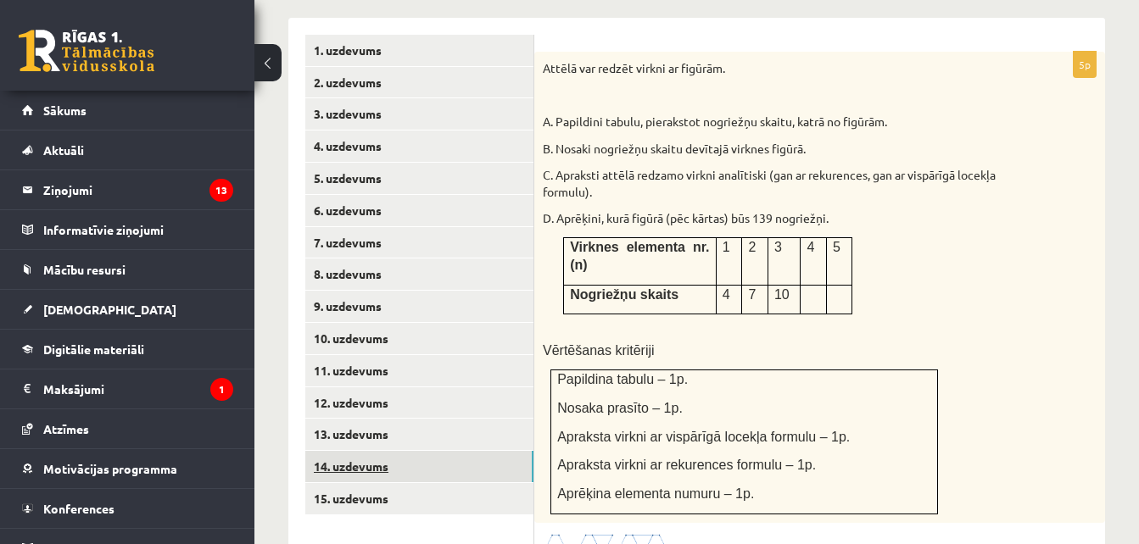
scroll to position [773, 0]
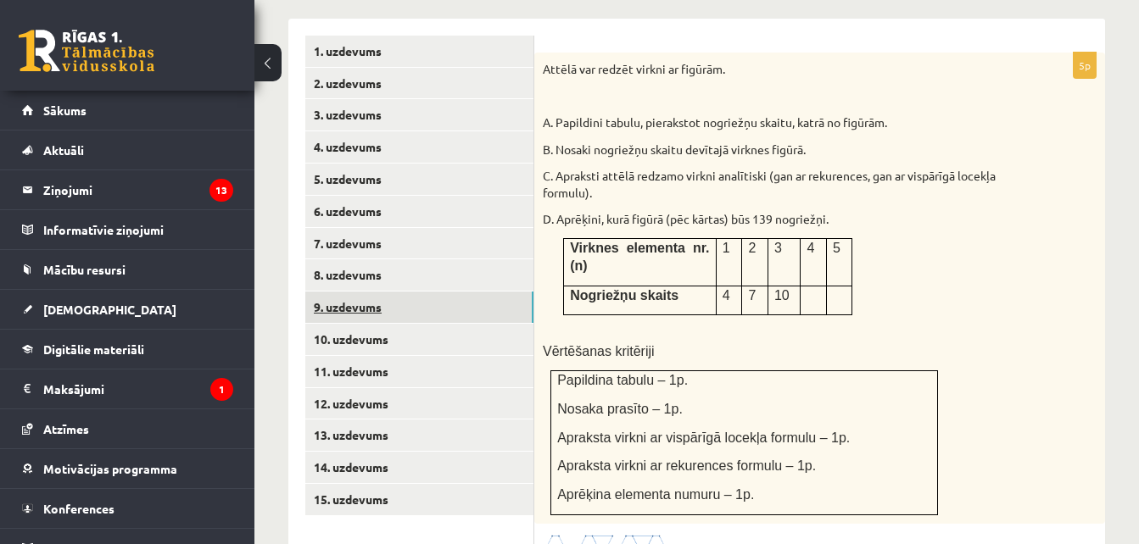
click at [372, 292] on link "9. uzdevums" at bounding box center [419, 307] width 228 height 31
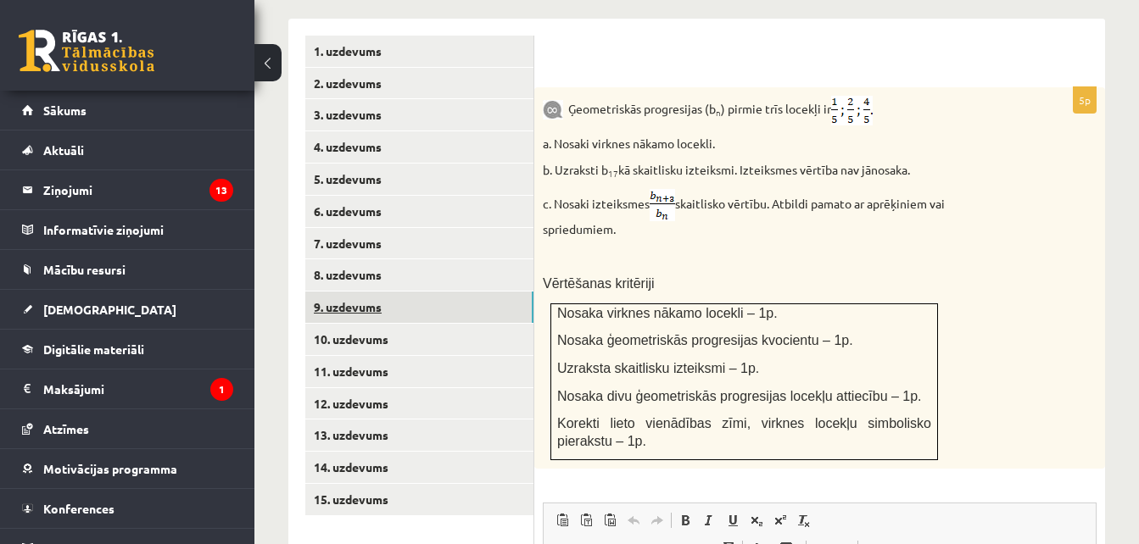
scroll to position [0, 0]
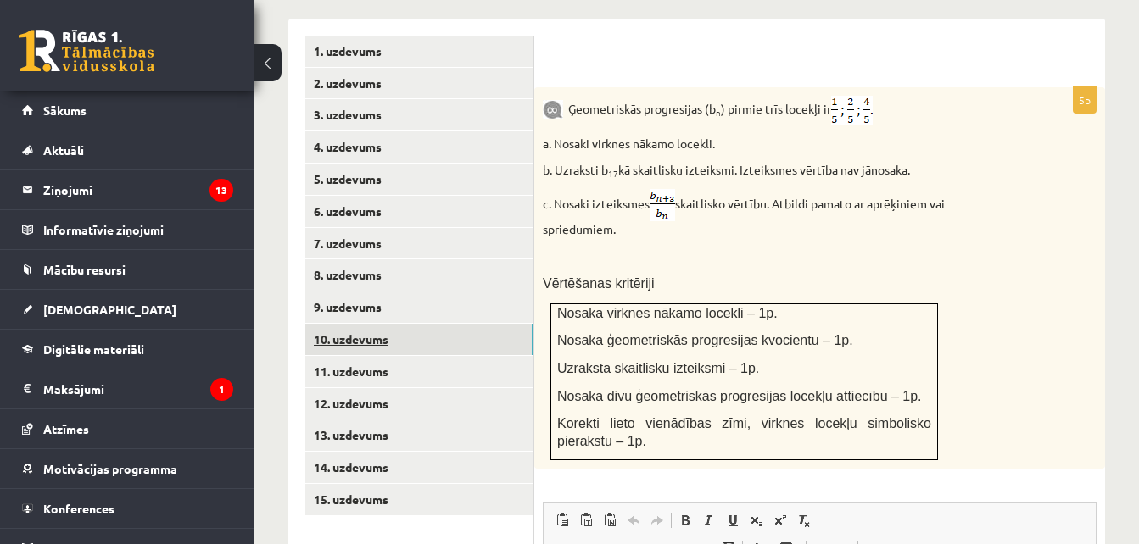
click at [449, 324] on link "10. uzdevums" at bounding box center [419, 339] width 228 height 31
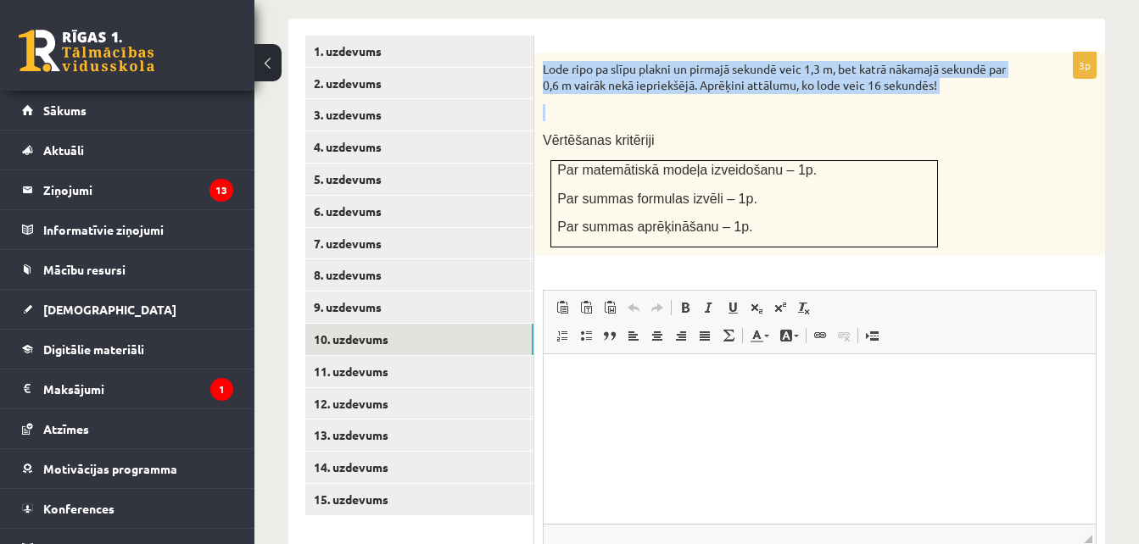
drag, startPoint x: 540, startPoint y: 31, endPoint x: 899, endPoint y: 58, distance: 359.7
click at [899, 58] on div "Lode ripo pa slīpu plakni un pirmajā sekundē veic 1,3 m, bet katrā nākamajā sek…" at bounding box center [819, 154] width 571 height 203
click at [757, 60] on div "Lode ripo pa slīpu plakni un pirmajā sekundē veic 1,3 m, bet katrā nākamajā sek…" at bounding box center [819, 154] width 571 height 203
drag, startPoint x: 541, startPoint y: 27, endPoint x: 679, endPoint y: 78, distance: 147.3
click at [679, 78] on div "Lode ripo pa slīpu plakni un pirmajā sekundē veic 1,3 m, bet katrā nākamajā sek…" at bounding box center [819, 154] width 571 height 203
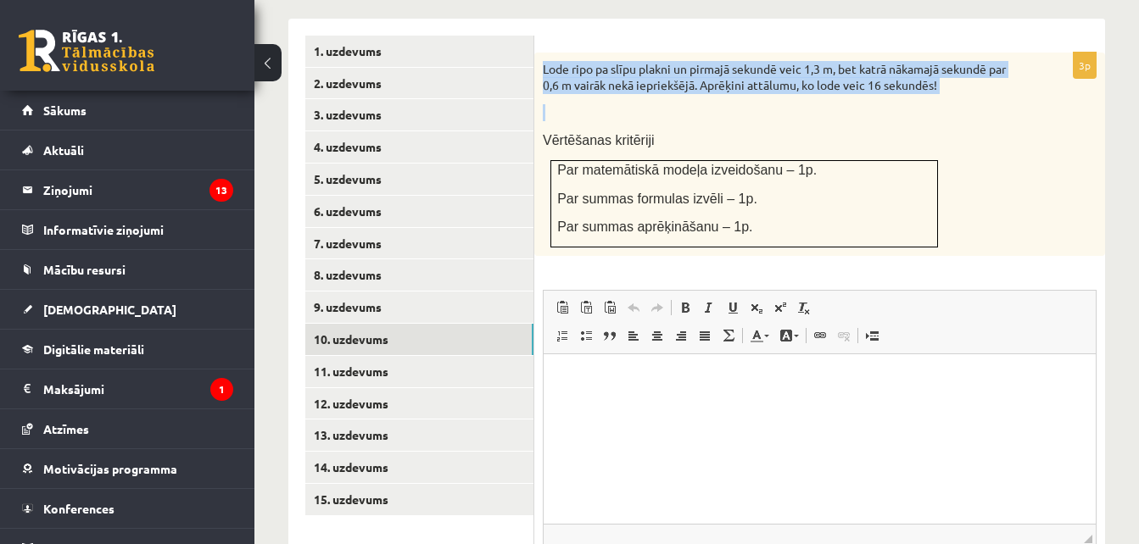
copy div "Lode ripo pa slīpu plakni un pirmajā sekundē veic 1,3 m, bet katrā nākamajā sek…"
click at [618, 104] on p at bounding box center [777, 112] width 469 height 17
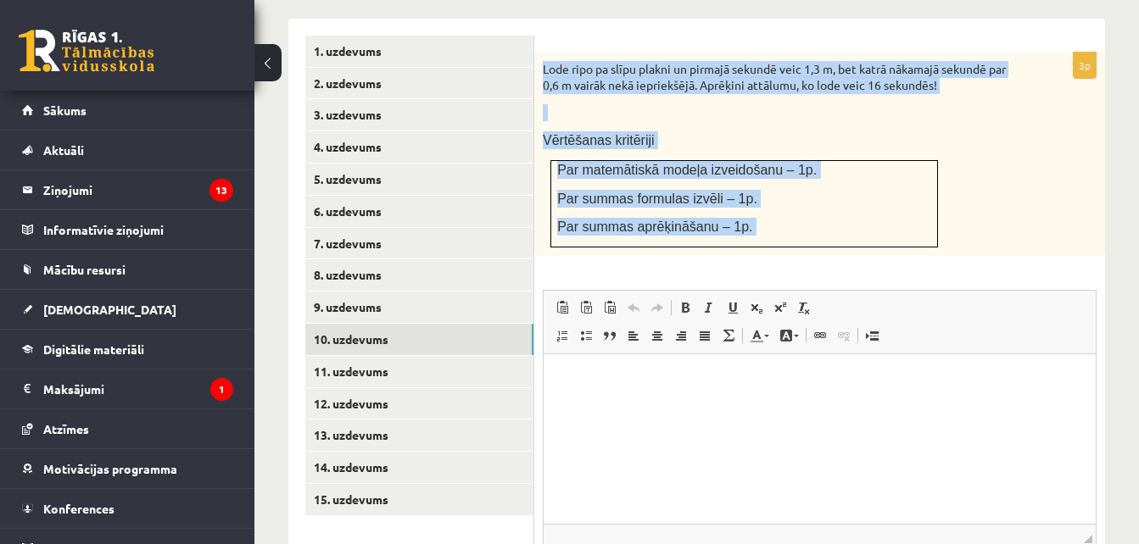
drag, startPoint x: 540, startPoint y: 26, endPoint x: 803, endPoint y: 227, distance: 330.9
click at [803, 227] on div "3p Lode ripo pa slīpu plakni un pirmajā sekundē veic 1,3 m, bet katrā nākamajā …" at bounding box center [819, 348] width 571 height 590
copy div "Lode ripo pa slīpu plakni un pirmajā sekundē veic 1,3 m, bet katrā nākamajā sek…"
click at [994, 159] on div "Lode ripo pa slīpu plakni un pirmajā sekundē veic 1,3 m, bet katrā nākamajā sek…" at bounding box center [819, 154] width 571 height 203
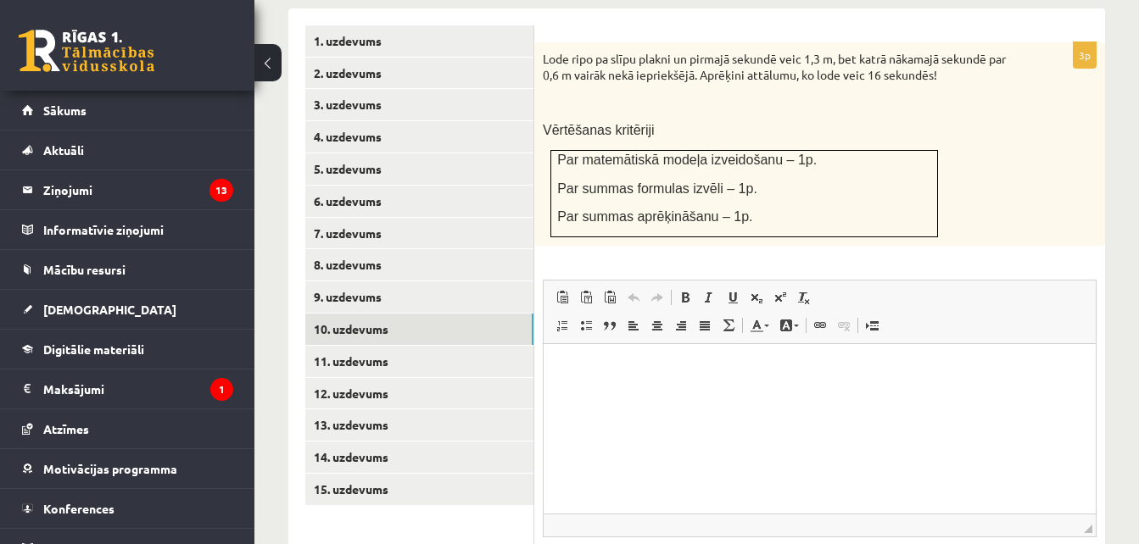
scroll to position [784, 0]
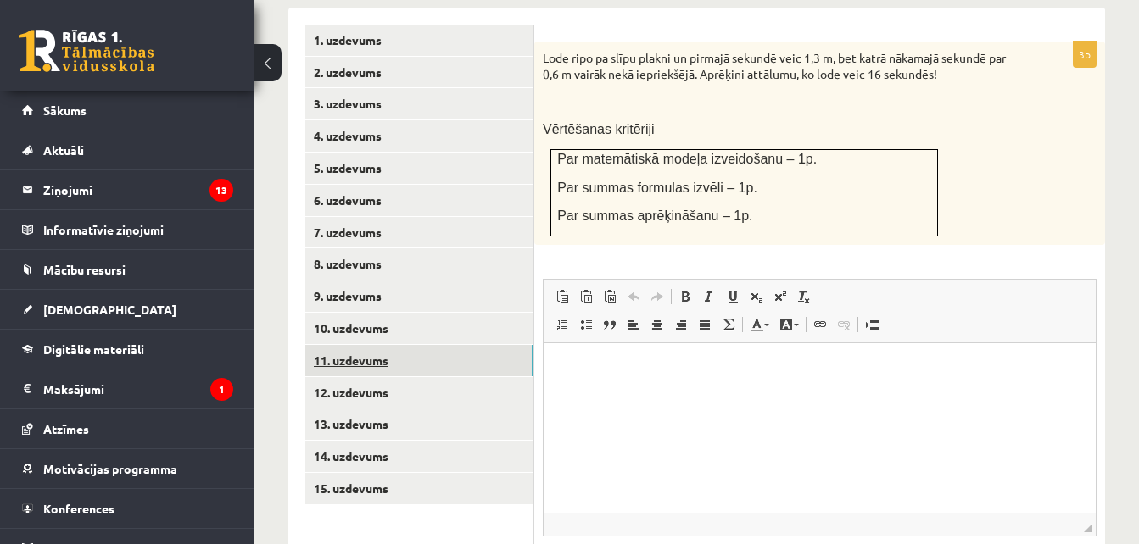
click at [382, 345] on link "11. uzdevums" at bounding box center [419, 360] width 228 height 31
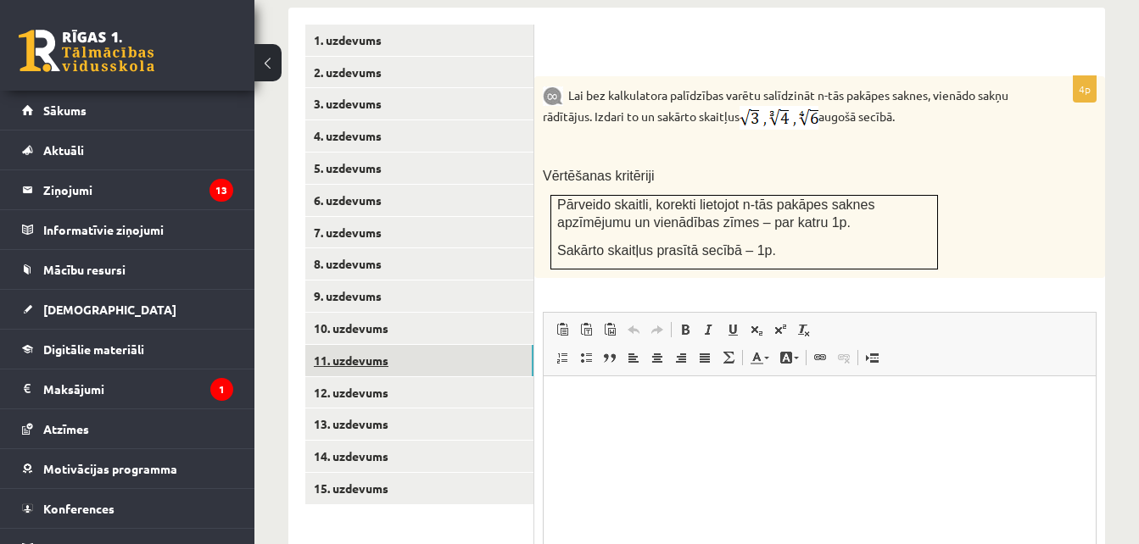
scroll to position [0, 0]
click at [385, 377] on link "12. uzdevums" at bounding box center [419, 392] width 228 height 31
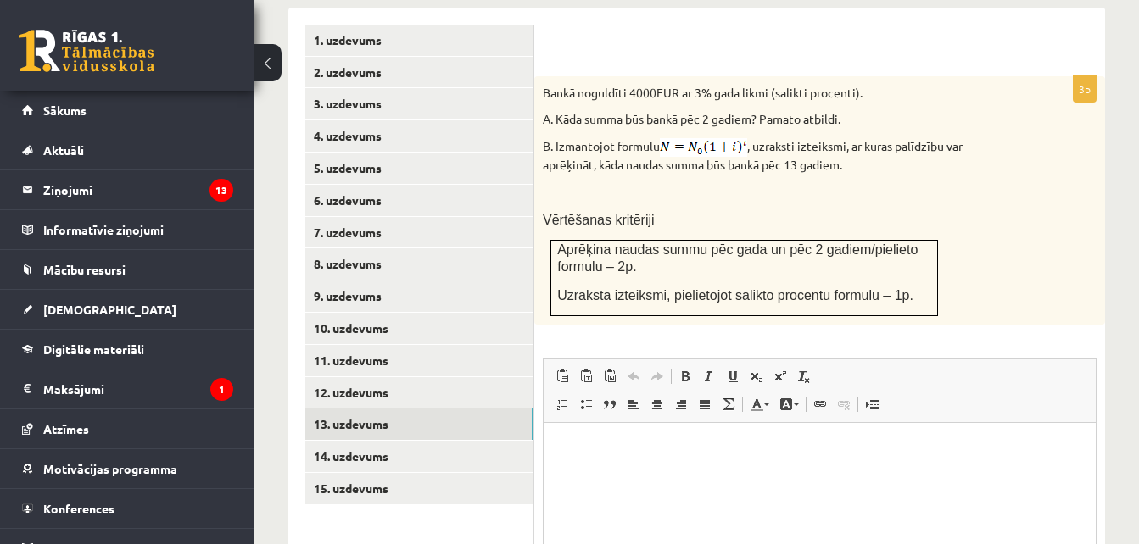
click at [374, 409] on link "13. uzdevums" at bounding box center [419, 424] width 228 height 31
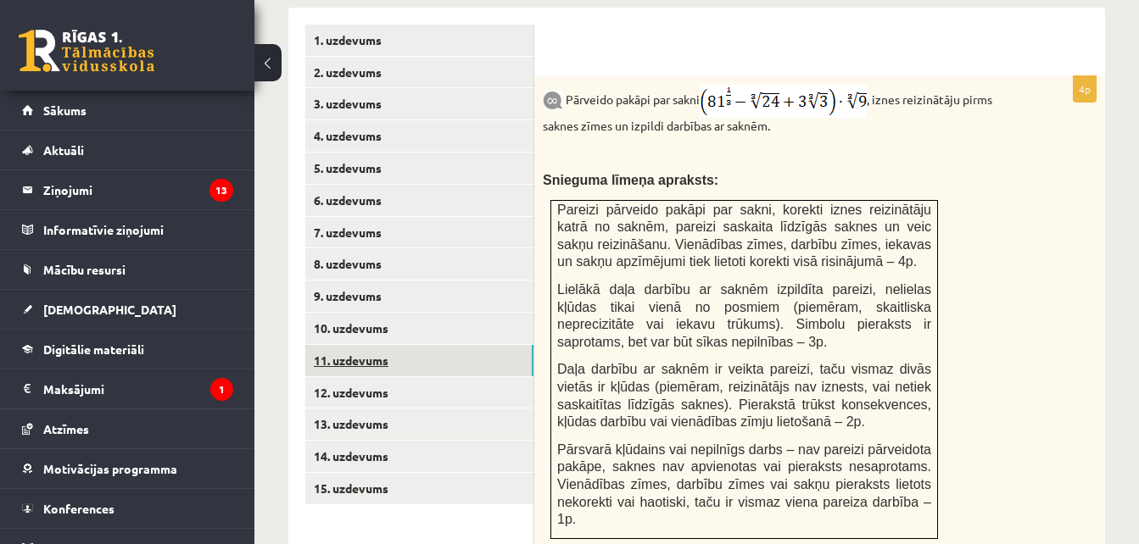
click at [351, 345] on link "11. uzdevums" at bounding box center [419, 360] width 228 height 31
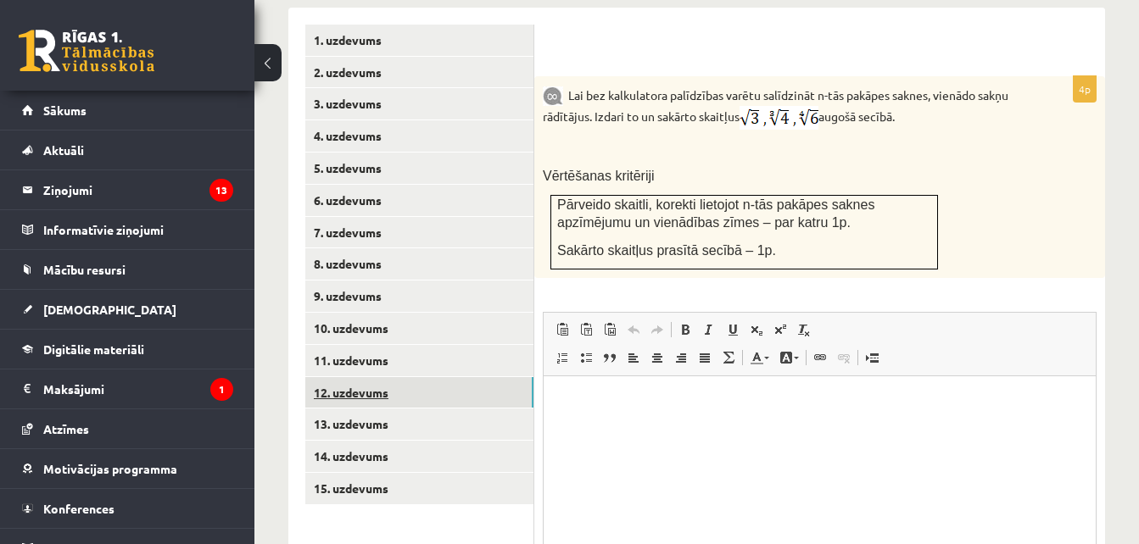
click at [383, 377] on link "12. uzdevums" at bounding box center [419, 392] width 228 height 31
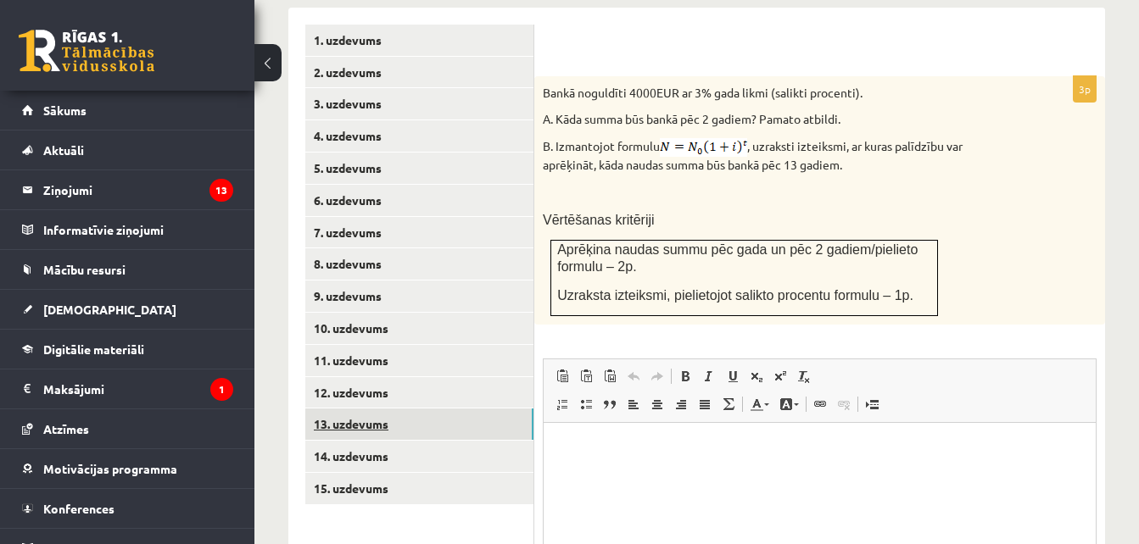
click at [363, 409] on link "13. uzdevums" at bounding box center [419, 424] width 228 height 31
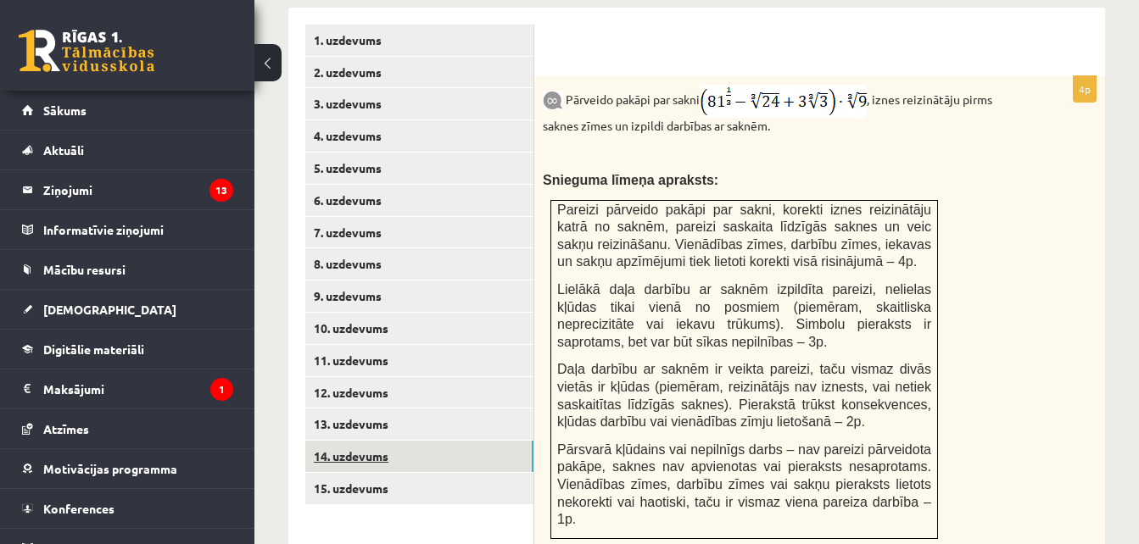
click at [365, 441] on link "14. uzdevums" at bounding box center [419, 456] width 228 height 31
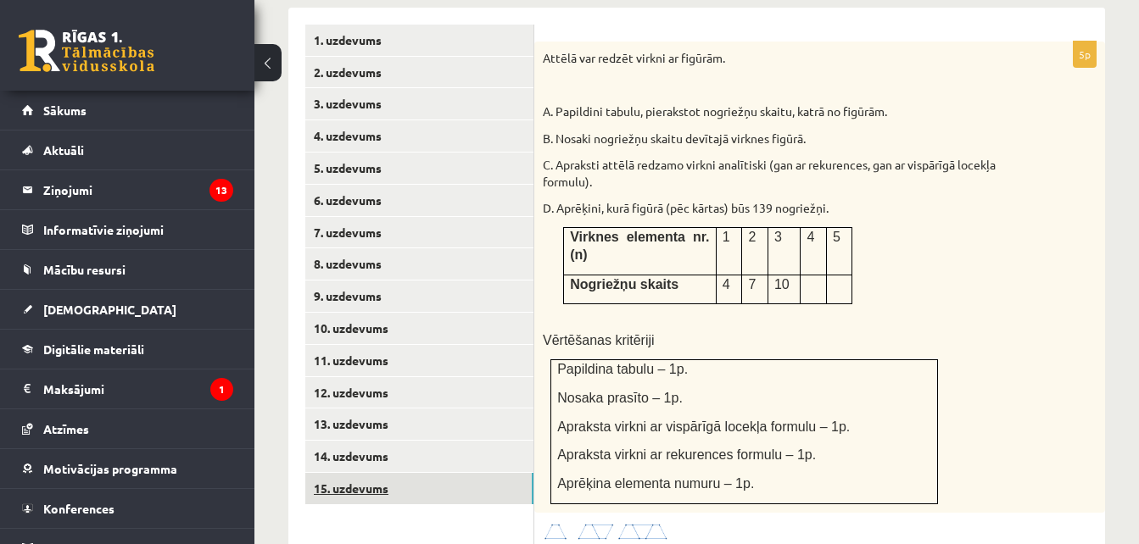
click at [365, 473] on link "15. uzdevums" at bounding box center [419, 488] width 228 height 31
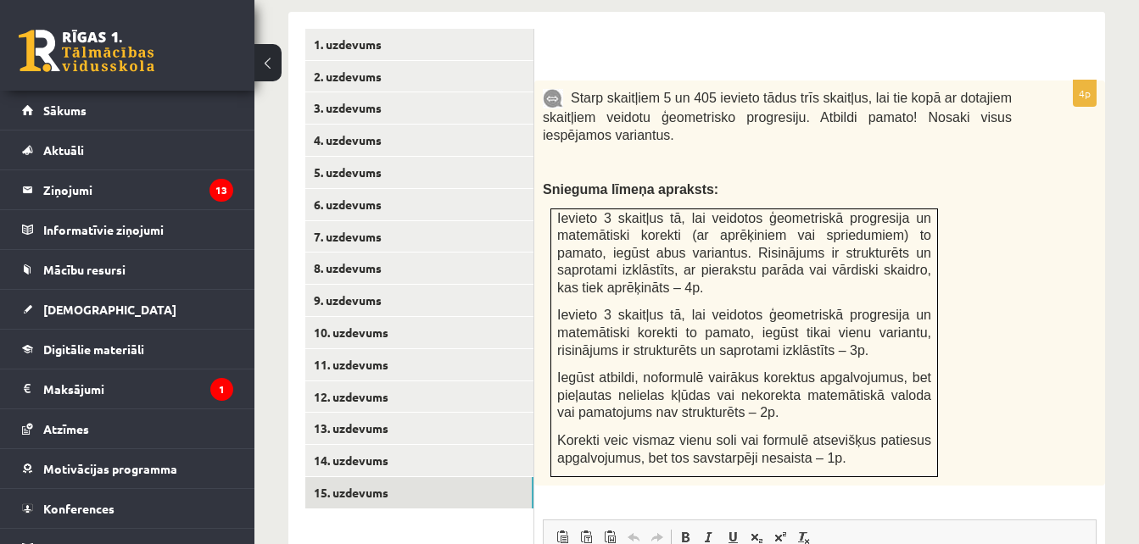
scroll to position [779, 0]
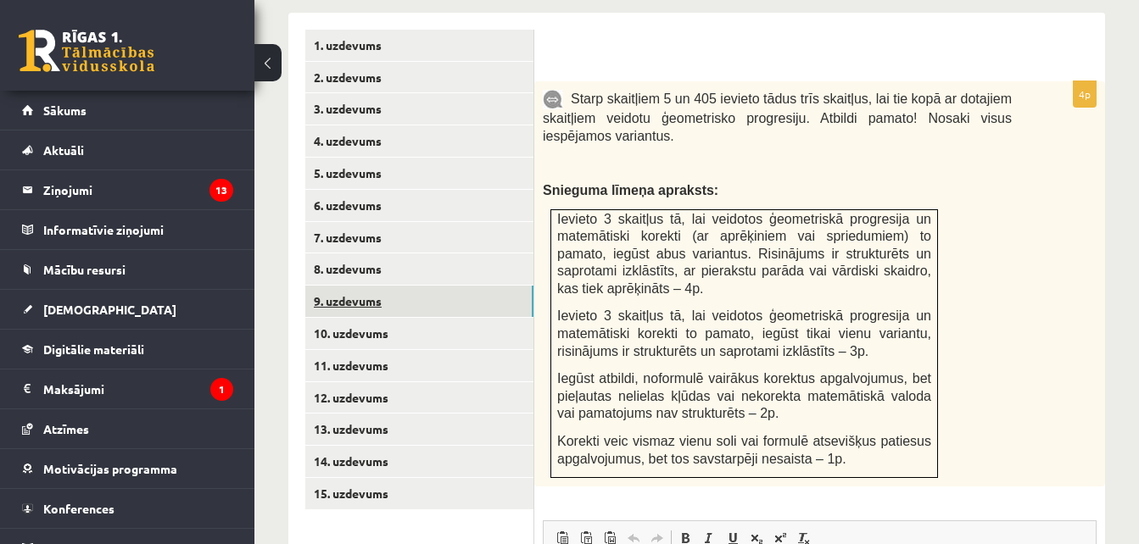
click at [453, 286] on link "9. uzdevums" at bounding box center [419, 301] width 228 height 31
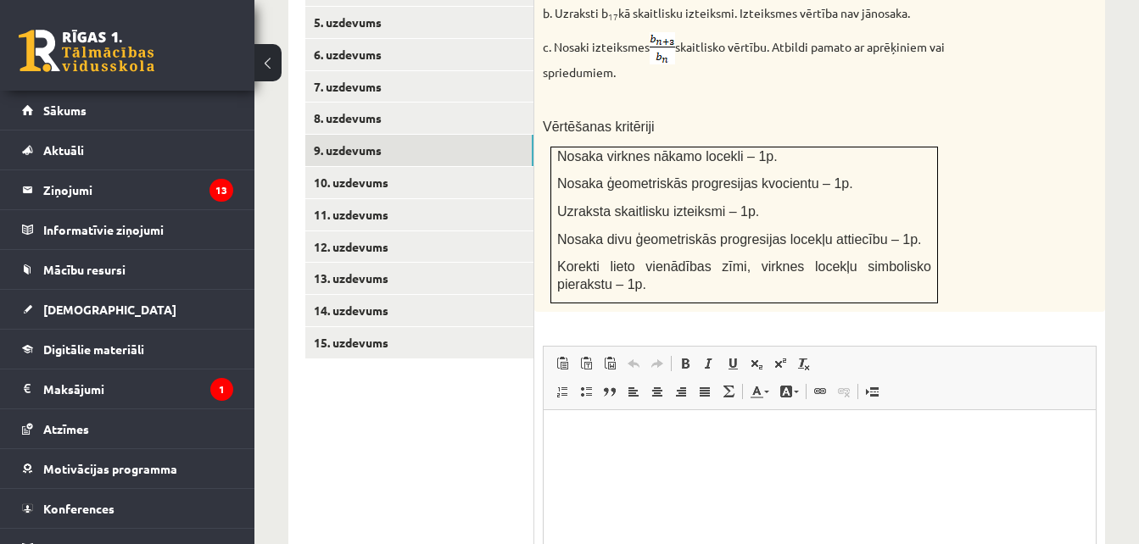
scroll to position [1099, 0]
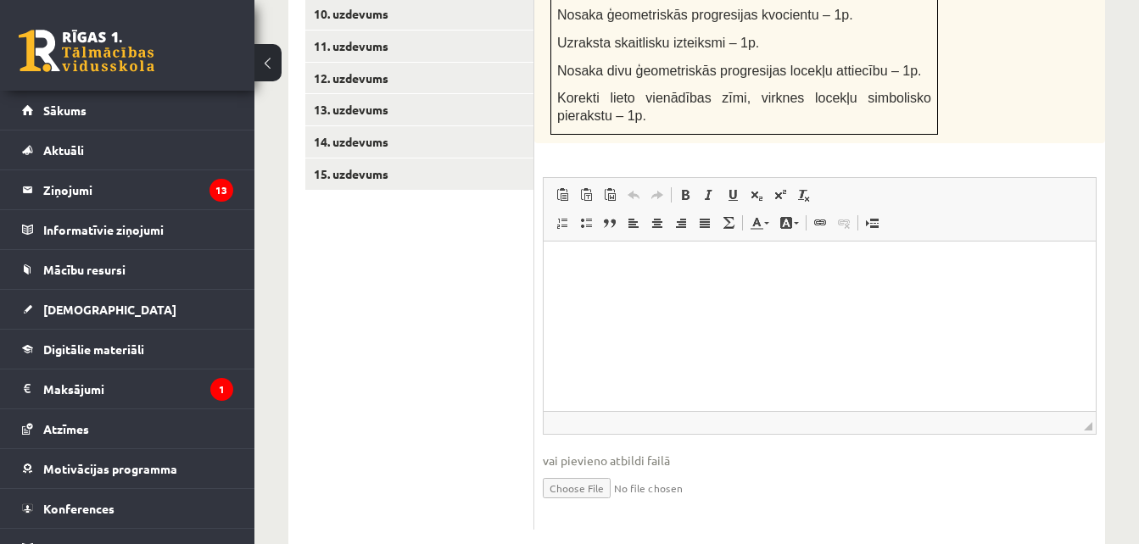
click at [579, 470] on input "file" at bounding box center [820, 487] width 554 height 35
click at [572, 470] on input "file" at bounding box center [820, 487] width 554 height 35
type input "**********"
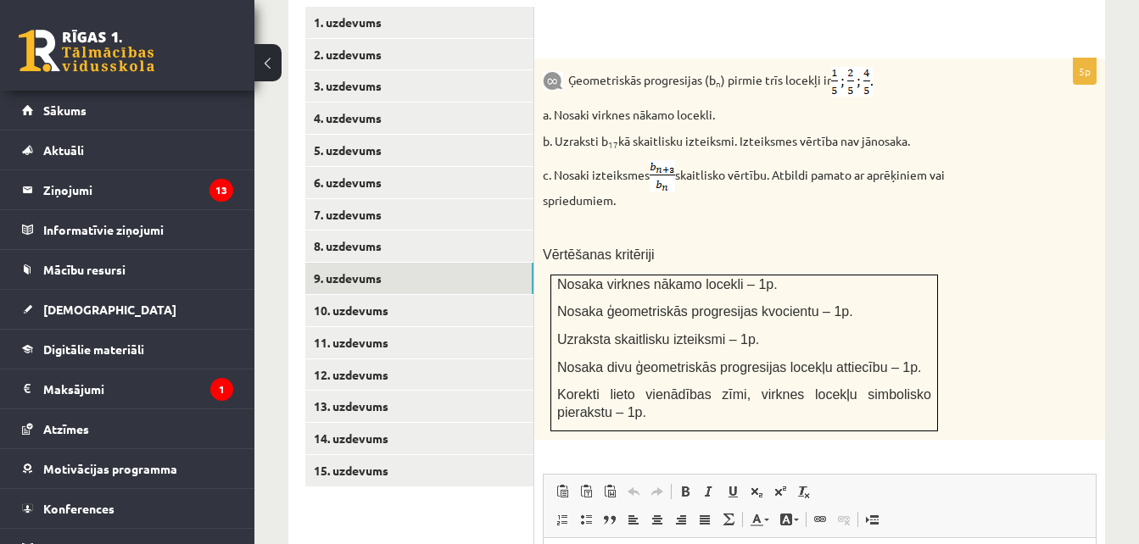
scroll to position [801, 0]
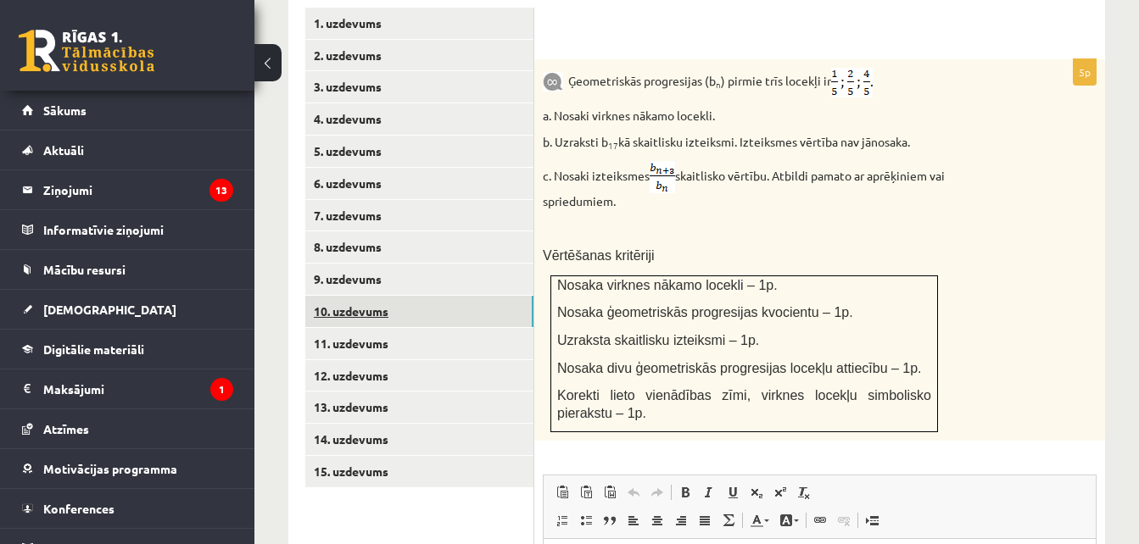
click at [413, 296] on link "10. uzdevums" at bounding box center [419, 311] width 228 height 31
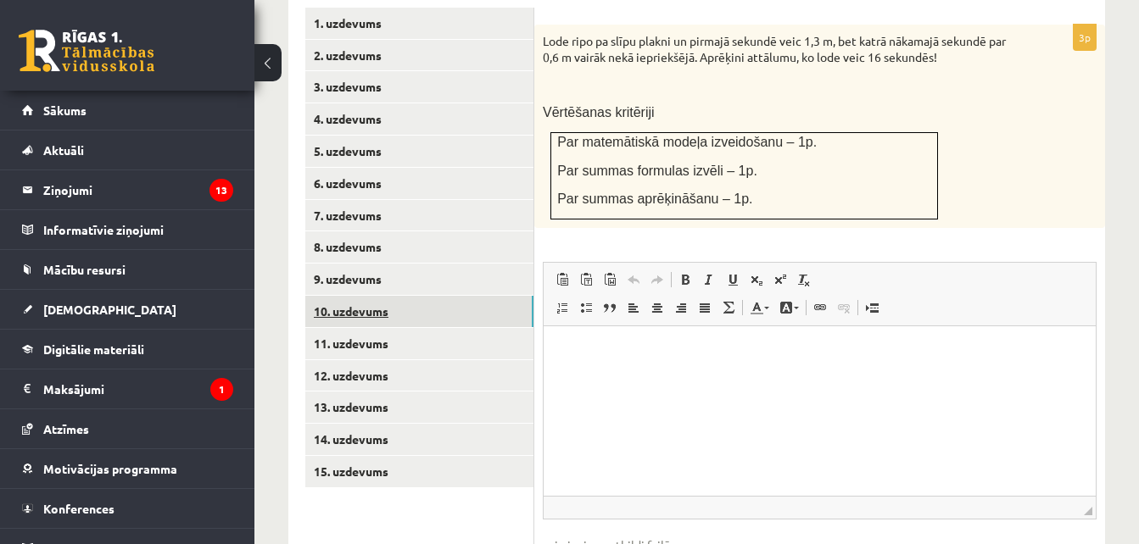
scroll to position [0, 0]
click at [400, 296] on link "10. uzdevums" at bounding box center [419, 311] width 228 height 31
click at [383, 264] on link "9. uzdevums" at bounding box center [419, 279] width 228 height 31
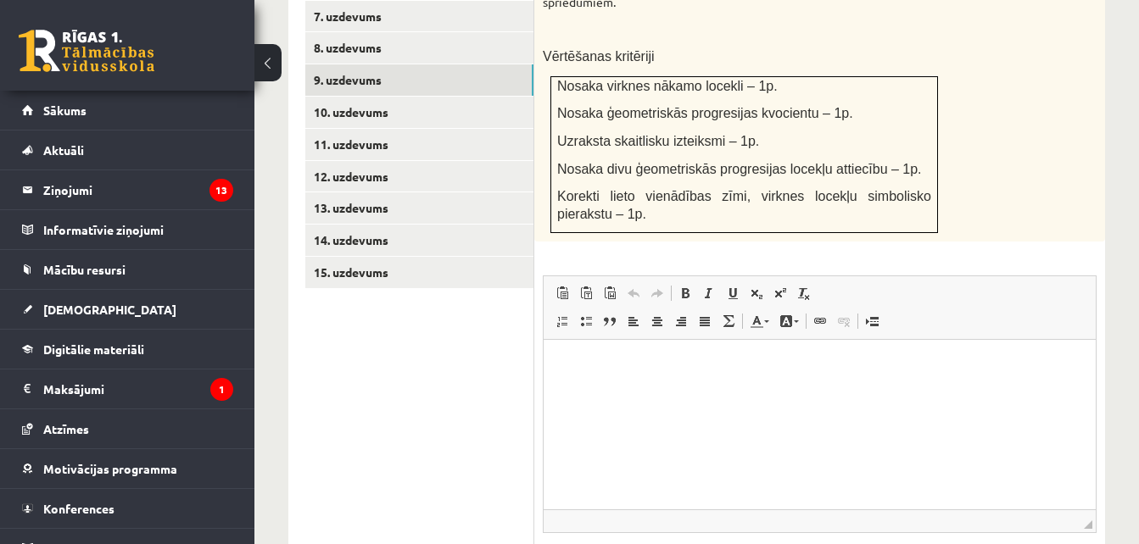
scroll to position [1117, 0]
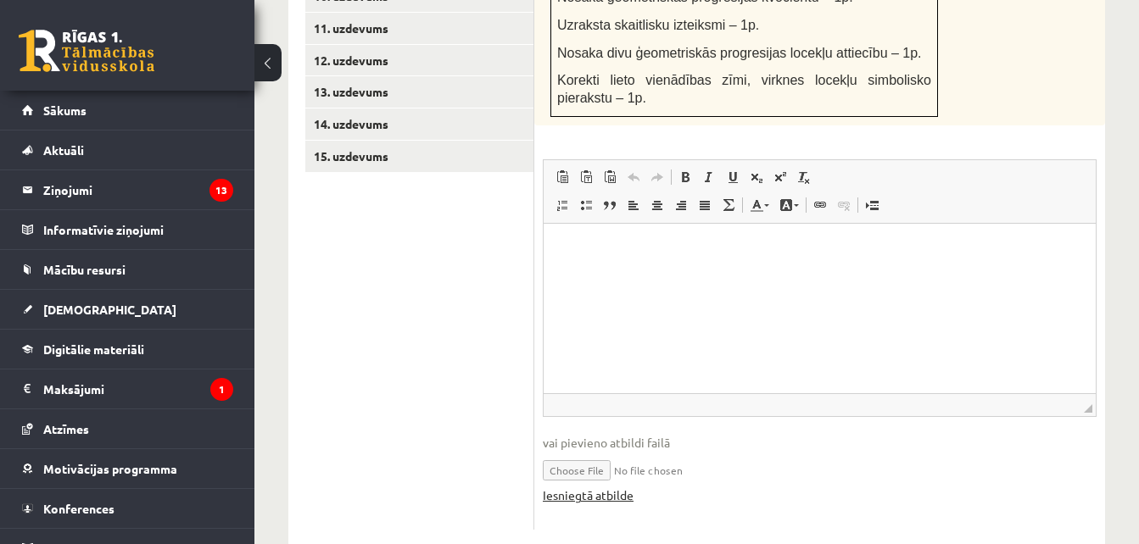
click at [612, 487] on link "Iesniegtā atbilde" at bounding box center [588, 496] width 91 height 18
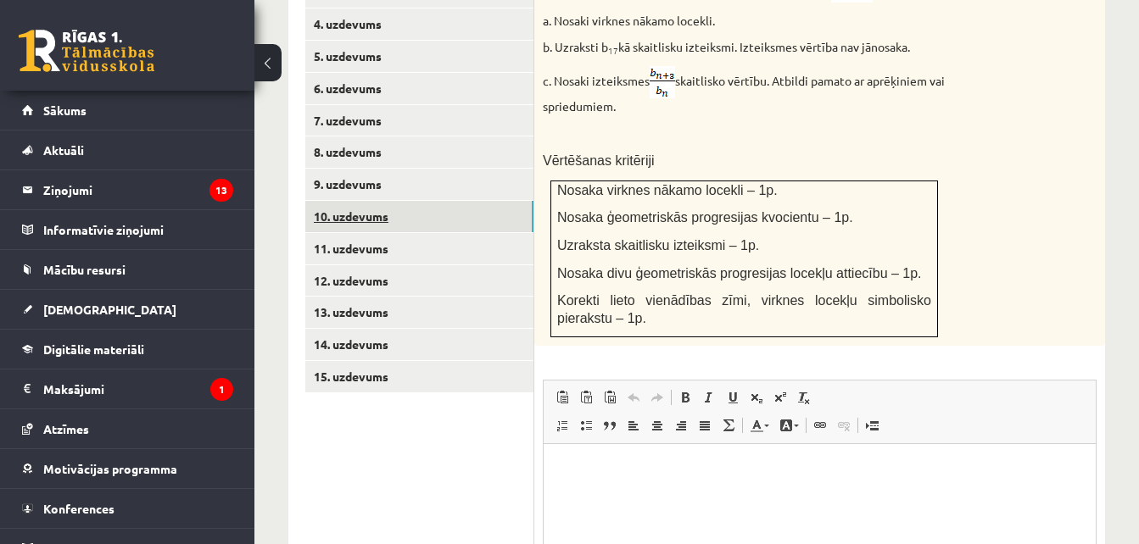
click at [365, 201] on link "10. uzdevums" at bounding box center [419, 216] width 228 height 31
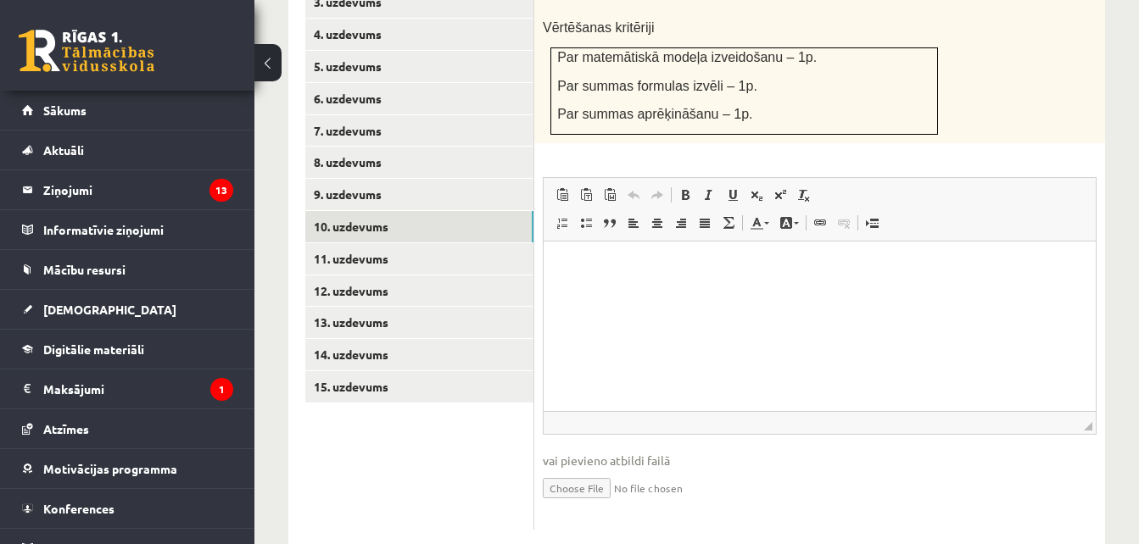
scroll to position [0, 0]
click at [581, 470] on input "file" at bounding box center [820, 487] width 554 height 35
type input "**********"
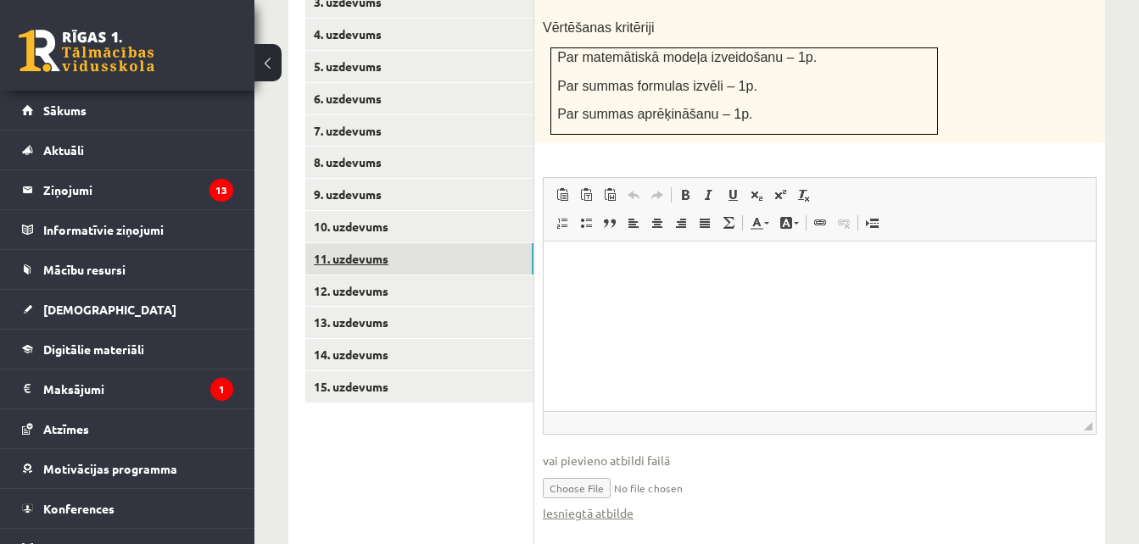
click at [378, 243] on link "11. uzdevums" at bounding box center [419, 258] width 228 height 31
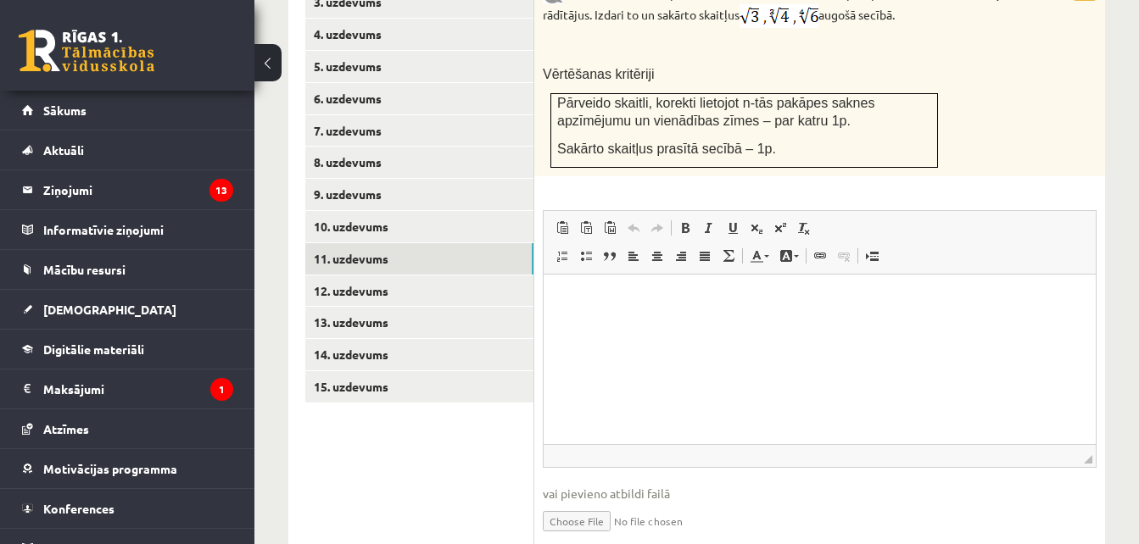
click at [577, 503] on input "file" at bounding box center [820, 520] width 554 height 35
type input "**********"
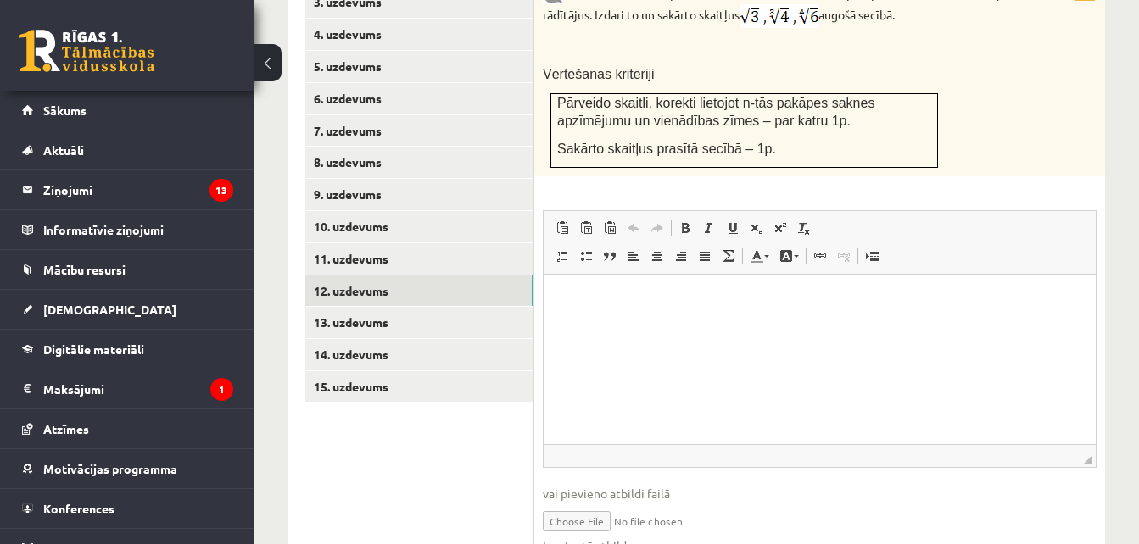
click at [383, 276] on link "12. uzdevums" at bounding box center [419, 291] width 228 height 31
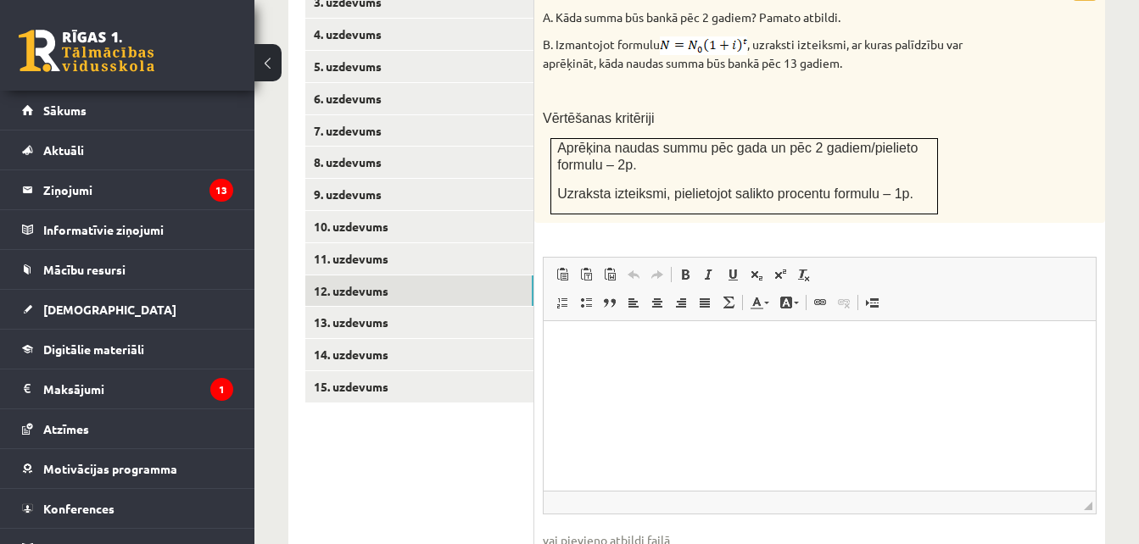
type input "**********"
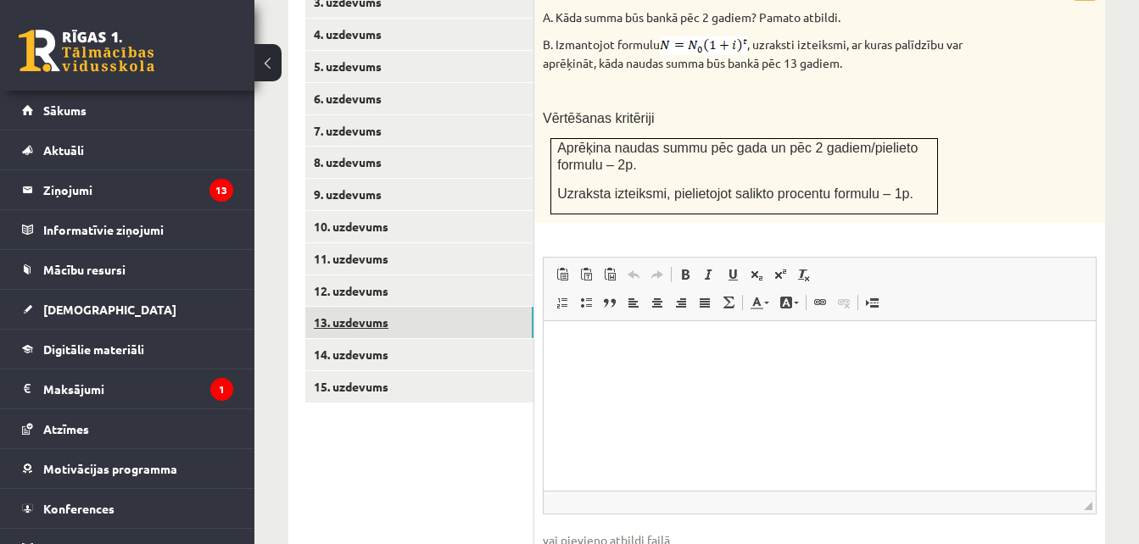
click at [393, 307] on link "13. uzdevums" at bounding box center [419, 322] width 228 height 31
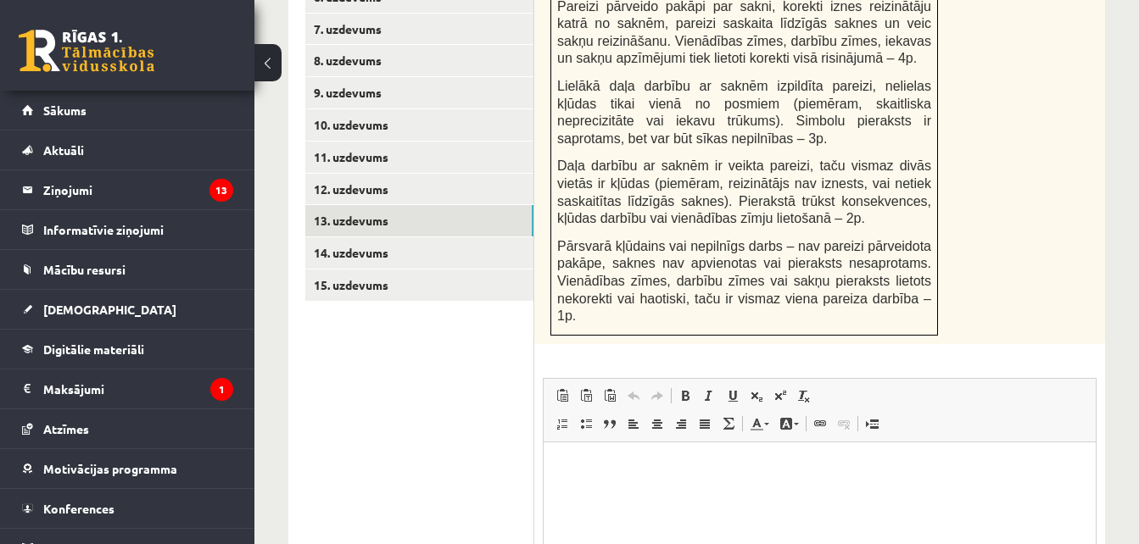
scroll to position [1171, 0]
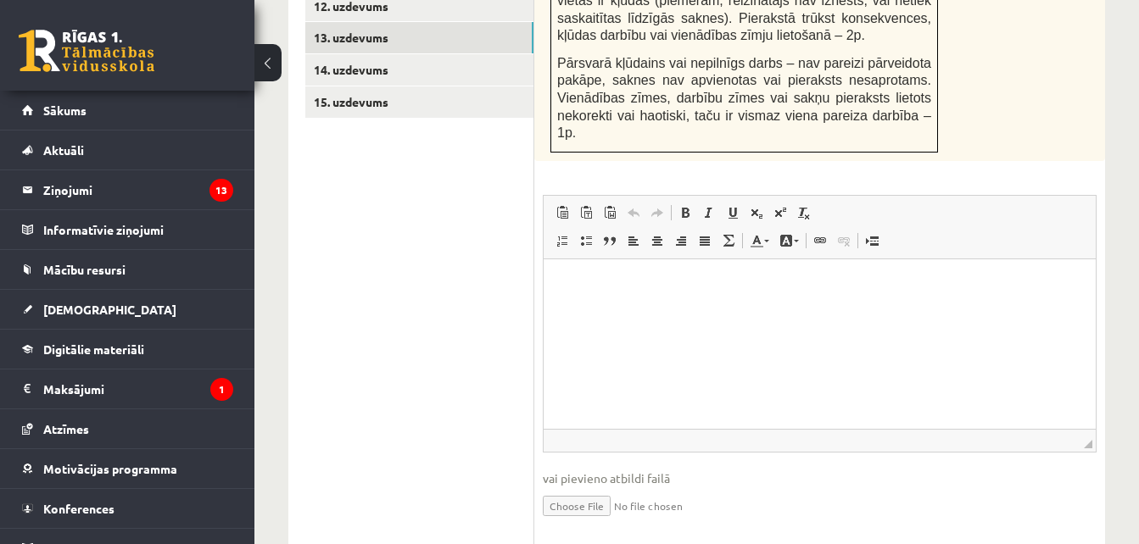
click at [579, 488] on input "file" at bounding box center [820, 505] width 554 height 35
type input "**********"
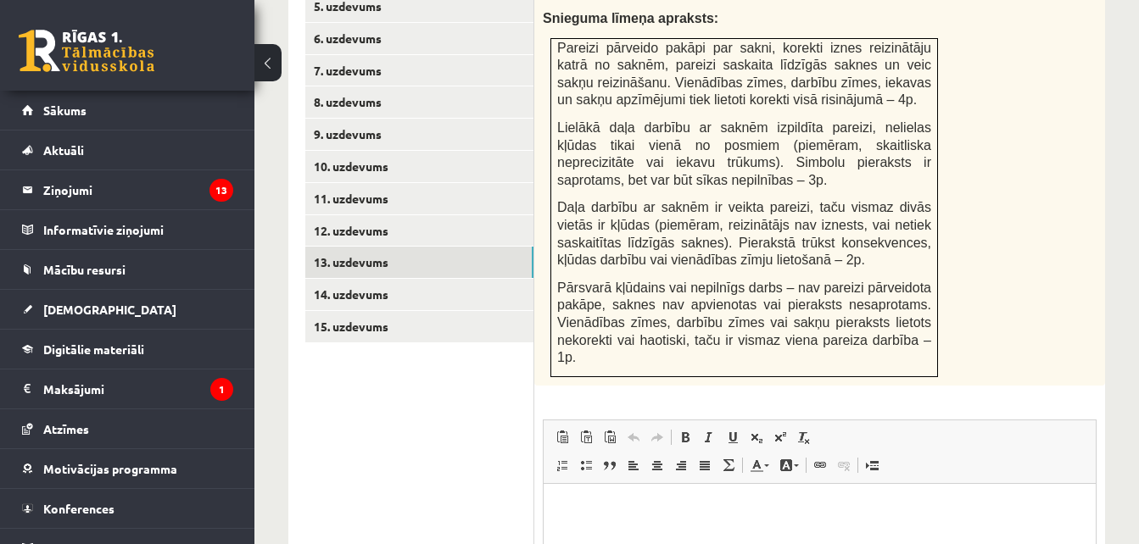
scroll to position [945, 0]
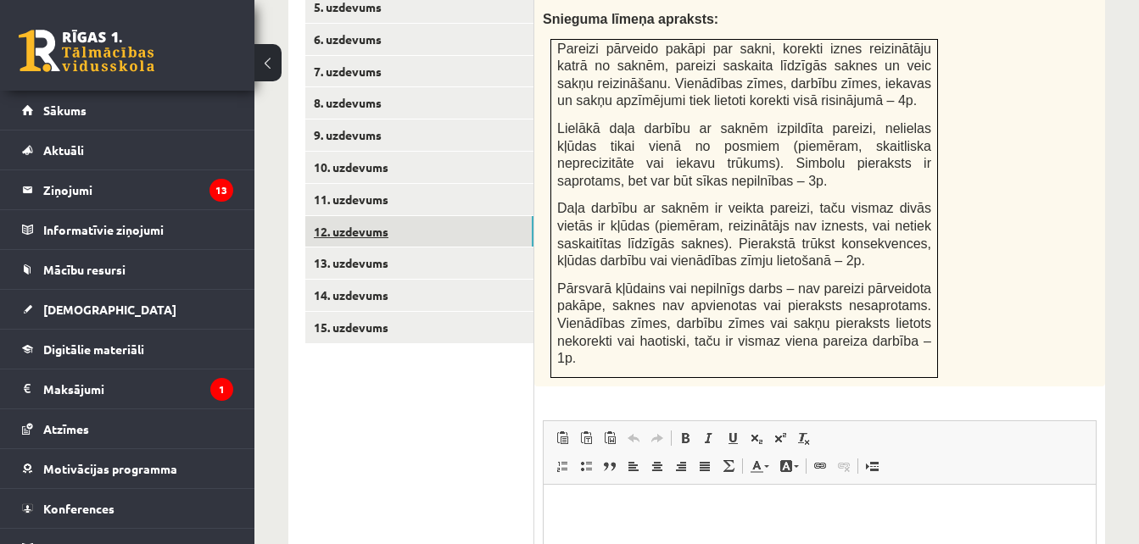
click at [390, 216] on link "12. uzdevums" at bounding box center [419, 231] width 228 height 31
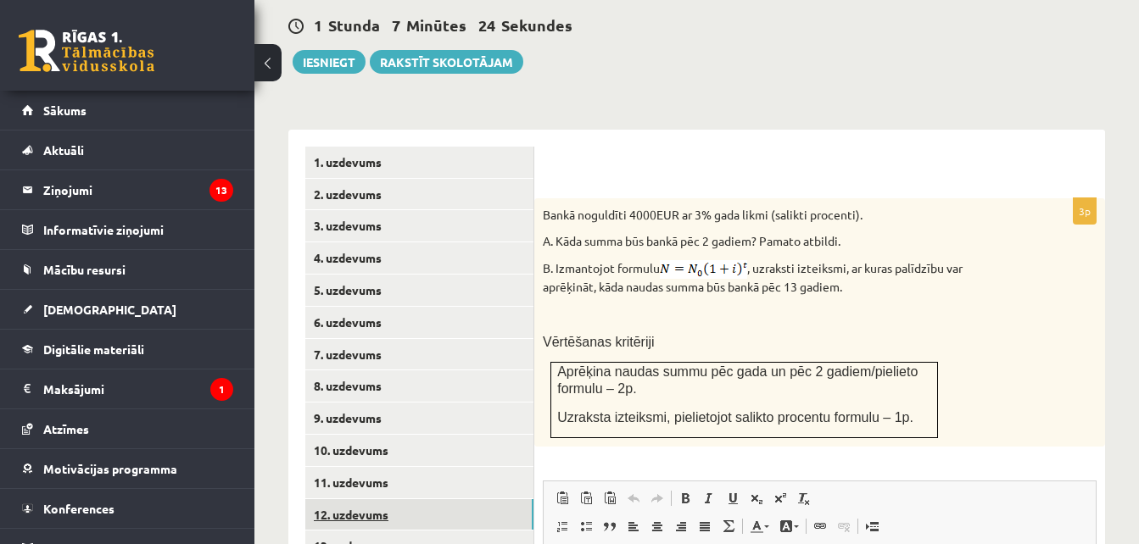
scroll to position [661, 0]
click at [423, 211] on link "3. uzdevums" at bounding box center [419, 226] width 228 height 31
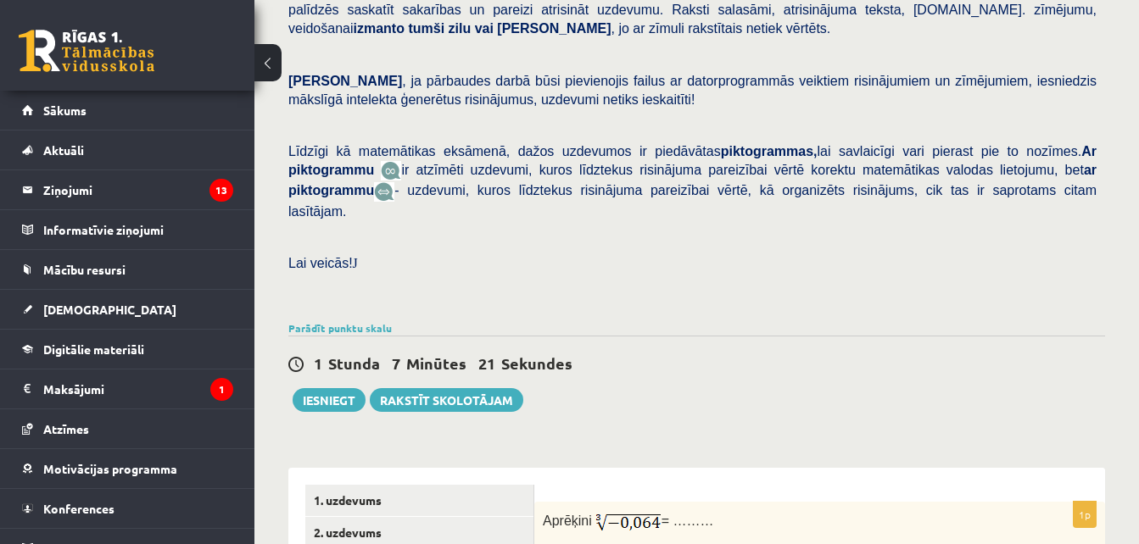
scroll to position [323, 0]
click at [329, 389] on button "Iesniegt" at bounding box center [329, 401] width 73 height 24
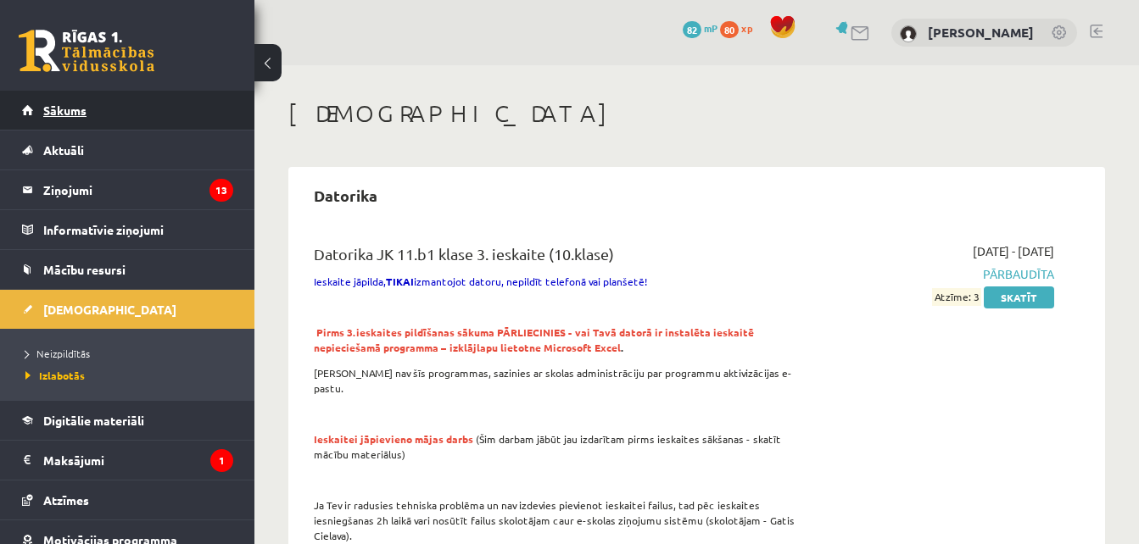
click at [62, 106] on span "Sākums" at bounding box center [64, 110] width 43 height 15
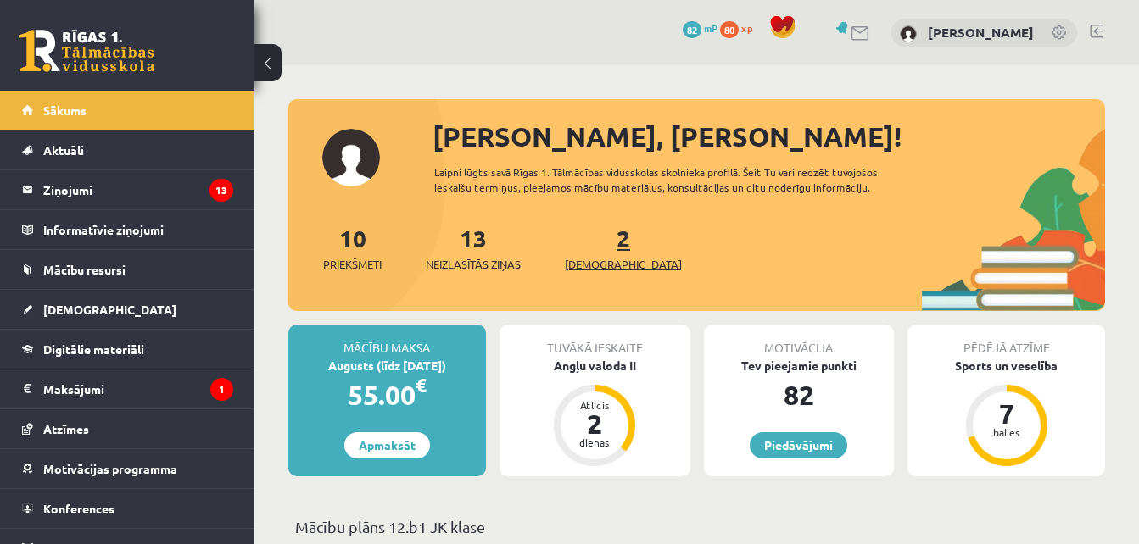
click at [602, 244] on link "2 Ieskaites" at bounding box center [623, 248] width 117 height 50
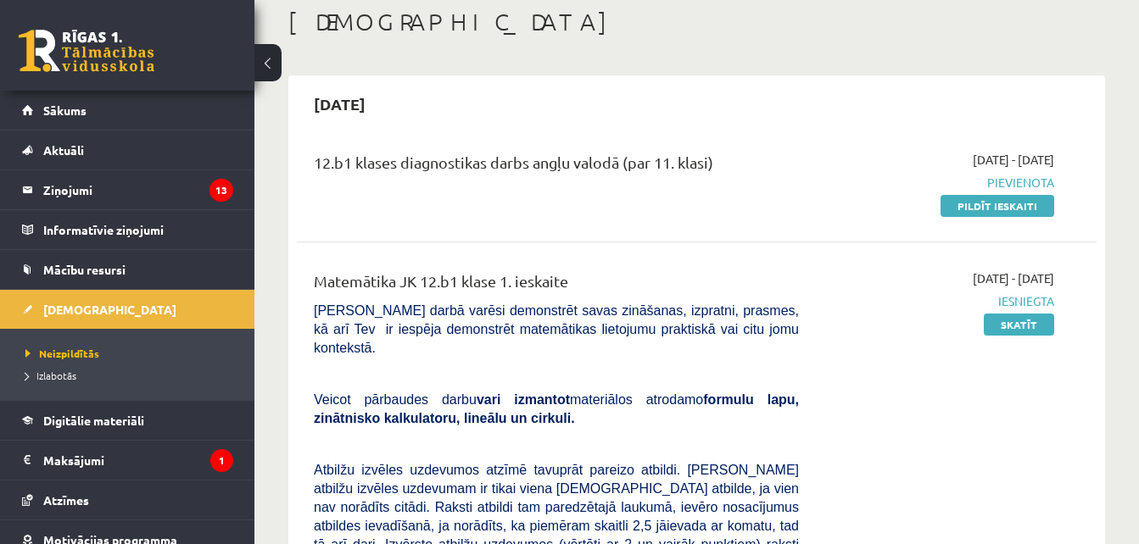
scroll to position [90, 0]
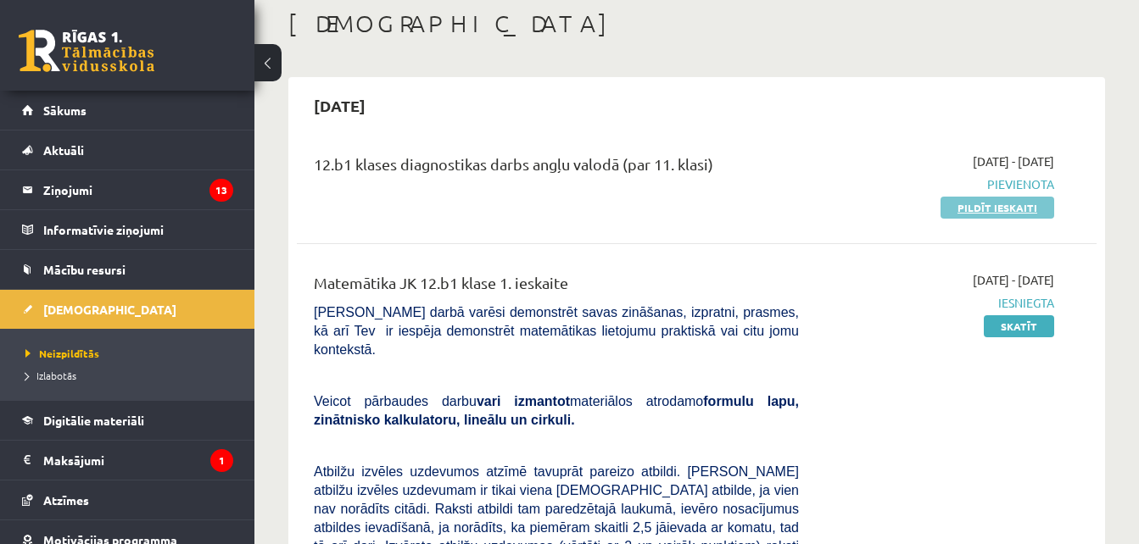
click at [984, 199] on link "Pildīt ieskaiti" at bounding box center [997, 208] width 114 height 22
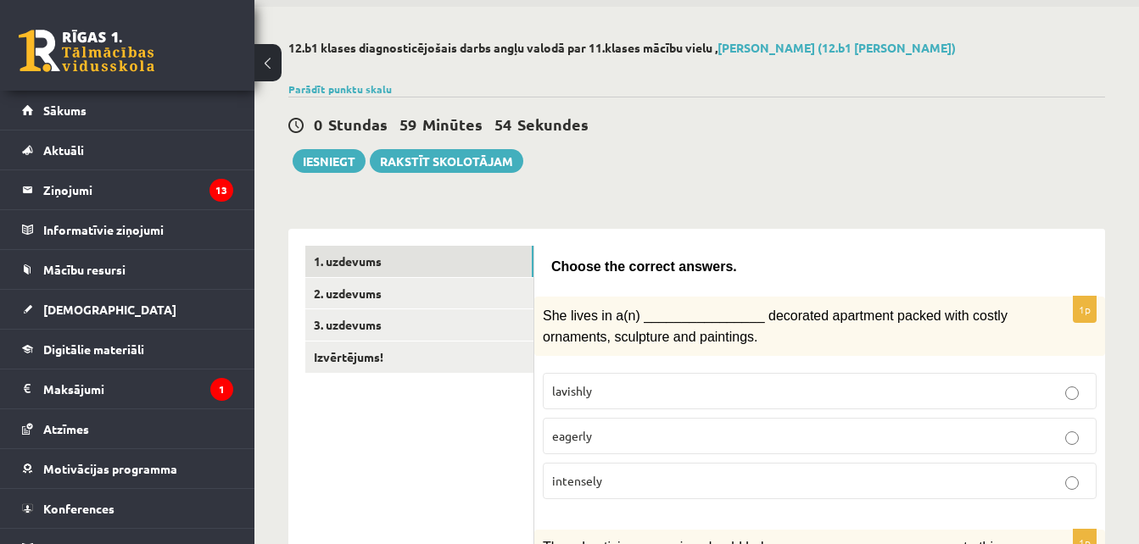
scroll to position [58, 0]
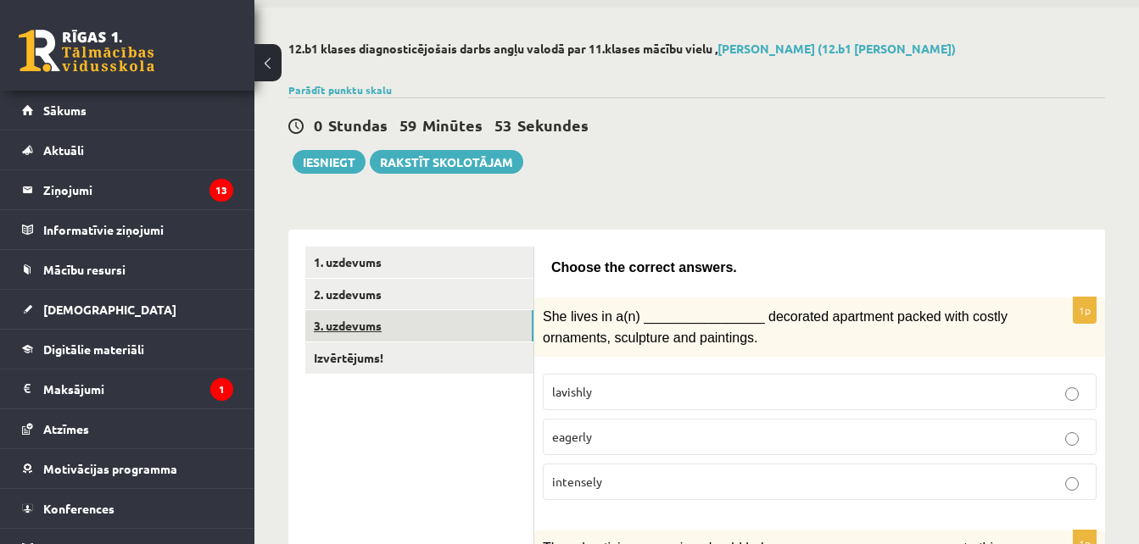
click at [411, 332] on link "3. uzdevums" at bounding box center [419, 325] width 228 height 31
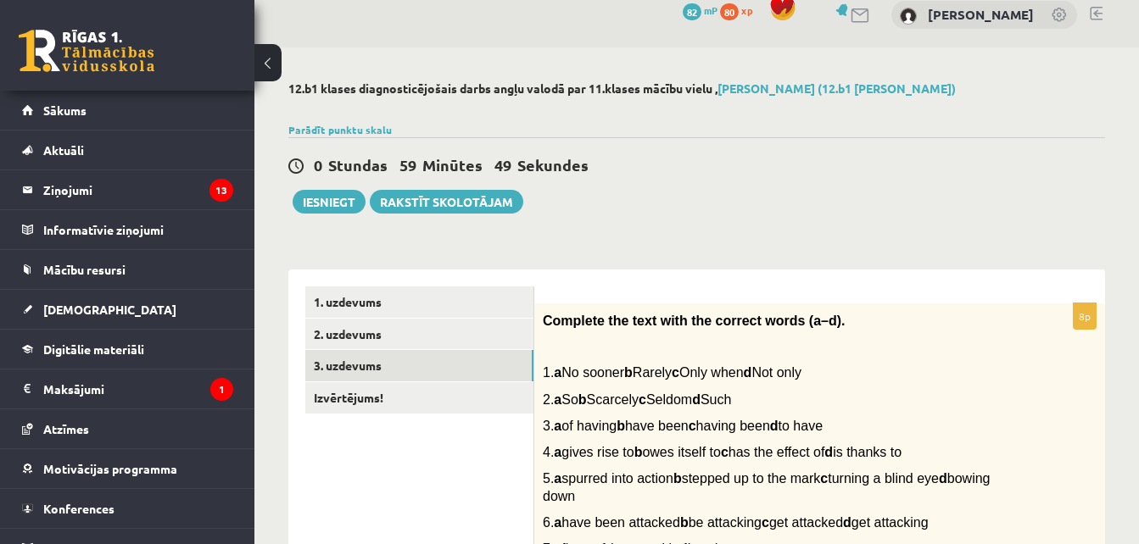
scroll to position [0, 0]
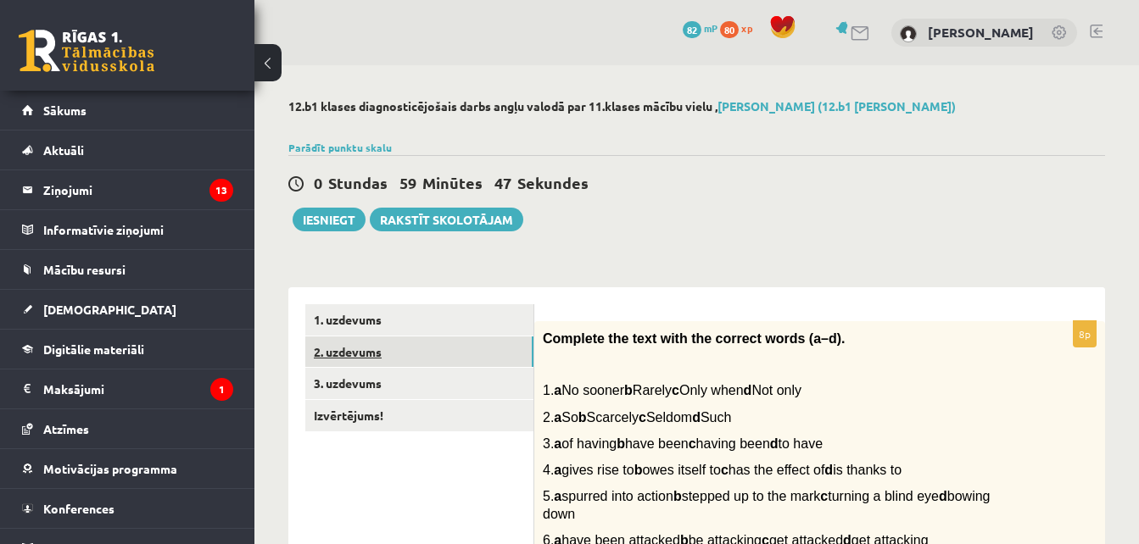
click at [419, 357] on link "2. uzdevums" at bounding box center [419, 352] width 228 height 31
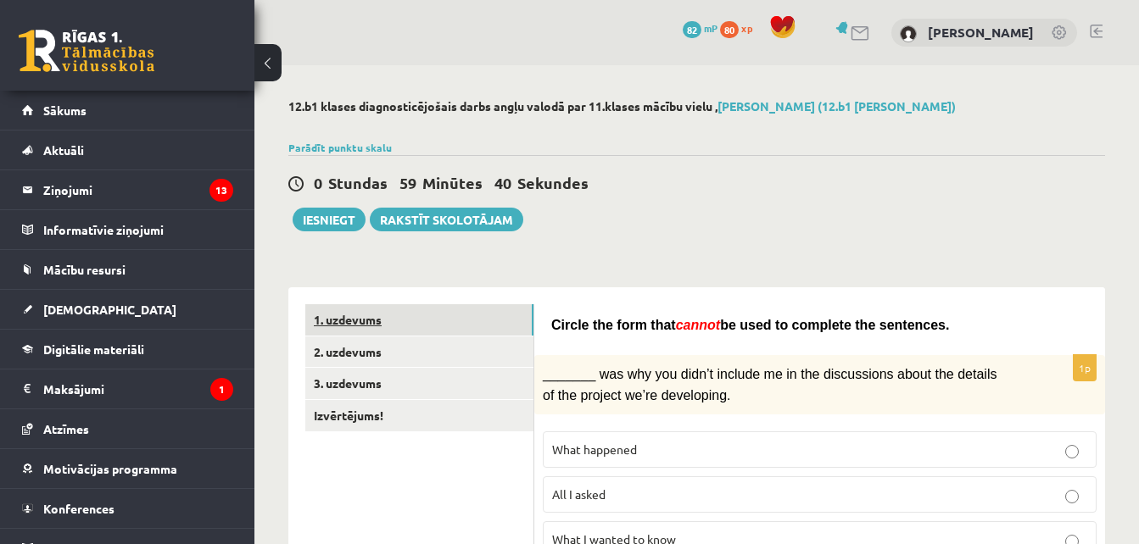
click at [417, 318] on link "1. uzdevums" at bounding box center [419, 319] width 228 height 31
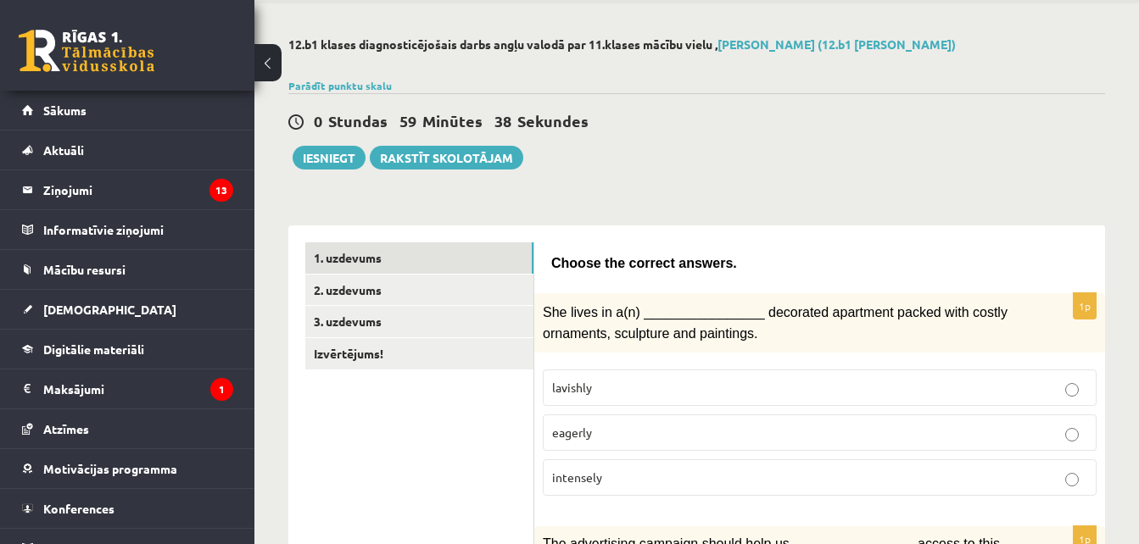
scroll to position [63, 0]
click at [661, 378] on p "lavishly" at bounding box center [819, 387] width 535 height 18
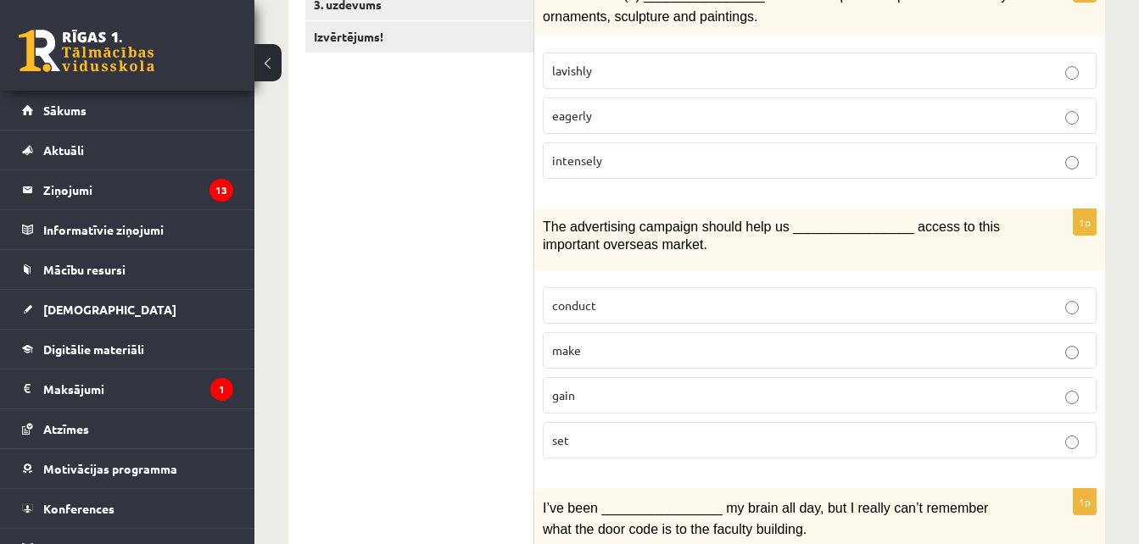
scroll to position [382, 0]
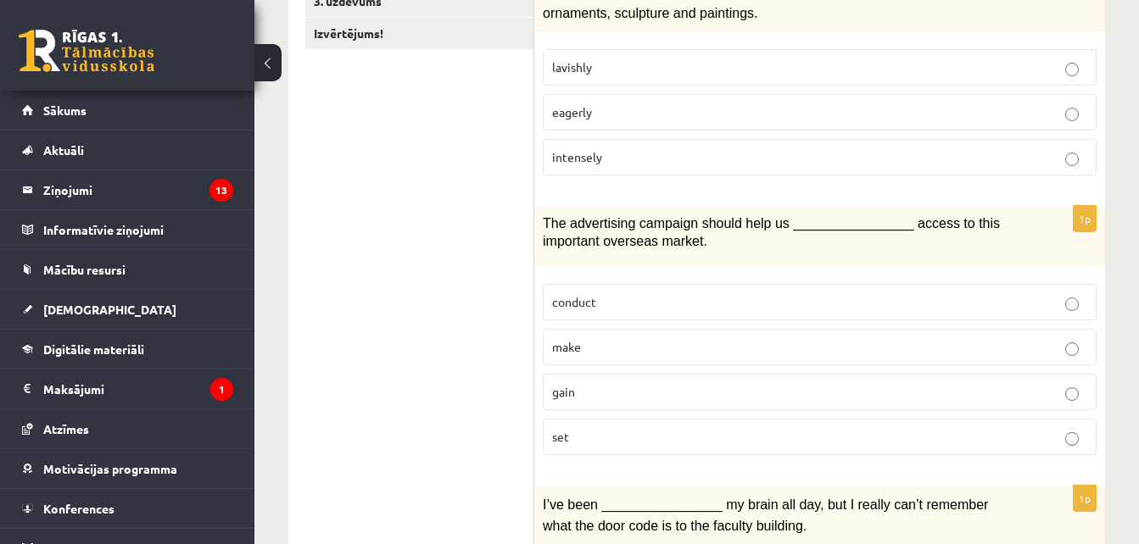
click at [644, 392] on p "gain" at bounding box center [819, 392] width 535 height 18
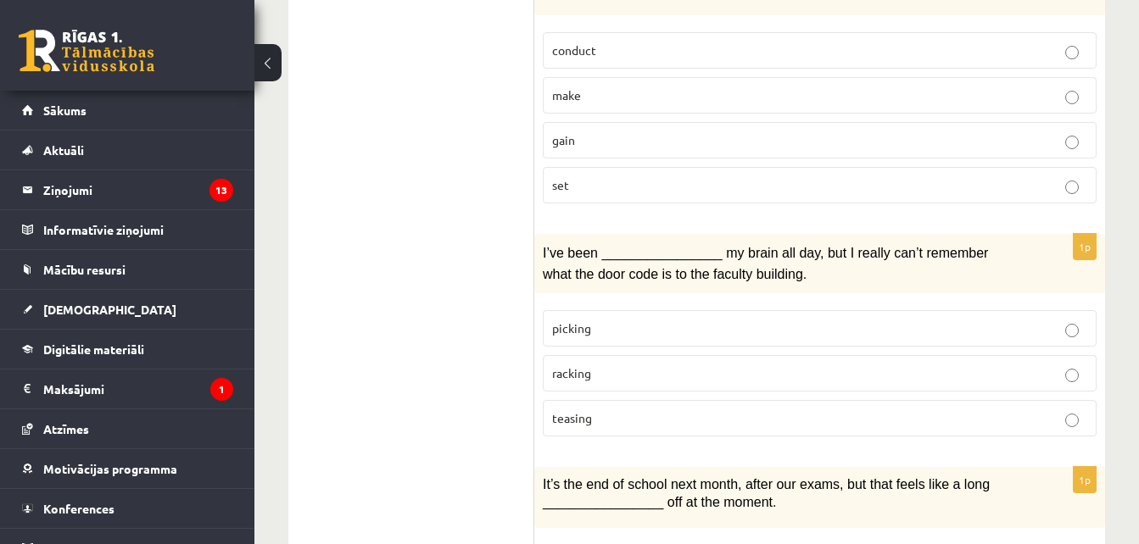
scroll to position [636, 0]
click at [615, 365] on p "racking" at bounding box center [819, 372] width 535 height 18
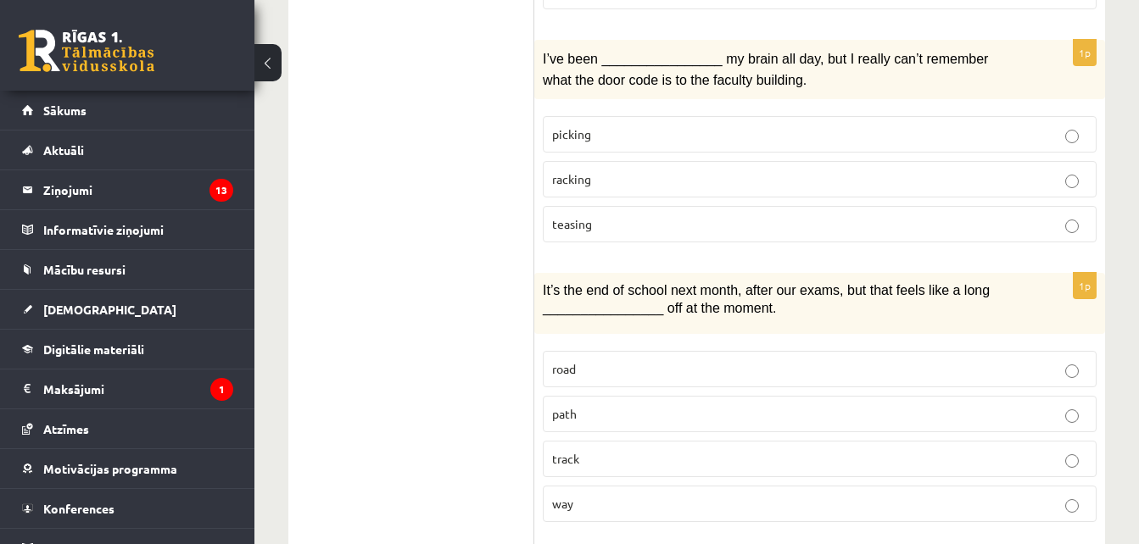
scroll to position [897, 0]
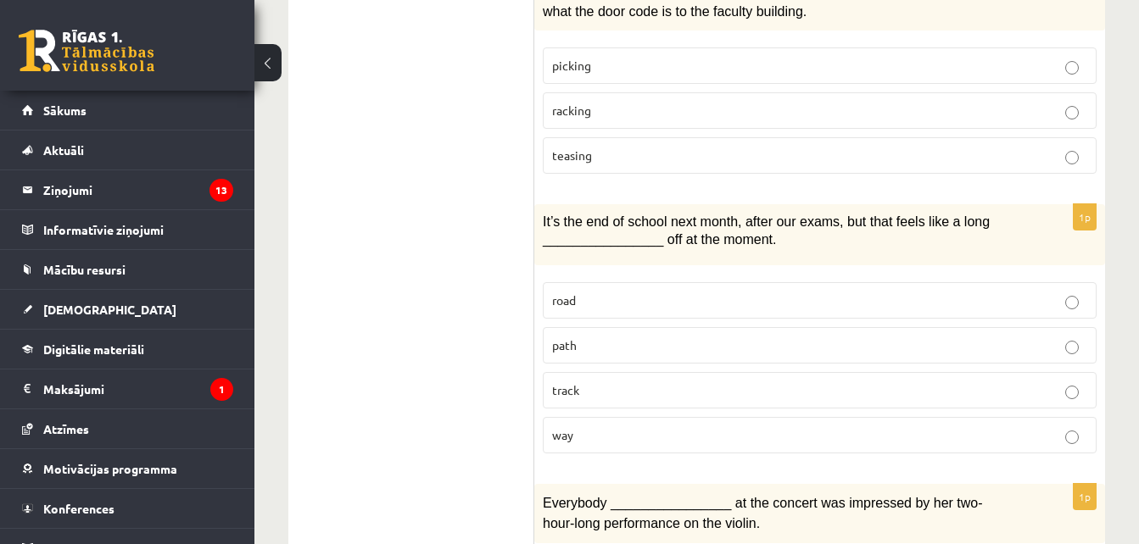
click at [608, 337] on p "path" at bounding box center [819, 346] width 535 height 18
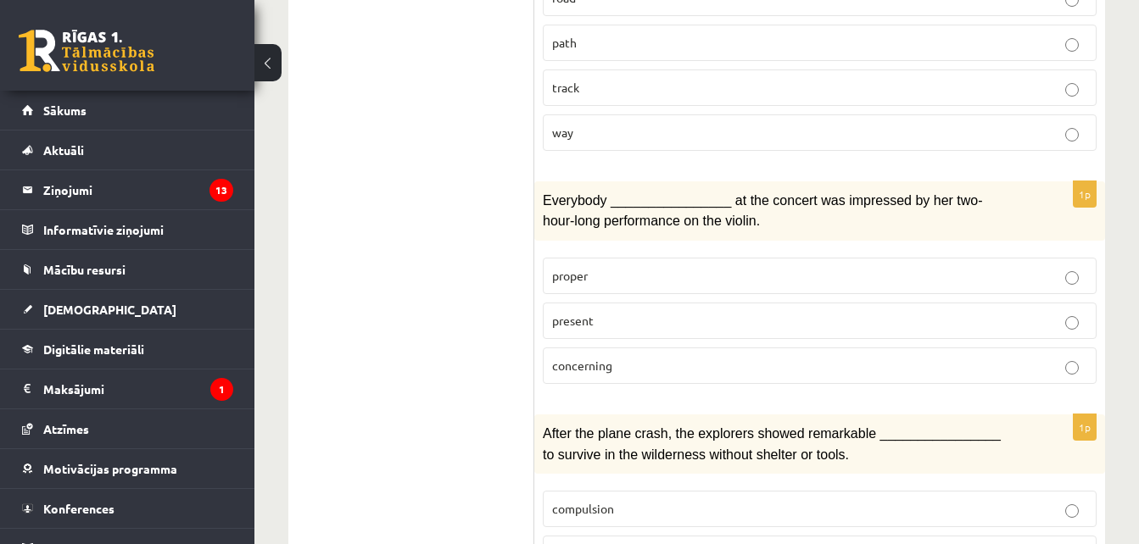
scroll to position [1201, 0]
click at [621, 321] on p "present" at bounding box center [819, 319] width 535 height 18
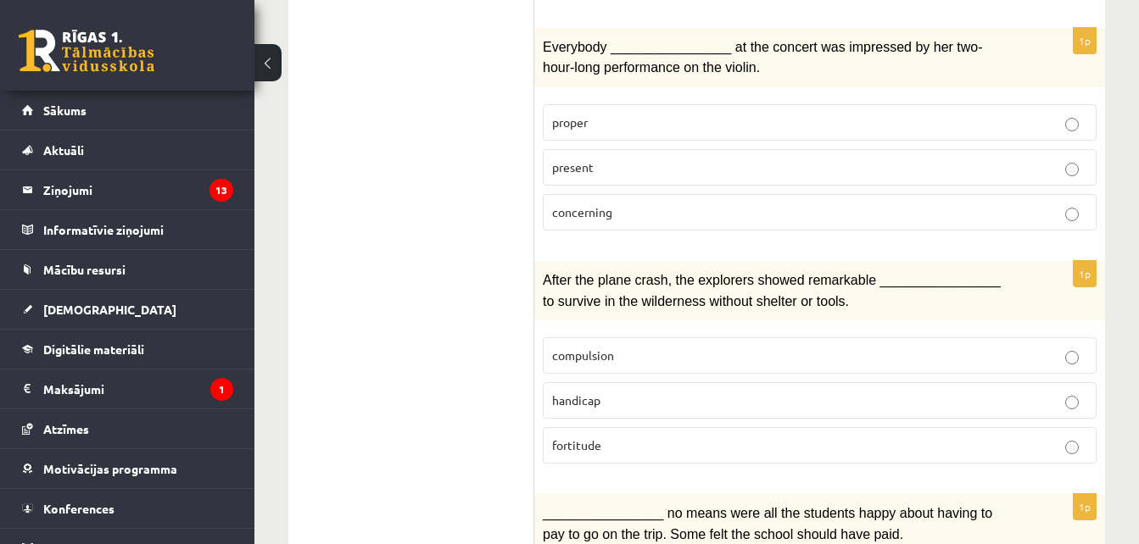
scroll to position [1424, 0]
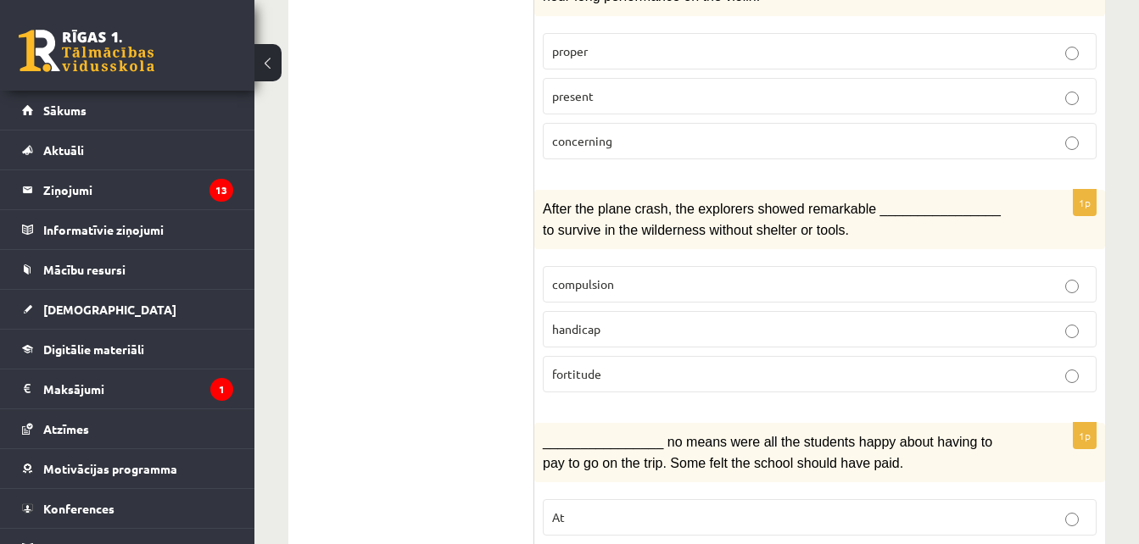
click at [638, 277] on p "compulsion" at bounding box center [819, 285] width 535 height 18
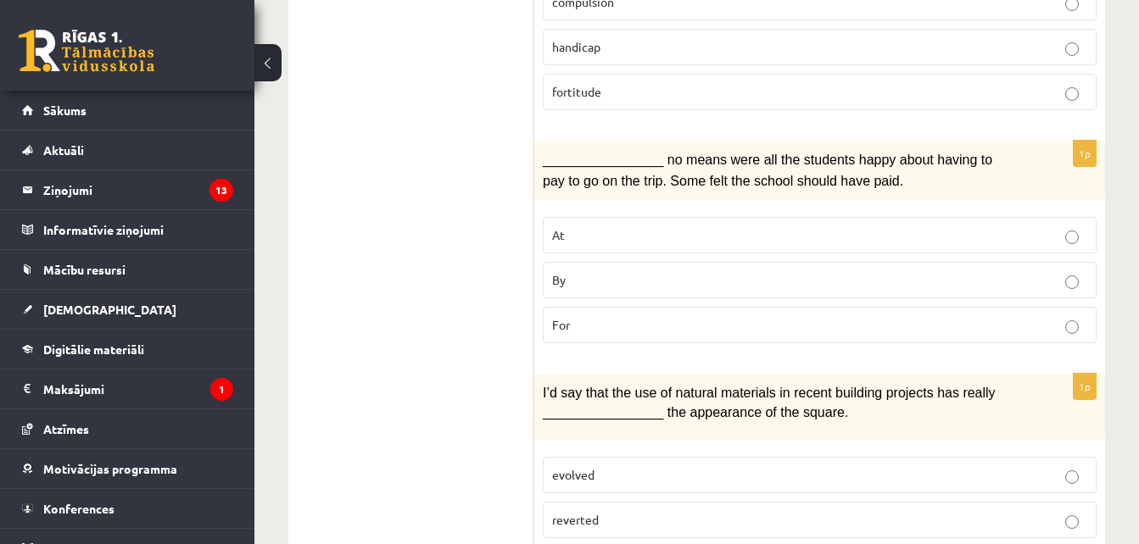
scroll to position [1708, 0]
click at [638, 277] on p "By" at bounding box center [819, 279] width 535 height 18
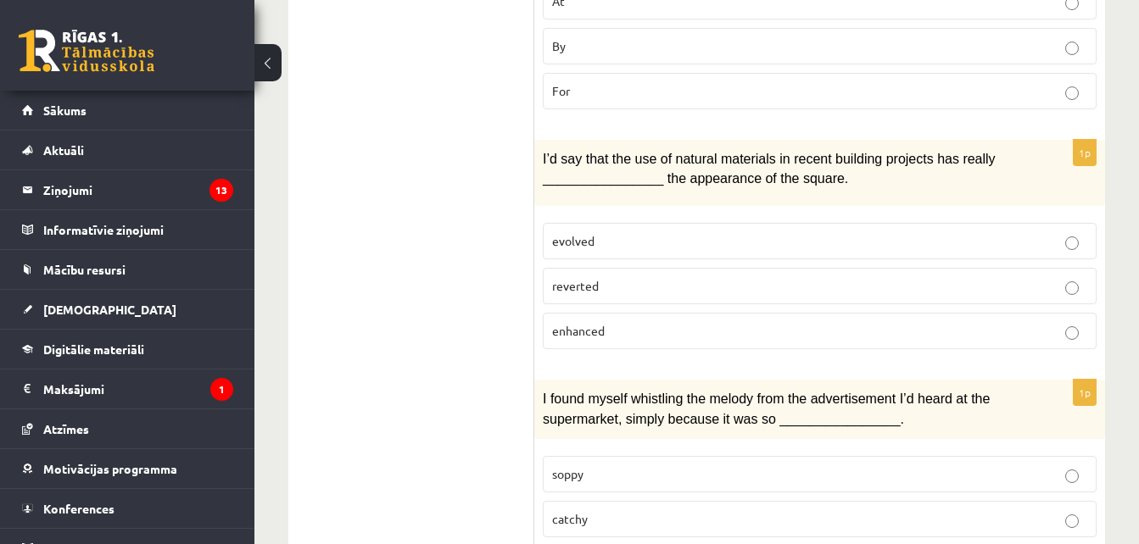
scroll to position [1942, 0]
click at [650, 234] on p "evolved" at bounding box center [819, 240] width 535 height 18
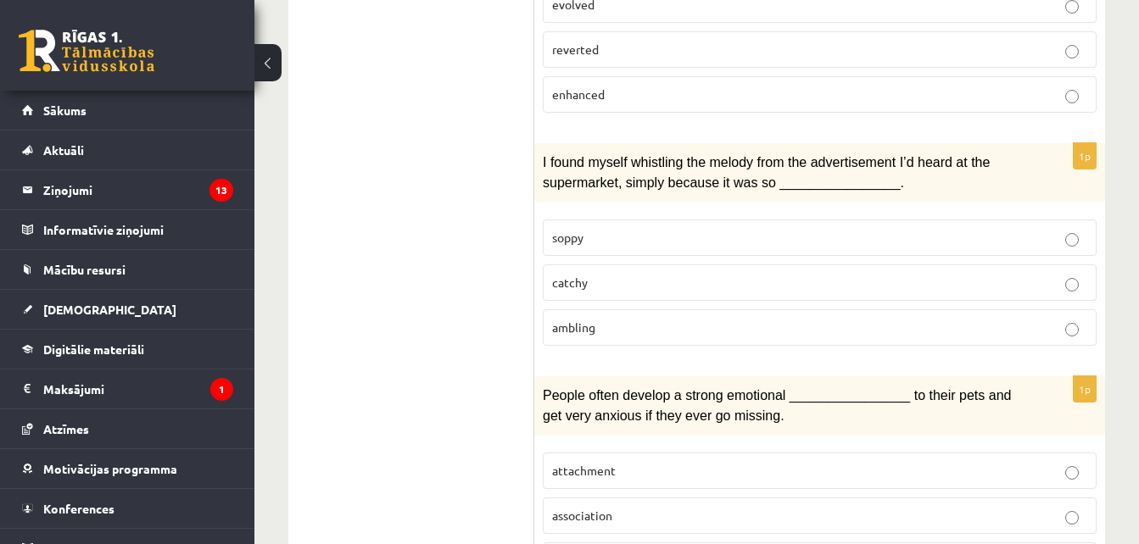
scroll to position [2178, 0]
click at [618, 273] on p "catchy" at bounding box center [819, 282] width 535 height 18
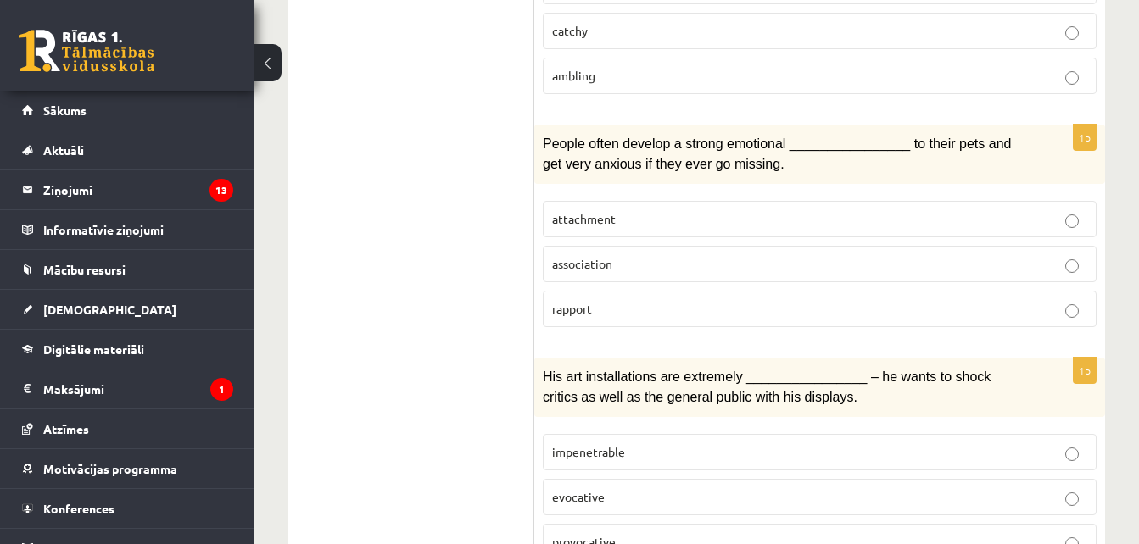
scroll to position [2431, 0]
click at [659, 209] on p "attachment" at bounding box center [819, 218] width 535 height 18
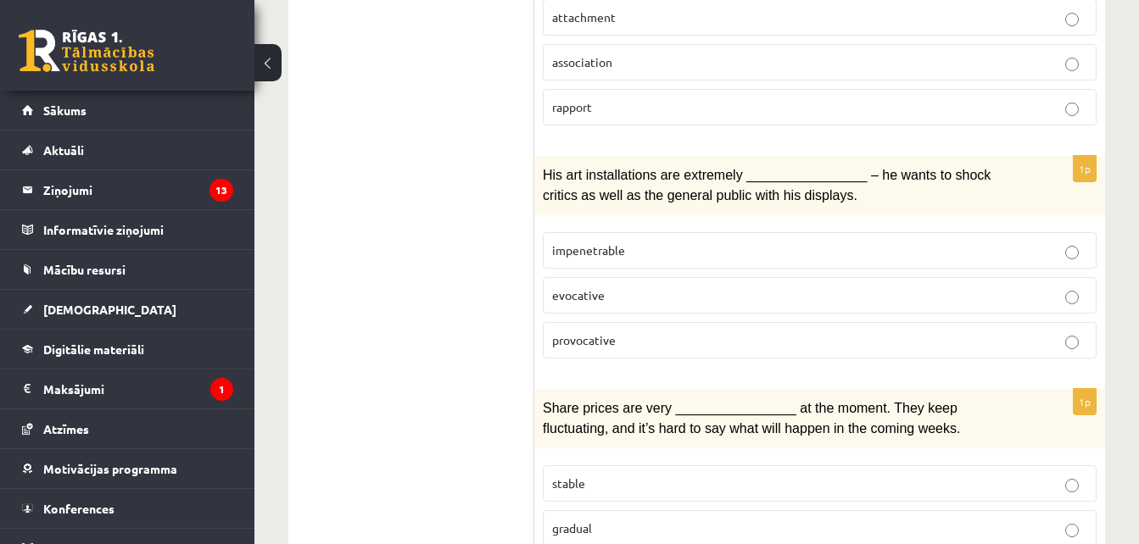
scroll to position [2632, 0]
click at [616, 331] on p "provocative" at bounding box center [819, 340] width 535 height 18
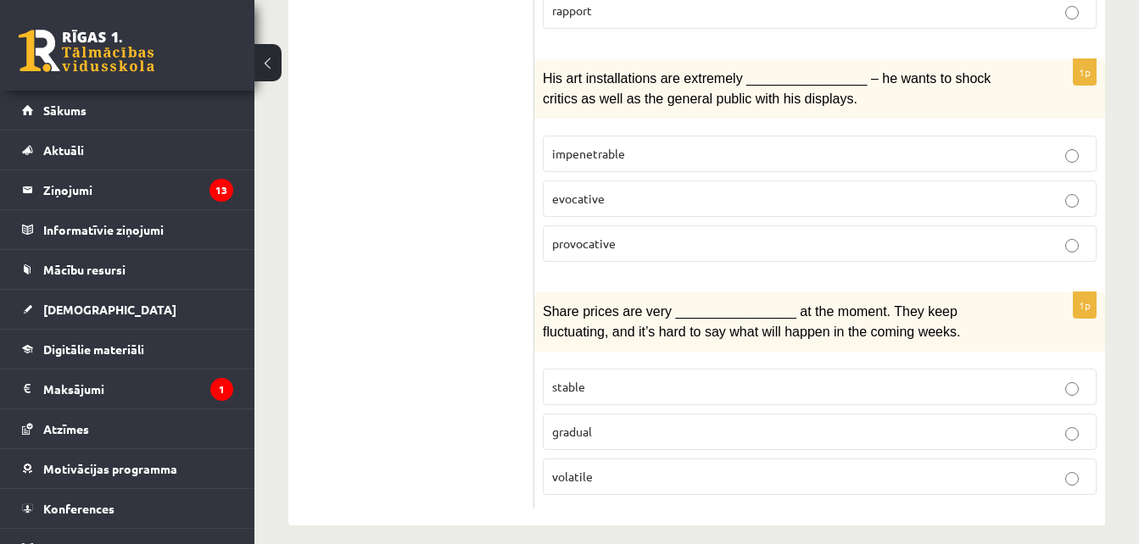
click at [614, 423] on p "gradual" at bounding box center [819, 432] width 535 height 18
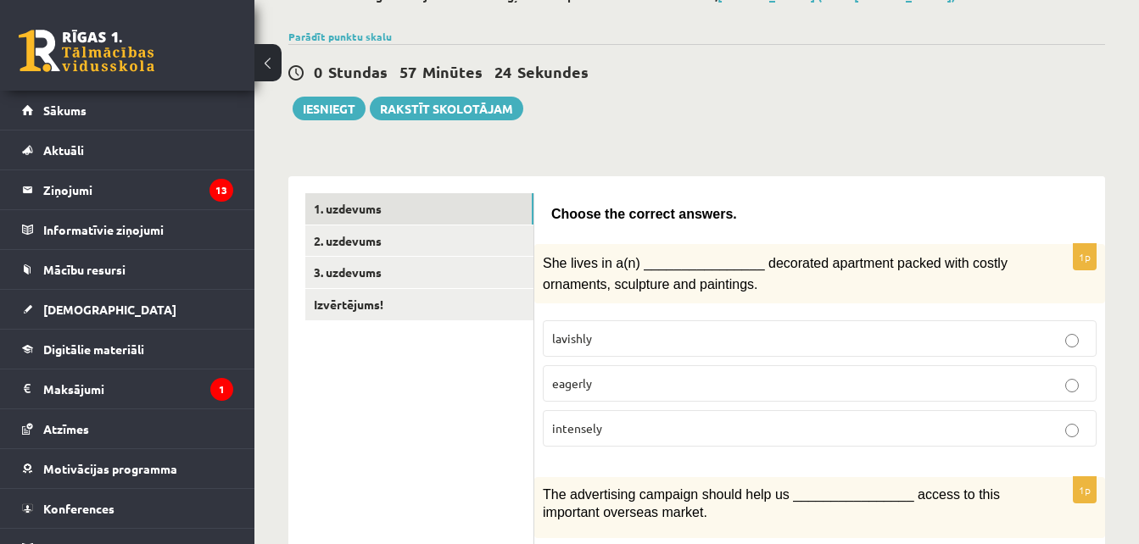
scroll to position [0, 0]
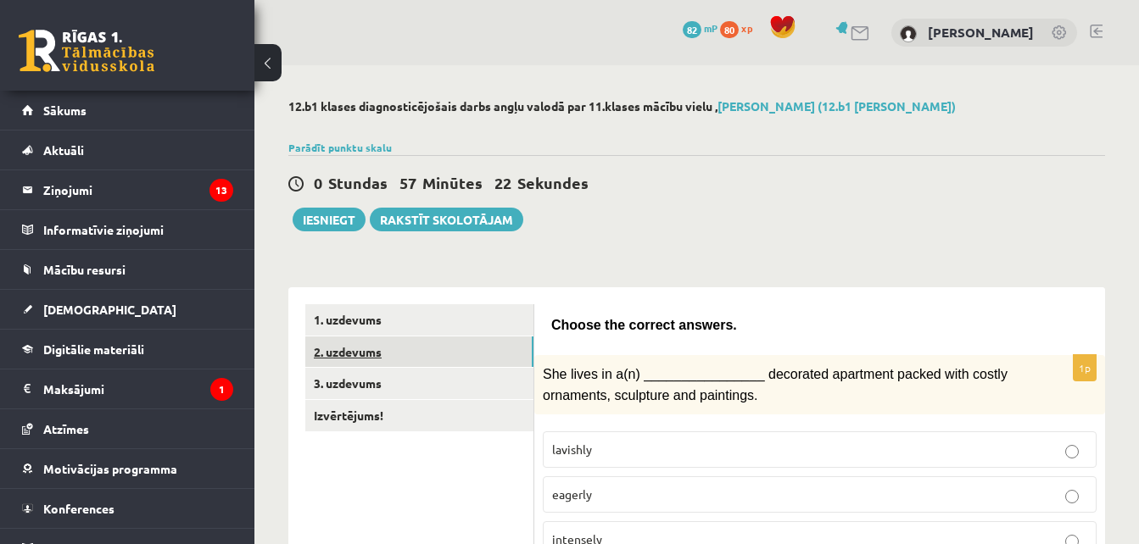
click at [456, 343] on link "2. uzdevums" at bounding box center [419, 352] width 228 height 31
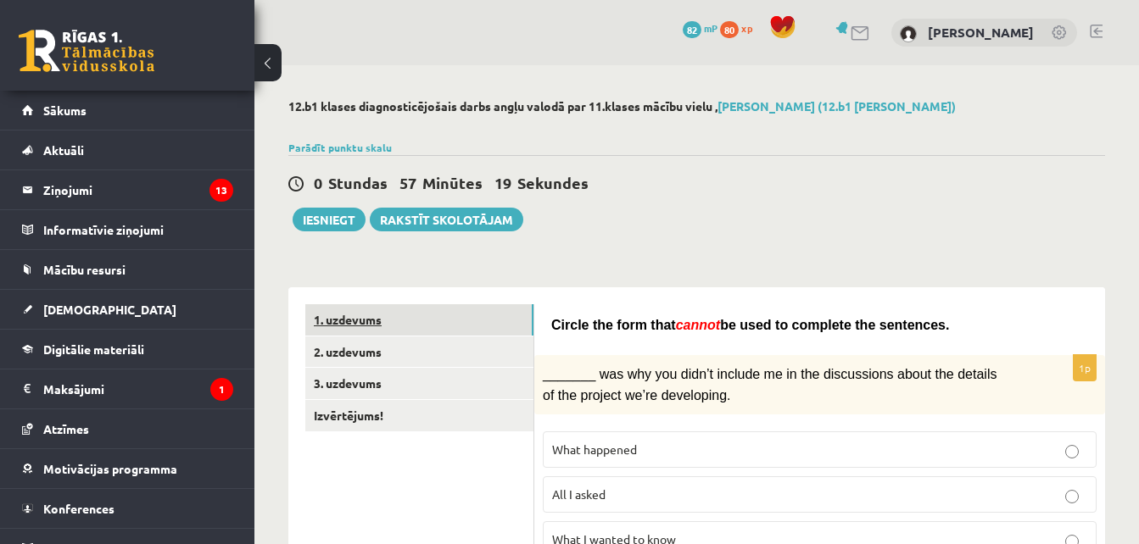
click at [448, 321] on link "1. uzdevums" at bounding box center [419, 319] width 228 height 31
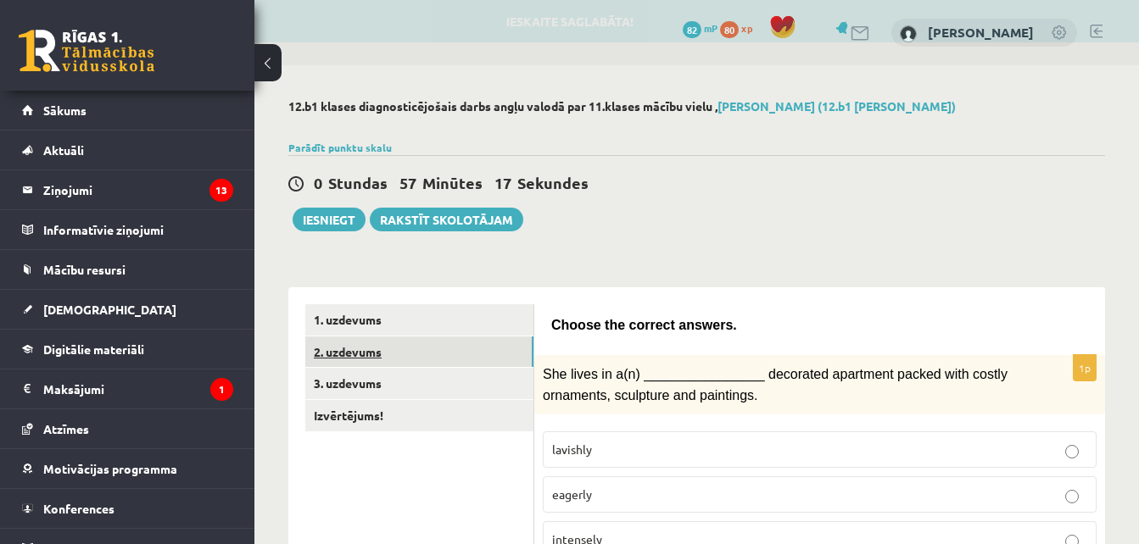
click at [432, 362] on link "2. uzdevums" at bounding box center [419, 352] width 228 height 31
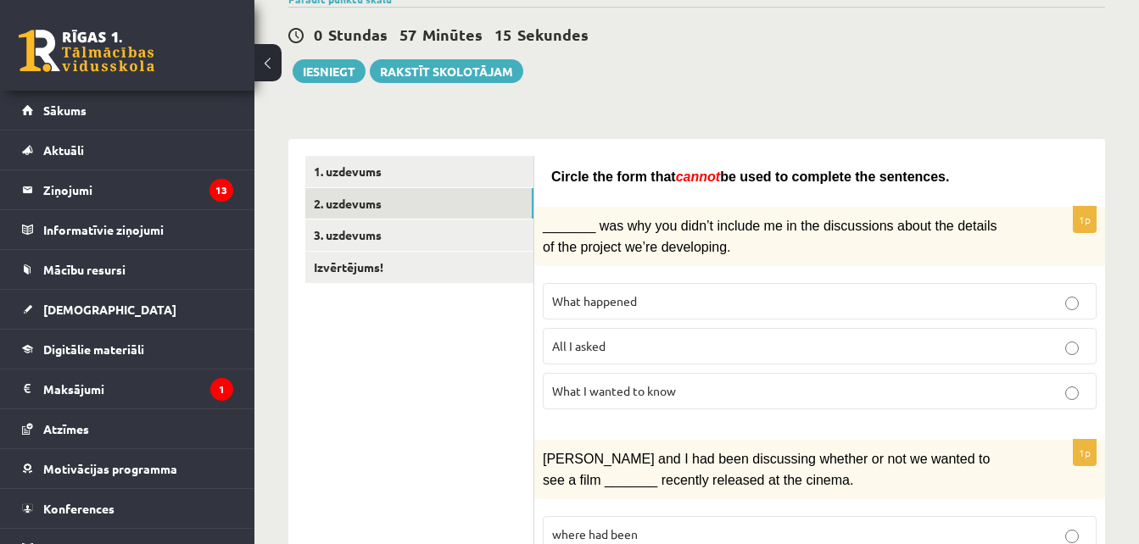
scroll to position [150, 0]
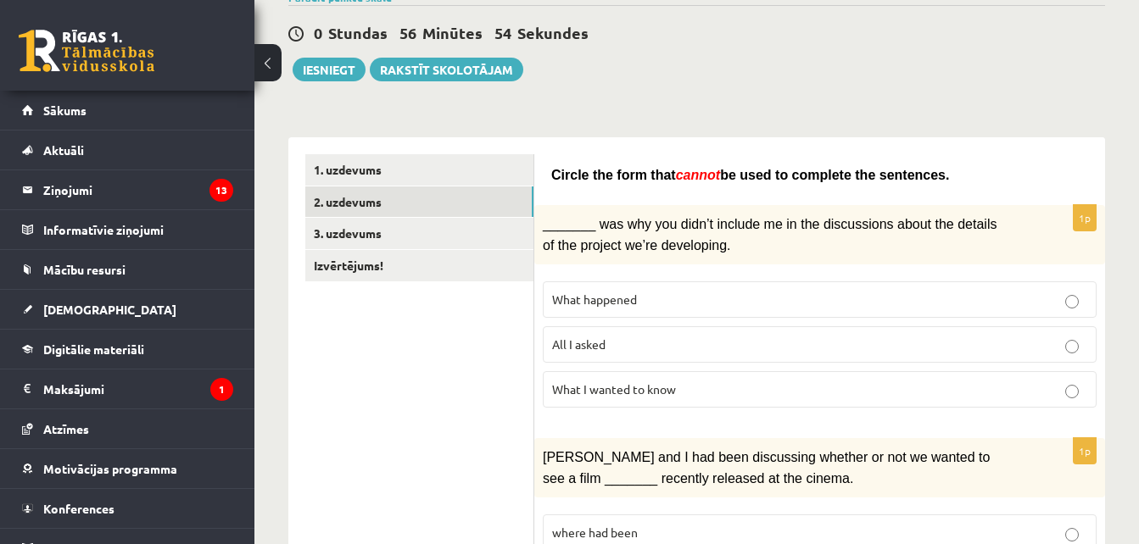
click at [694, 382] on p "What I wanted to know" at bounding box center [819, 390] width 535 height 18
click at [676, 293] on p "What happened" at bounding box center [819, 300] width 535 height 18
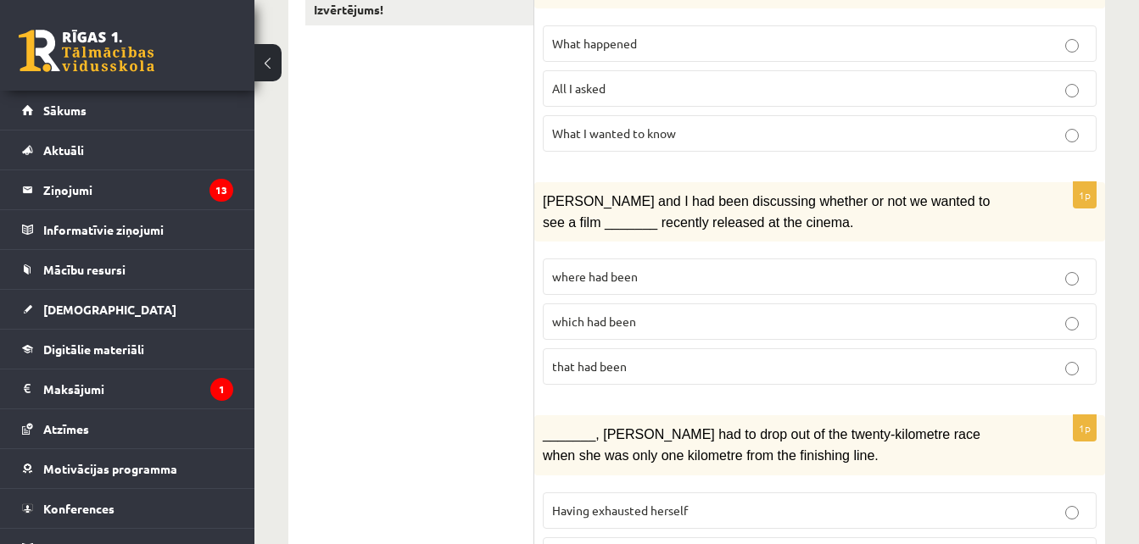
scroll to position [407, 0]
click at [665, 276] on p "where had been" at bounding box center [819, 276] width 535 height 18
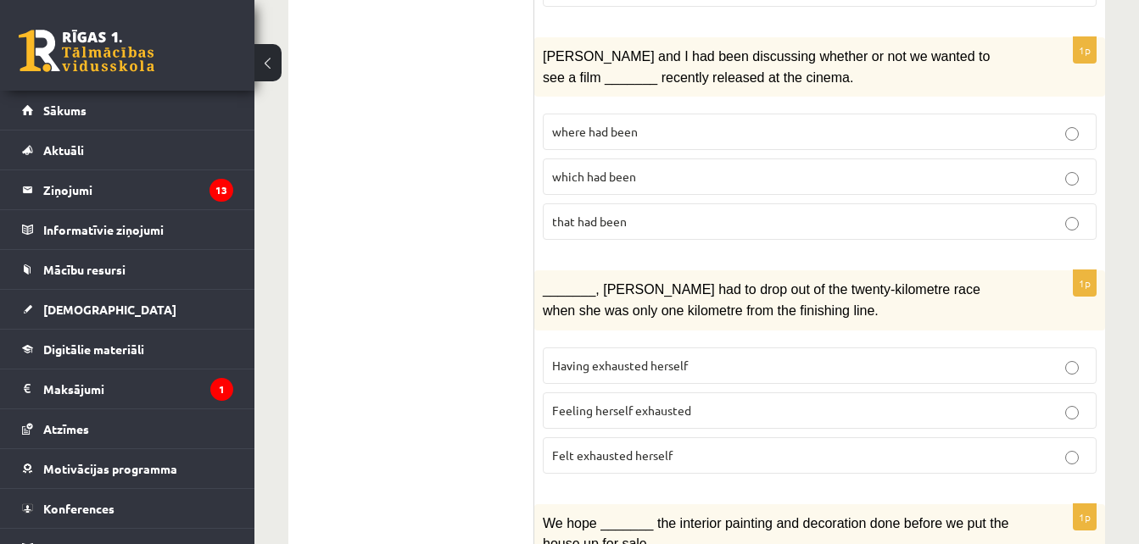
scroll to position [658, 0]
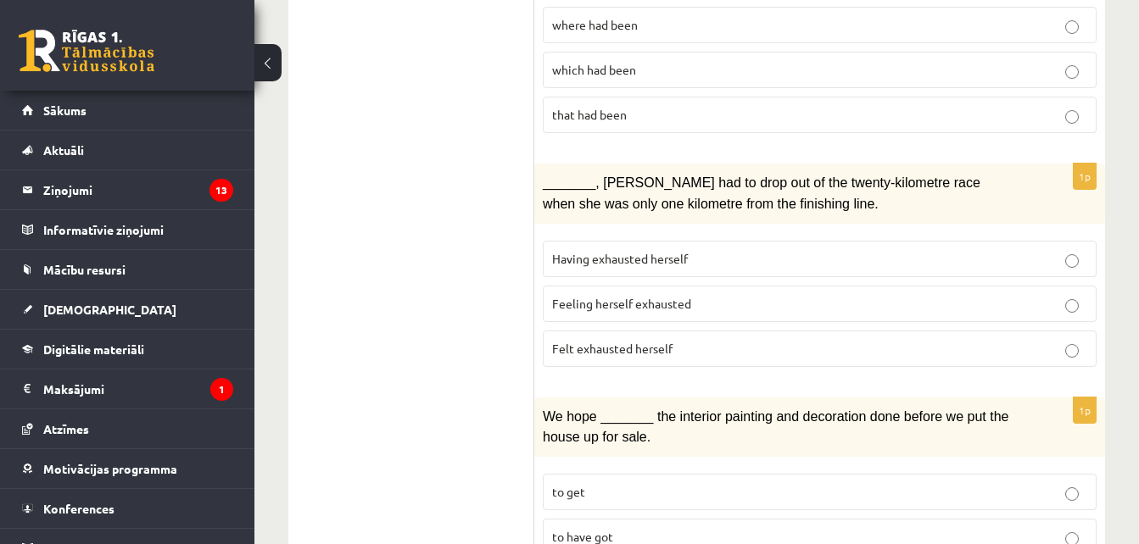
click at [650, 352] on p "Felt exhausted herself" at bounding box center [819, 349] width 535 height 18
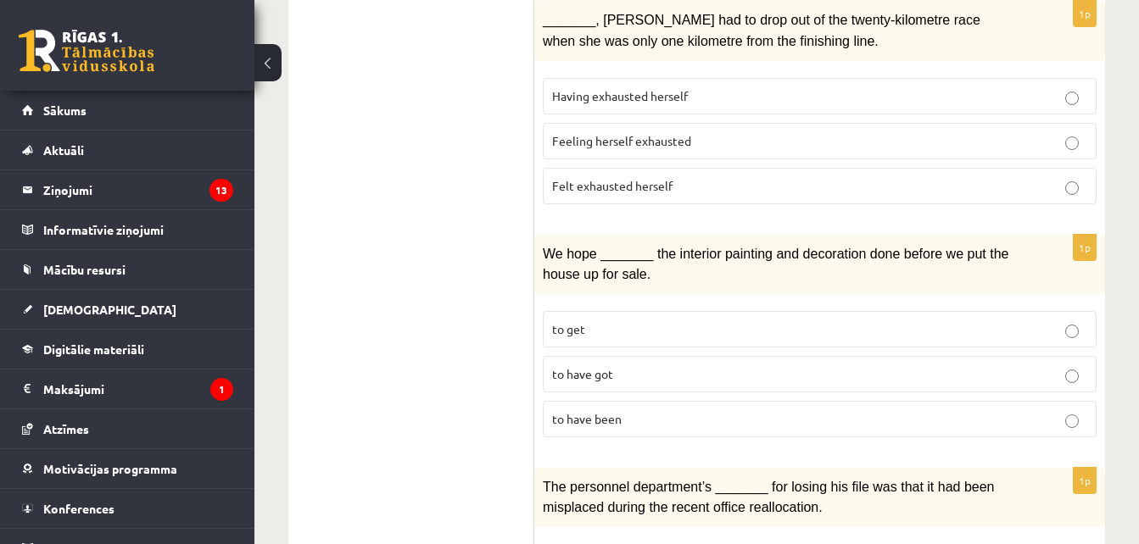
scroll to position [890, 0]
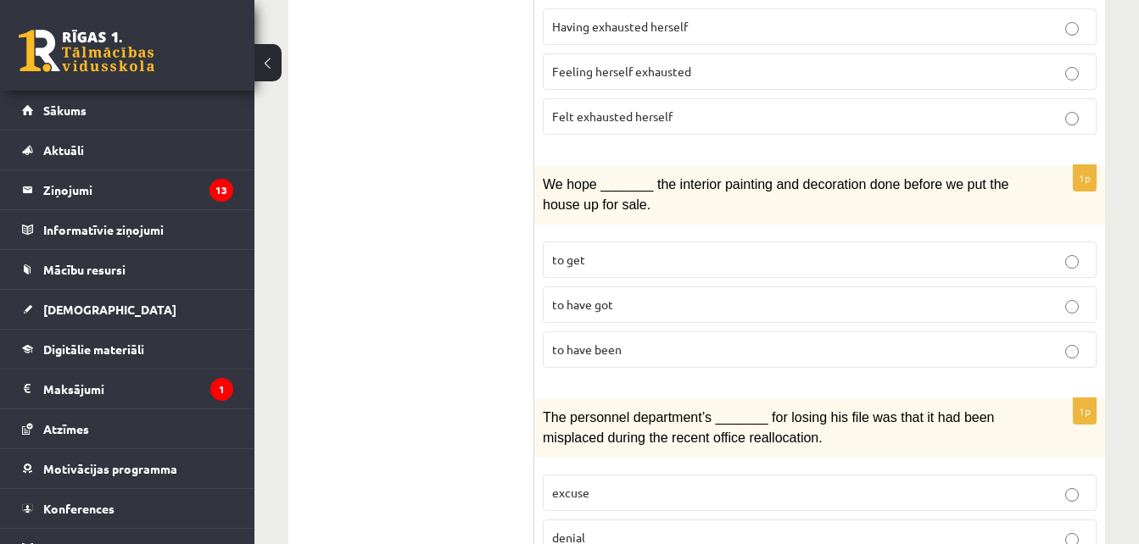
click at [649, 349] on p "to have been" at bounding box center [819, 350] width 535 height 18
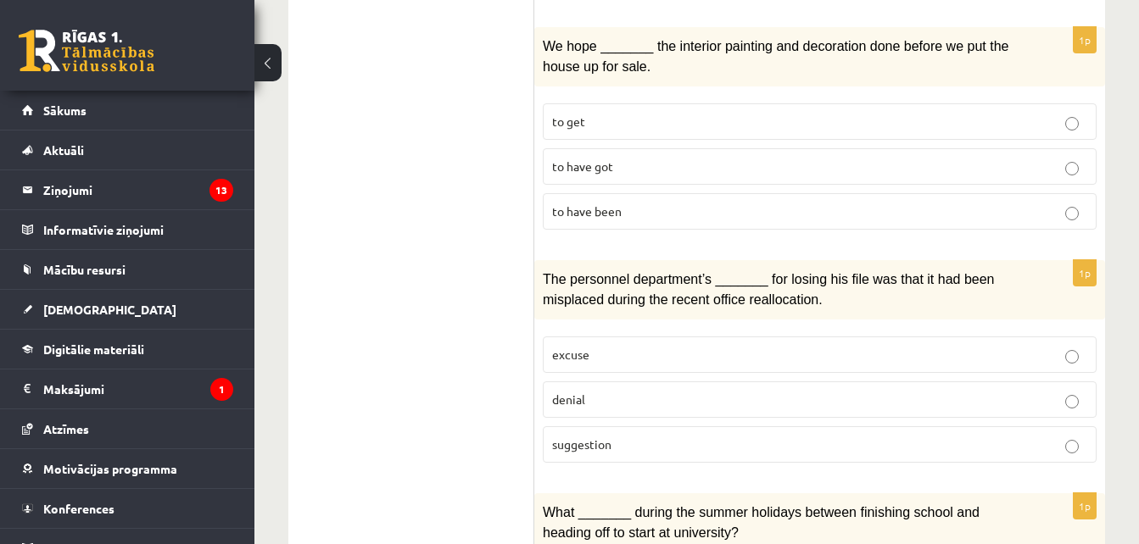
scroll to position [1083, 0]
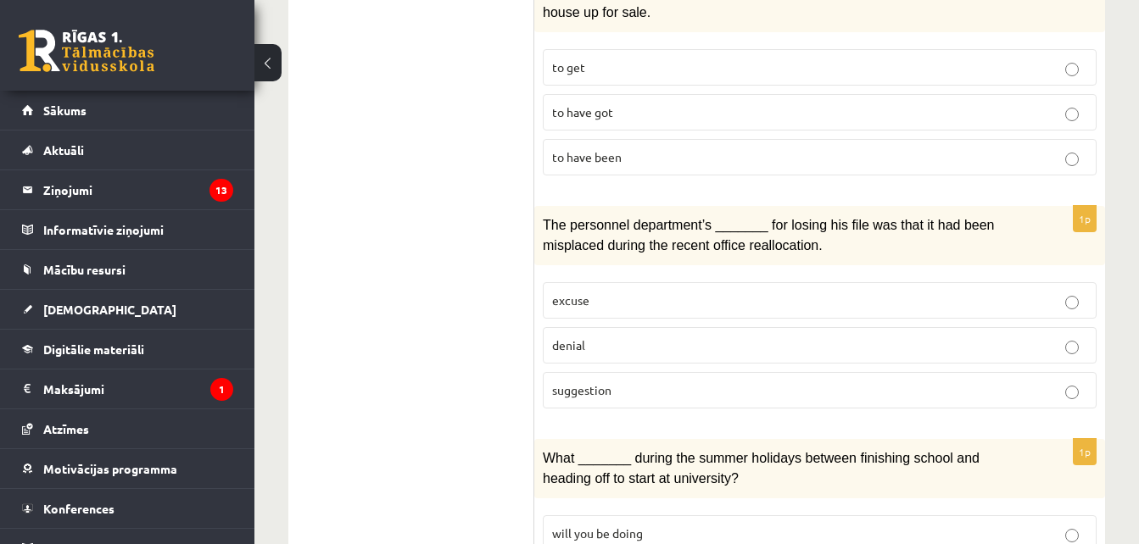
click at [629, 386] on p "suggestion" at bounding box center [819, 391] width 535 height 18
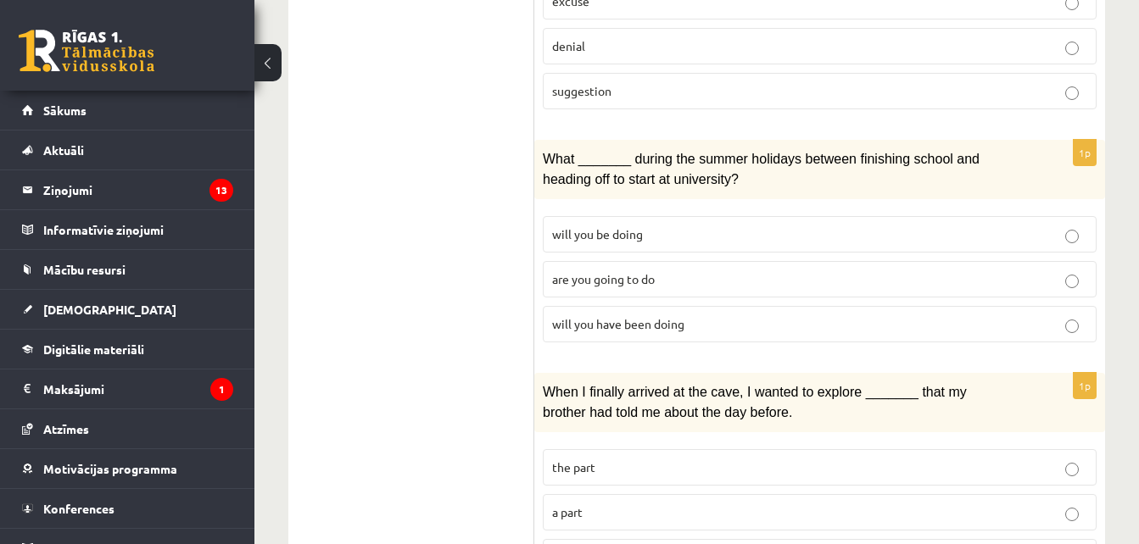
scroll to position [1383, 0]
click at [642, 315] on span "will you have been doing" at bounding box center [618, 322] width 132 height 15
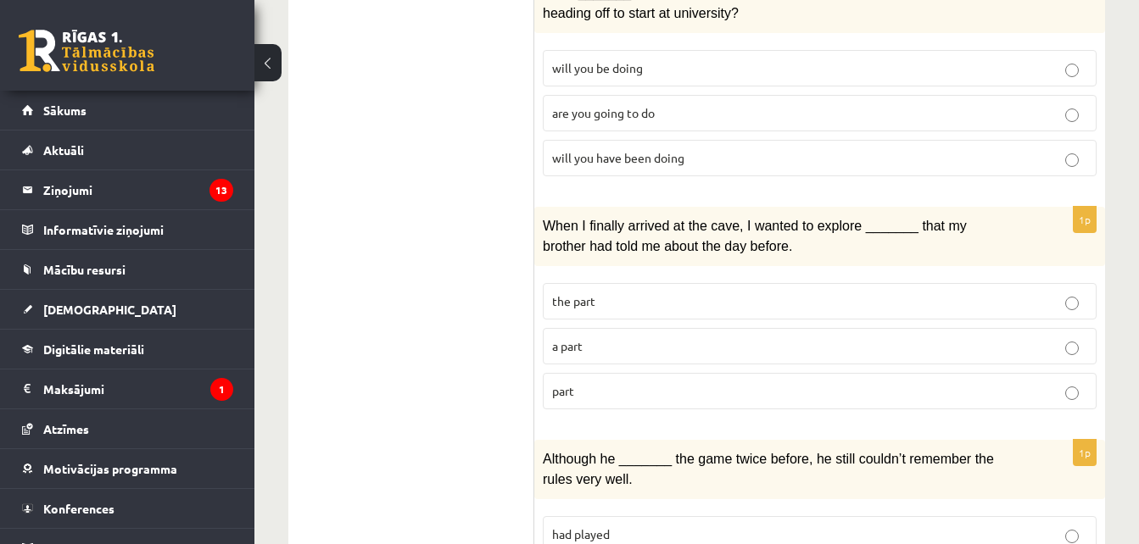
scroll to position [1547, 0]
click at [597, 387] on p "part" at bounding box center [819, 392] width 535 height 18
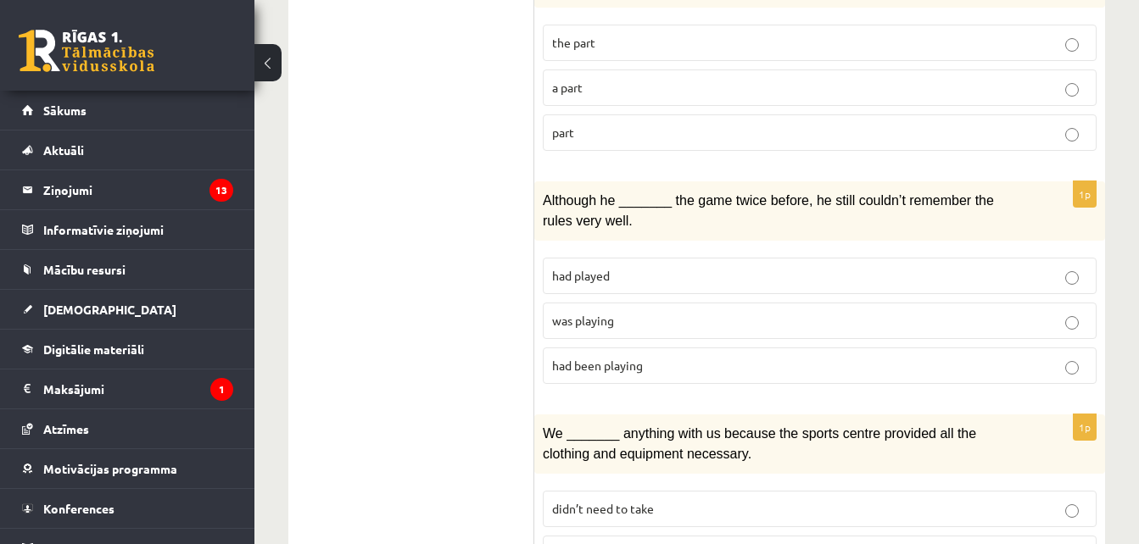
scroll to position [1806, 0]
click at [613, 314] on span "was playing" at bounding box center [583, 321] width 62 height 15
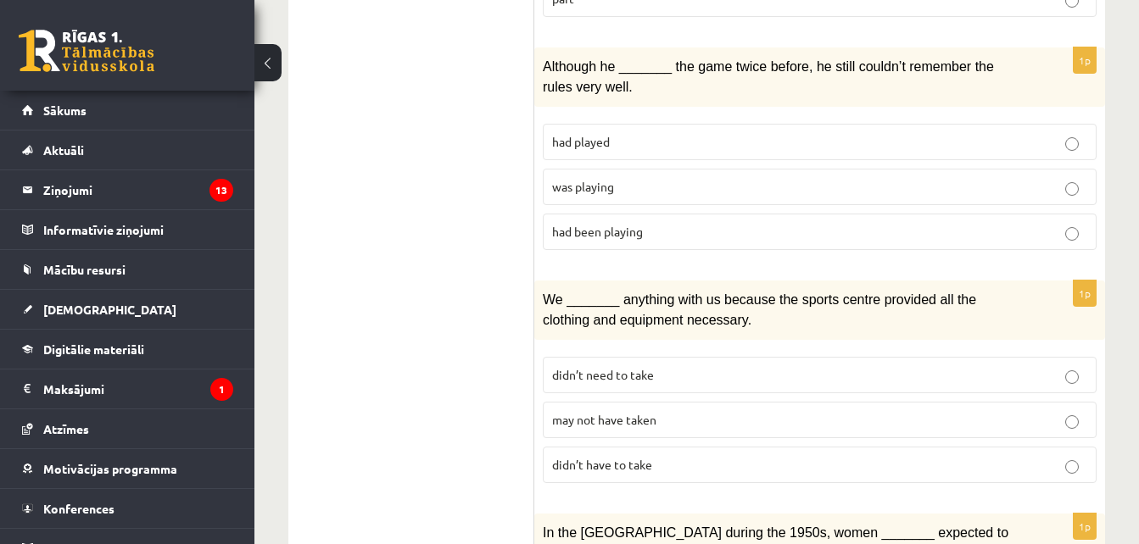
scroll to position [2065, 0]
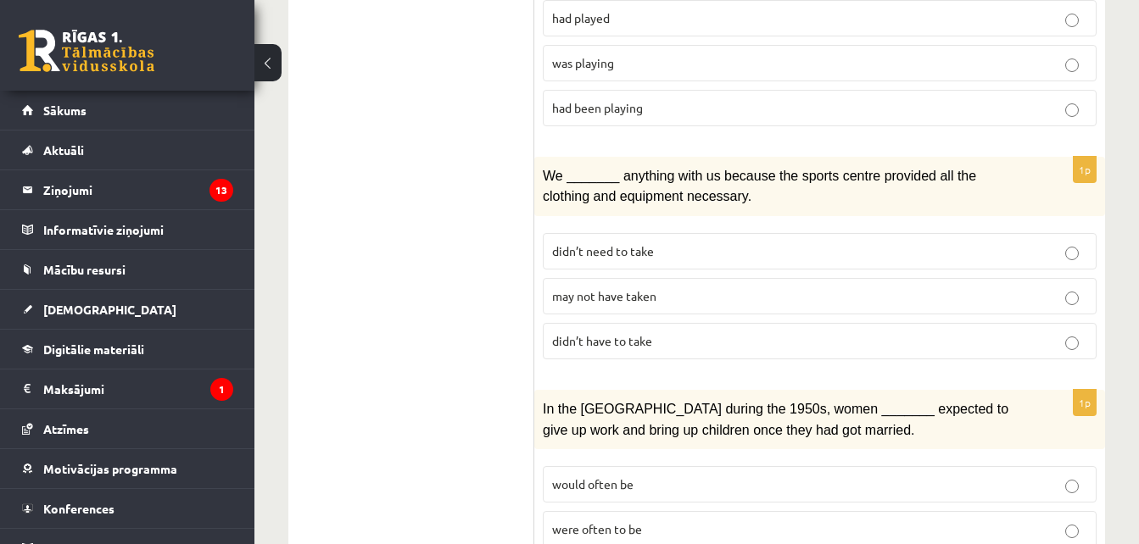
click at [643, 288] on span "may not have taken" at bounding box center [604, 295] width 104 height 15
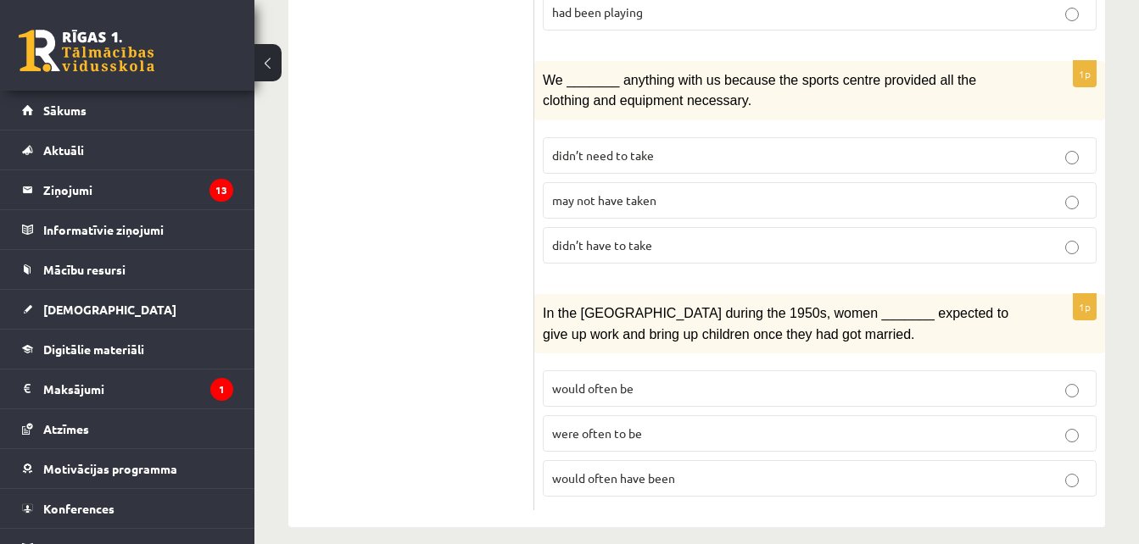
click at [644, 425] on p "were often to be" at bounding box center [819, 434] width 535 height 18
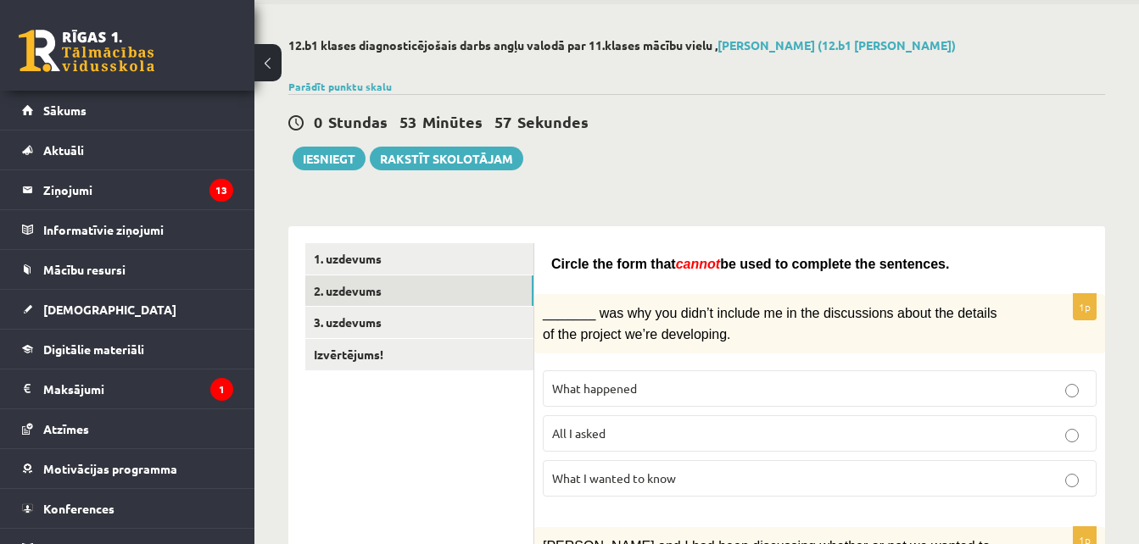
scroll to position [0, 0]
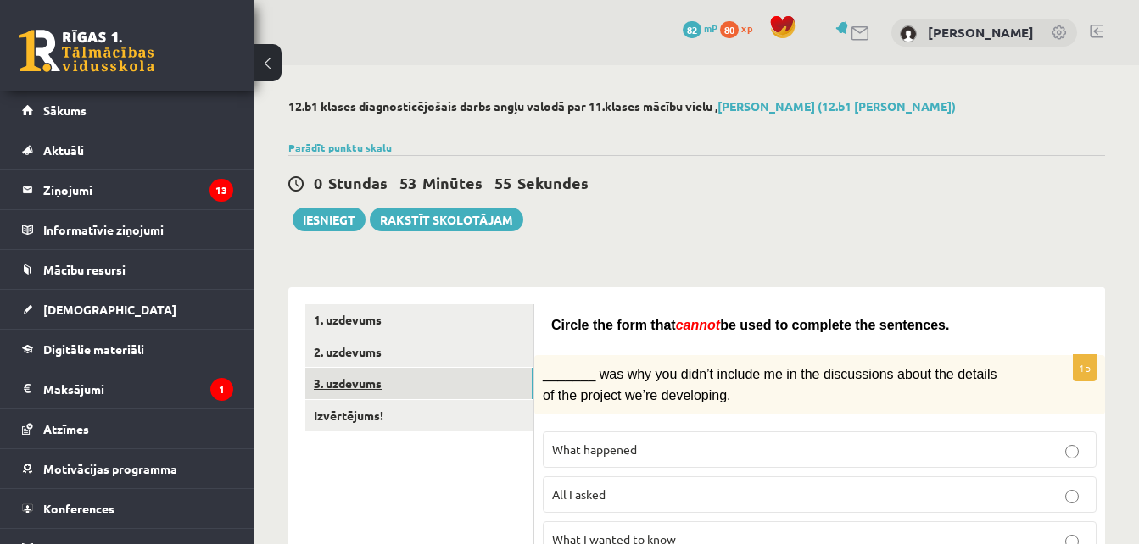
click at [404, 371] on link "3. uzdevums" at bounding box center [419, 383] width 228 height 31
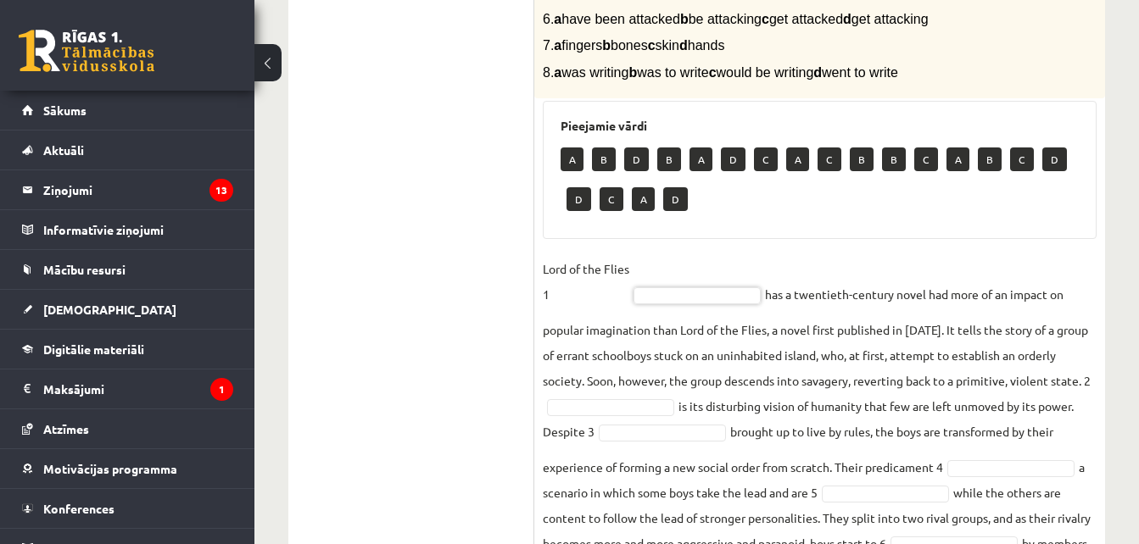
scroll to position [522, 0]
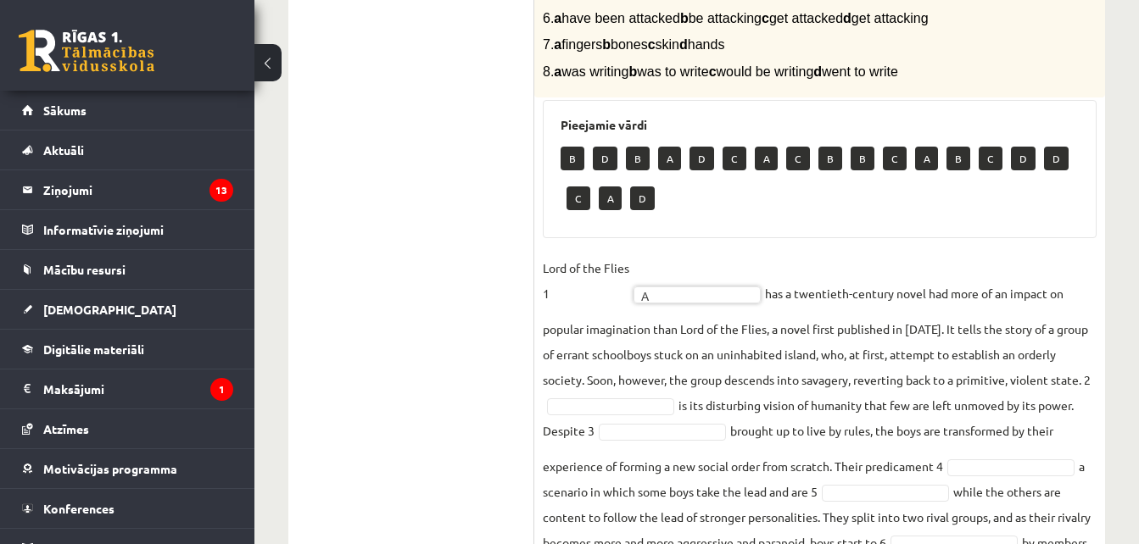
click at [642, 397] on fieldset "Lord of the Flies 1 A * has a twentieth-century novel had more of an impact on …" at bounding box center [820, 486] width 554 height 463
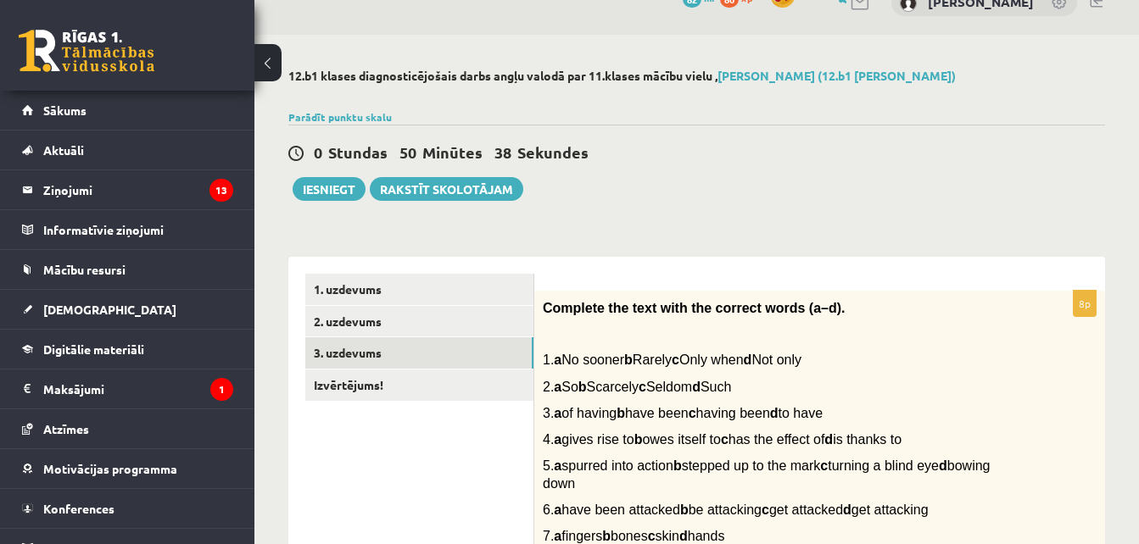
scroll to position [0, 0]
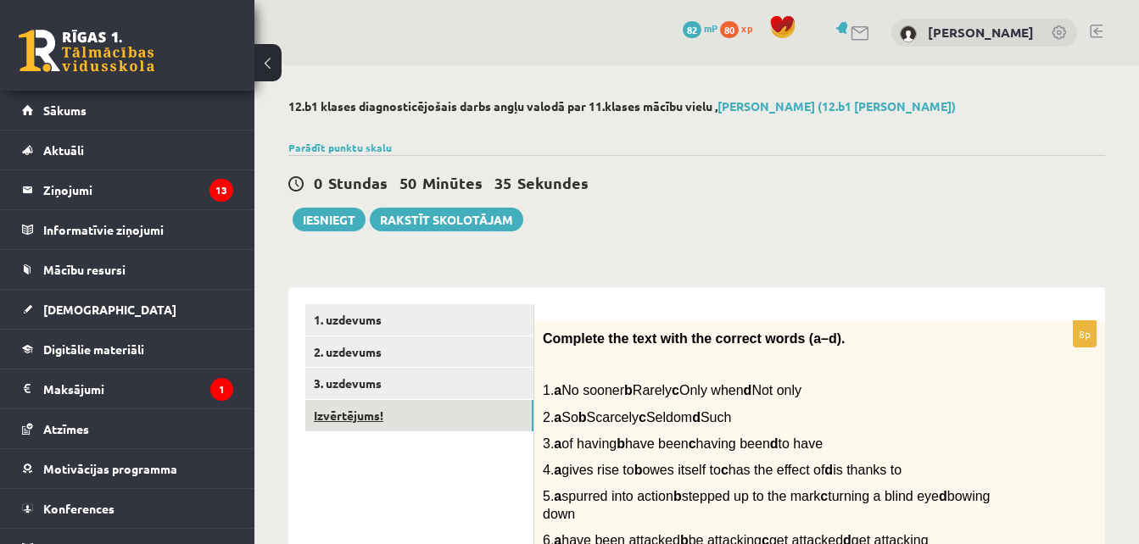
click at [521, 419] on link "Izvērtējums!" at bounding box center [419, 415] width 228 height 31
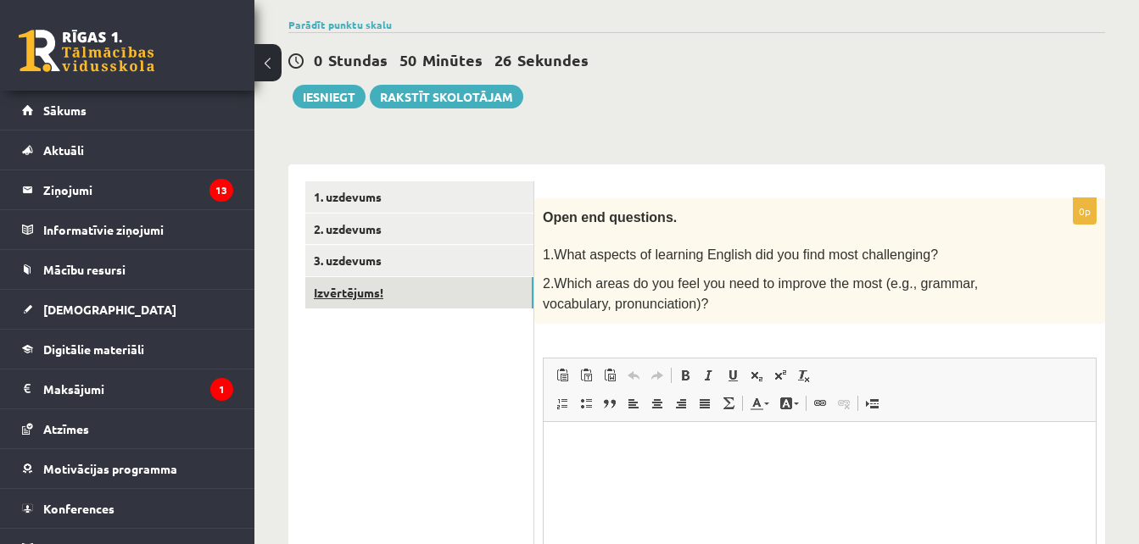
scroll to position [122, 0]
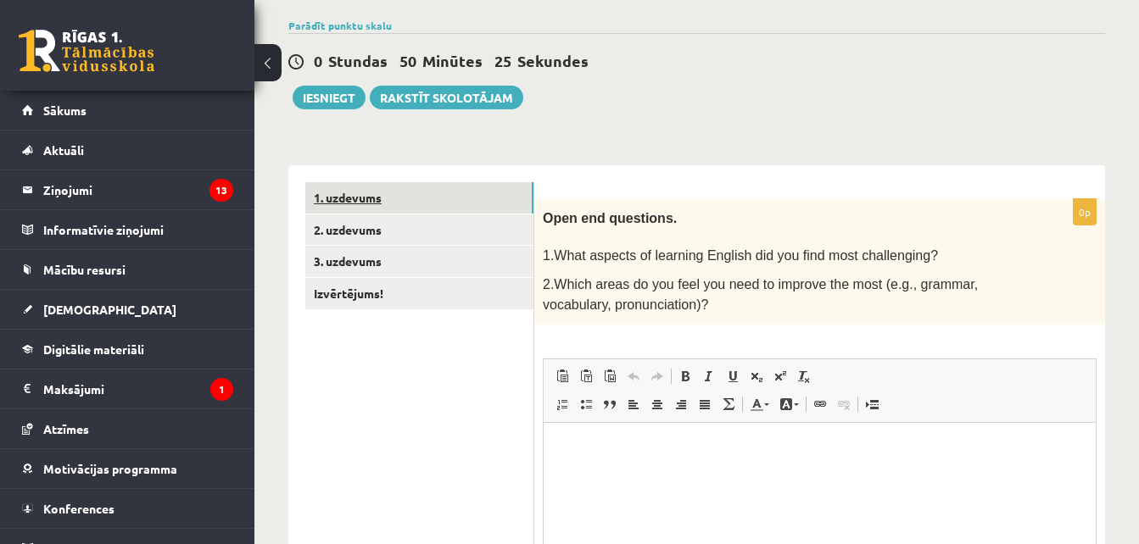
click at [410, 208] on link "1. uzdevums" at bounding box center [419, 197] width 228 height 31
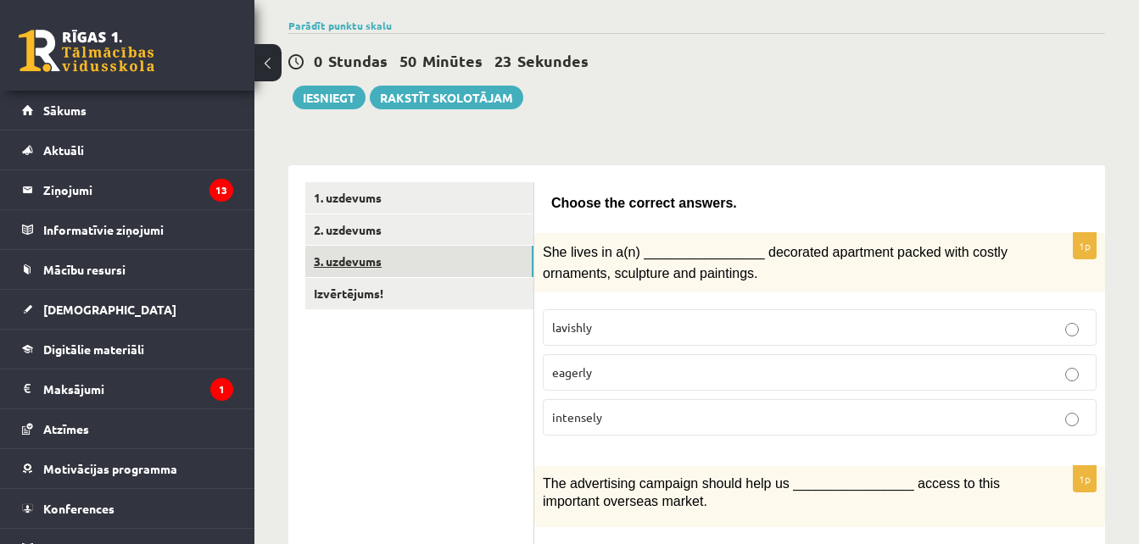
click at [400, 247] on link "3. uzdevums" at bounding box center [419, 261] width 228 height 31
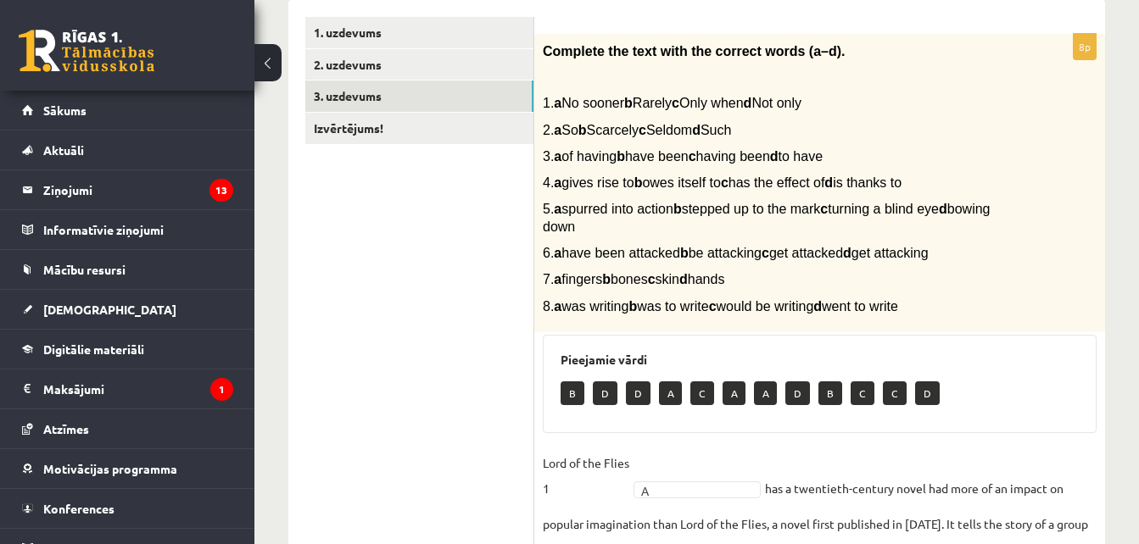
scroll to position [0, 0]
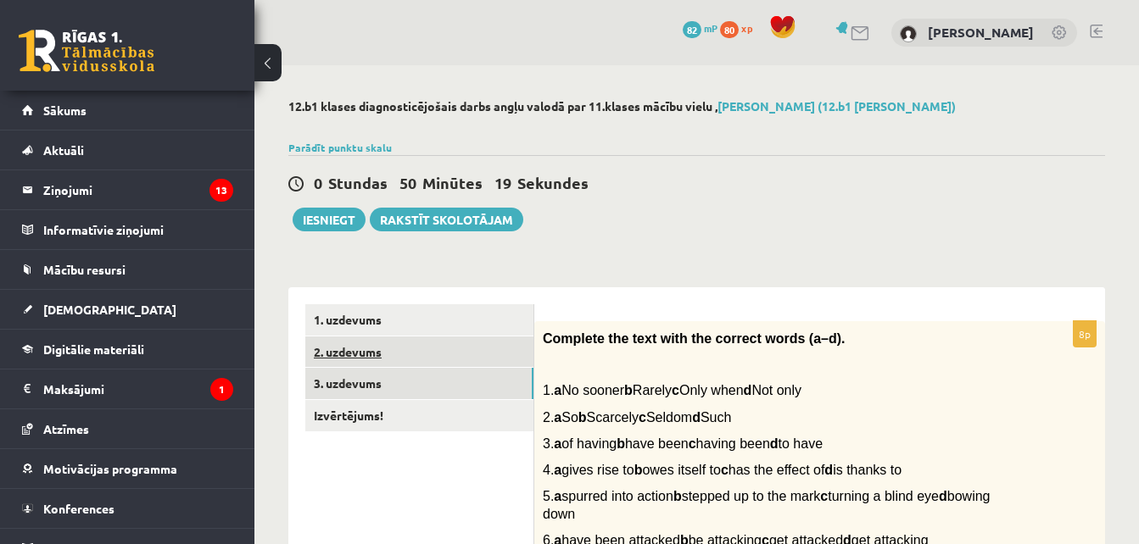
click at [464, 352] on link "2. uzdevums" at bounding box center [419, 352] width 228 height 31
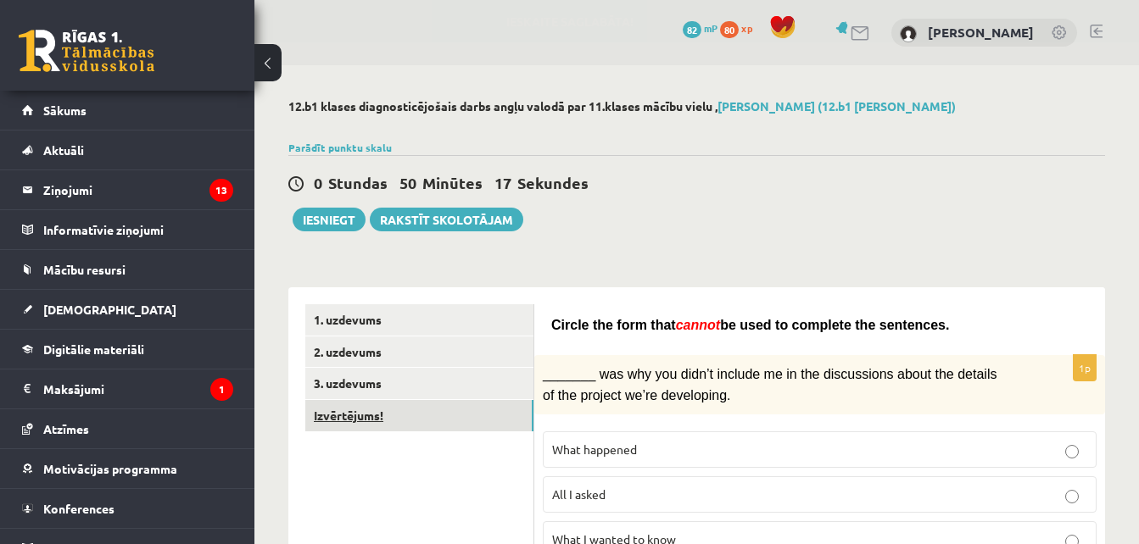
click at [433, 413] on link "Izvērtējums!" at bounding box center [419, 415] width 228 height 31
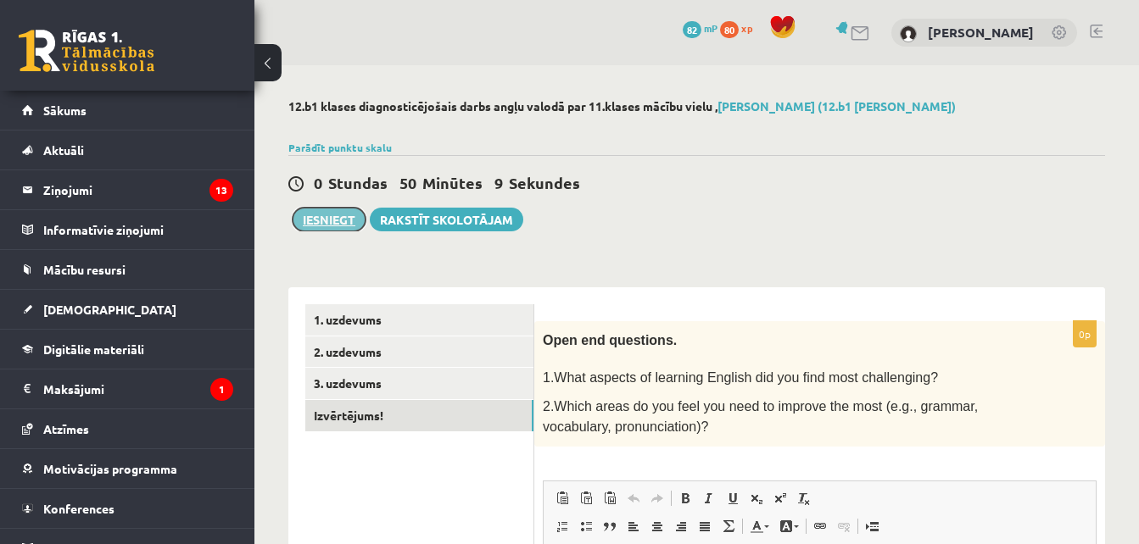
click at [315, 228] on button "Iesniegt" at bounding box center [329, 220] width 73 height 24
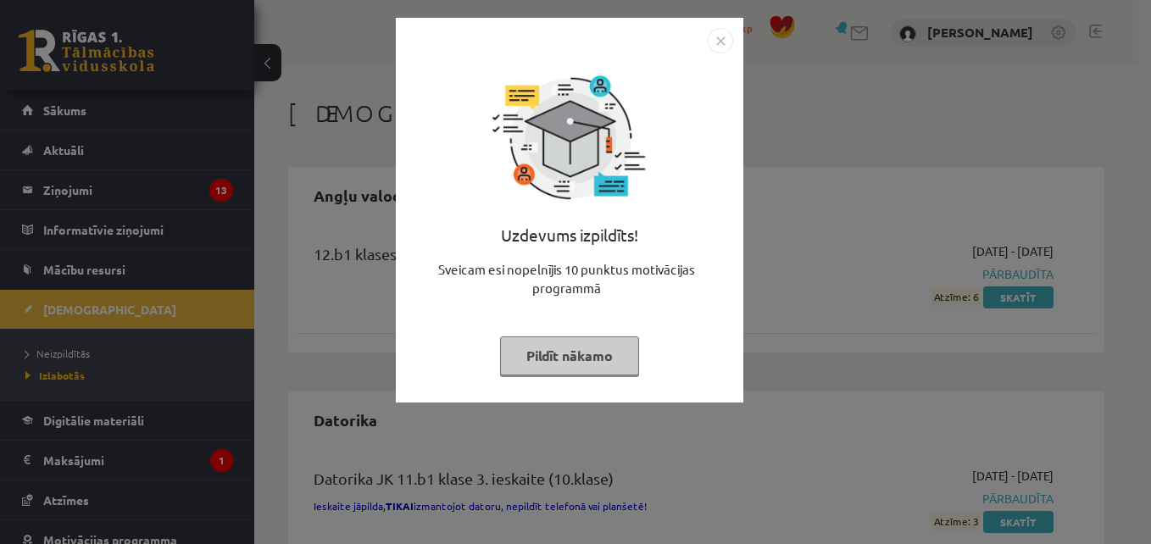
click at [721, 48] on img "Close" at bounding box center [720, 40] width 25 height 25
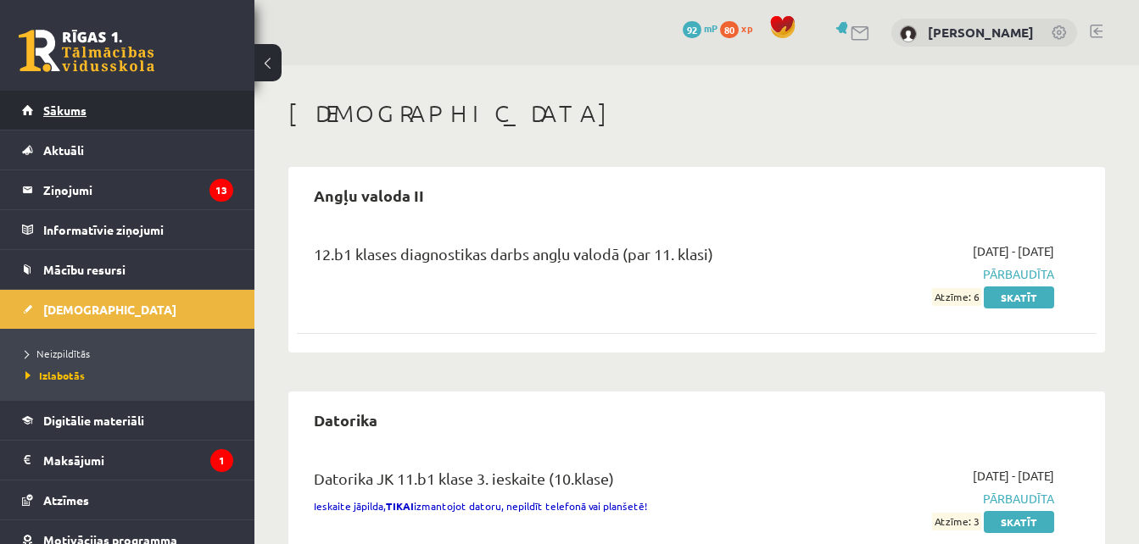
click at [64, 105] on span "Sākums" at bounding box center [64, 110] width 43 height 15
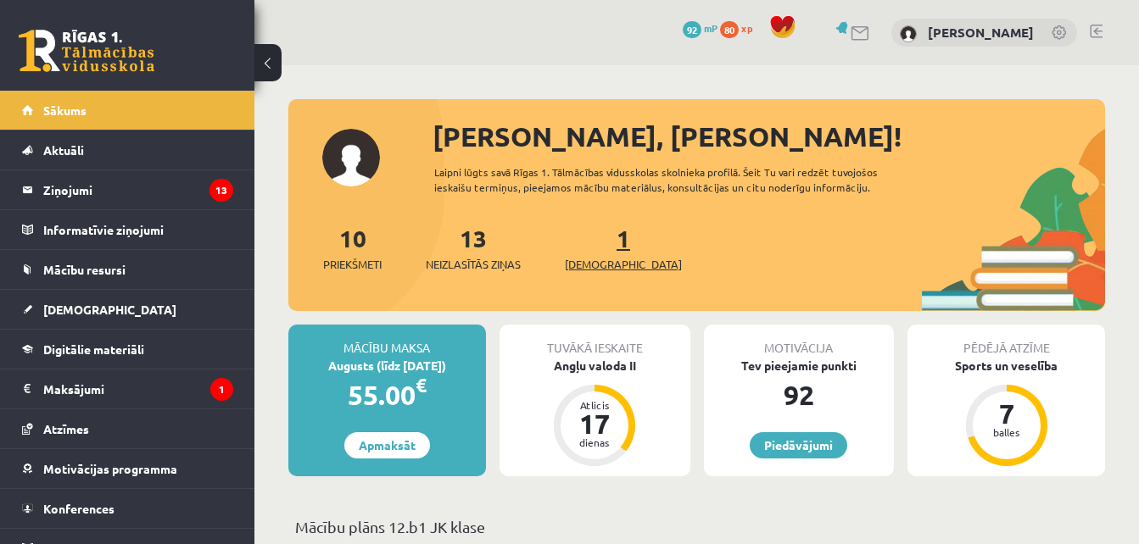
click at [598, 231] on link "1 Ieskaites" at bounding box center [623, 248] width 117 height 50
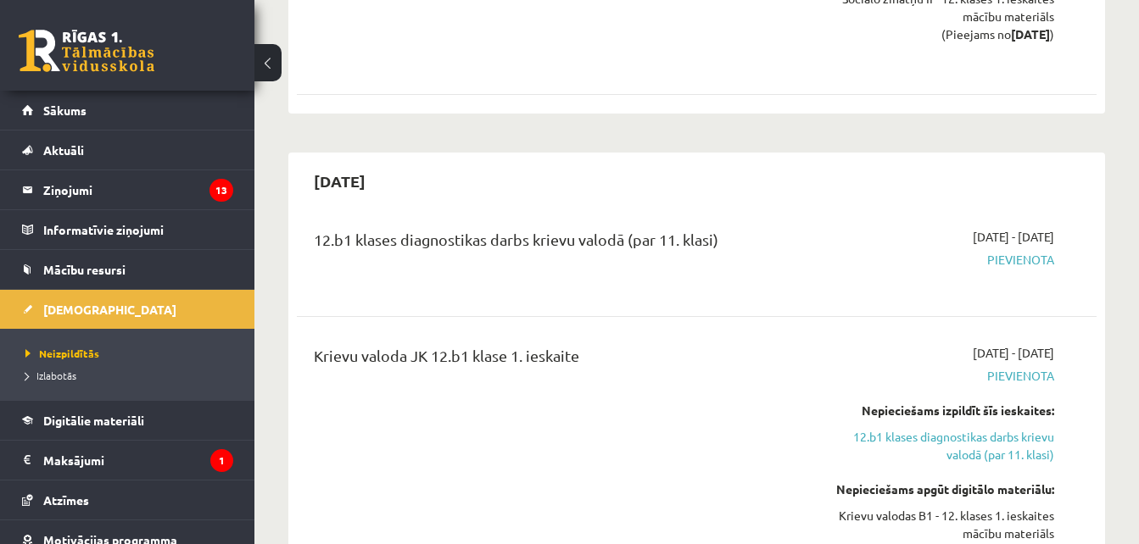
scroll to position [1708, 0]
click at [1011, 429] on link "12.b1 klases diagnostikas darbs krievu valodā (par 11. klasi)" at bounding box center [939, 447] width 230 height 36
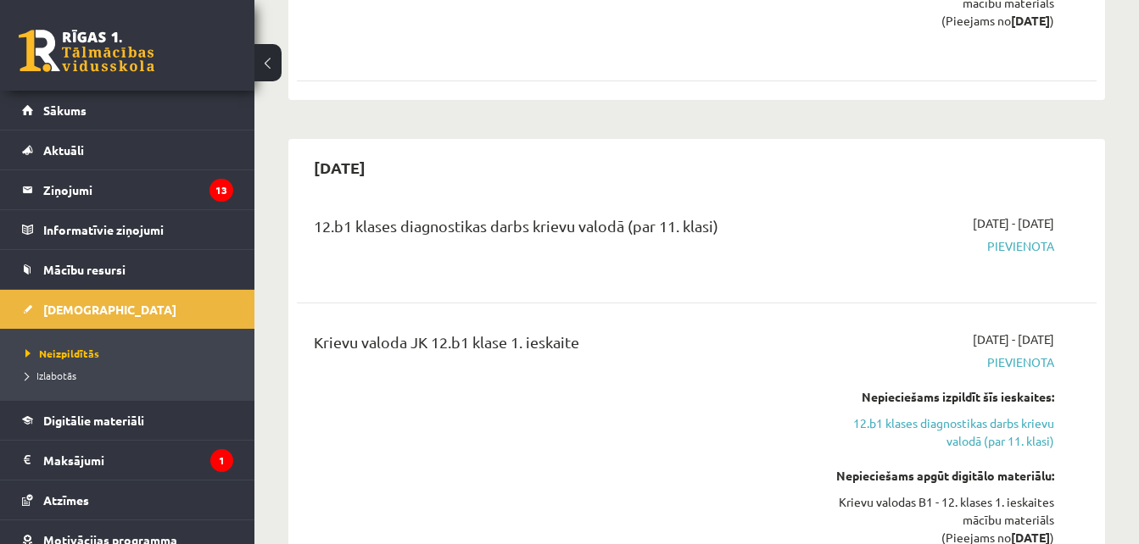
scroll to position [1719, 0]
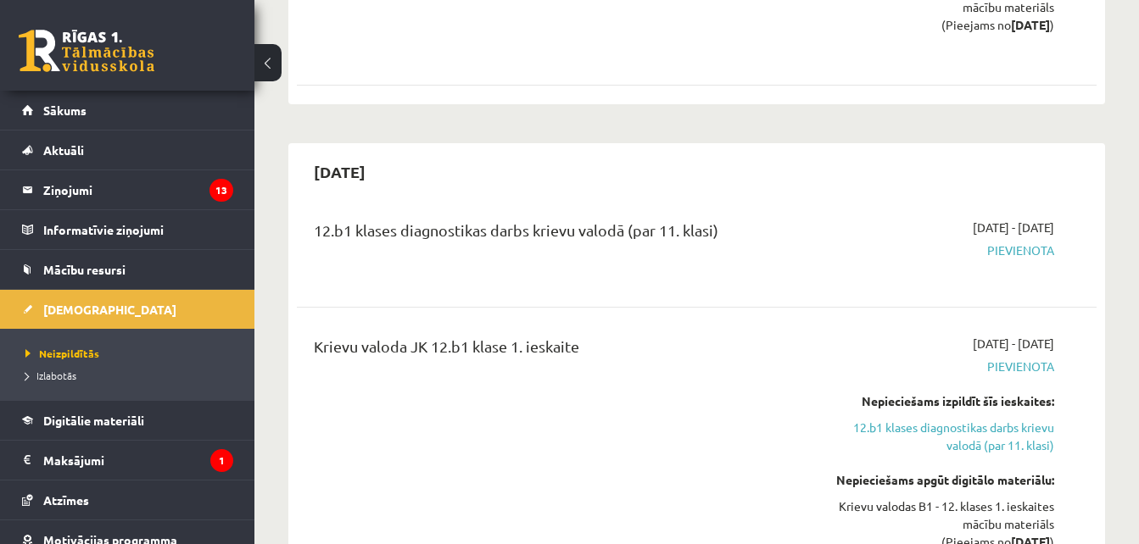
click at [1030, 242] on span "Pievienota" at bounding box center [939, 251] width 230 height 18
click at [1000, 419] on link "12.b1 klases diagnostikas darbs krievu valodā (par 11. klasi)" at bounding box center [939, 437] width 230 height 36
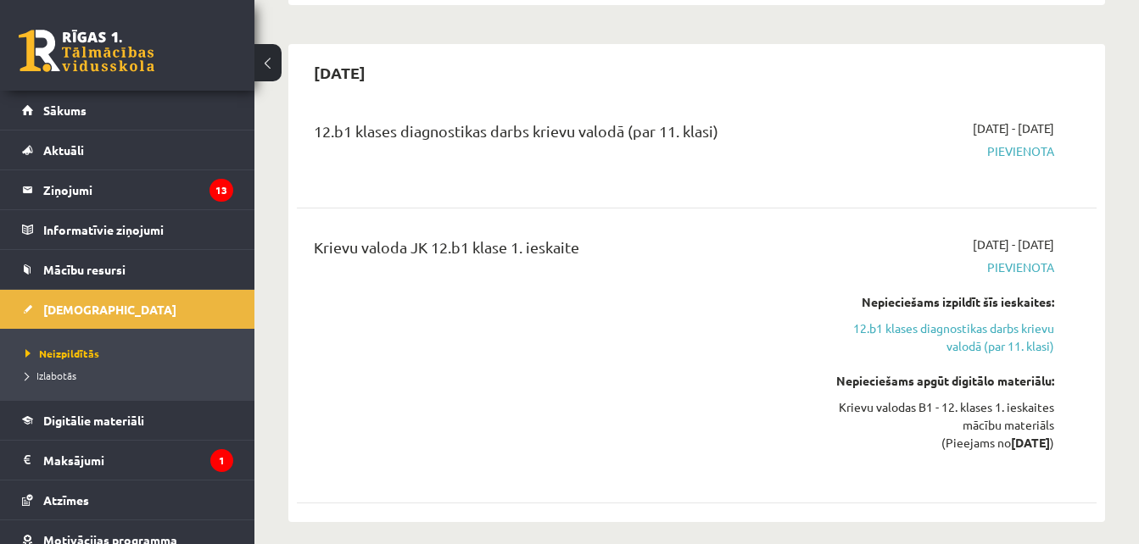
scroll to position [1617, 0]
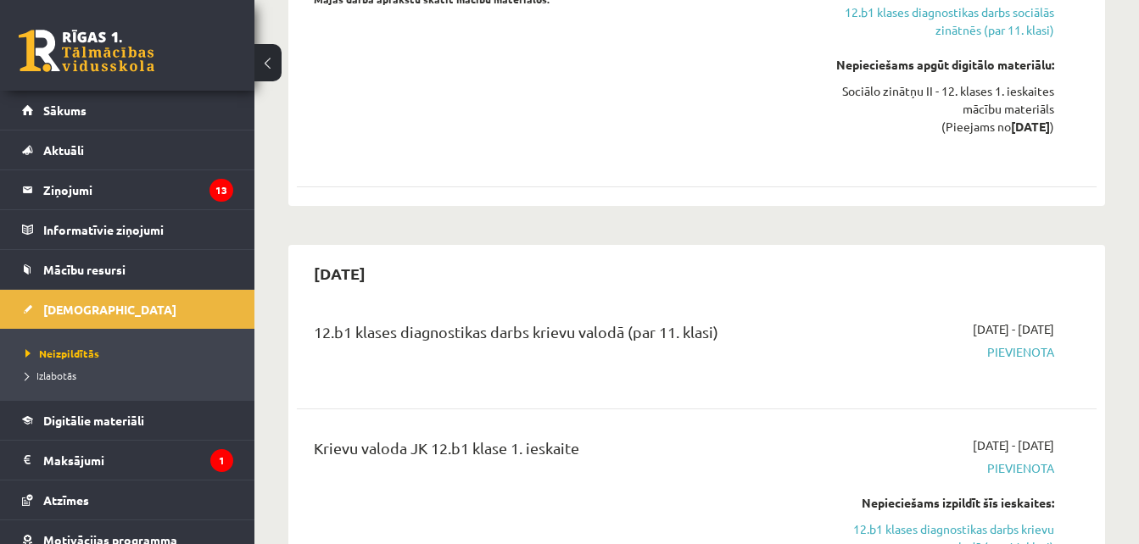
click at [1012, 343] on span "Pievienota" at bounding box center [939, 352] width 230 height 18
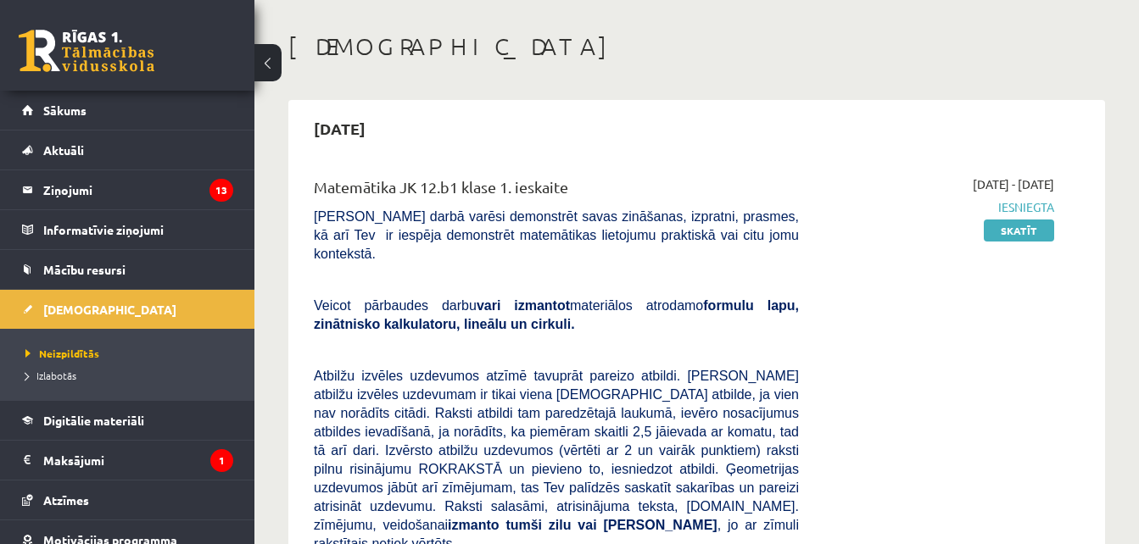
scroll to position [65, 0]
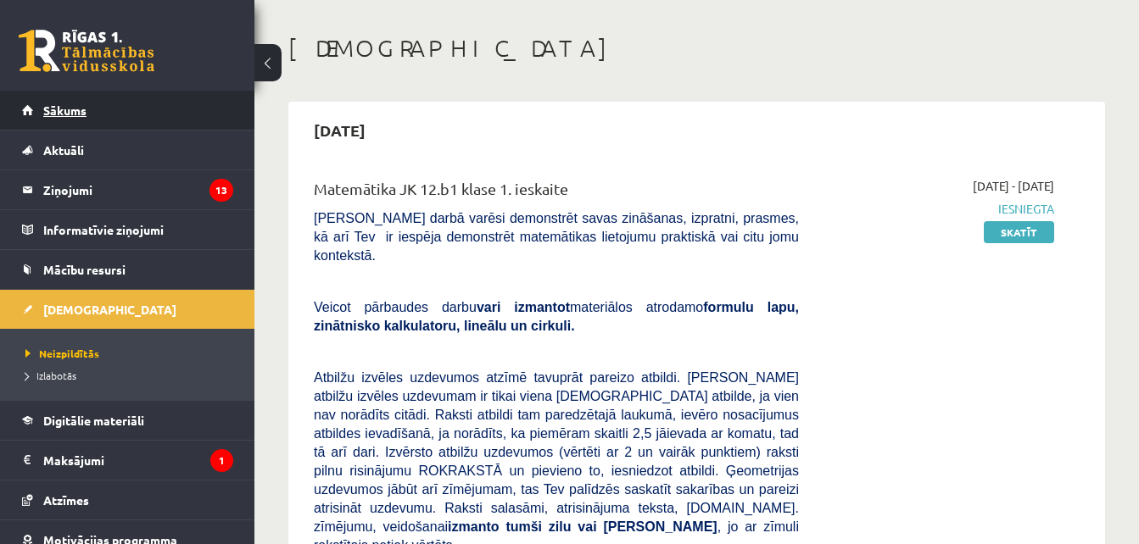
click at [163, 111] on link "Sākums" at bounding box center [127, 110] width 211 height 39
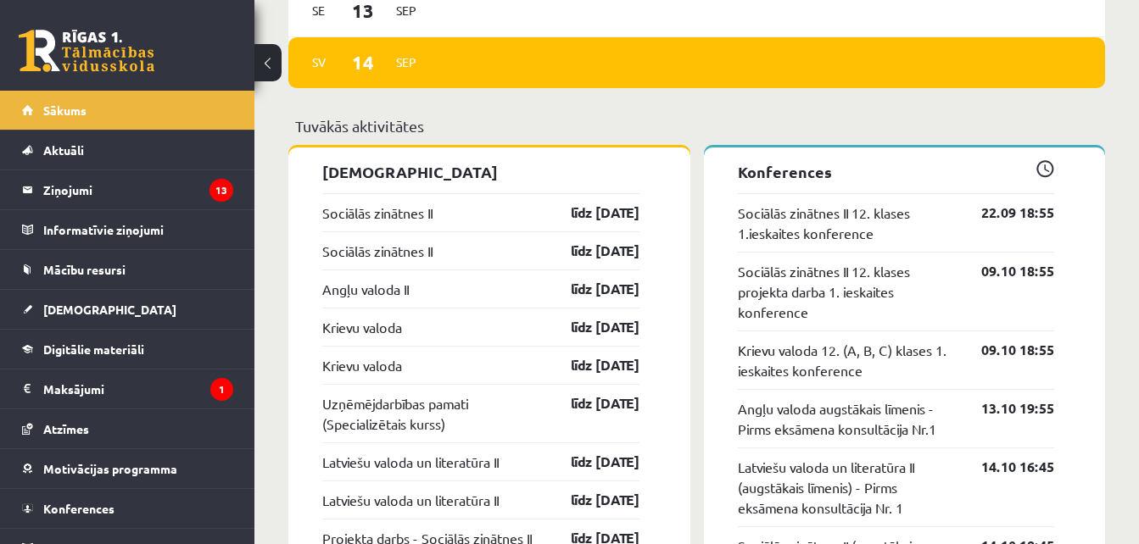
scroll to position [1262, 0]
